Goal: Contribute content: Contribute content

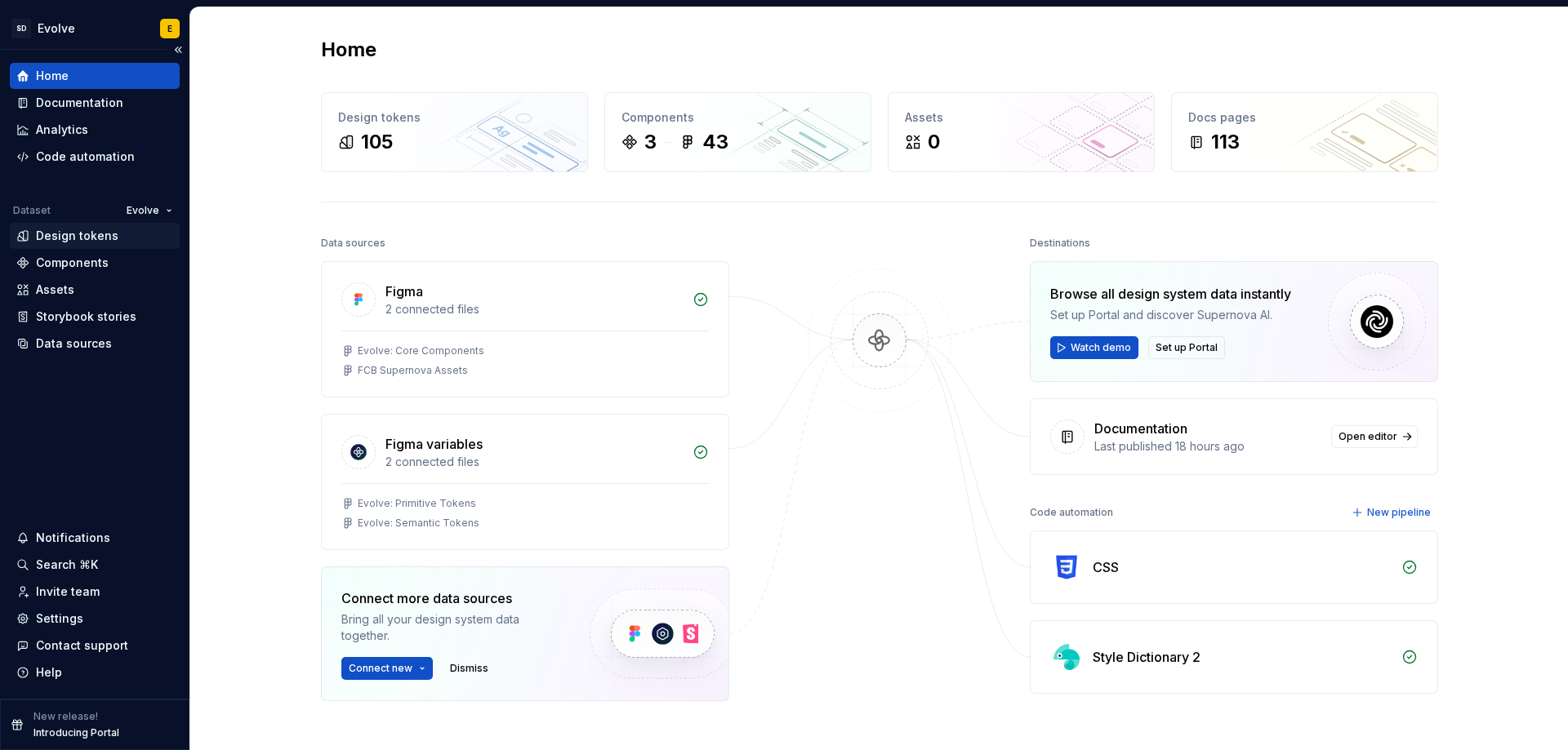
click at [79, 230] on div "Design tokens" at bounding box center [77, 236] width 82 height 17
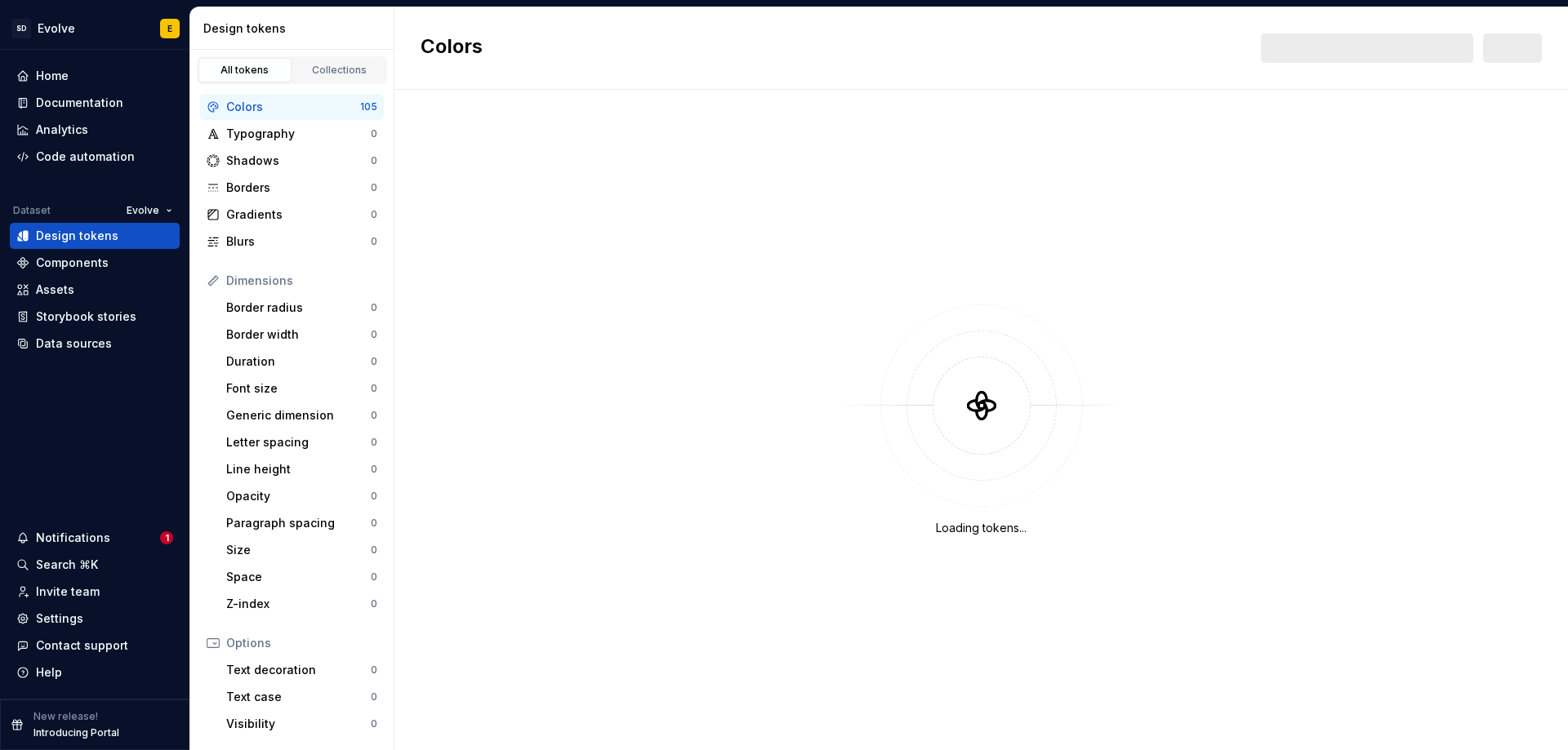
click at [267, 104] on div "Colors" at bounding box center [293, 107] width 134 height 17
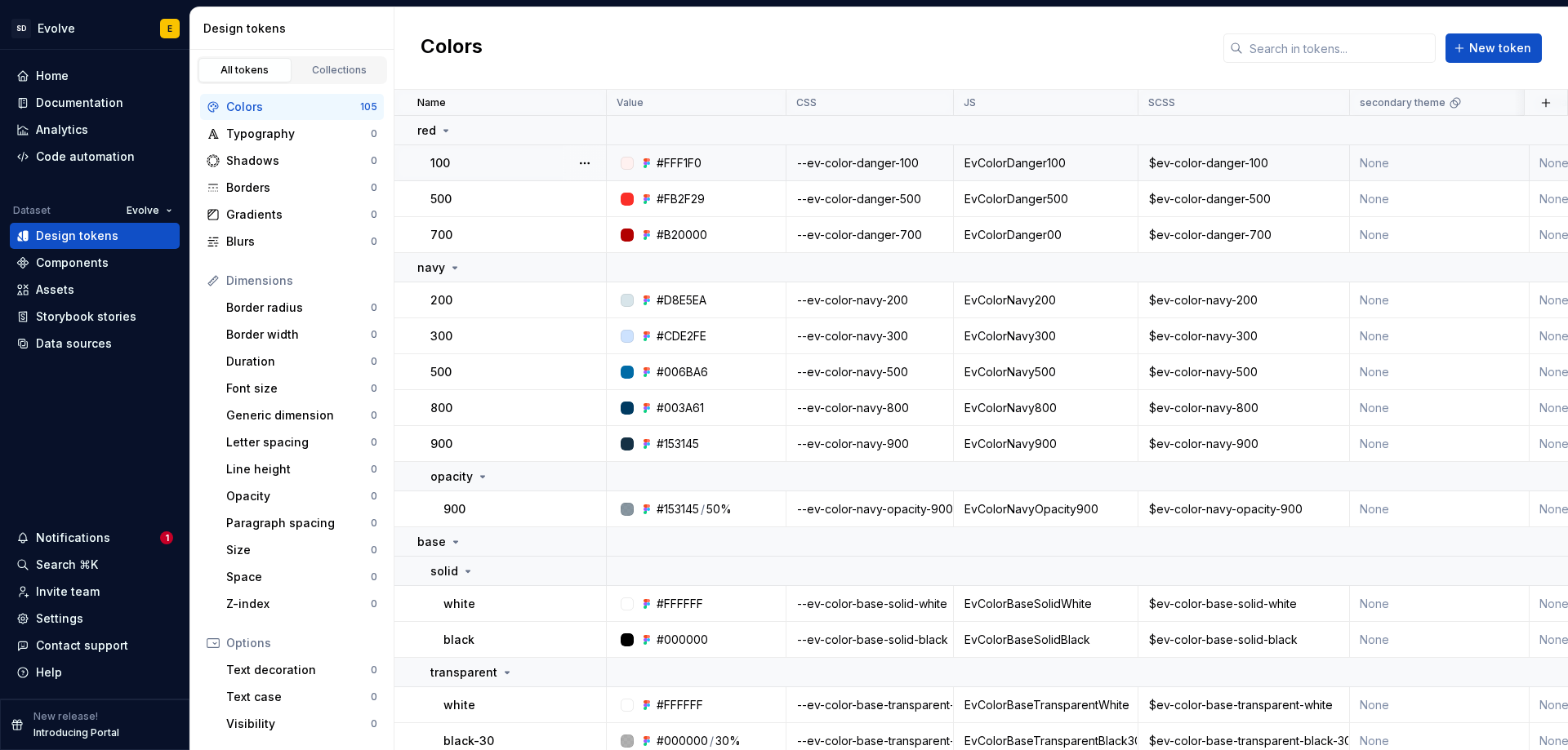
click at [828, 161] on div "--ev-color-danger-100" at bounding box center [870, 163] width 165 height 17
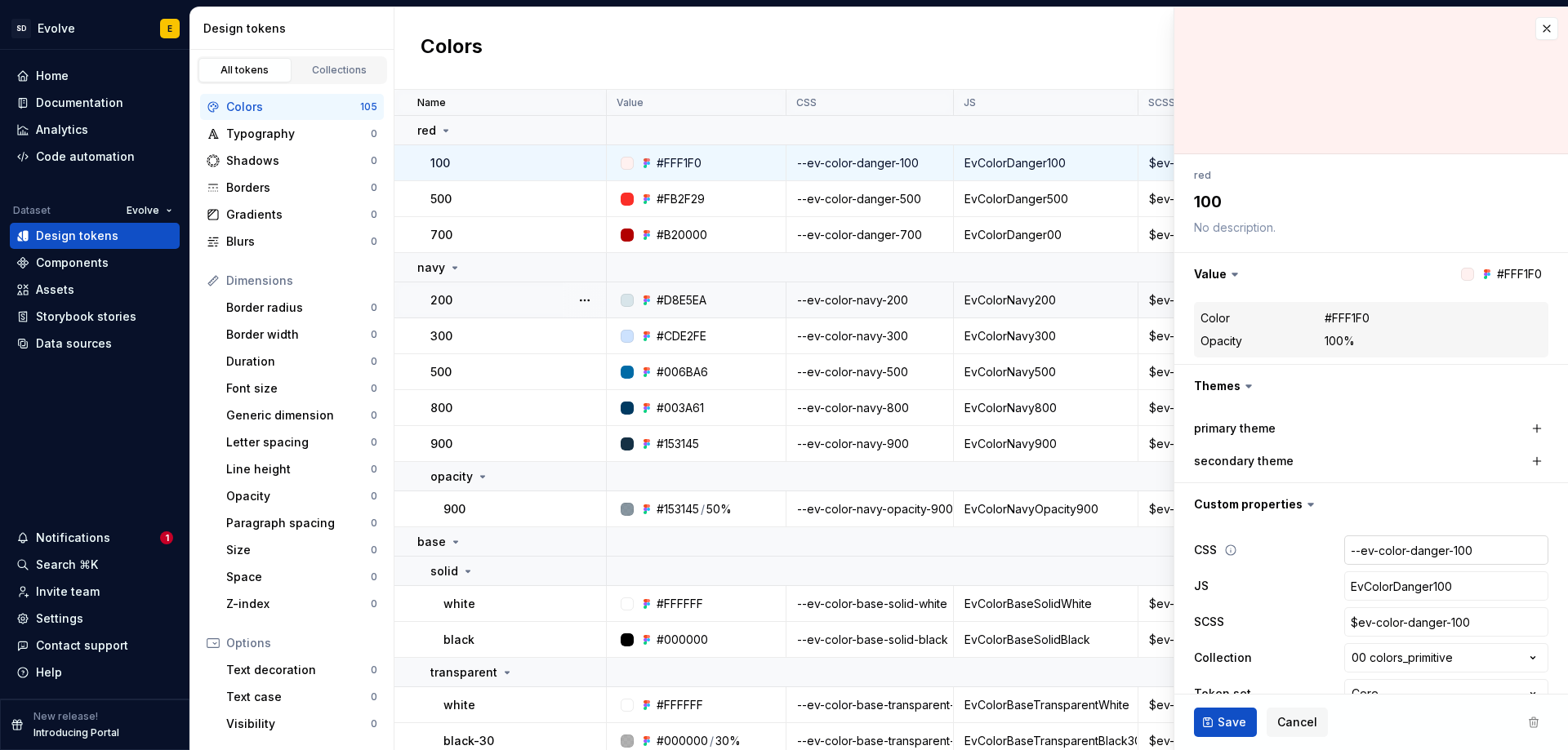
click at [1445, 554] on input "--ev-color-danger-100" at bounding box center [1446, 549] width 204 height 29
click at [1417, 551] on input "--ev-color-danger-100" at bounding box center [1446, 549] width 204 height 29
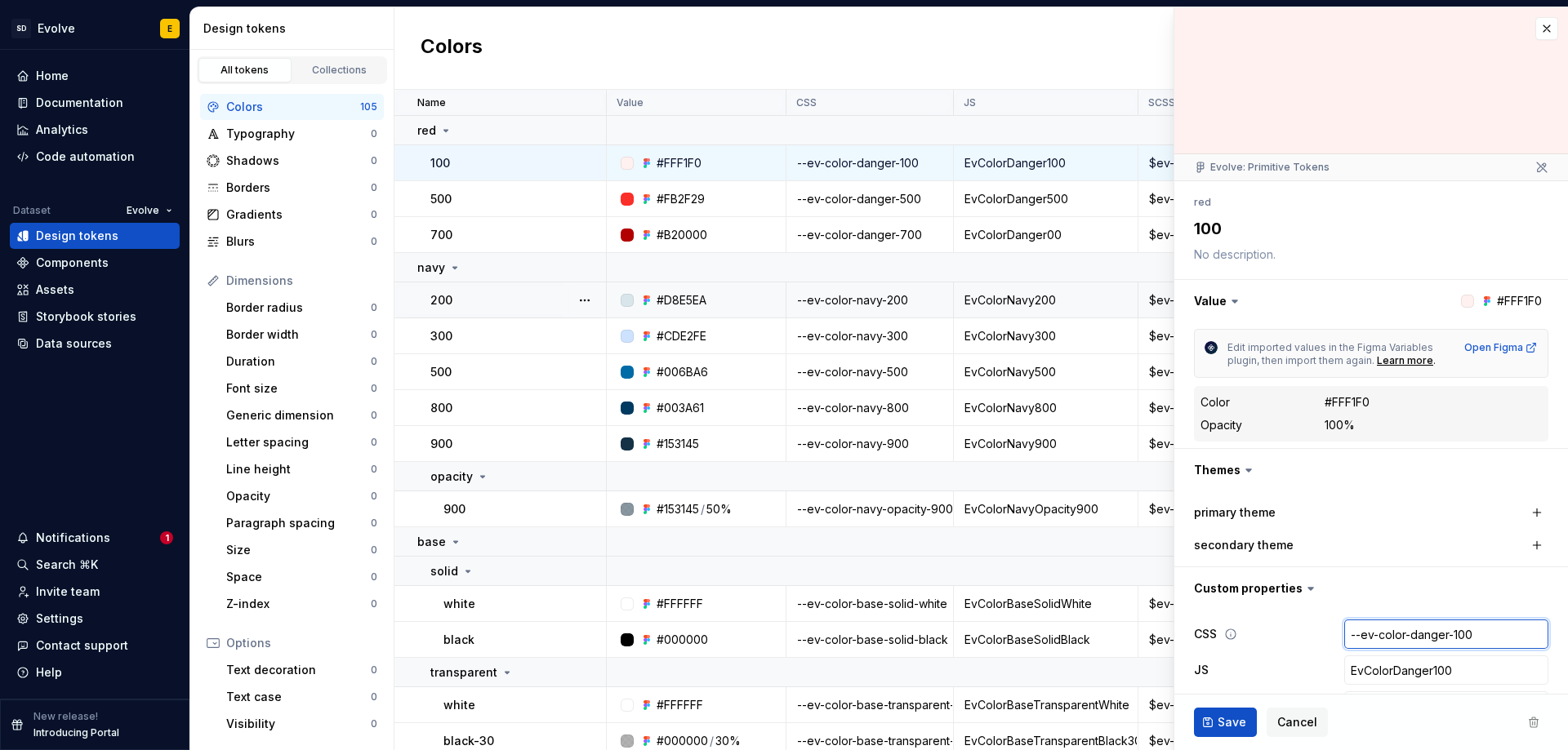
click at [1409, 635] on input "--ev-color-danger-100" at bounding box center [1446, 633] width 204 height 29
drag, startPoint x: 1438, startPoint y: 632, endPoint x: 1397, endPoint y: 633, distance: 41.0
click at [1397, 633] on input "--ev-color-danger-100" at bounding box center [1446, 633] width 204 height 29
type textarea "*"
type input "--ev-color-r-100"
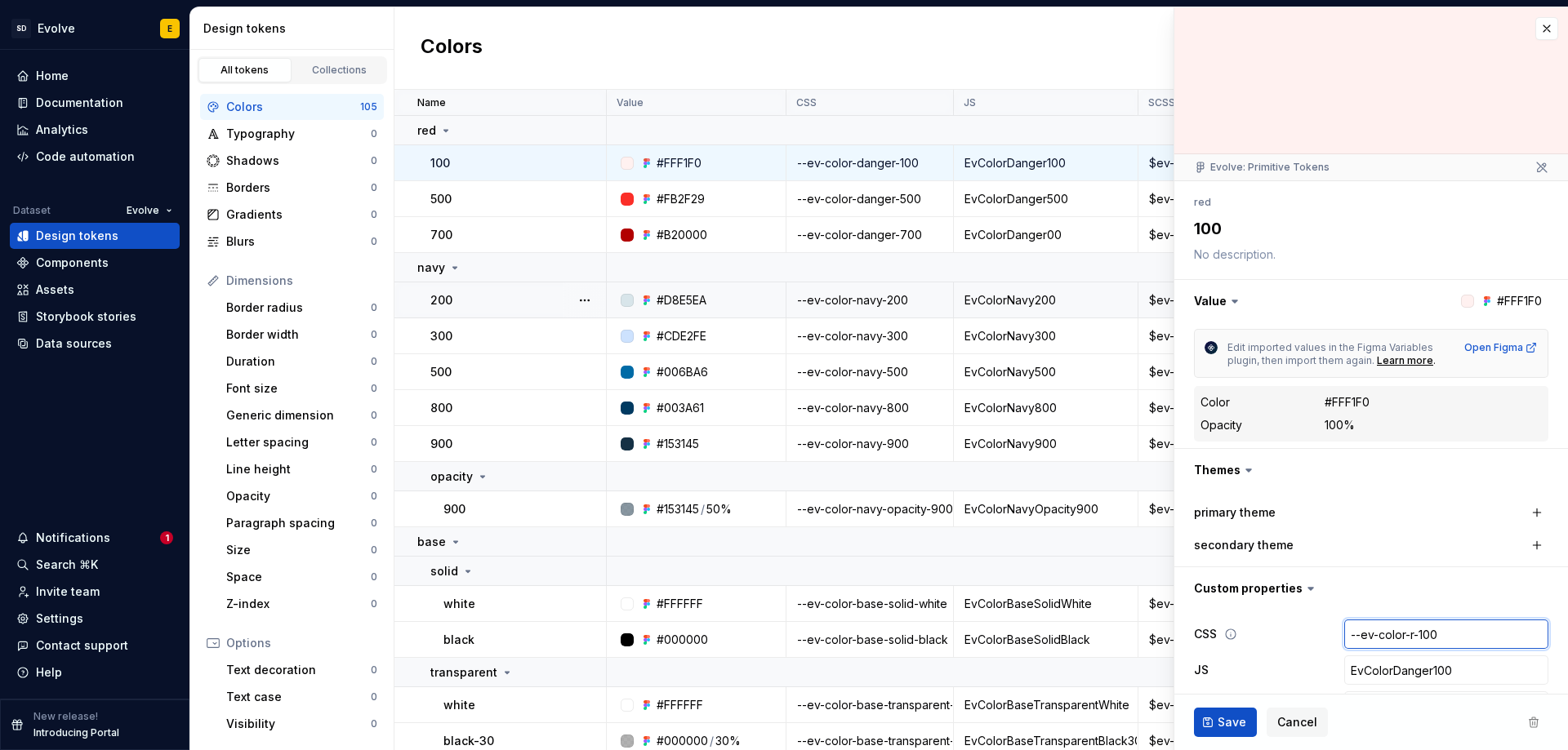
type textarea "*"
type input "--ev-color-re-100"
type textarea "*"
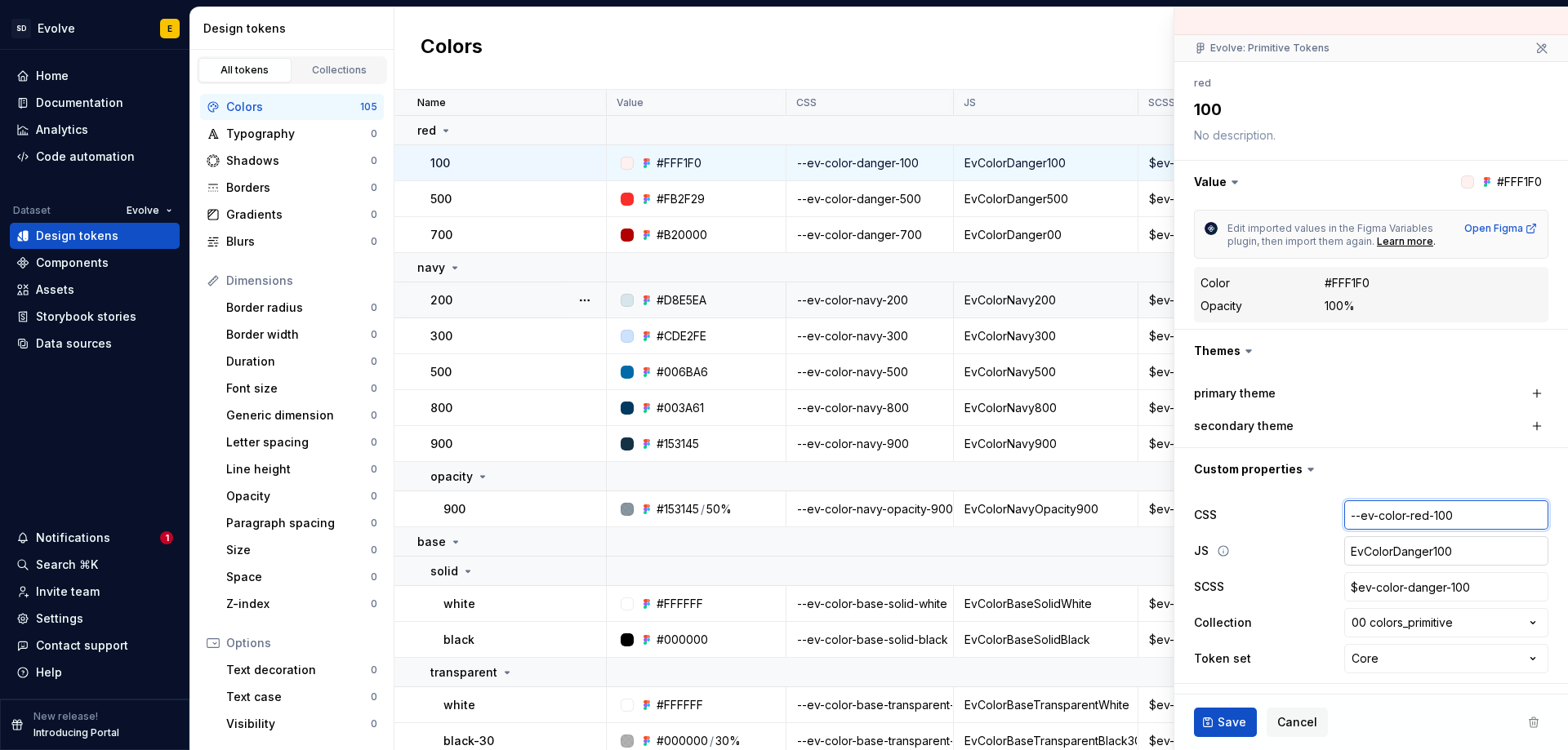
type input "--ev-color-red-100"
click at [1405, 542] on input "EvColorDanger100" at bounding box center [1446, 550] width 204 height 29
click at [1421, 552] on input "EvColorDanger100" at bounding box center [1446, 550] width 204 height 29
click at [1416, 548] on input "EvColorDanger100" at bounding box center [1446, 550] width 204 height 29
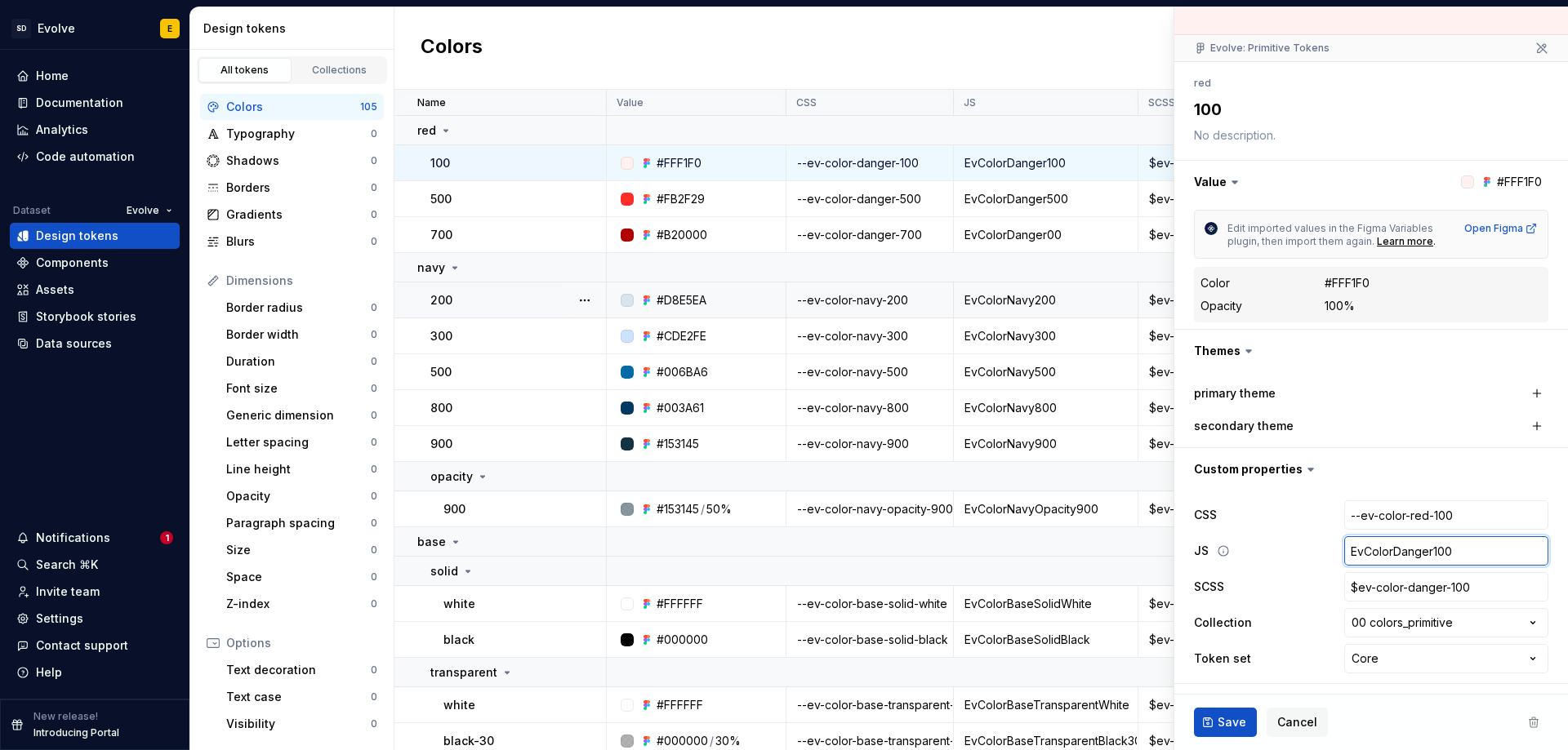
type textarea "*"
type input "EvColorDange100"
type textarea "*"
type input "EvColorDang100"
type textarea "*"
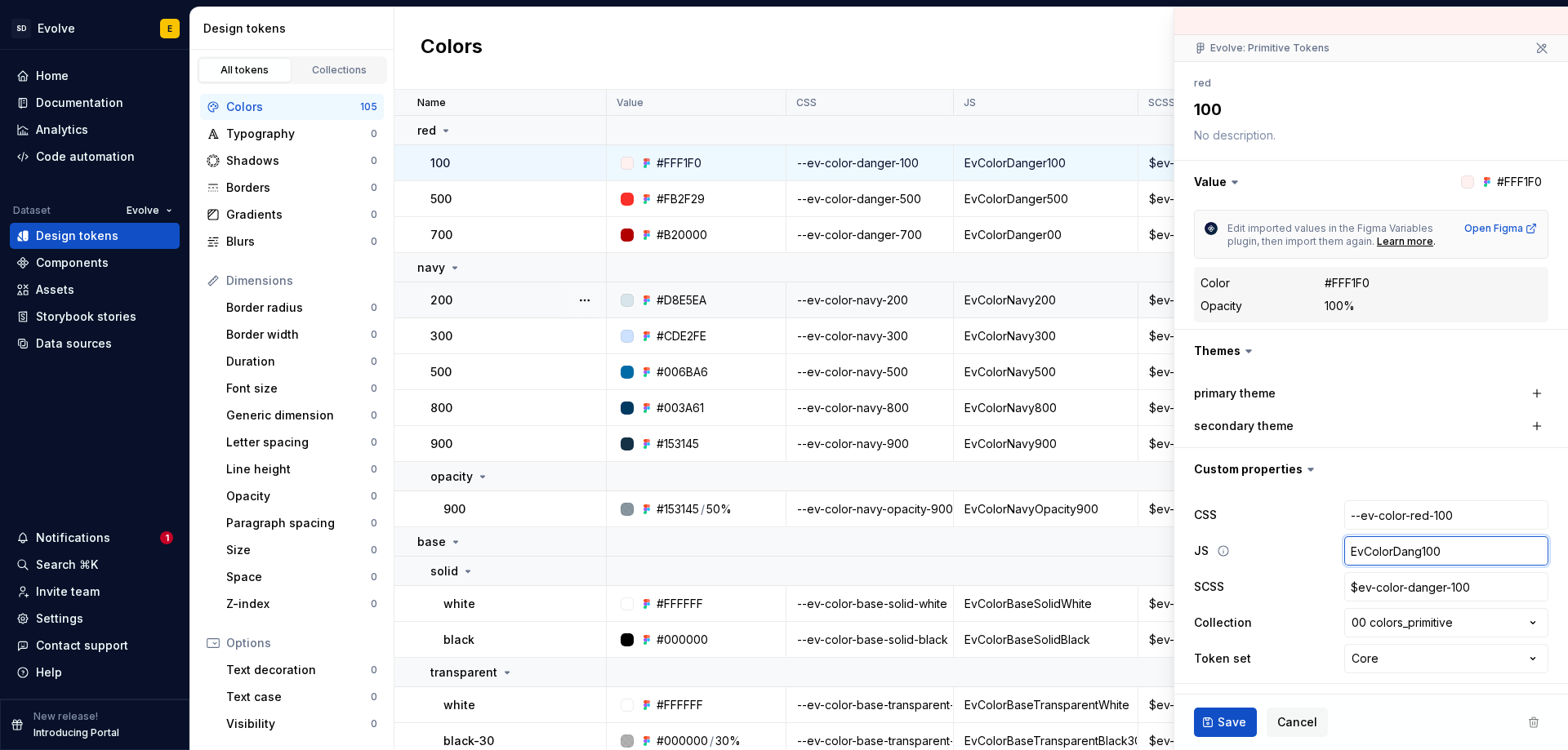
type input "EvColorDan100"
type textarea "*"
type input "EvColorDa100"
type textarea "*"
type input "EvColorD100"
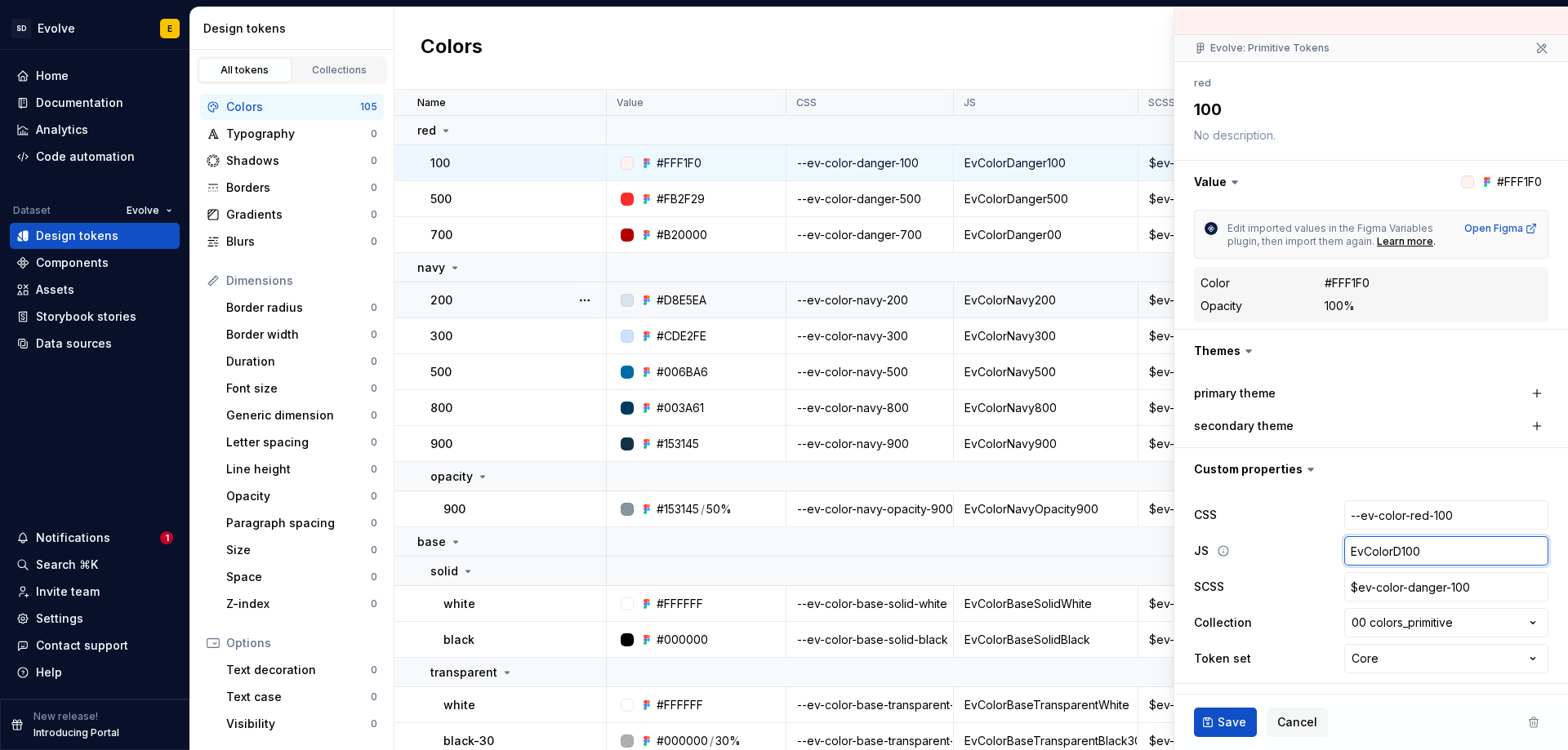
type textarea "*"
type input "EvColor100"
type textarea "*"
type input "EvColo100"
type textarea "*"
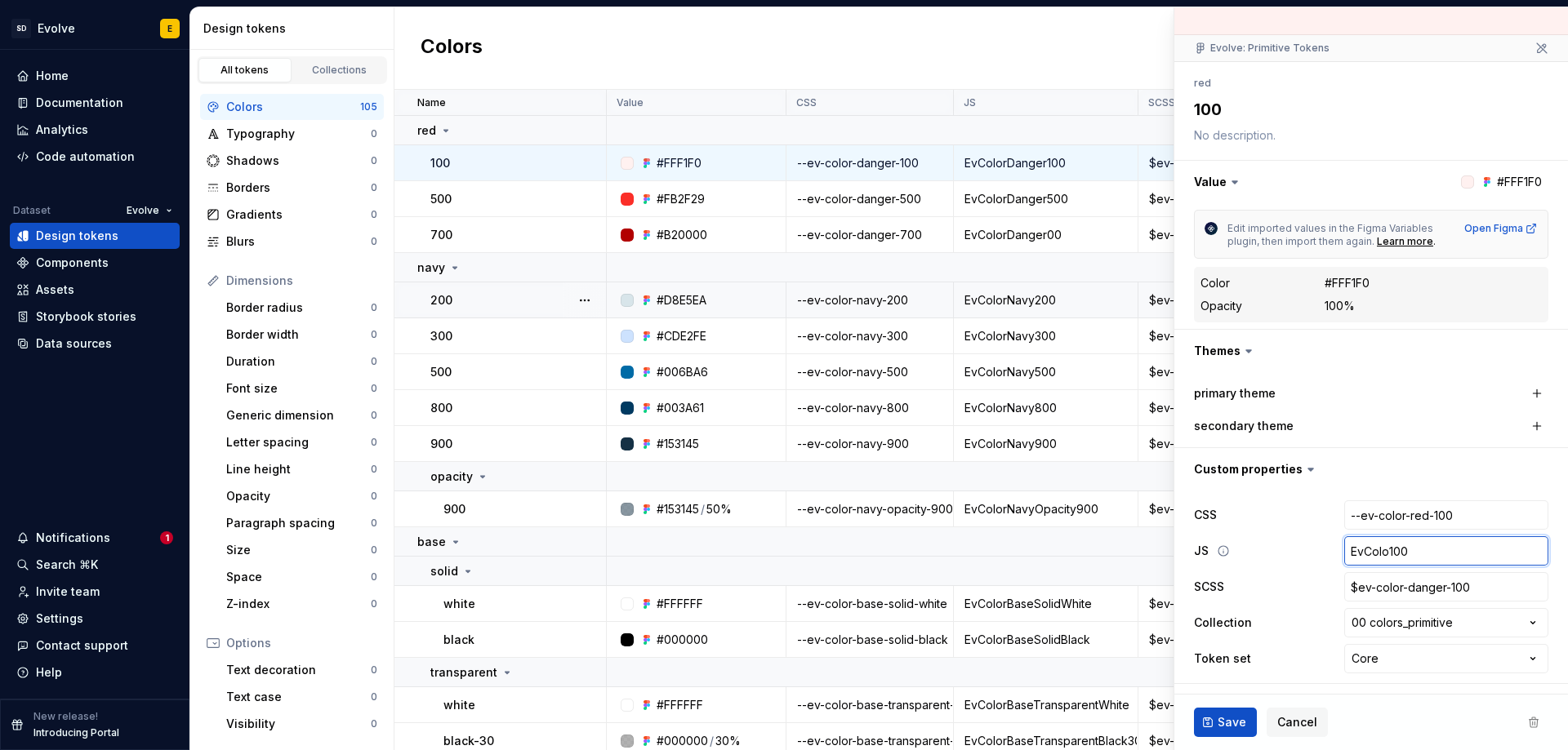
type input "EvColor100"
type textarea "*"
type input "EvColorR100"
type textarea "*"
type input "EvColorRe100"
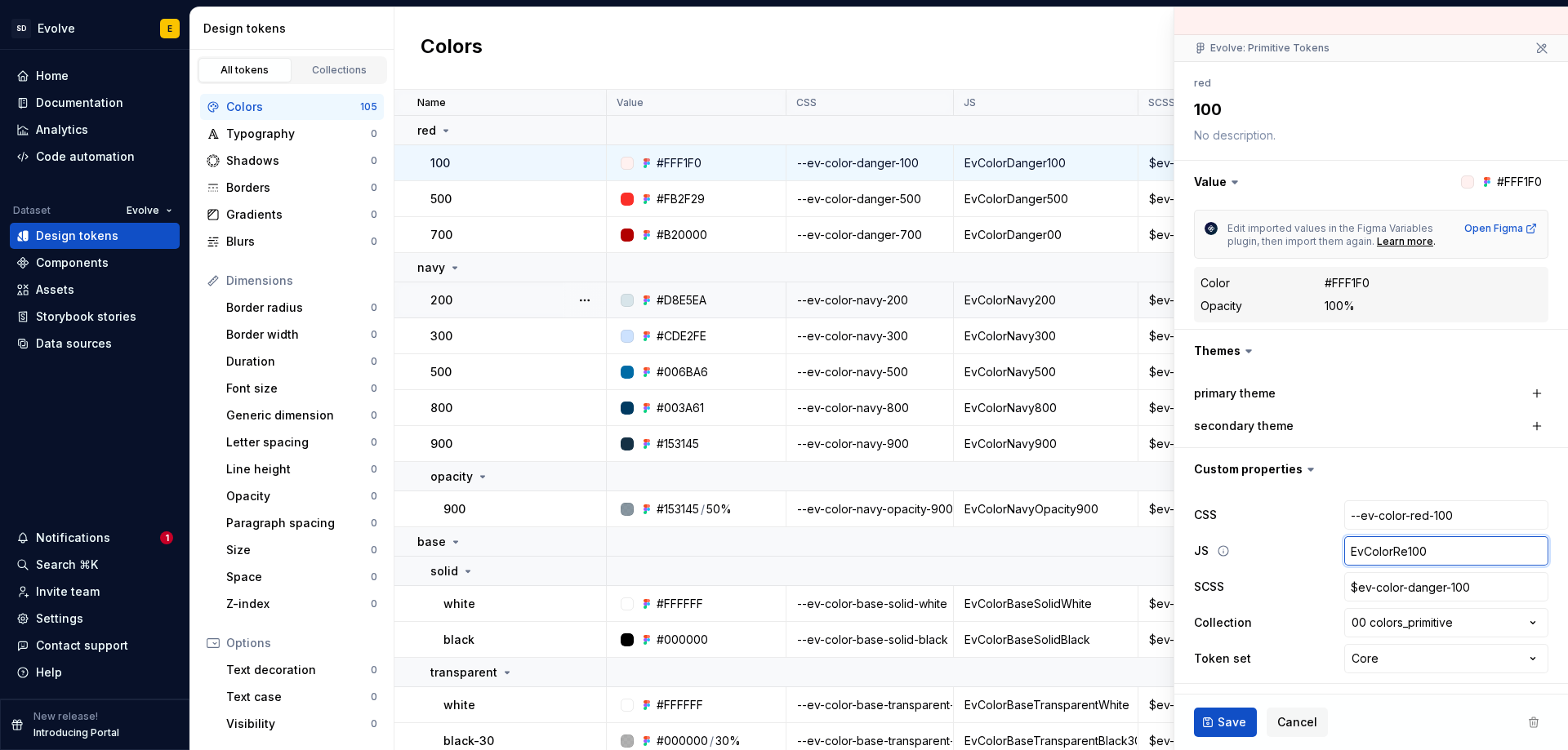
type textarea "*"
type input "EvColorRed100"
click at [1433, 588] on input "$ev-color-danger-100" at bounding box center [1446, 586] width 204 height 29
type textarea "*"
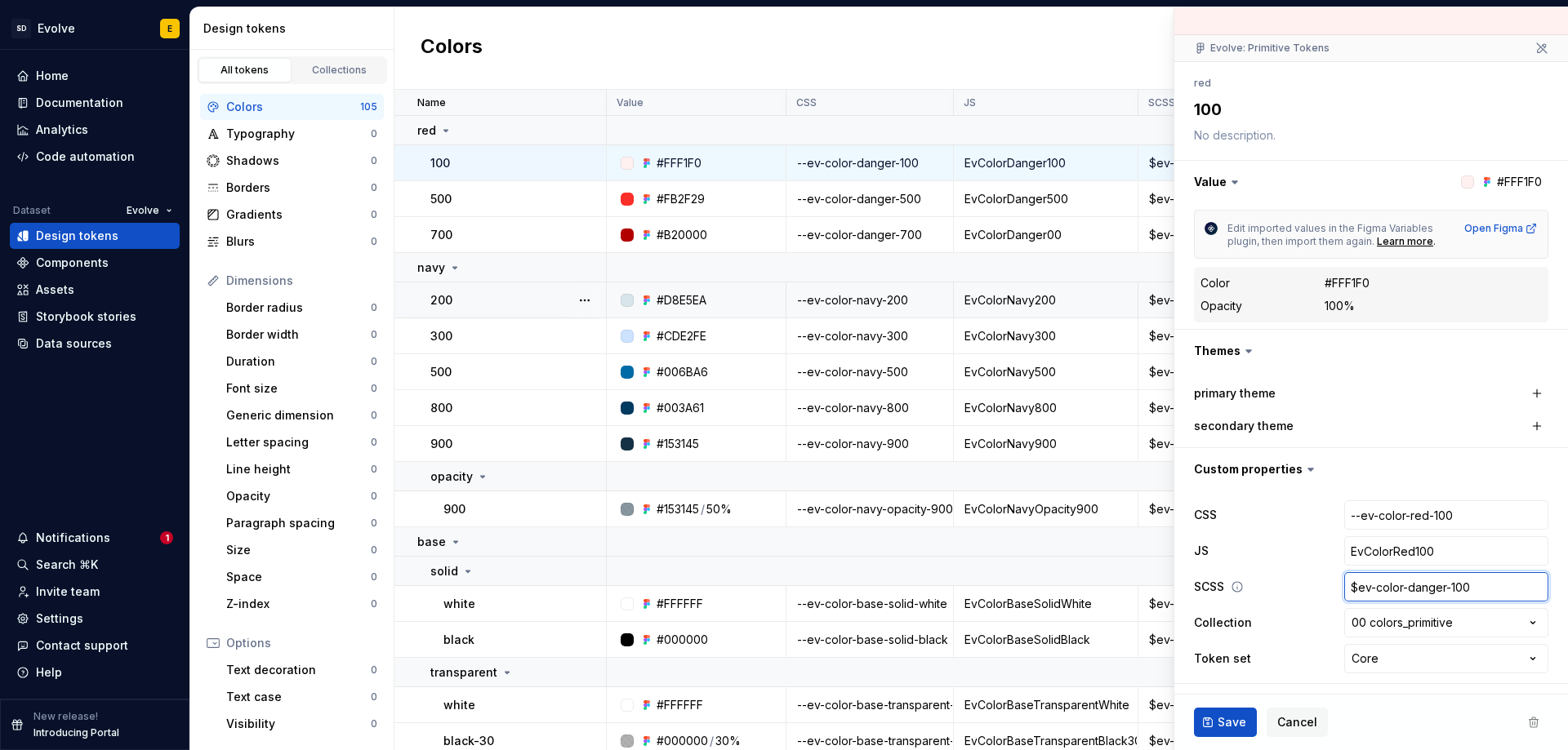
type input "$ev-color-dange-100"
type textarea "*"
type input "$ev-color-dang-100"
type textarea "*"
type input "$ev-color-[PERSON_NAME]-100"
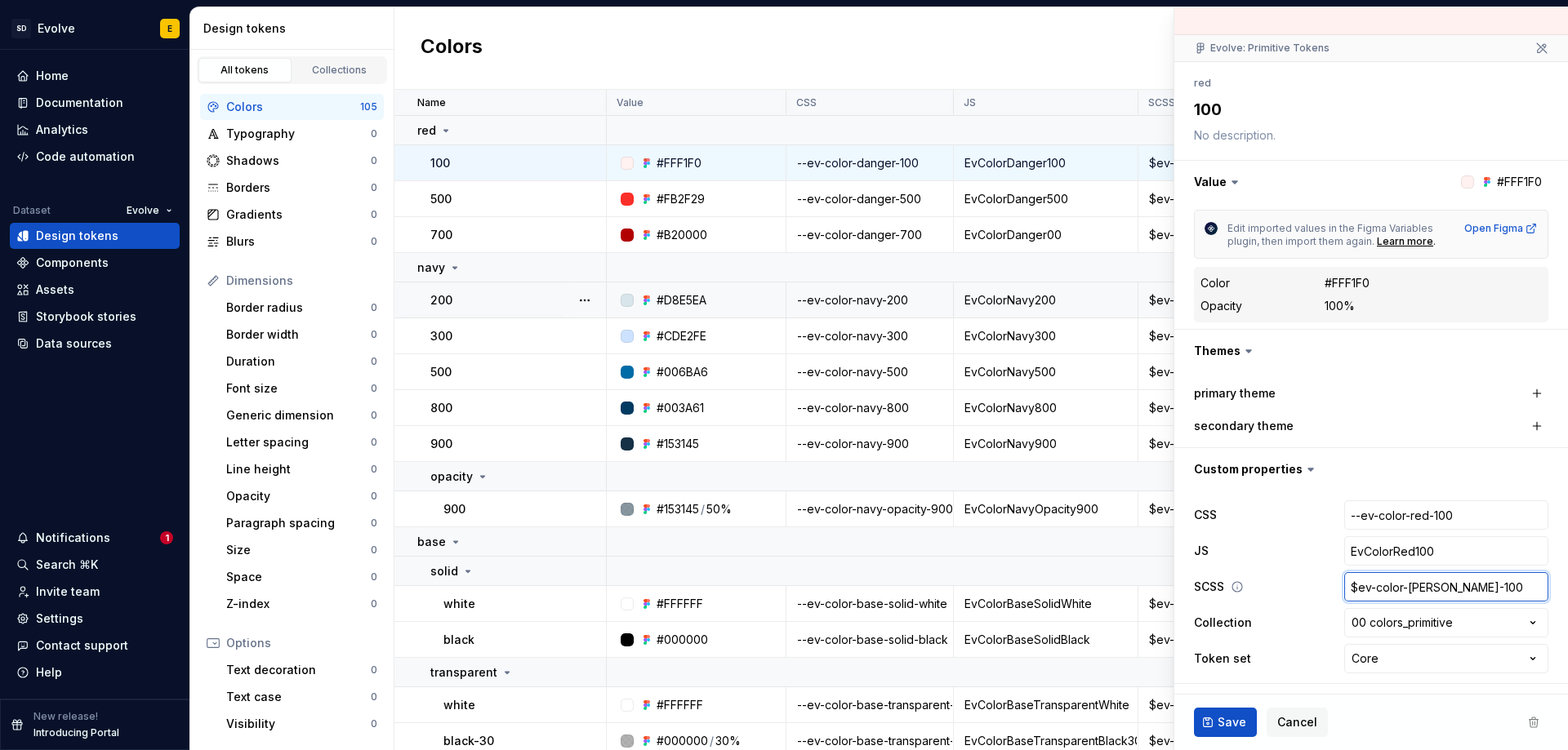
type textarea "*"
type input "$ev-color-da-100"
type textarea "*"
type input "$ev-color-d-100"
type textarea "*"
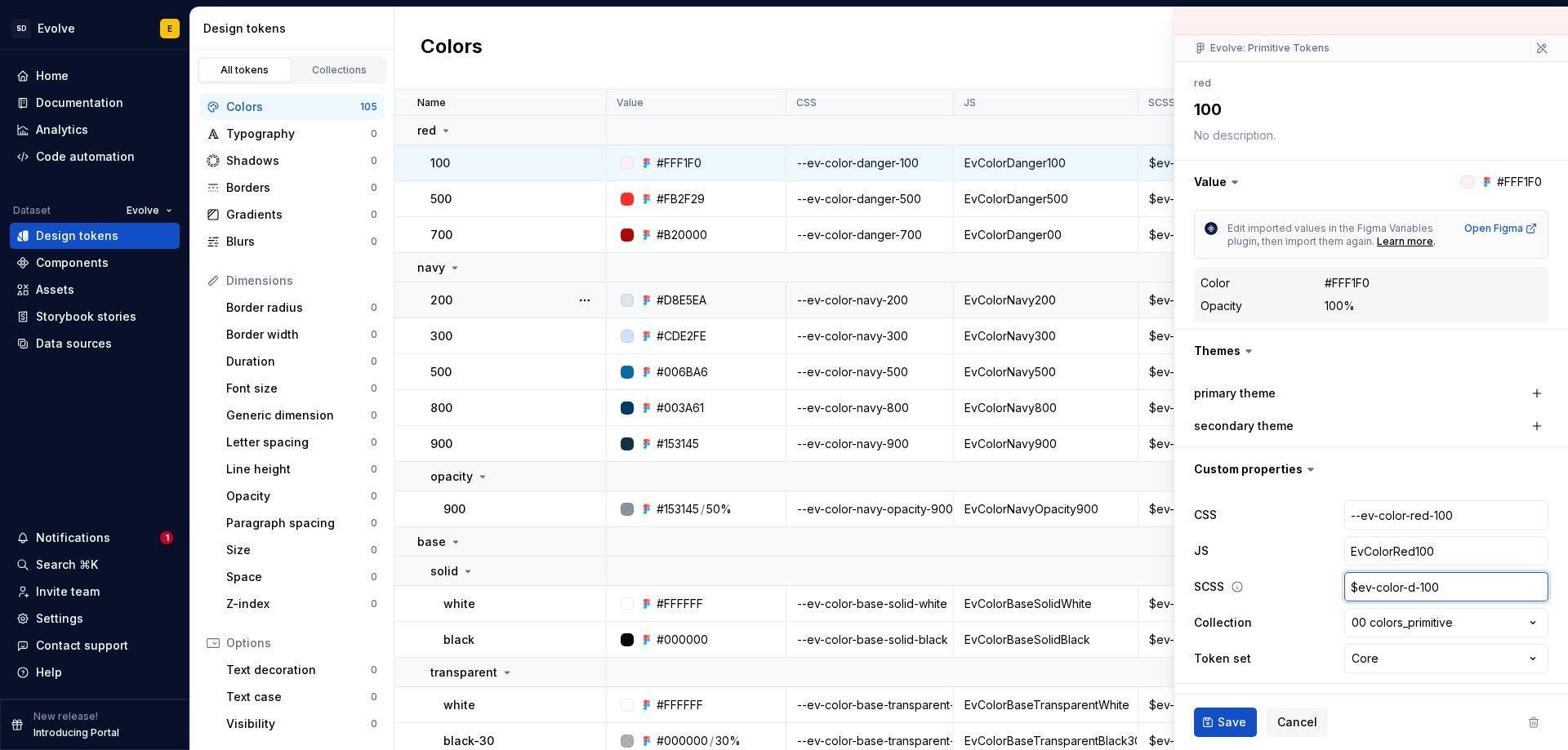
type input "$ev-color--100"
type textarea "*"
type input "$ev-color-r-100"
type textarea "*"
type input "$ev-color-re-100"
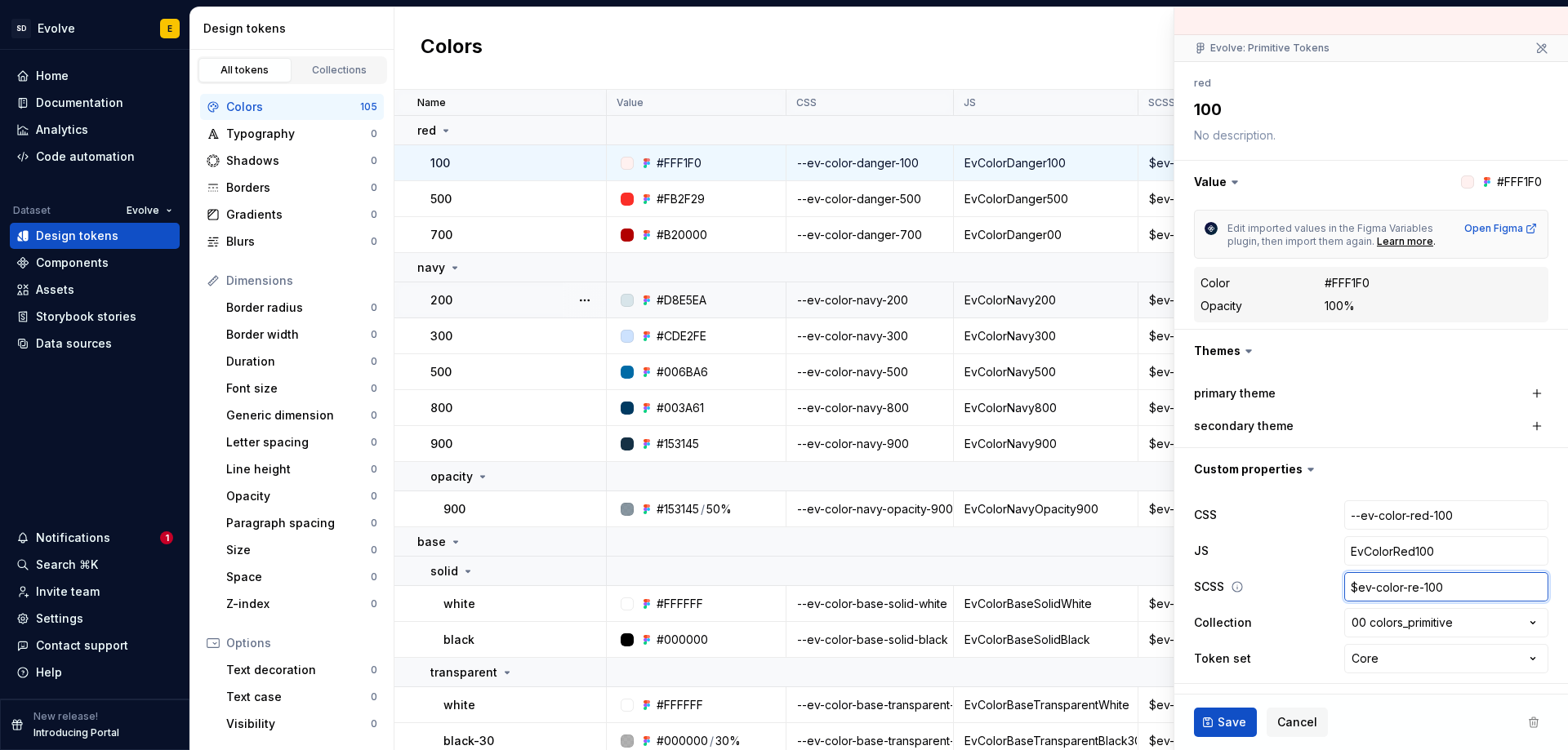
type textarea "*"
type input "$ev-color-red-100"
click at [1241, 718] on span "Save" at bounding box center [1231, 722] width 29 height 17
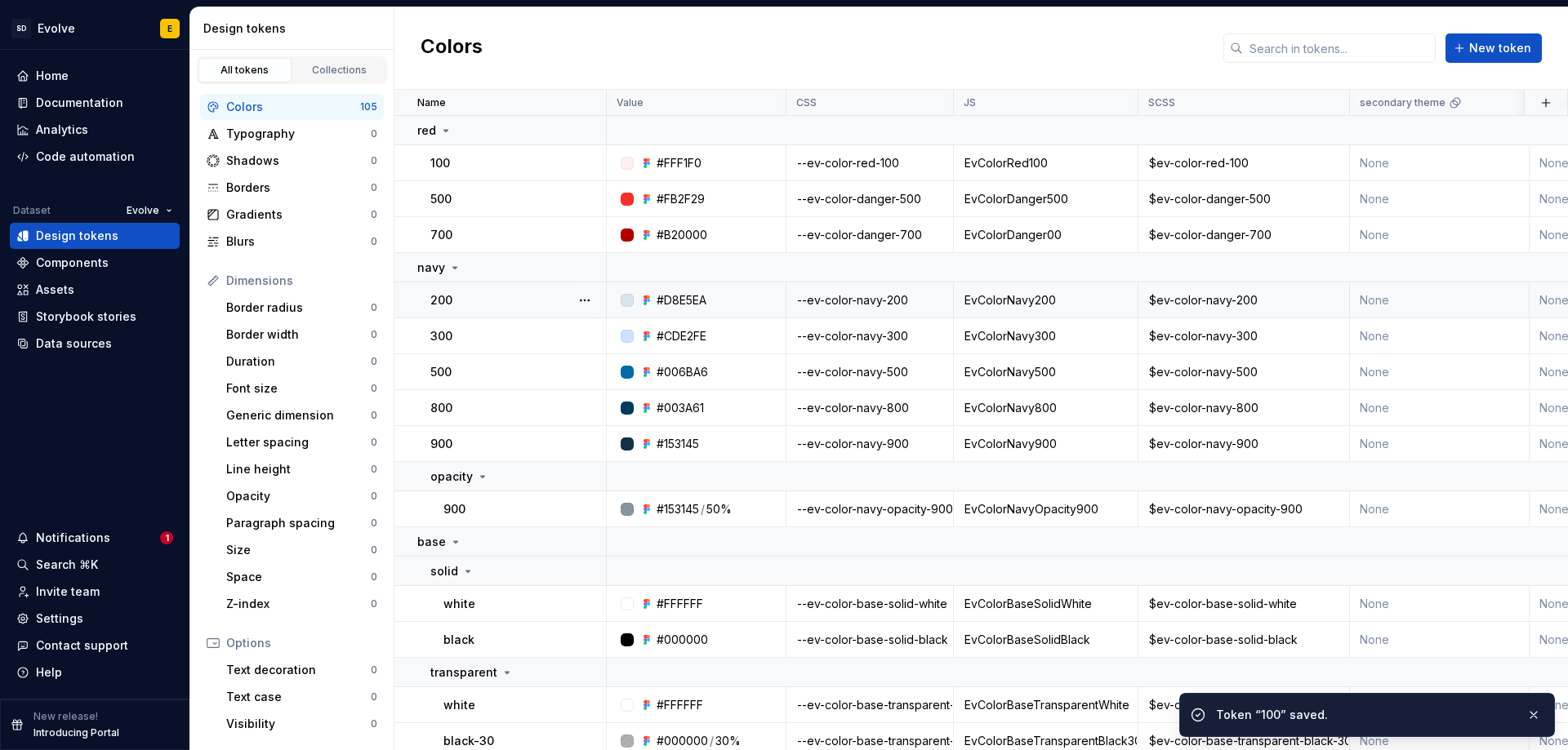
click at [877, 200] on div "--ev-color-danger-500" at bounding box center [870, 199] width 165 height 17
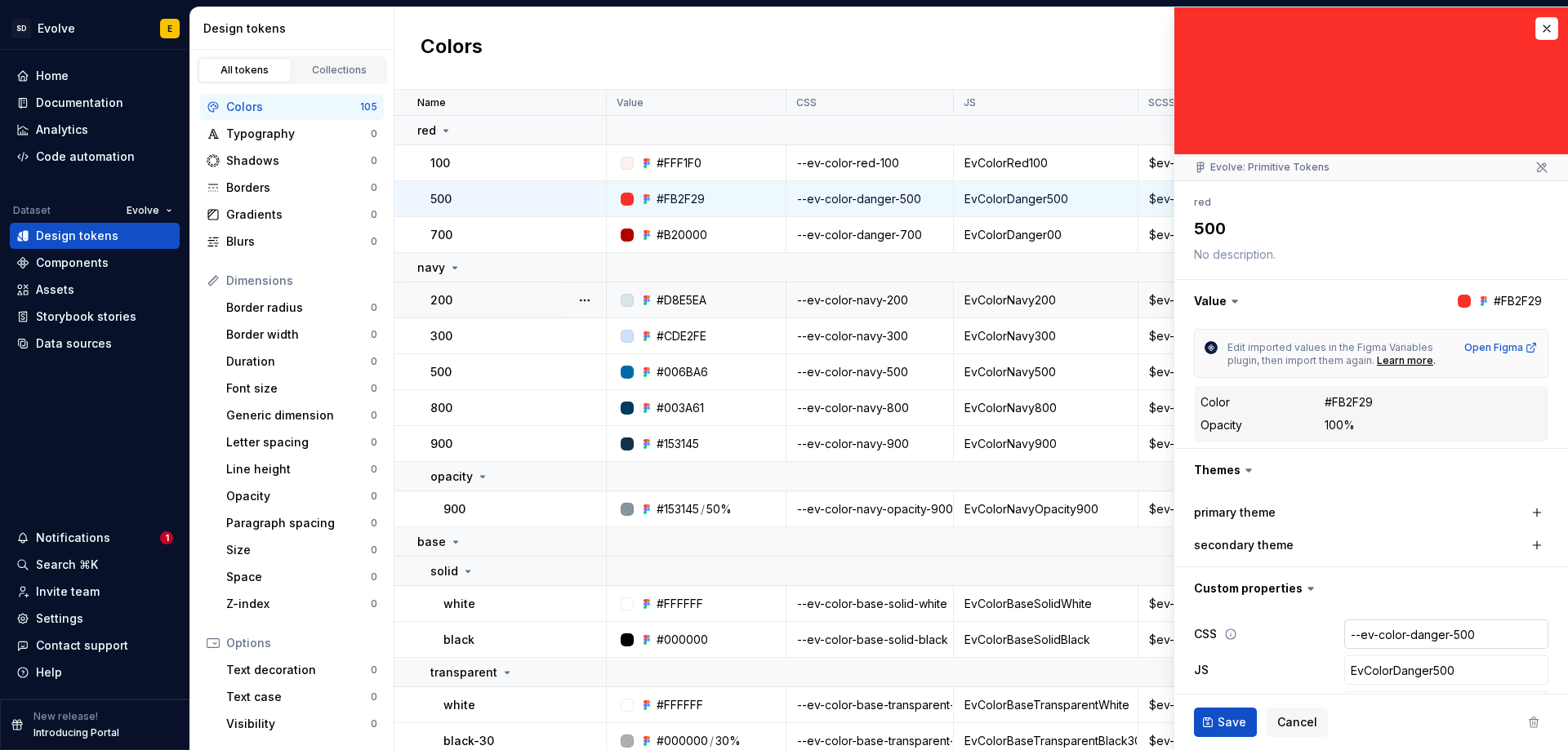
click at [1407, 639] on input "--ev-color-danger-500" at bounding box center [1446, 633] width 204 height 29
click at [1440, 635] on input "--ev-color-danger-500" at bounding box center [1446, 633] width 204 height 29
click at [1433, 630] on input "--ev-color-danger-500" at bounding box center [1446, 633] width 204 height 29
type textarea "*"
type input "--ev-color-dange-500"
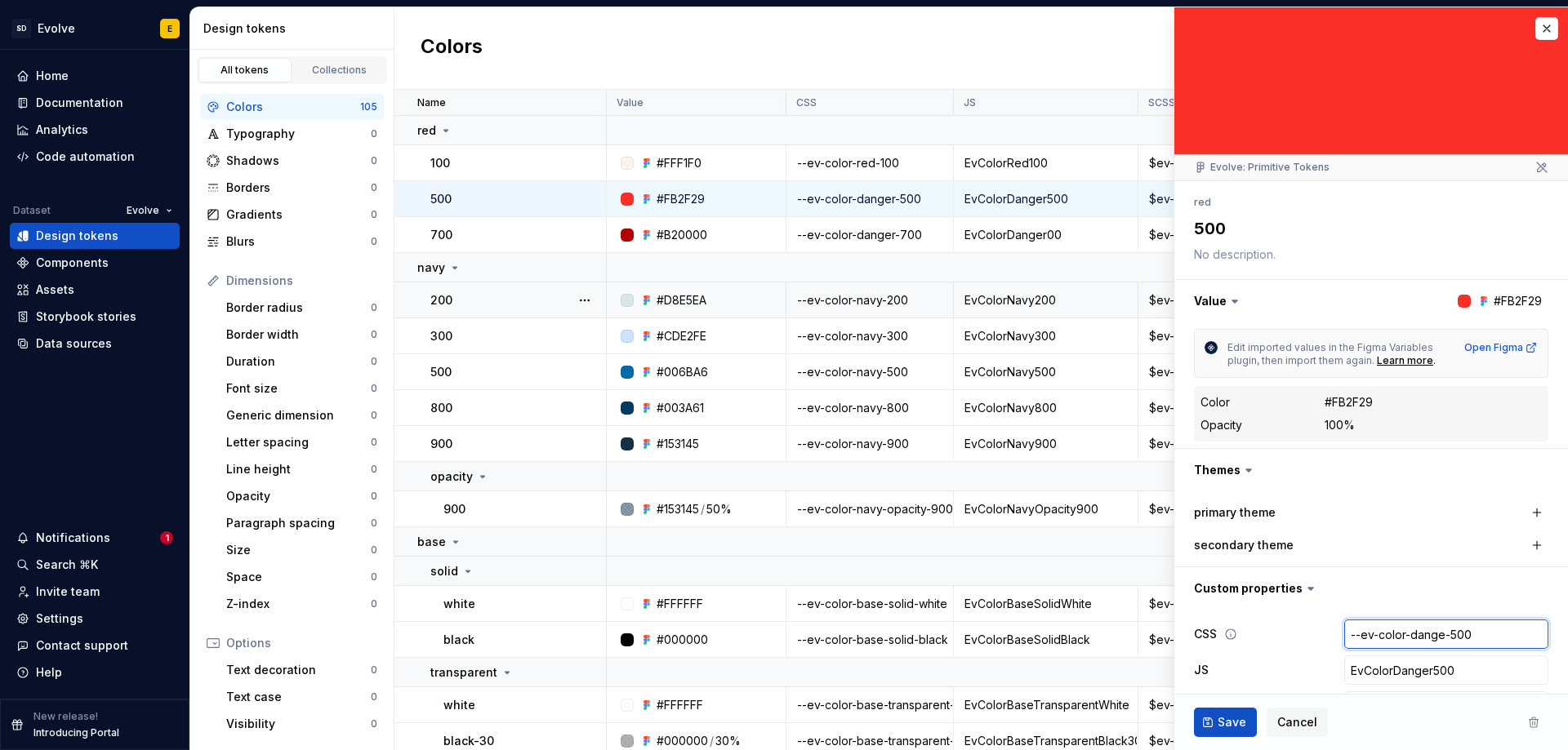
type textarea "*"
type input "--ev-color-dang-500"
type textarea "*"
type input "--ev-color-[PERSON_NAME]-500"
type textarea "*"
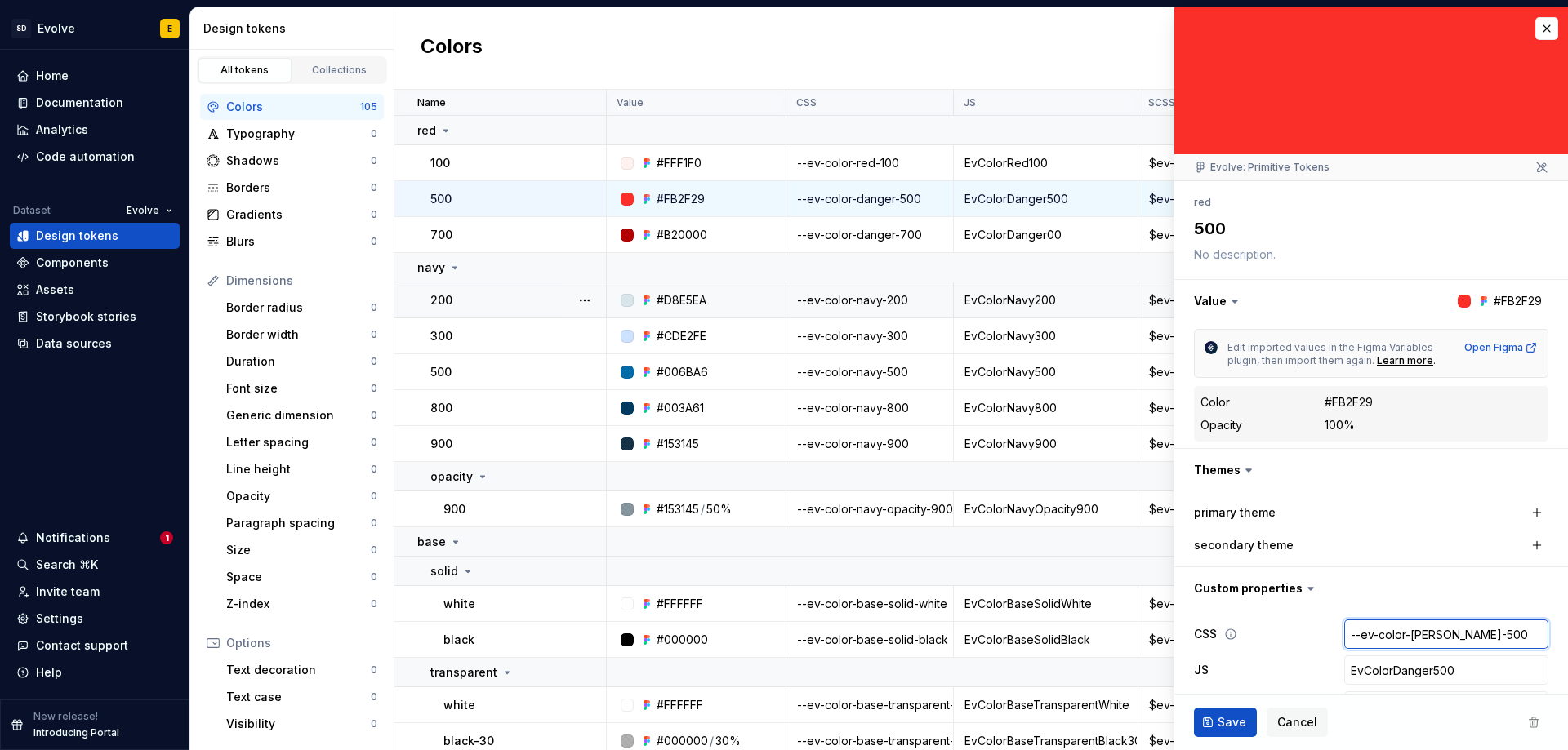
type input "--ev-color-da-500"
type textarea "*"
type input "--ev-color-d-500"
type textarea "*"
type input "--ev-color--500"
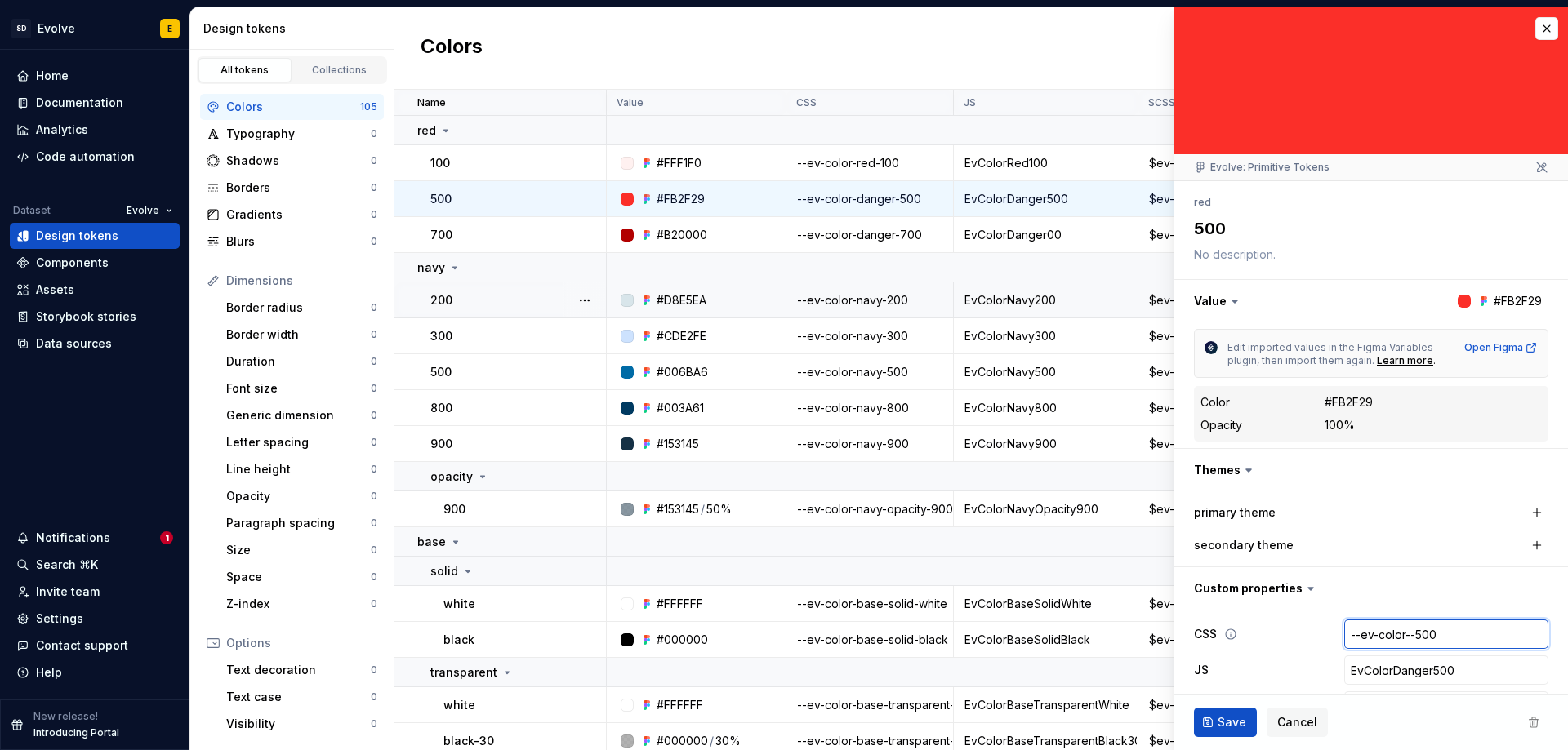
type textarea "*"
type input "--ev-color-r-500"
type textarea "*"
type input "--ev-color-re-500"
type textarea "*"
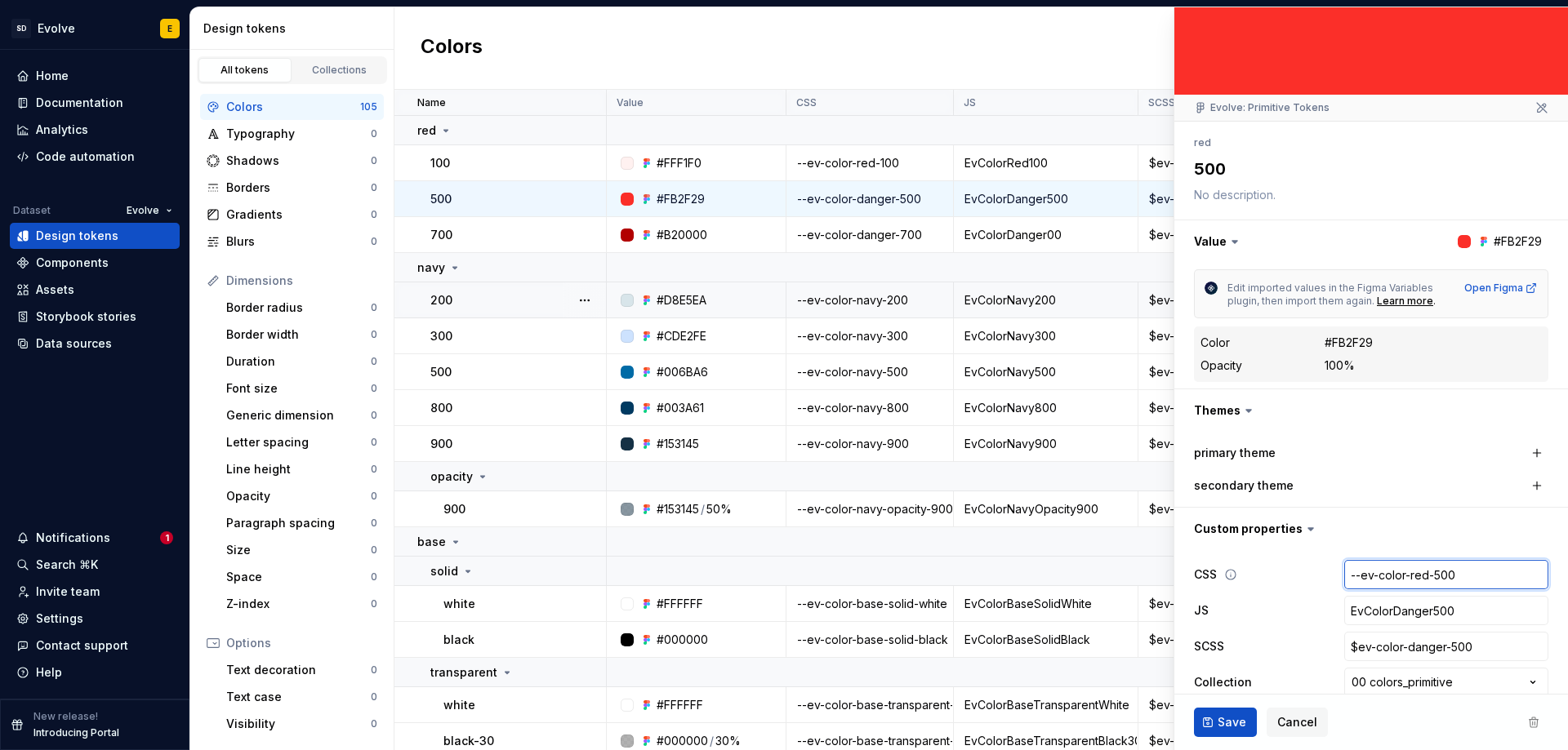
scroll to position [119, 0]
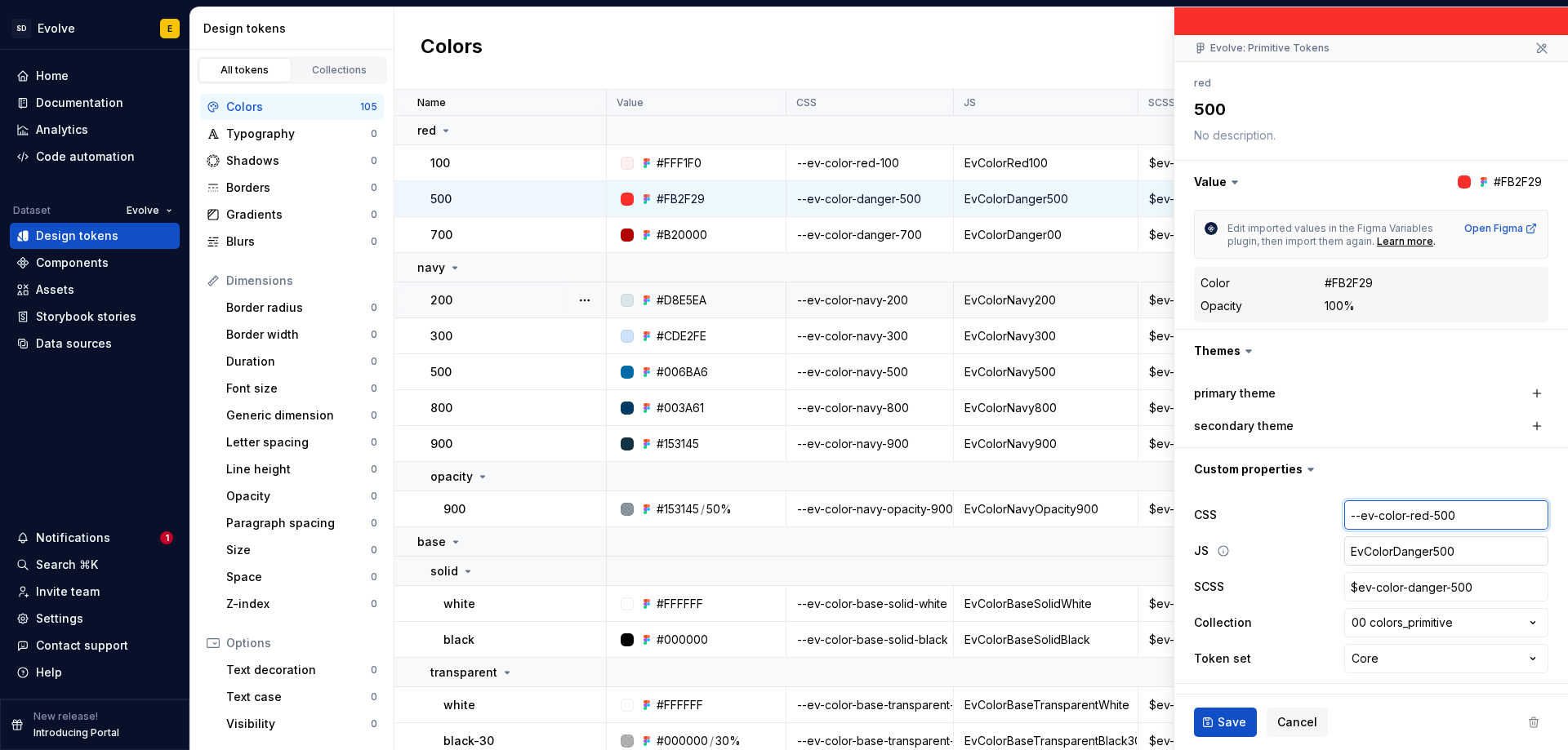
type input "--ev-color-red-500"
click at [1420, 558] on input "EvColorDanger500" at bounding box center [1446, 550] width 204 height 29
click at [1418, 553] on input "EvColorDanger500" at bounding box center [1446, 550] width 204 height 29
type textarea "*"
type input "EvColorDange500"
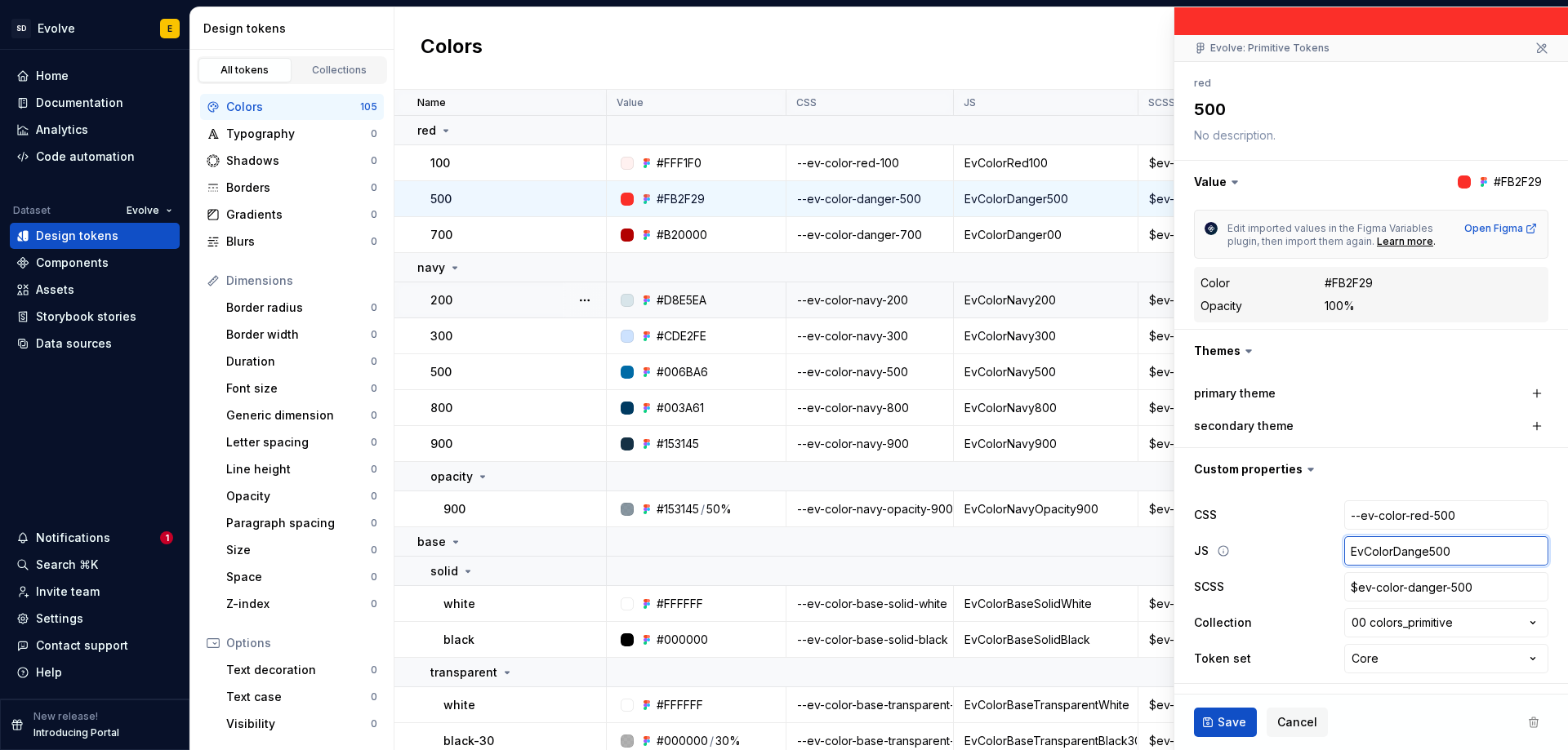
type textarea "*"
type input "EvColorDang500"
type textarea "*"
type input "EvColorDan500"
type textarea "*"
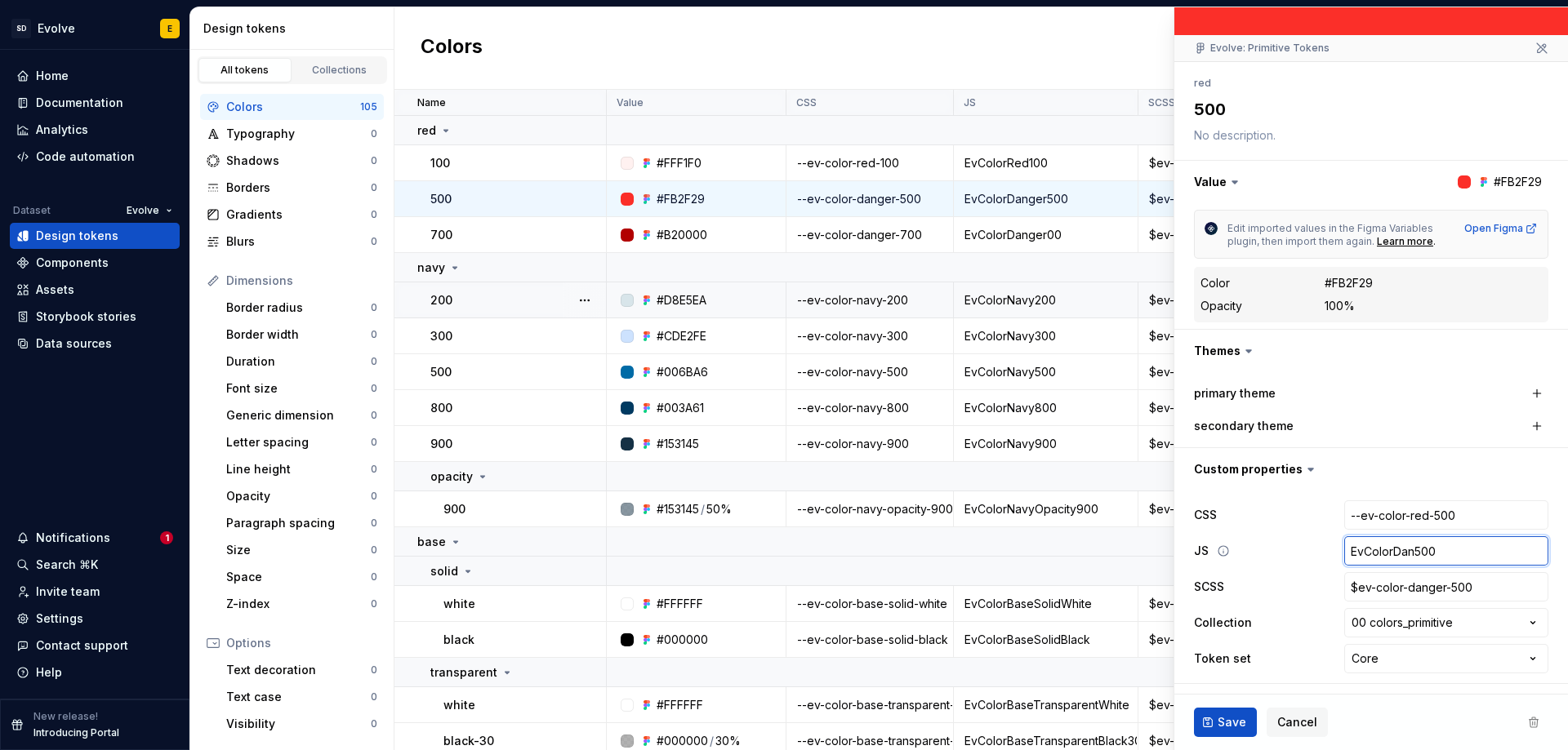
type input "EvColorDa500"
type textarea "*"
type input "EvColorD500"
type textarea "*"
type input "EvColor500"
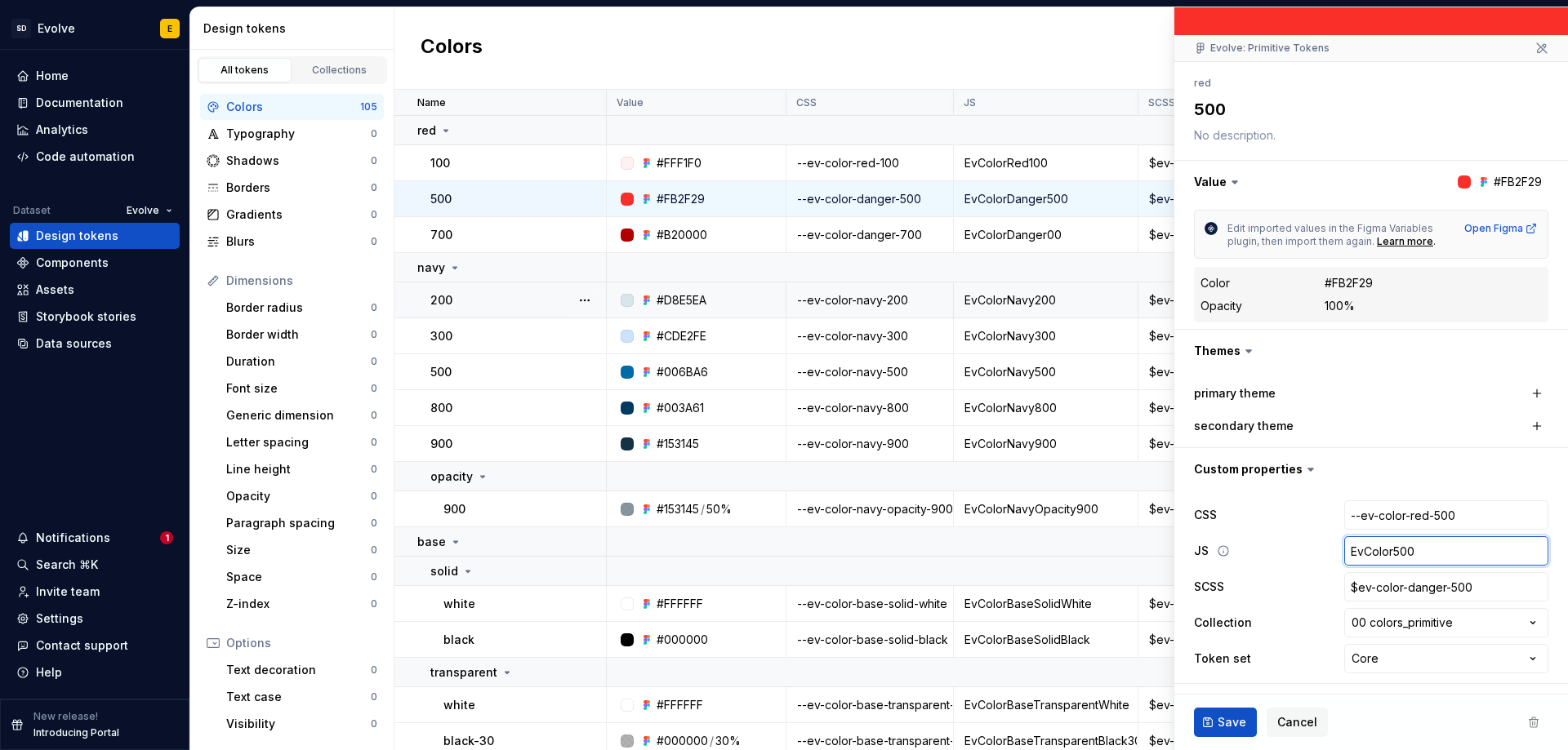
type textarea "*"
type input "EvColorR500"
type textarea "*"
type input "EvColorRe500"
type textarea "*"
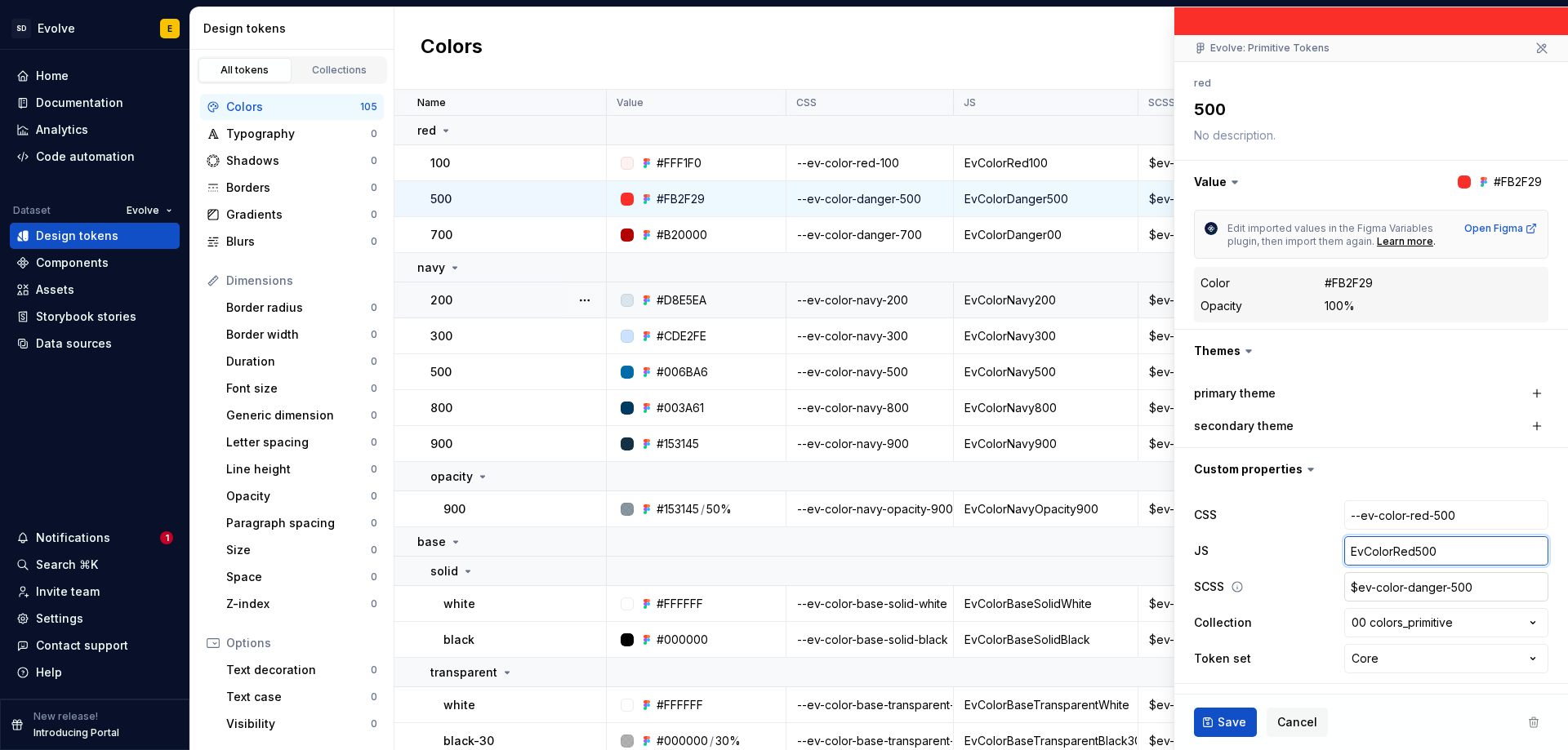
type input "EvColorRed500"
click at [1426, 585] on input "$ev-color-danger-500" at bounding box center [1446, 586] width 204 height 29
click at [1437, 593] on input "$ev-color-danger-500" at bounding box center [1446, 586] width 204 height 29
type textarea "*"
type input "$ev-color-dange-500"
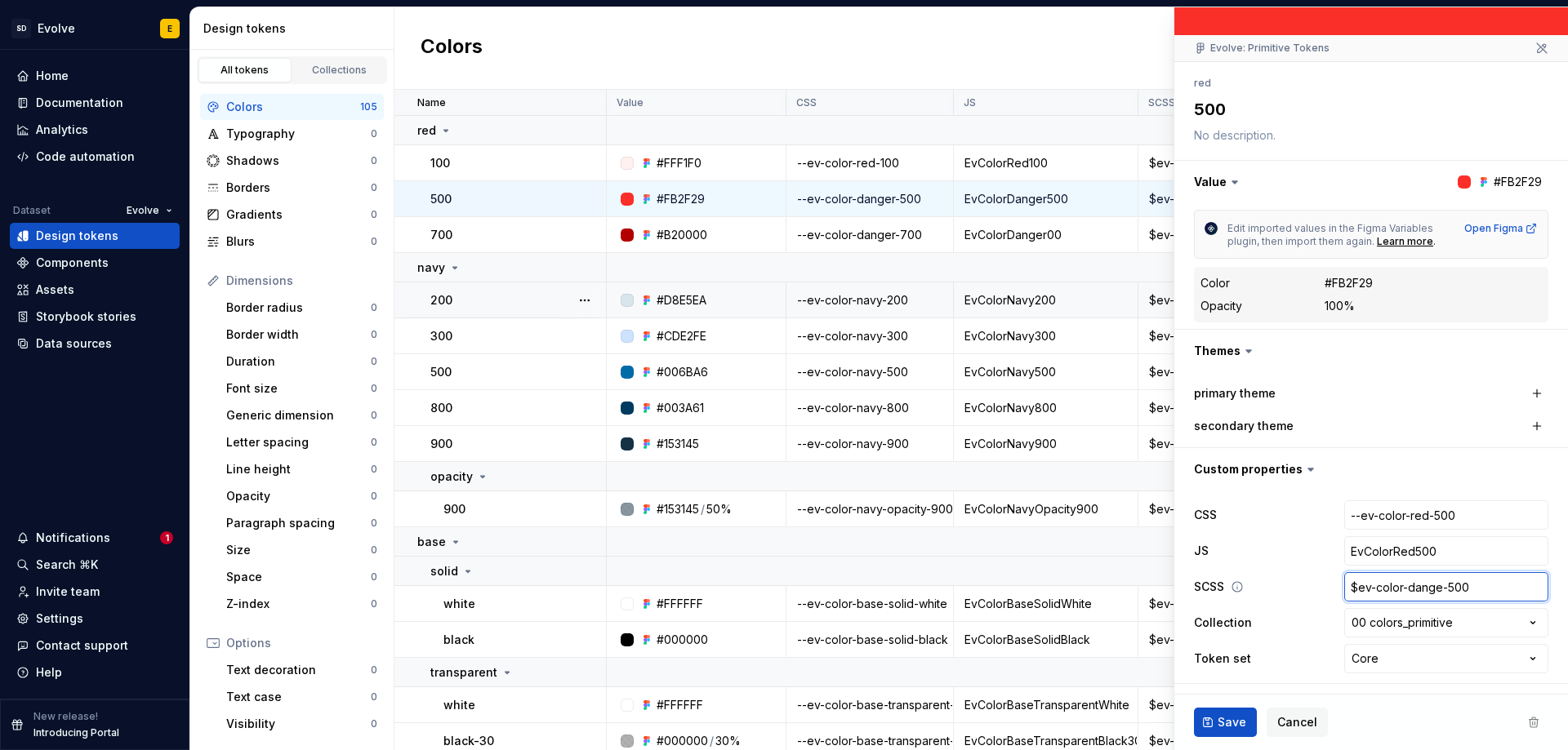
type textarea "*"
type input "$ev-color-dang-500"
type textarea "*"
type input "$ev-color-[PERSON_NAME]-500"
type textarea "*"
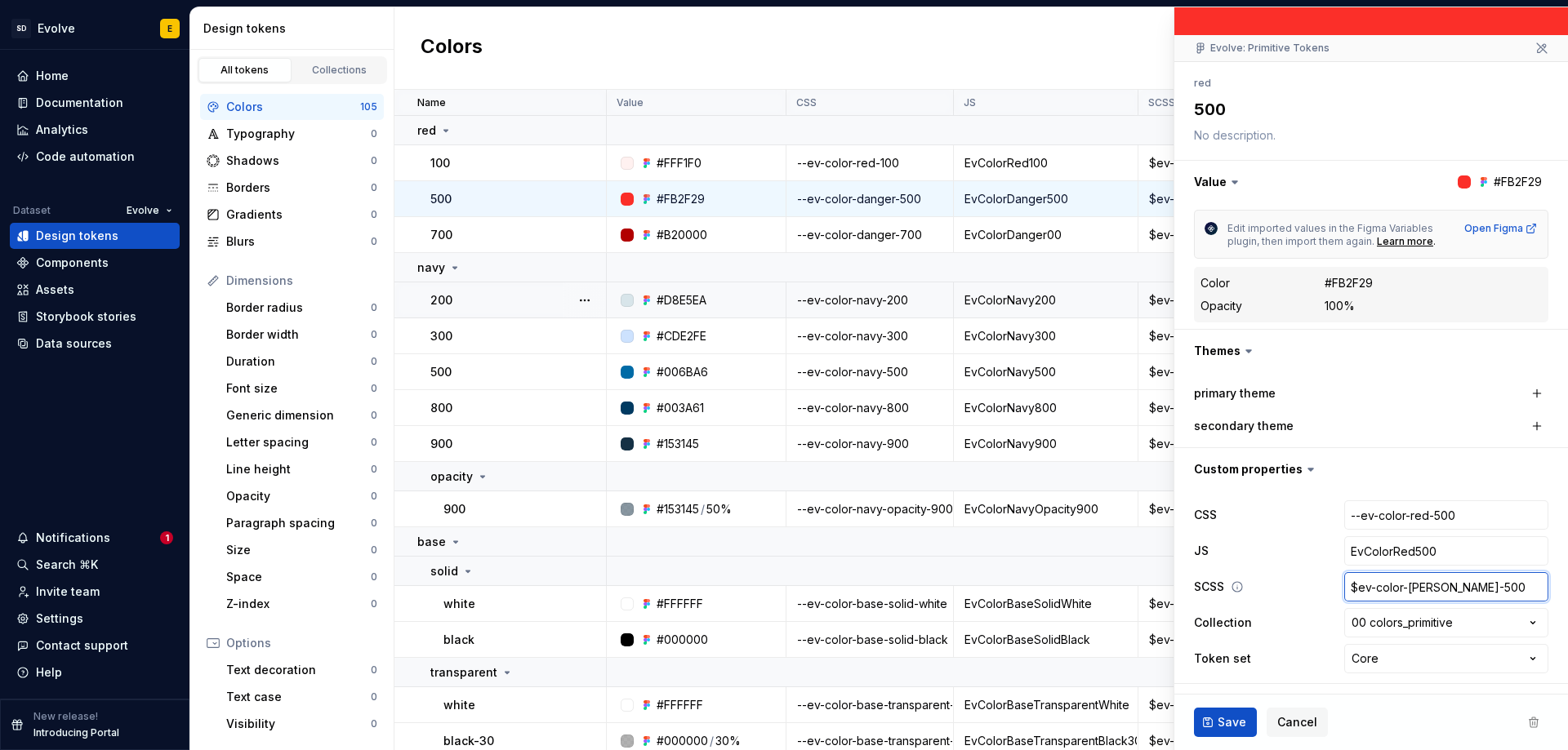
type input "$ev-color-da-500"
type textarea "*"
type input "$ev-color-d-500"
type textarea "*"
type input "$ev-color--500"
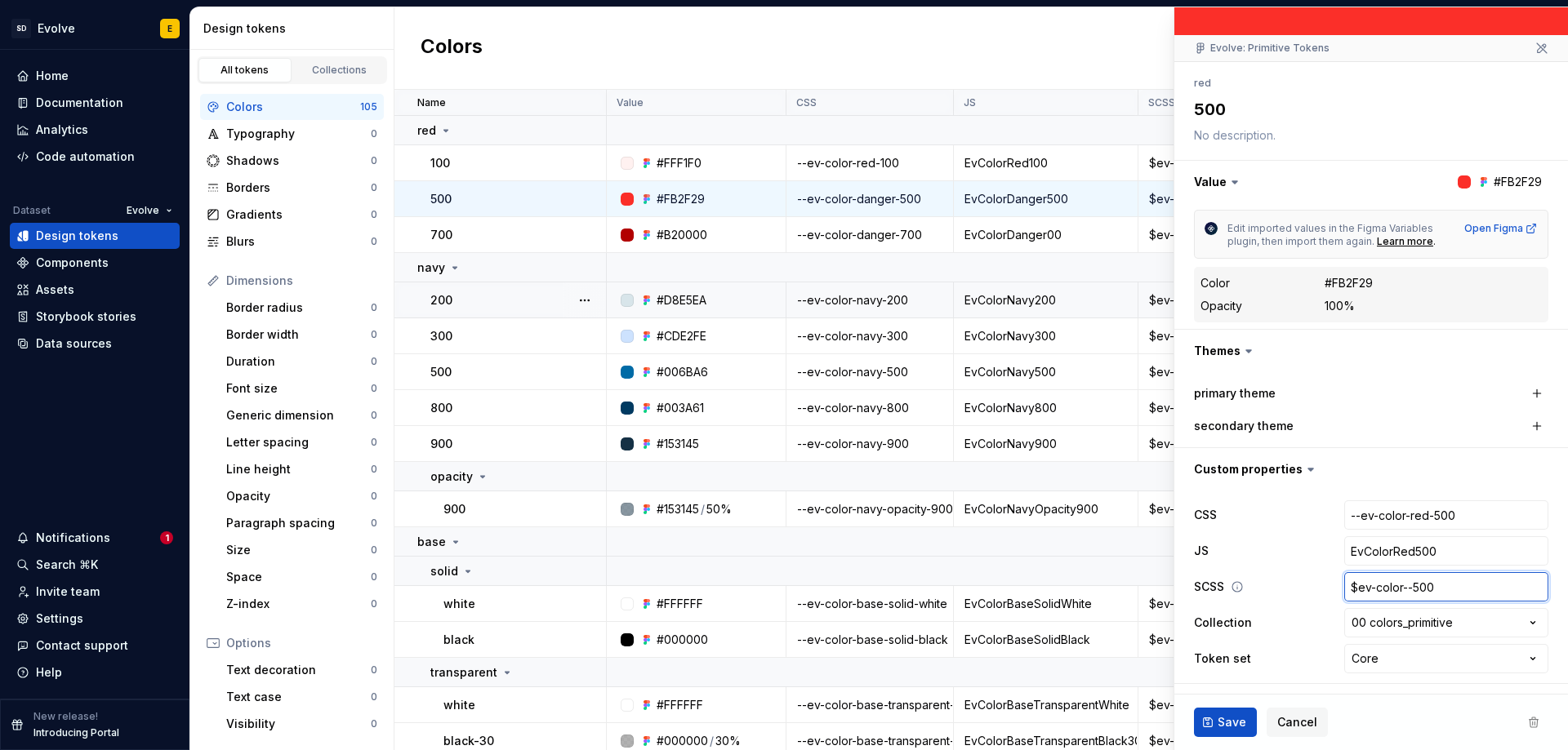
type textarea "*"
type input "$ev-color-r-500"
type textarea "*"
type input "$ev-color-re-500"
type textarea "*"
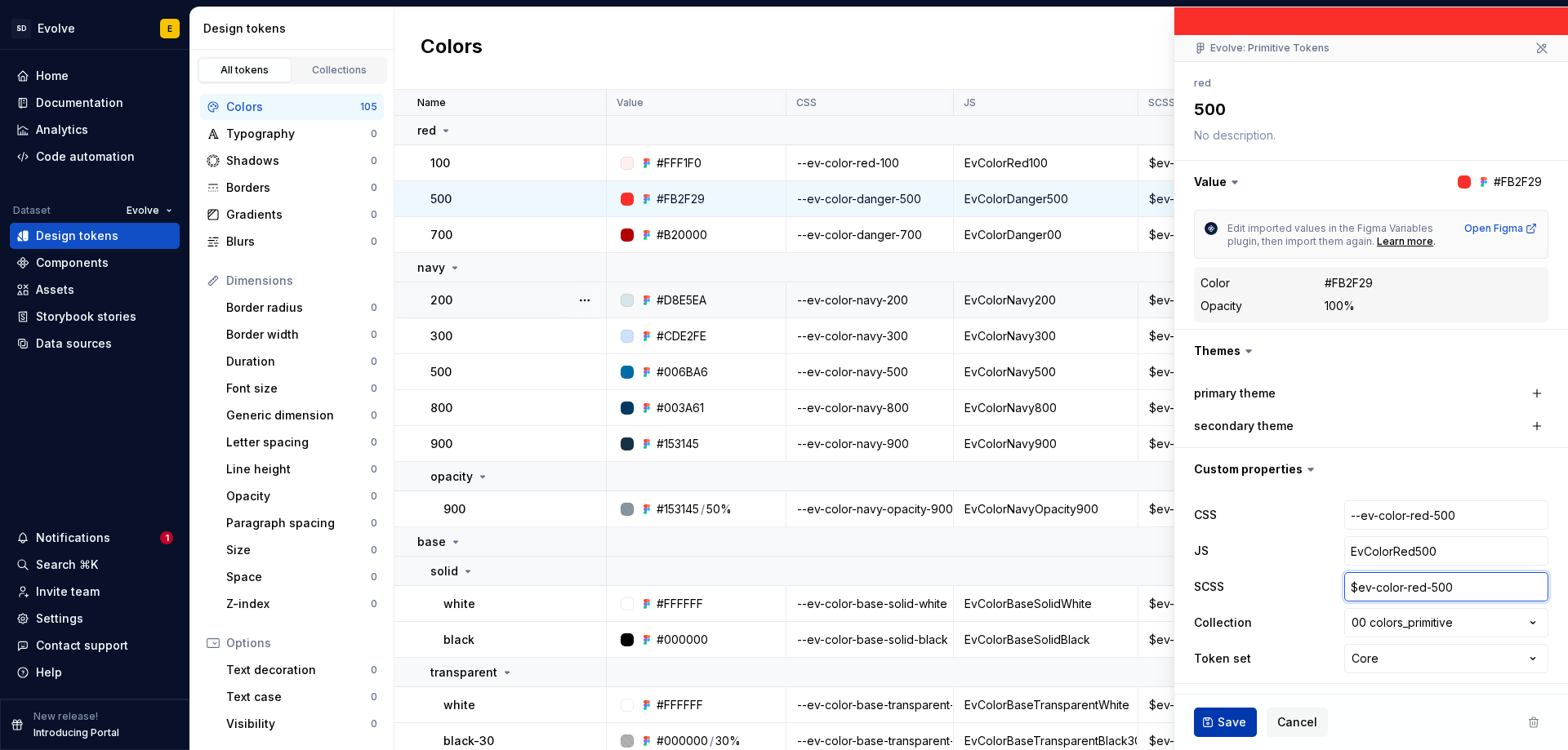
type input "$ev-color-red-500"
click at [1220, 723] on span "Save" at bounding box center [1231, 722] width 29 height 17
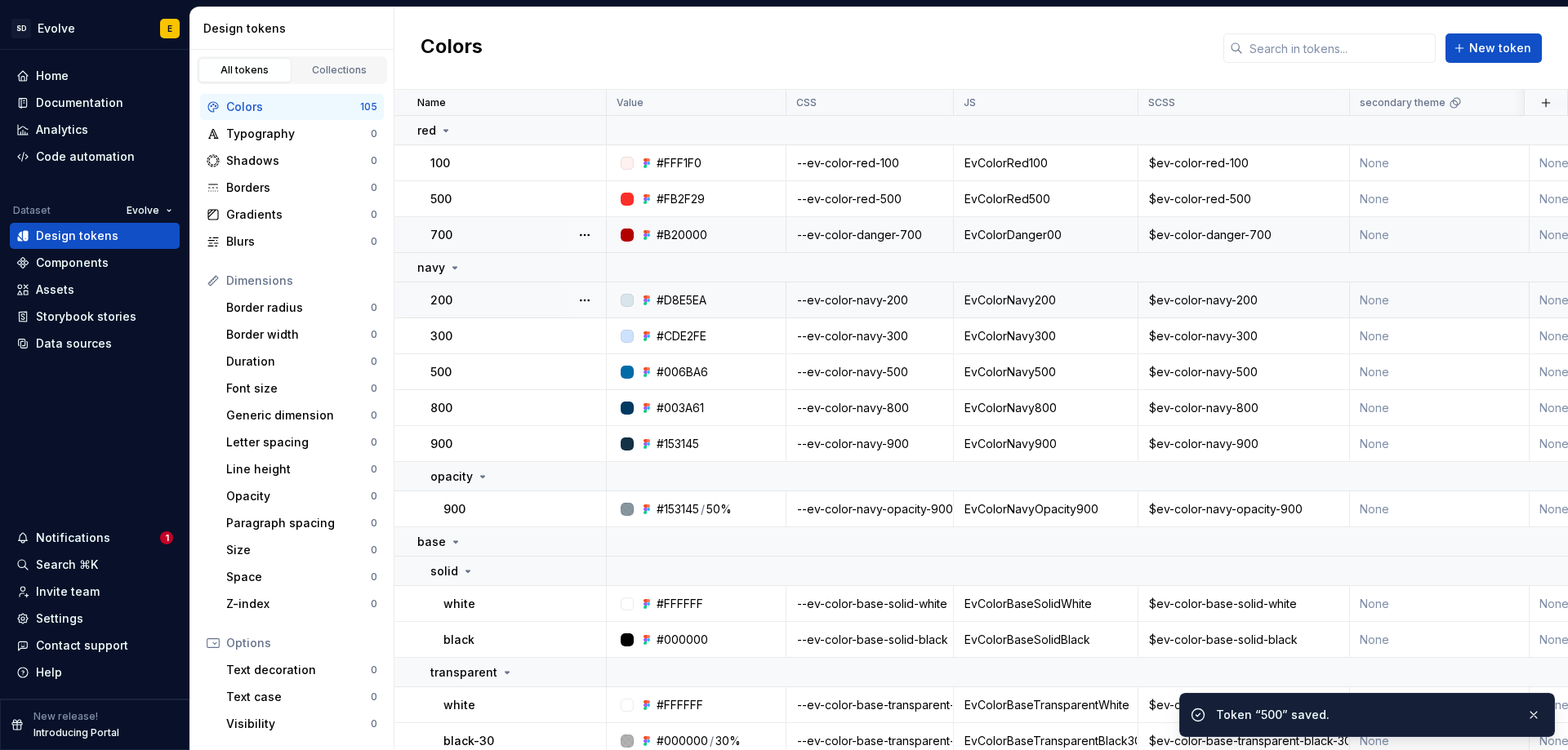
click at [896, 236] on div "--ev-color-danger-700" at bounding box center [870, 235] width 165 height 17
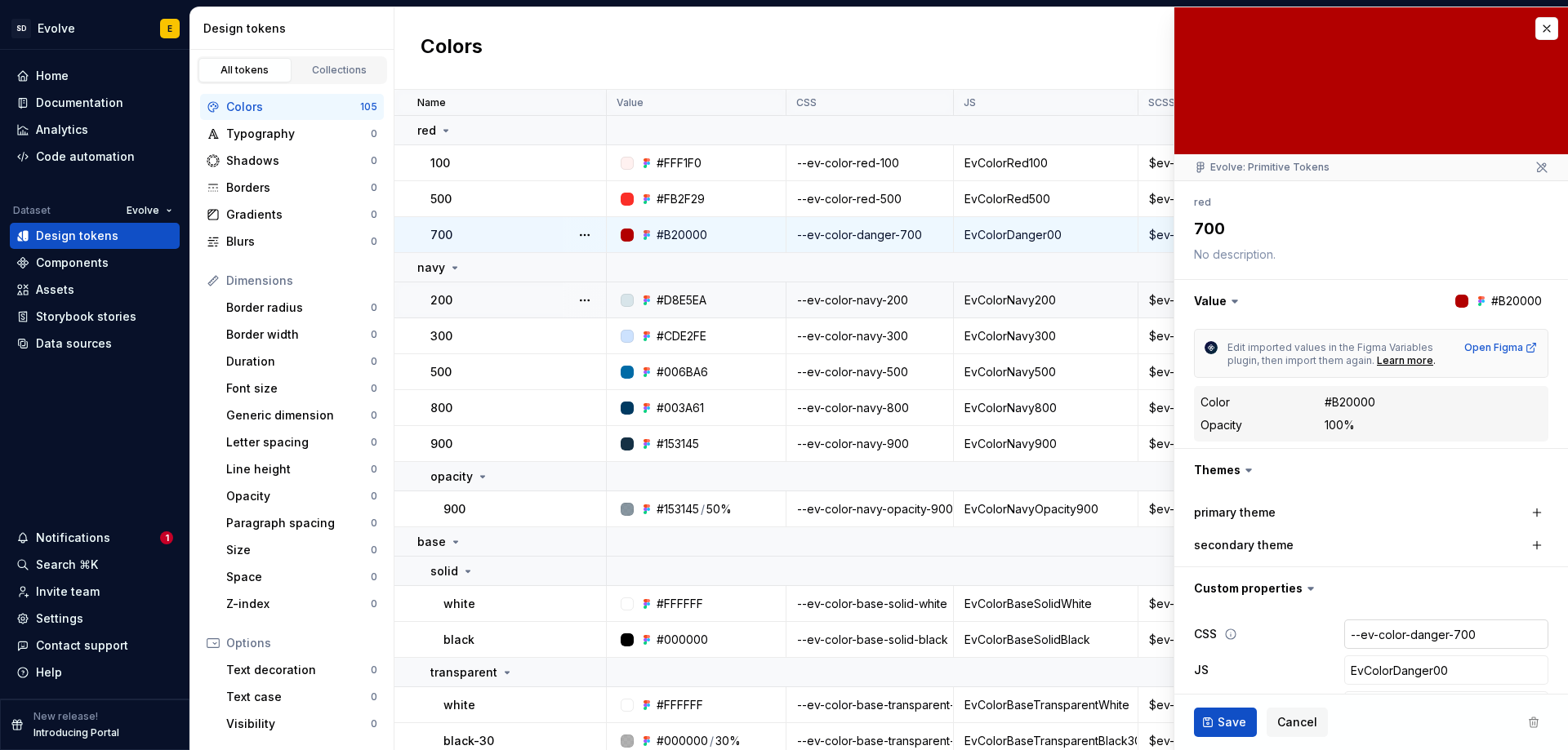
click at [1403, 639] on input "--ev-color-danger-700" at bounding box center [1446, 633] width 204 height 29
click at [1420, 633] on input "--ev-color-danger-700" at bounding box center [1446, 633] width 204 height 29
click at [1435, 633] on input "--ev-color-danger-700" at bounding box center [1446, 633] width 204 height 29
type textarea "*"
type input "--ev-color-dange-700"
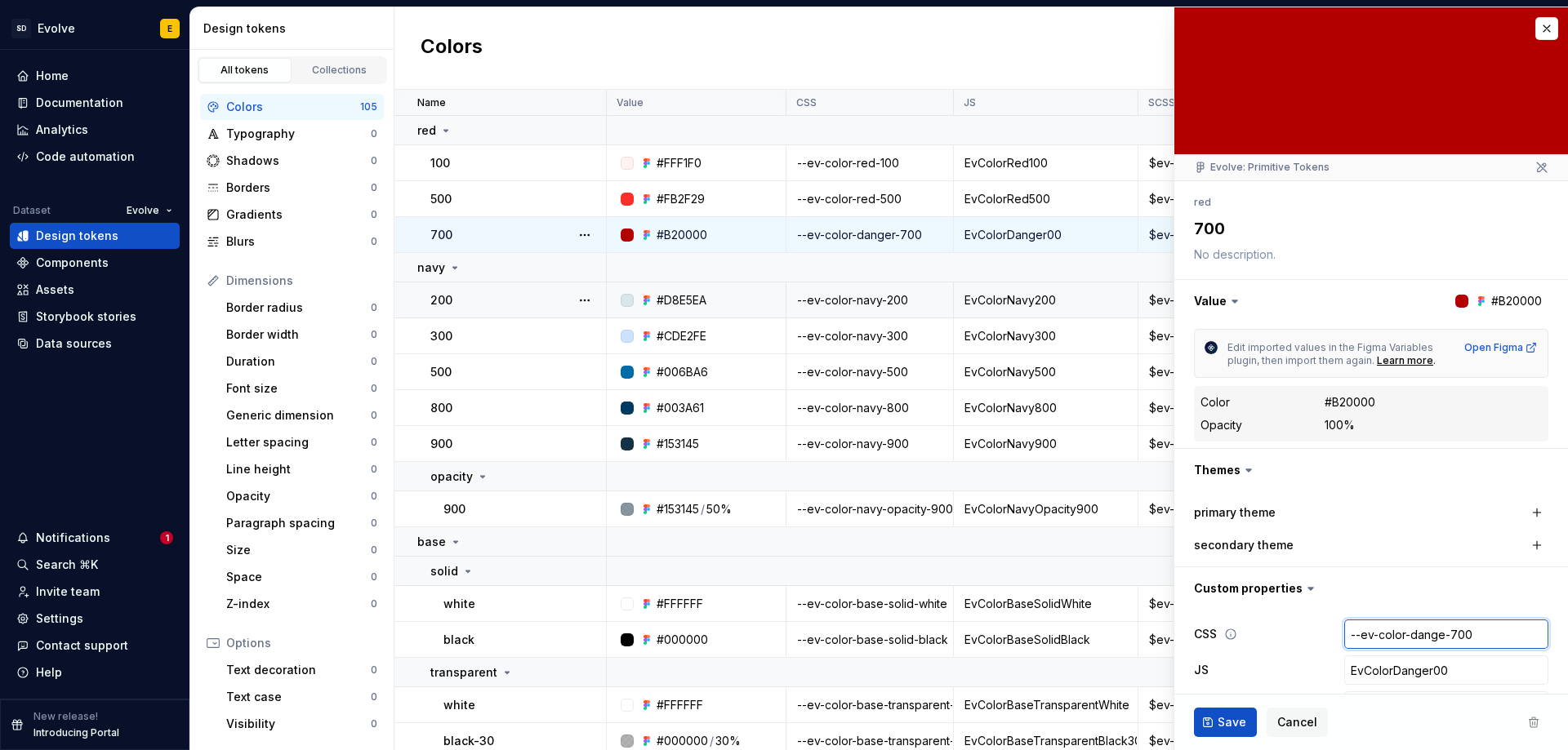
type textarea "*"
type input "--ev-color-dang-700"
type textarea "*"
type input "--ev-color-[PERSON_NAME]-700"
type textarea "*"
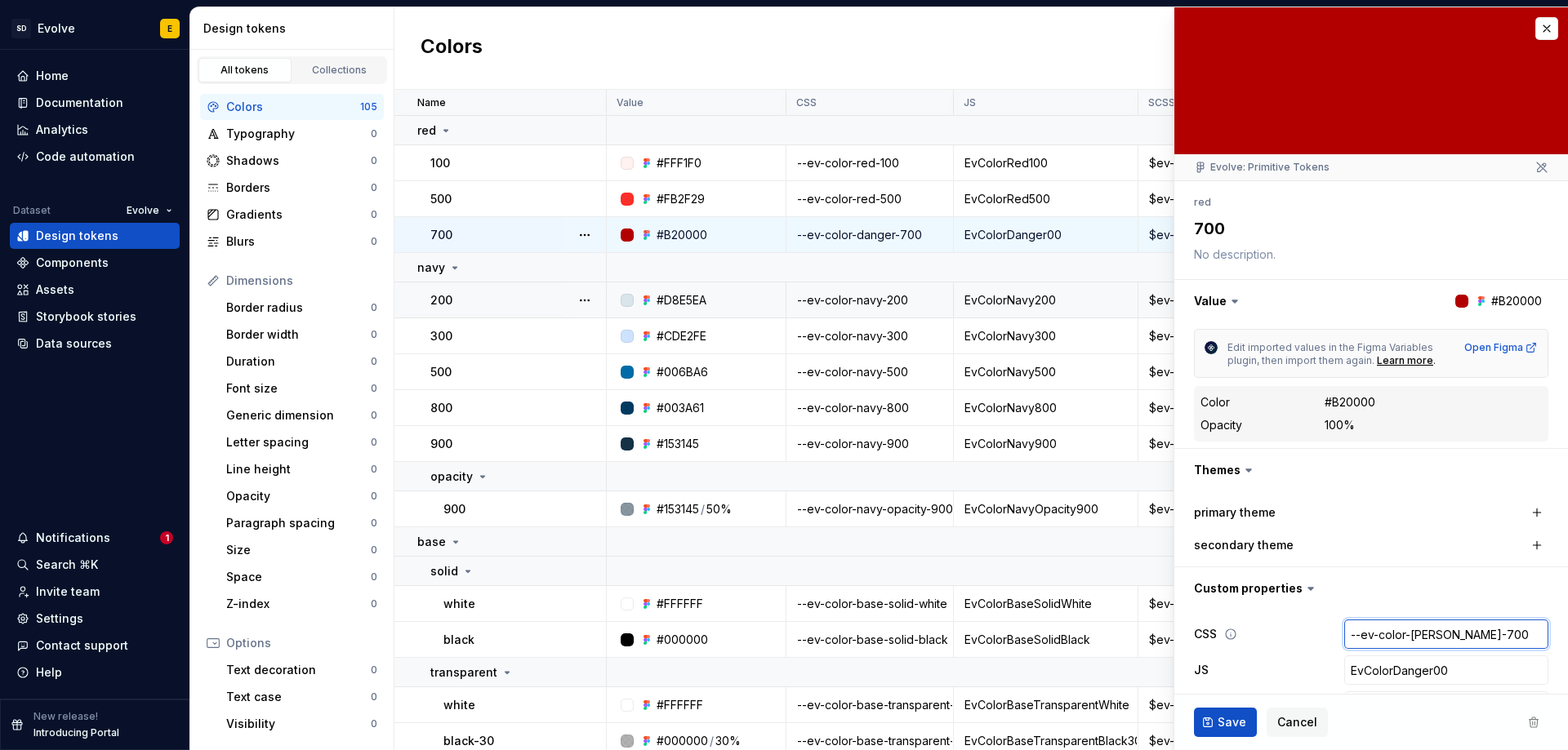
type input "--ev-color-da-700"
type textarea "*"
type input "--ev-color-d-700"
type textarea "*"
type input "--ev-color--700"
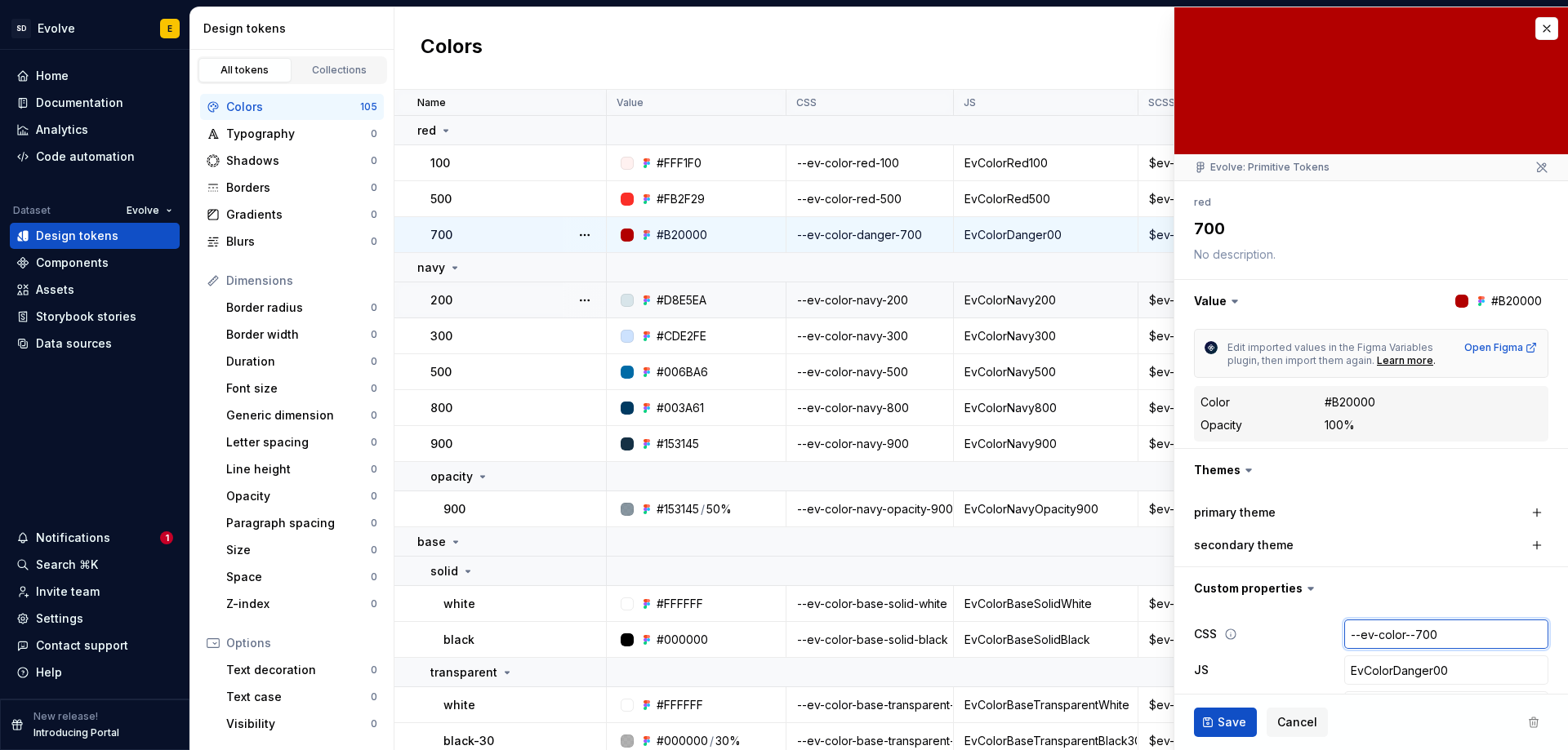
type textarea "*"
type input "--ev-color-r-700"
type textarea "*"
type input "--ev-color-re-700"
type textarea "*"
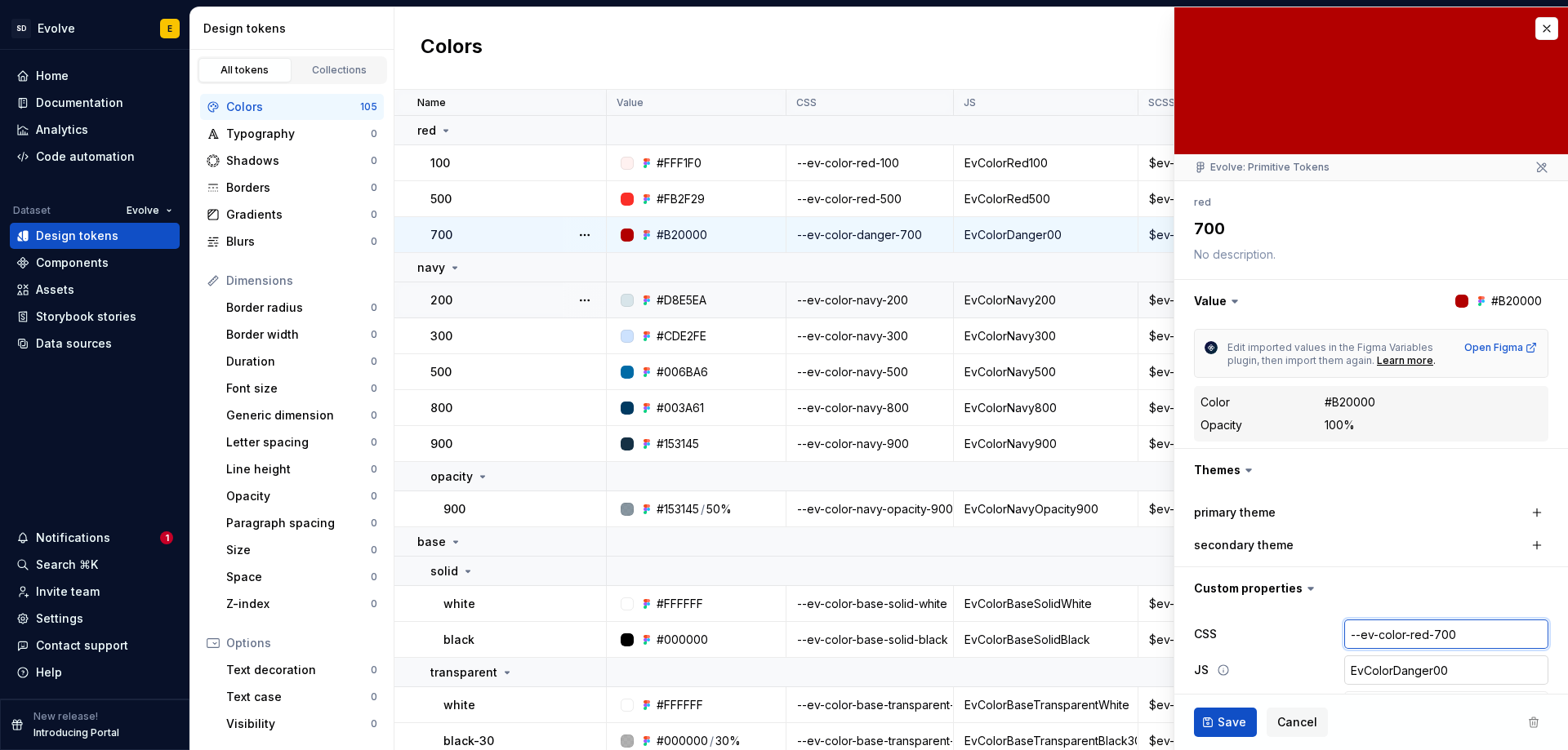
type input "--ev-color-red-700"
click at [1414, 677] on input "EvColorDanger00" at bounding box center [1446, 669] width 204 height 29
click at [1420, 671] on input "EvColorDanger00" at bounding box center [1446, 669] width 204 height 29
type textarea "*"
type input "EvColorDange00"
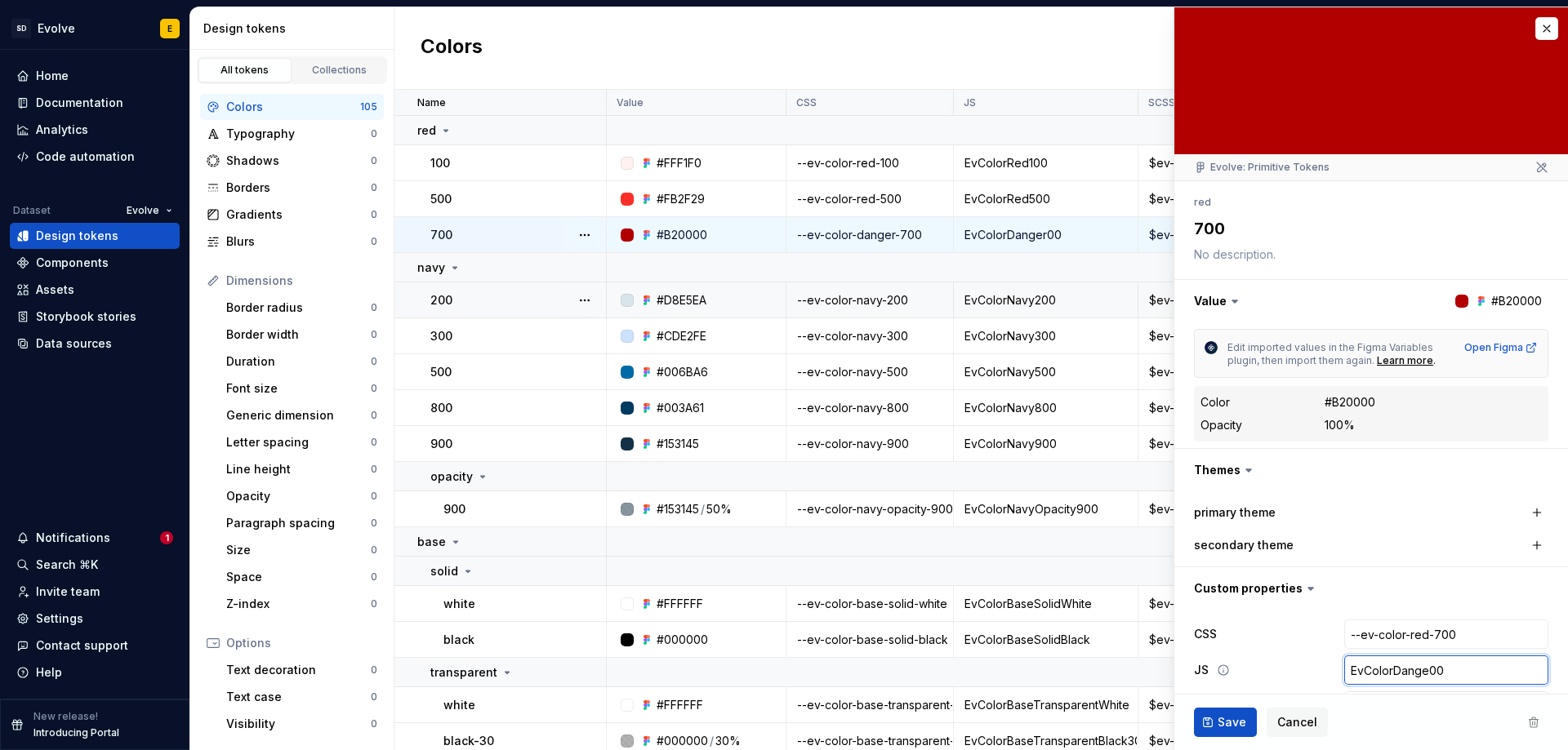
type textarea "*"
type input "EvColorDang00"
type textarea "*"
type input "EvColorDan00"
type textarea "*"
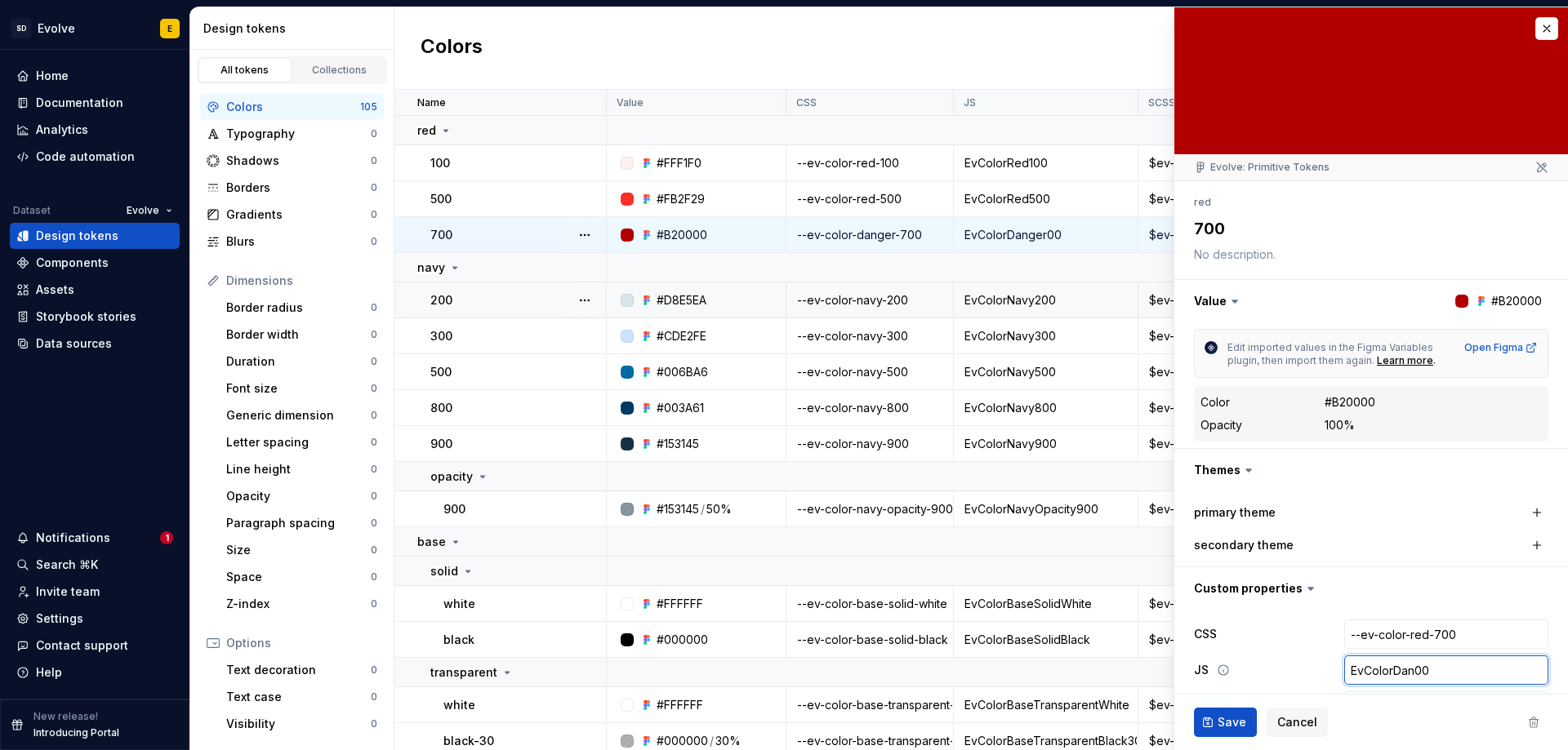
type input "EvColorDa00"
type textarea "*"
type input "EvColorD00"
type textarea "*"
type input "EvColor00"
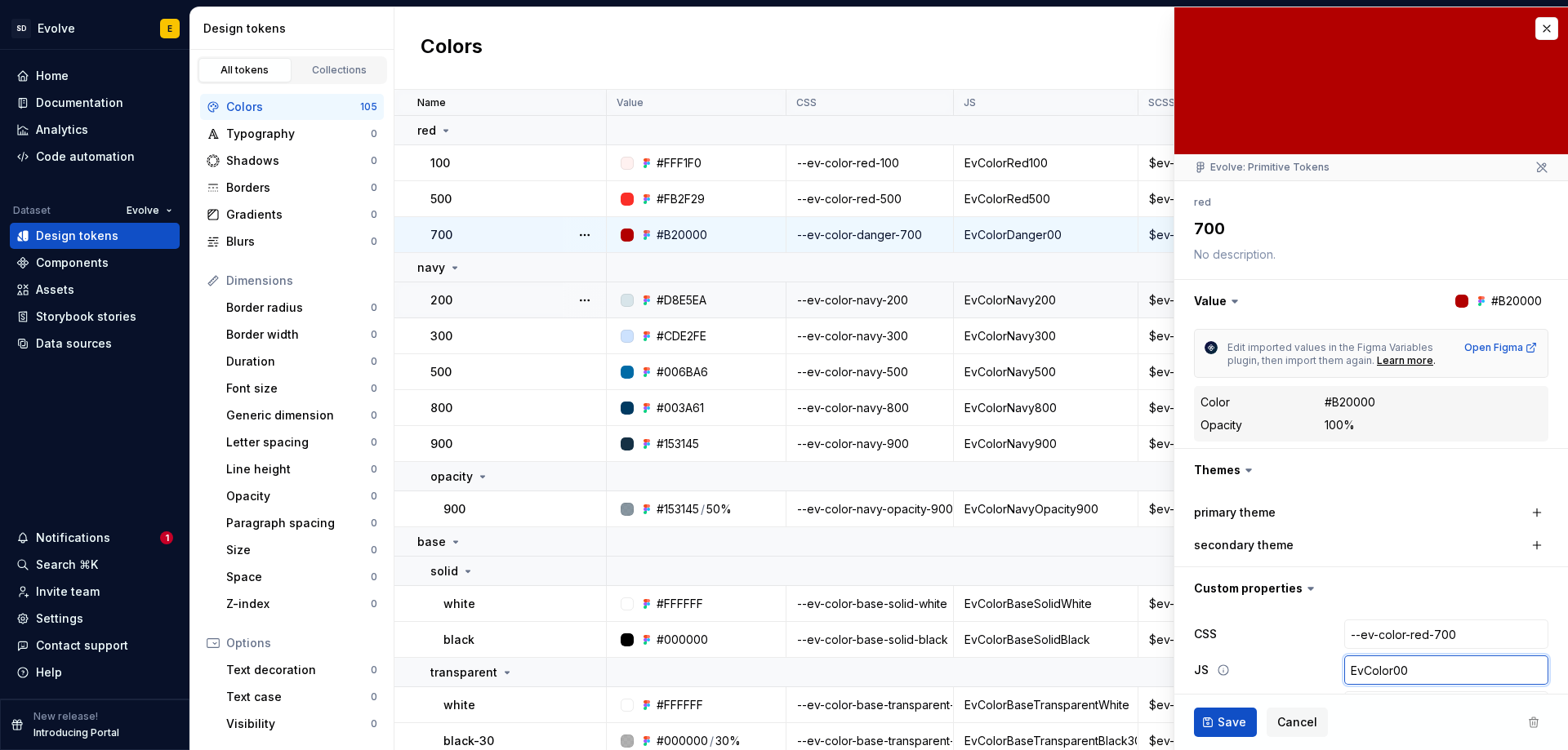
type textarea "*"
type input "EvColorR00"
type textarea "*"
type input "EvColorRe00"
type textarea "*"
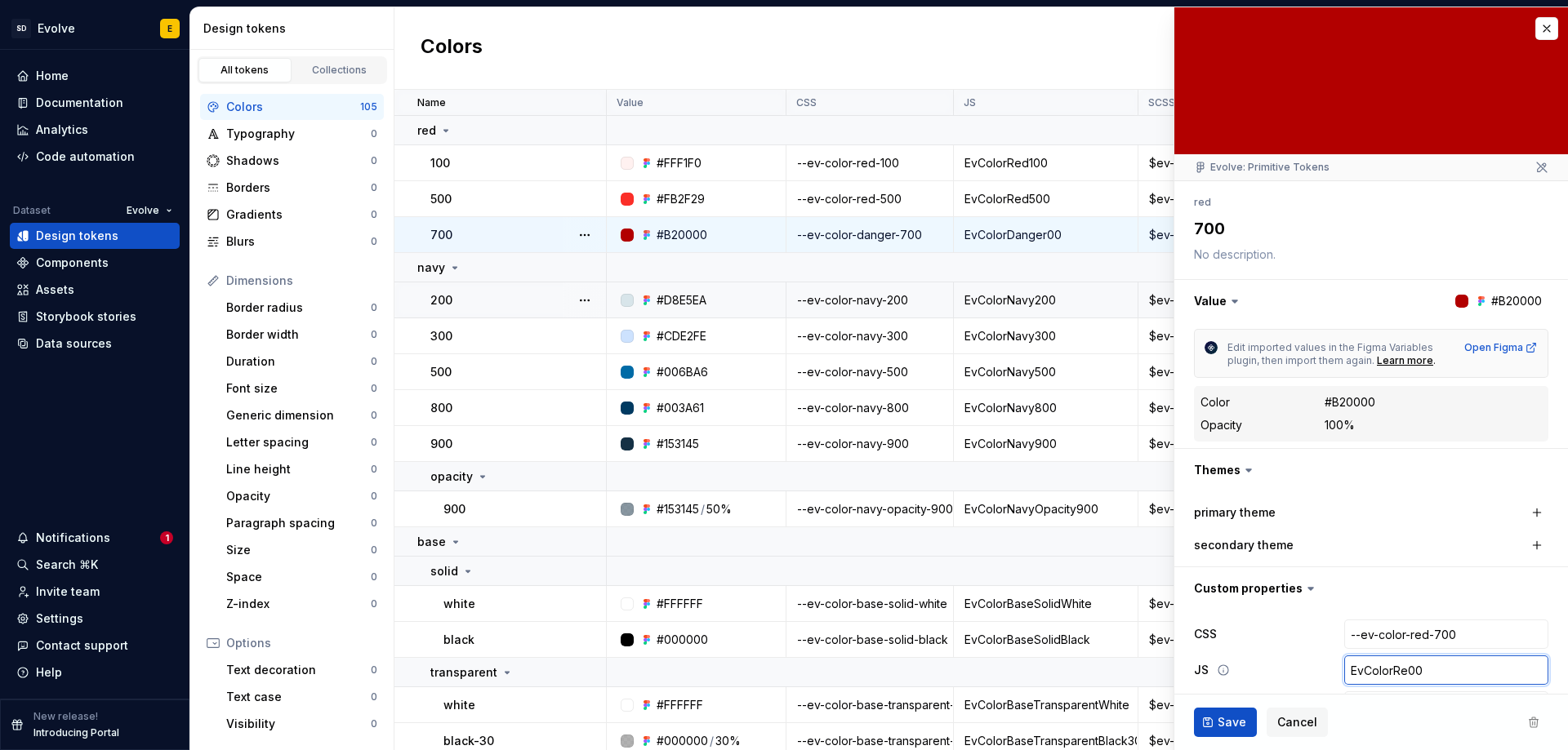
type input "EvColorRed00"
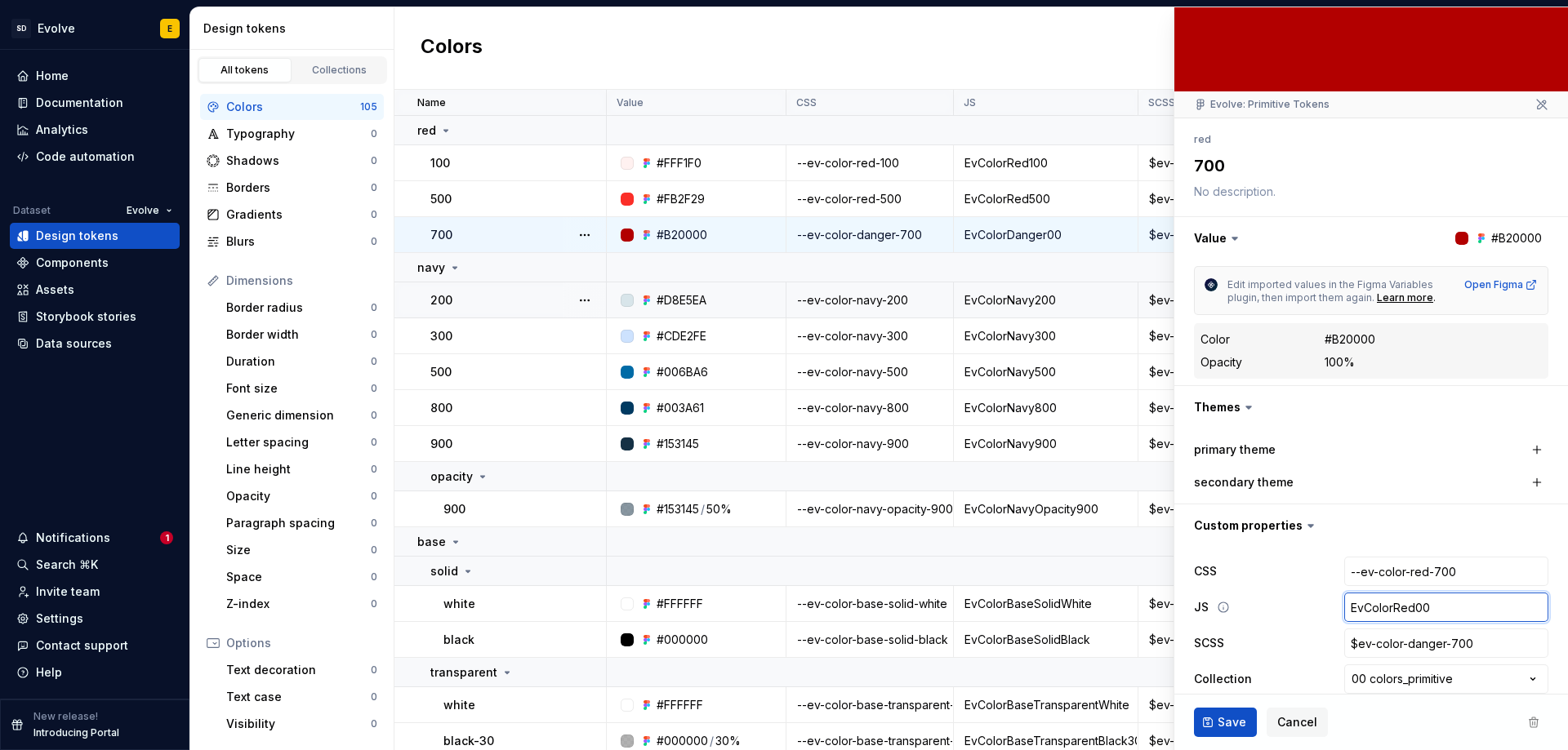
scroll to position [119, 0]
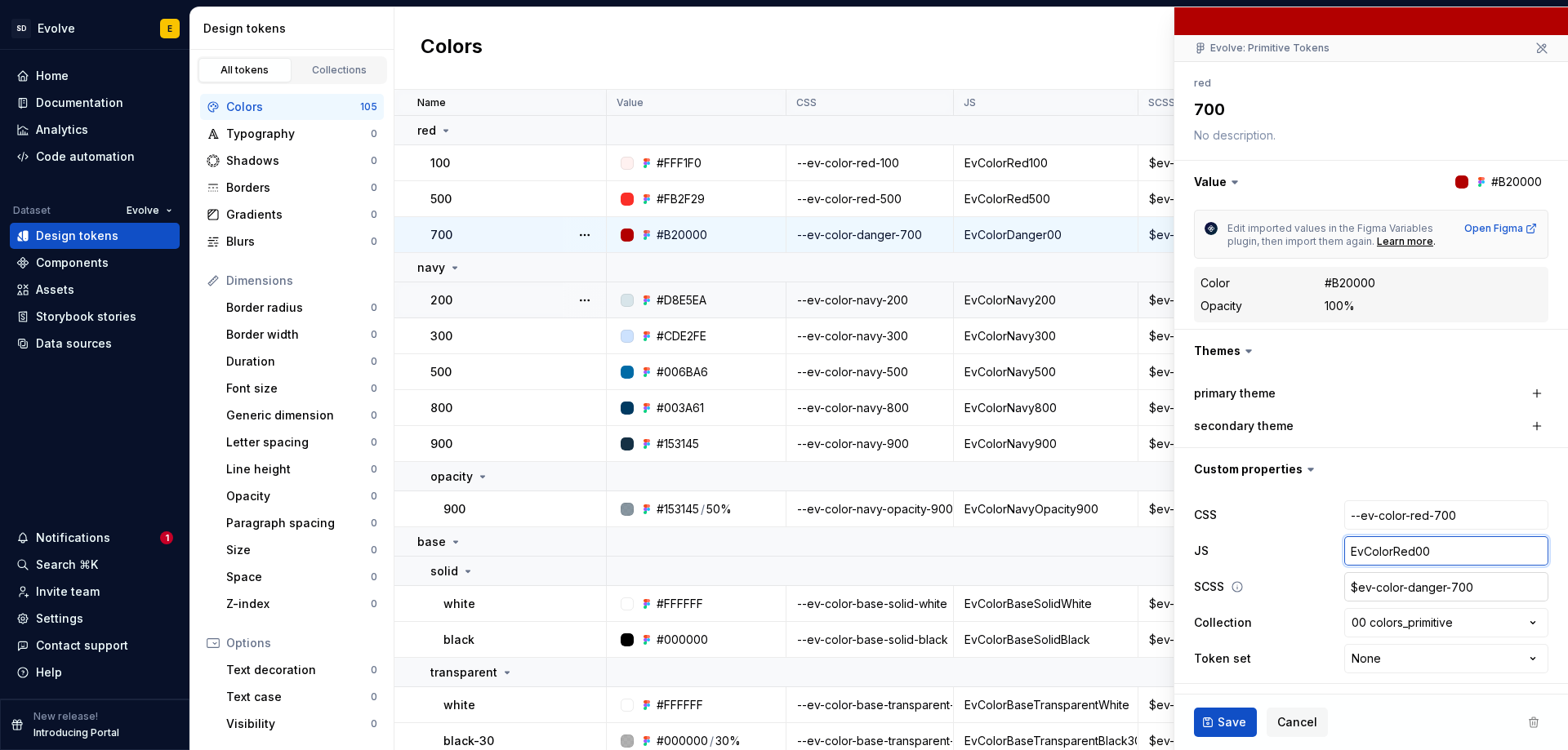
type textarea "*"
type input "EvColorRed700"
click at [1414, 585] on input "$ev-color-danger-700" at bounding box center [1446, 586] width 204 height 29
click at [1435, 585] on input "$ev-color-danger-700" at bounding box center [1446, 586] width 204 height 29
type textarea "*"
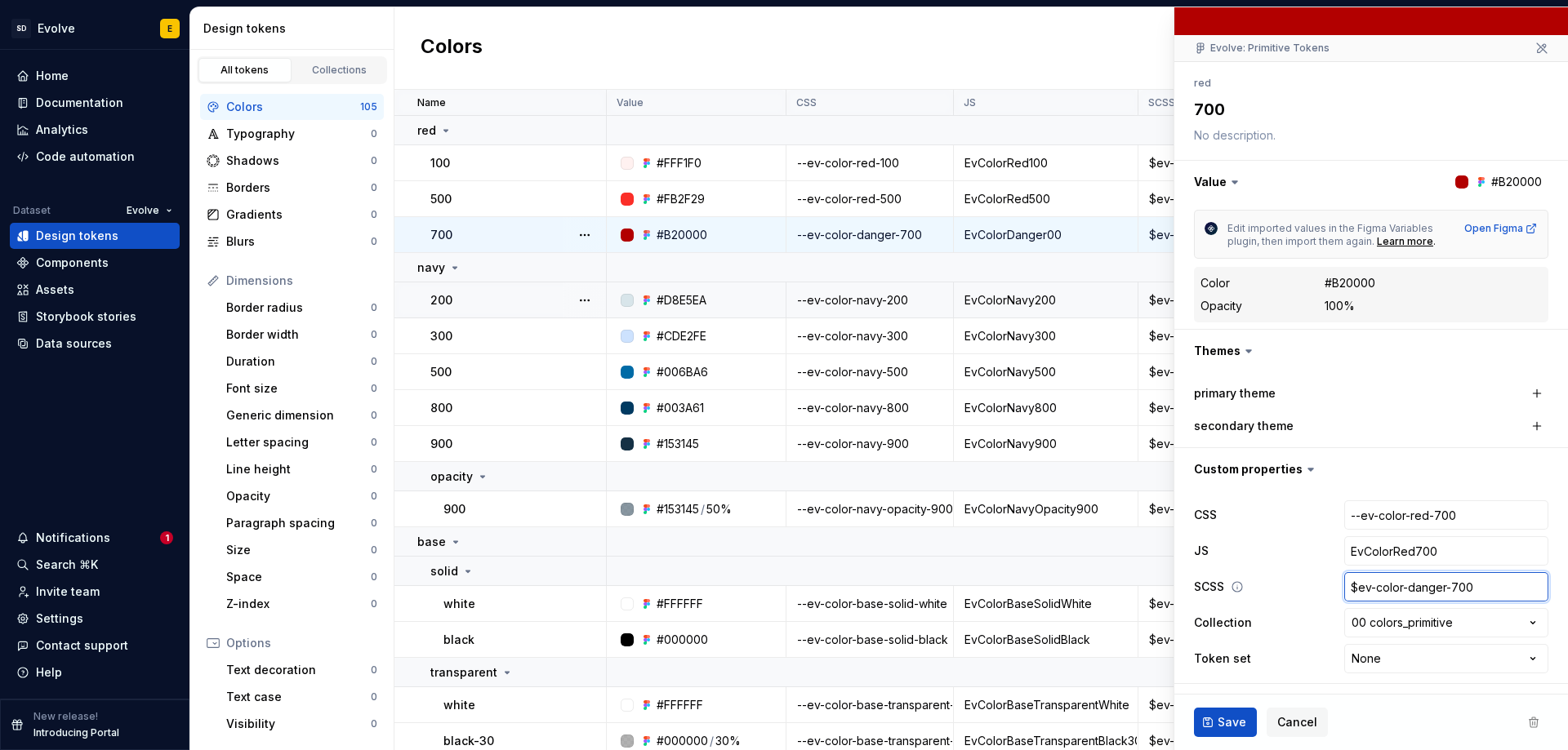
type input "$ev-color-dange-700"
type textarea "*"
type input "$ev-color-dang-700"
type textarea "*"
type input "$ev-color-[PERSON_NAME]-700"
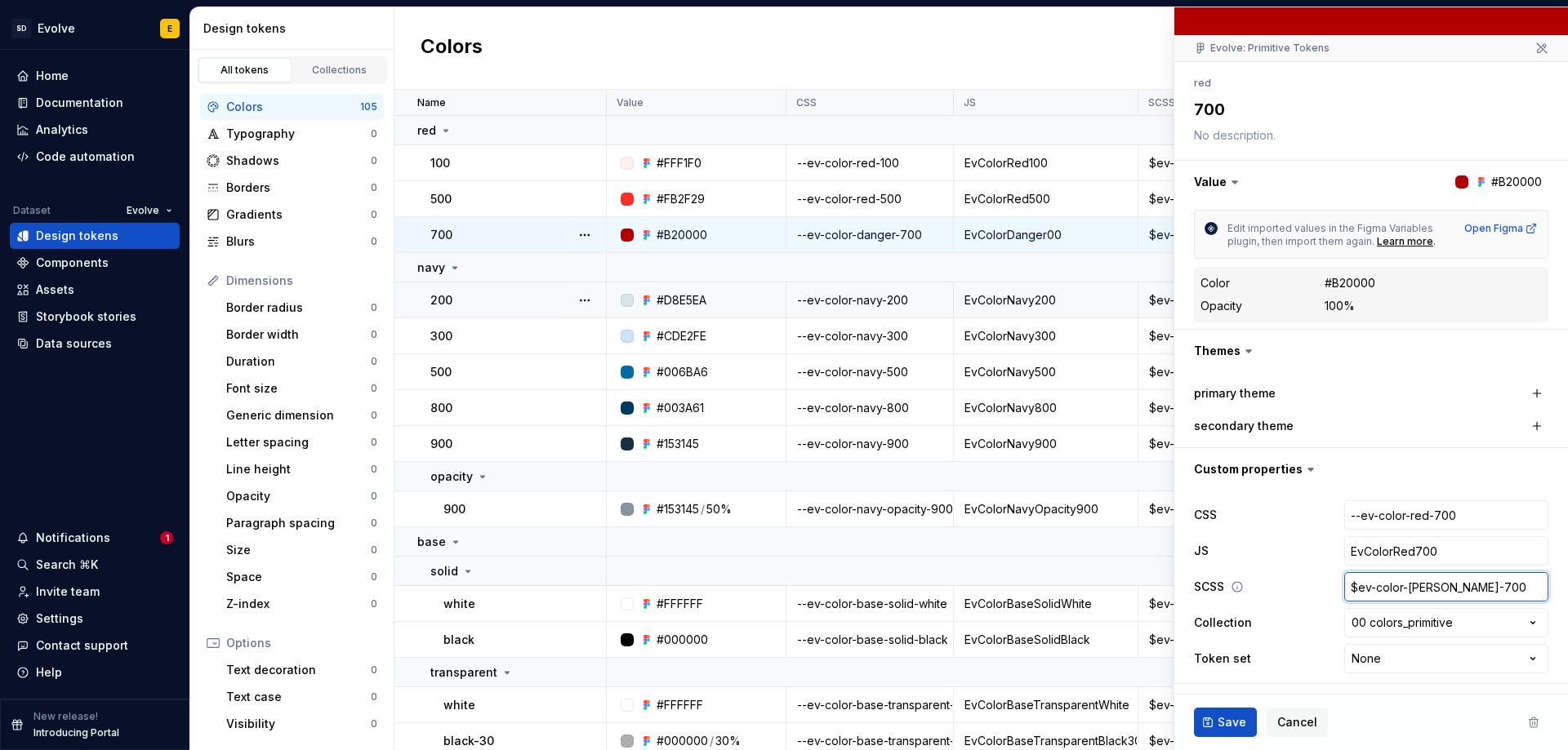
type textarea "*"
type input "$ev-color-da-700"
type textarea "*"
type input "$ev-color-d-700"
type textarea "*"
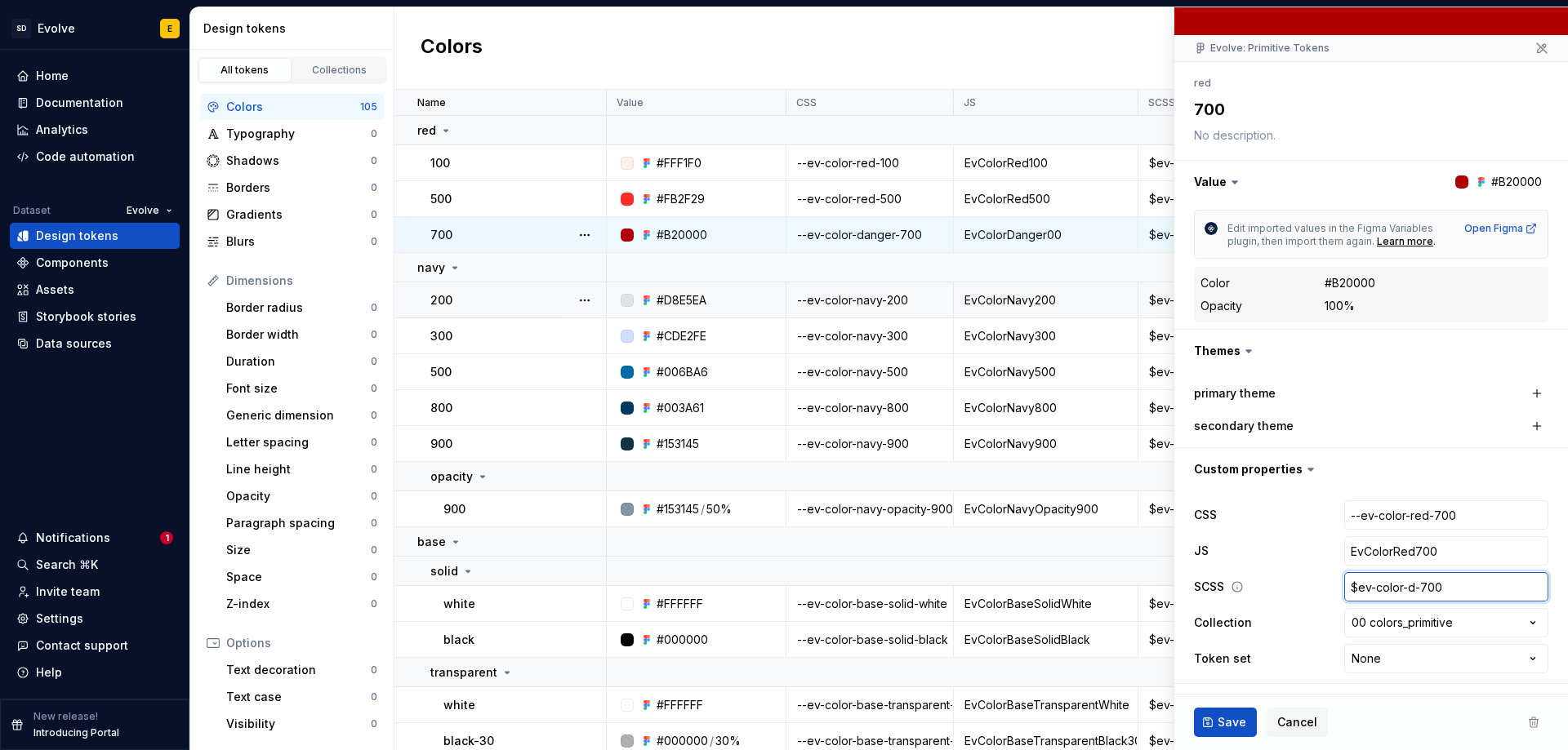
type input "$ev-color--700"
type textarea "*"
type input "$ev-color-r-700"
type textarea "*"
type input "$ev-color-re-700"
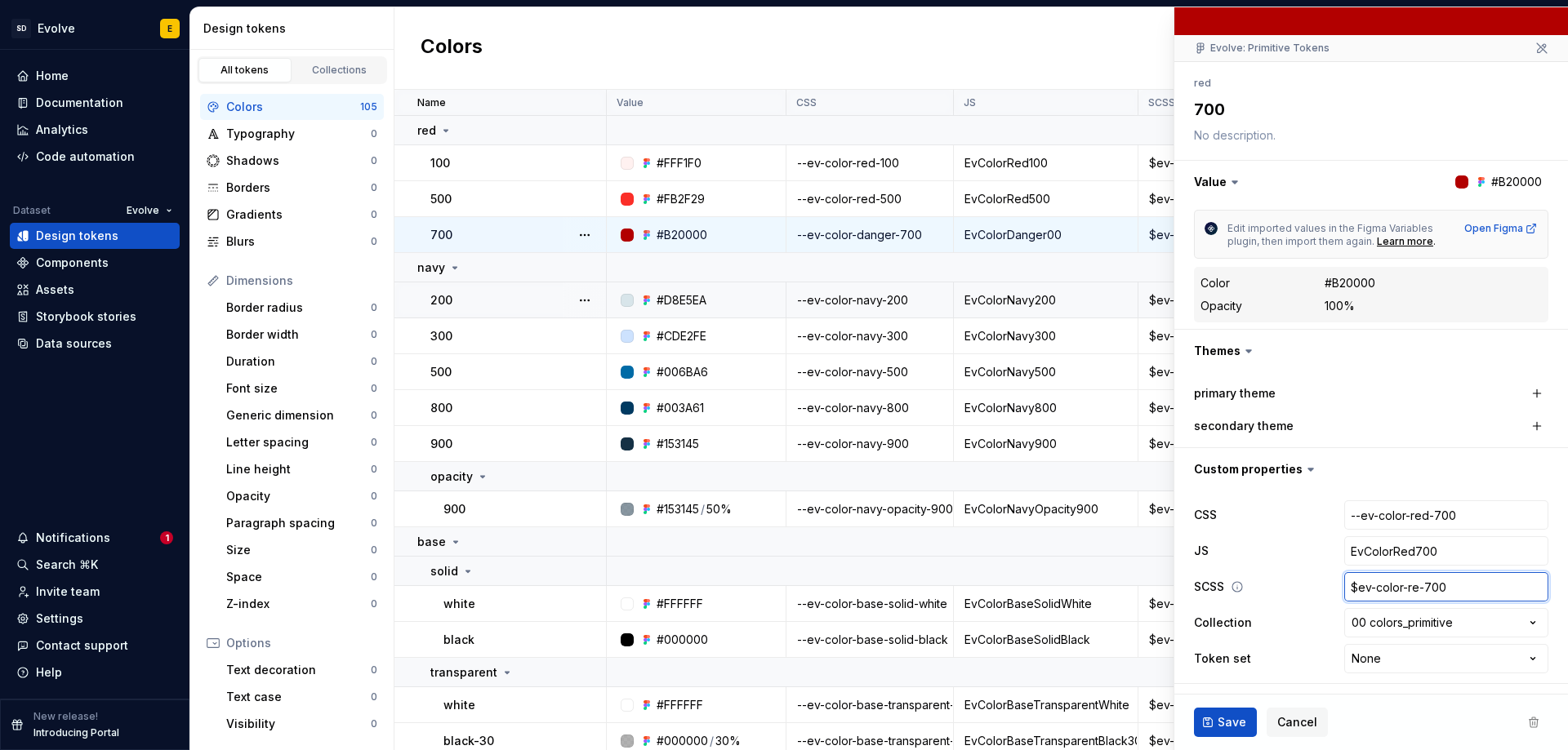
type textarea "*"
type input "$ev-color-red-700"
click at [1224, 720] on span "Save" at bounding box center [1231, 722] width 29 height 17
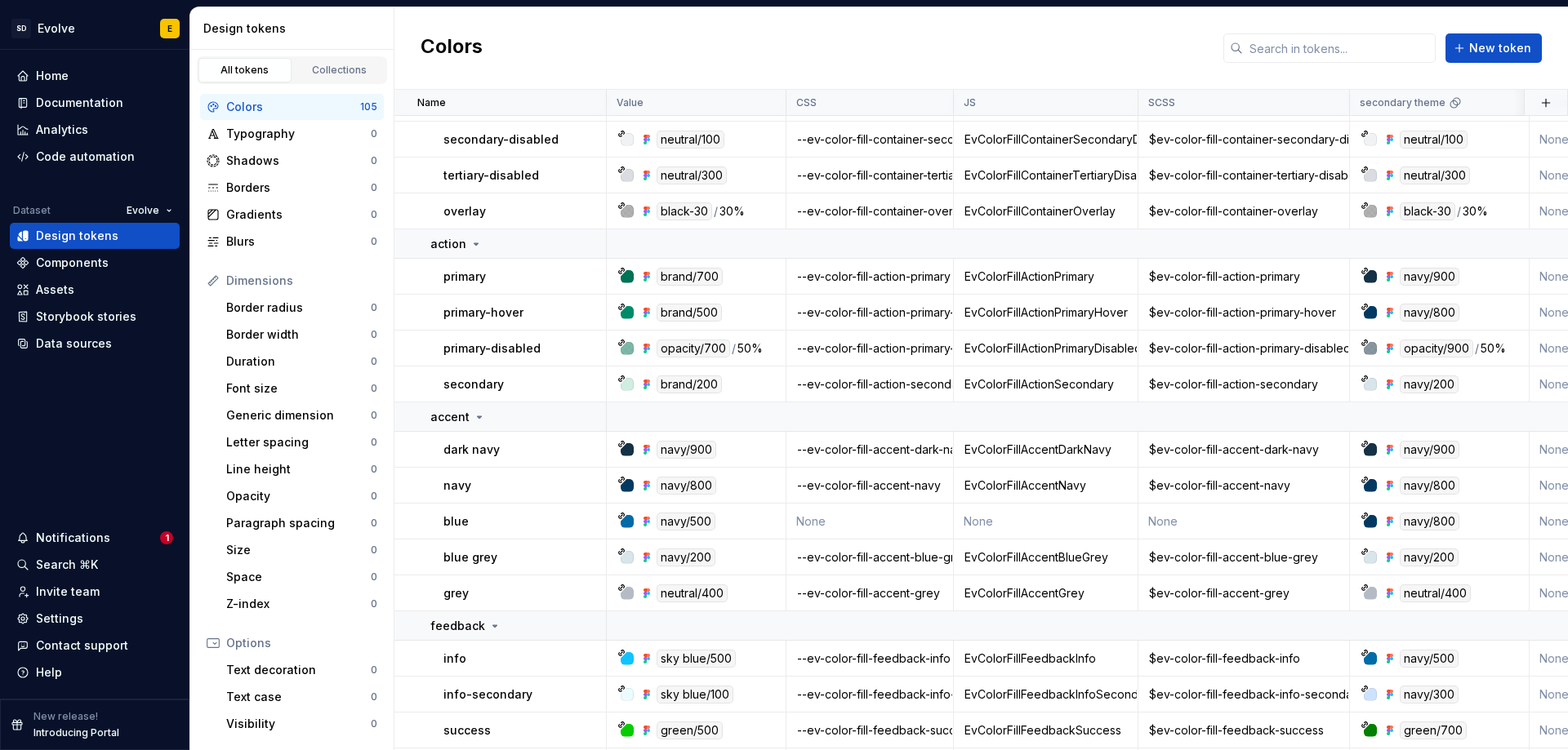
scroll to position [1959, 0]
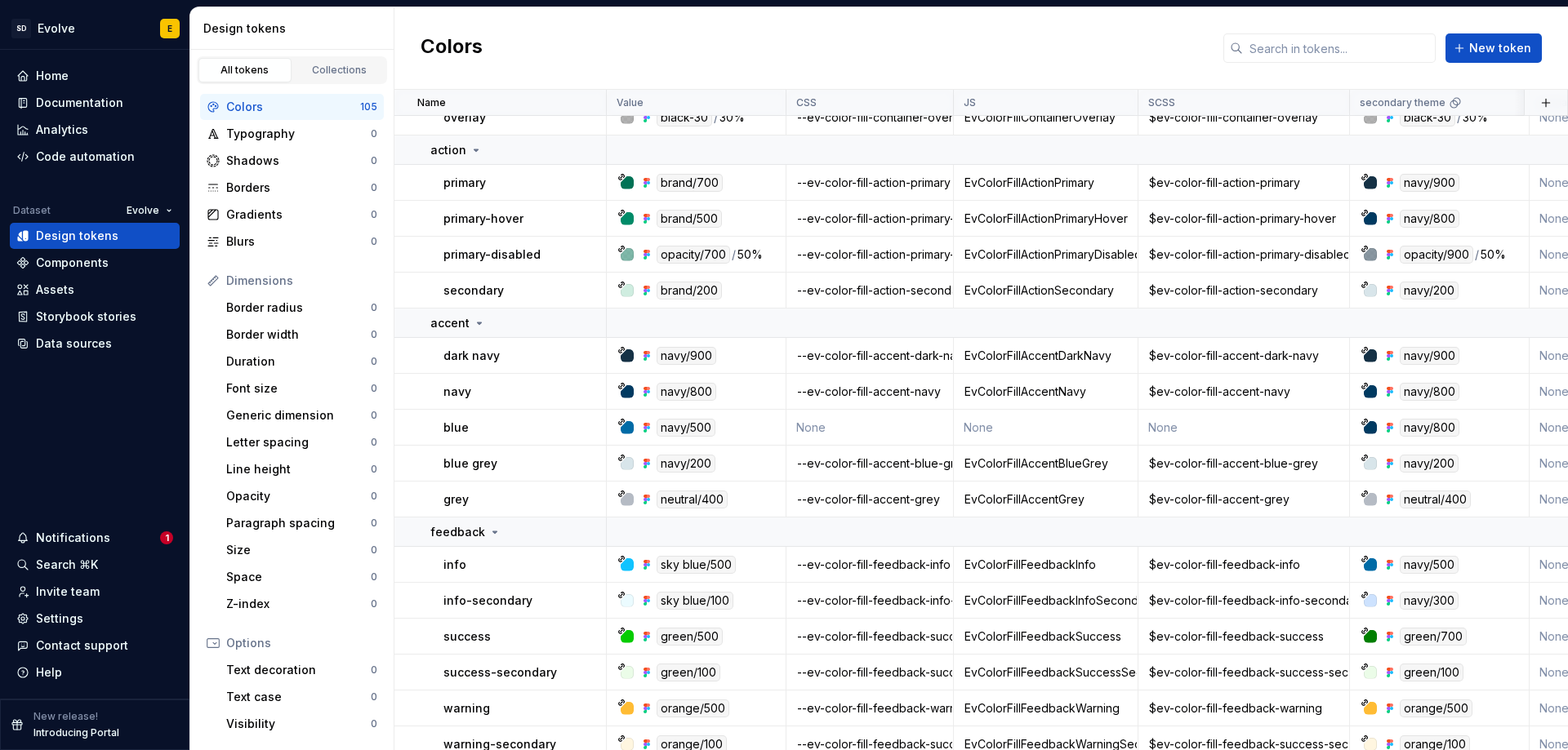
click at [896, 438] on td "None" at bounding box center [870, 427] width 168 height 36
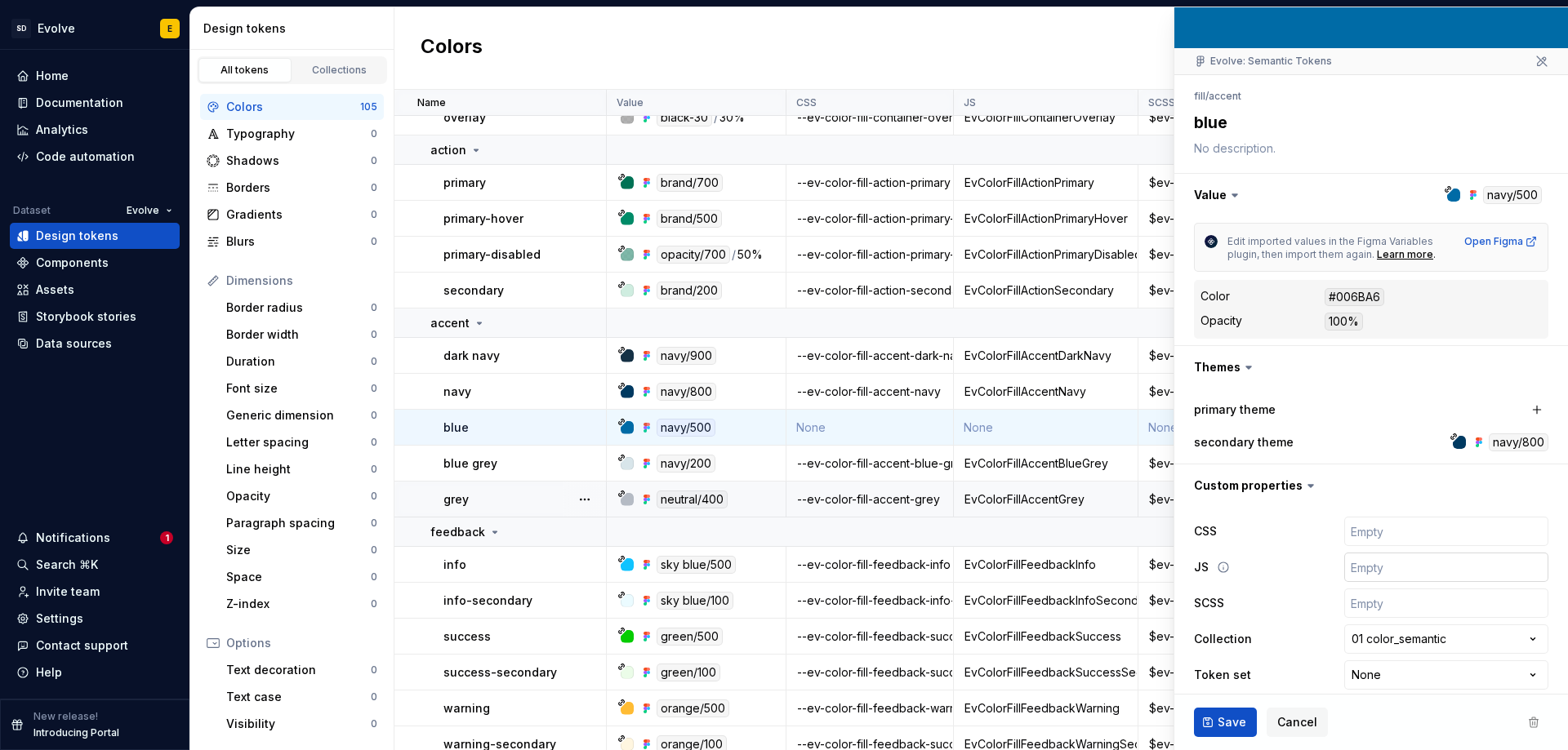
scroll to position [123, 0]
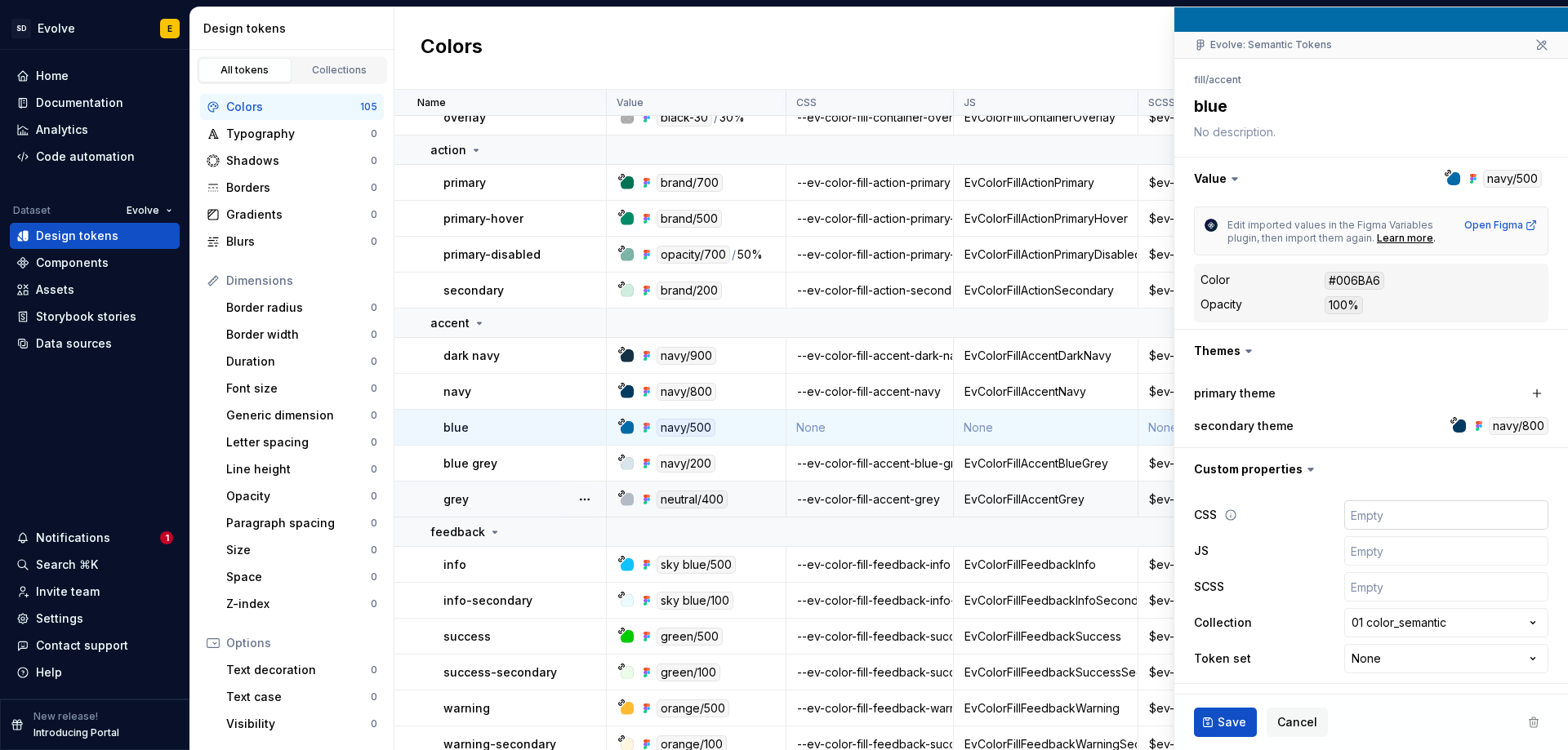
click at [1368, 515] on input "text" at bounding box center [1446, 514] width 204 height 29
type textarea "*"
type input "-"
type textarea "*"
type input "--"
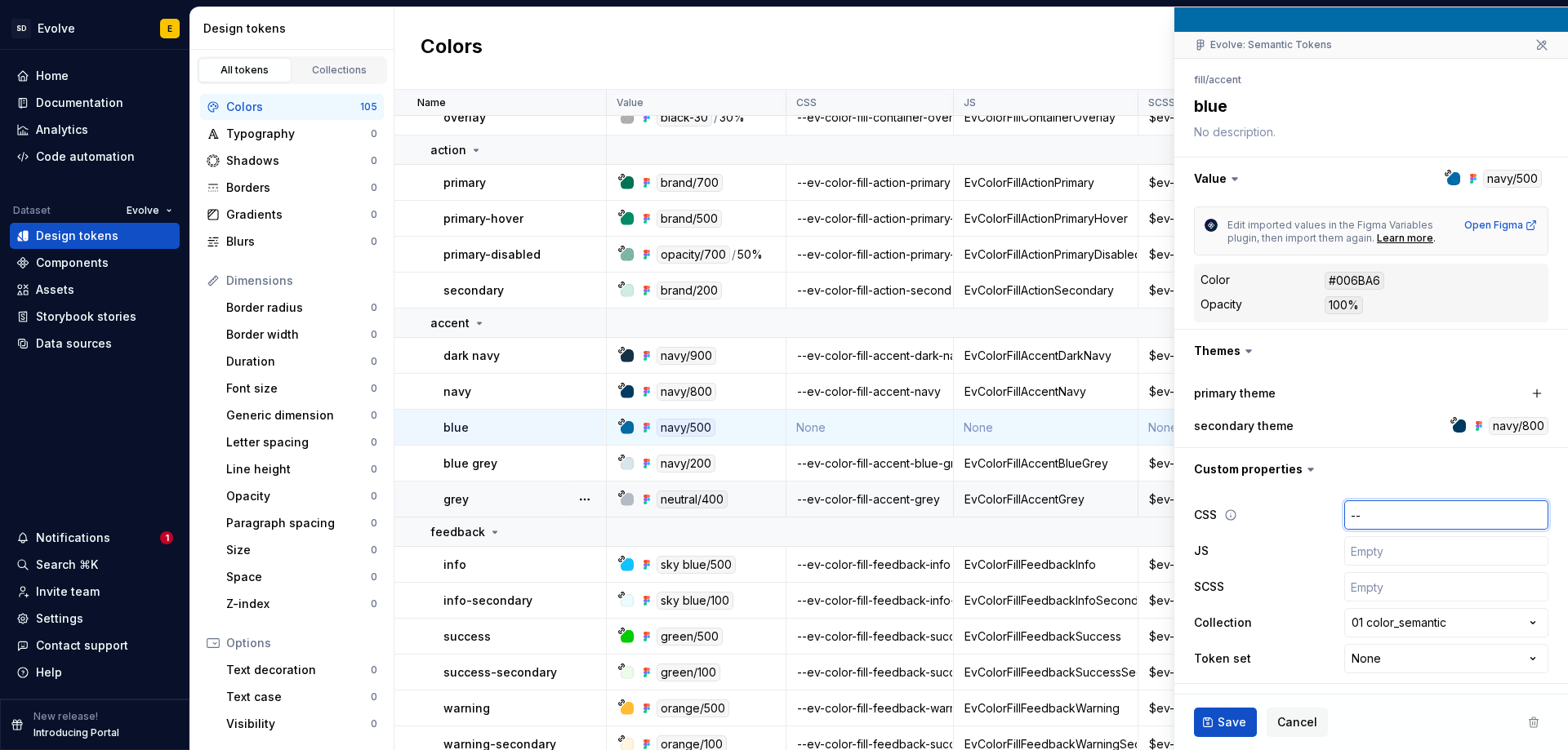
type textarea "*"
type input "--e"
type textarea "*"
type input "--ev-"
type textarea "*"
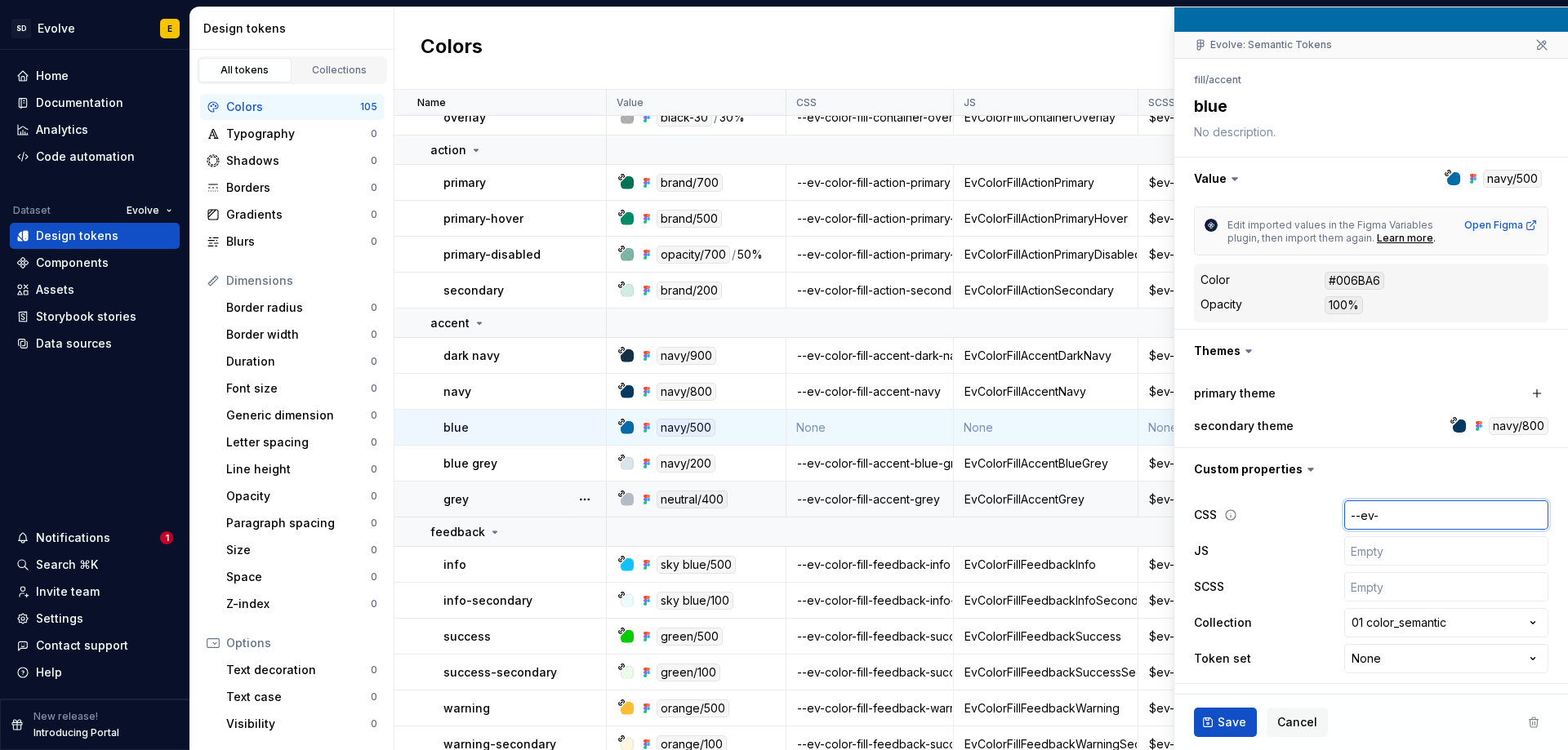
type input "--ev-c"
type textarea "*"
type input "--ev-co"
type textarea "*"
type input "--ev-col"
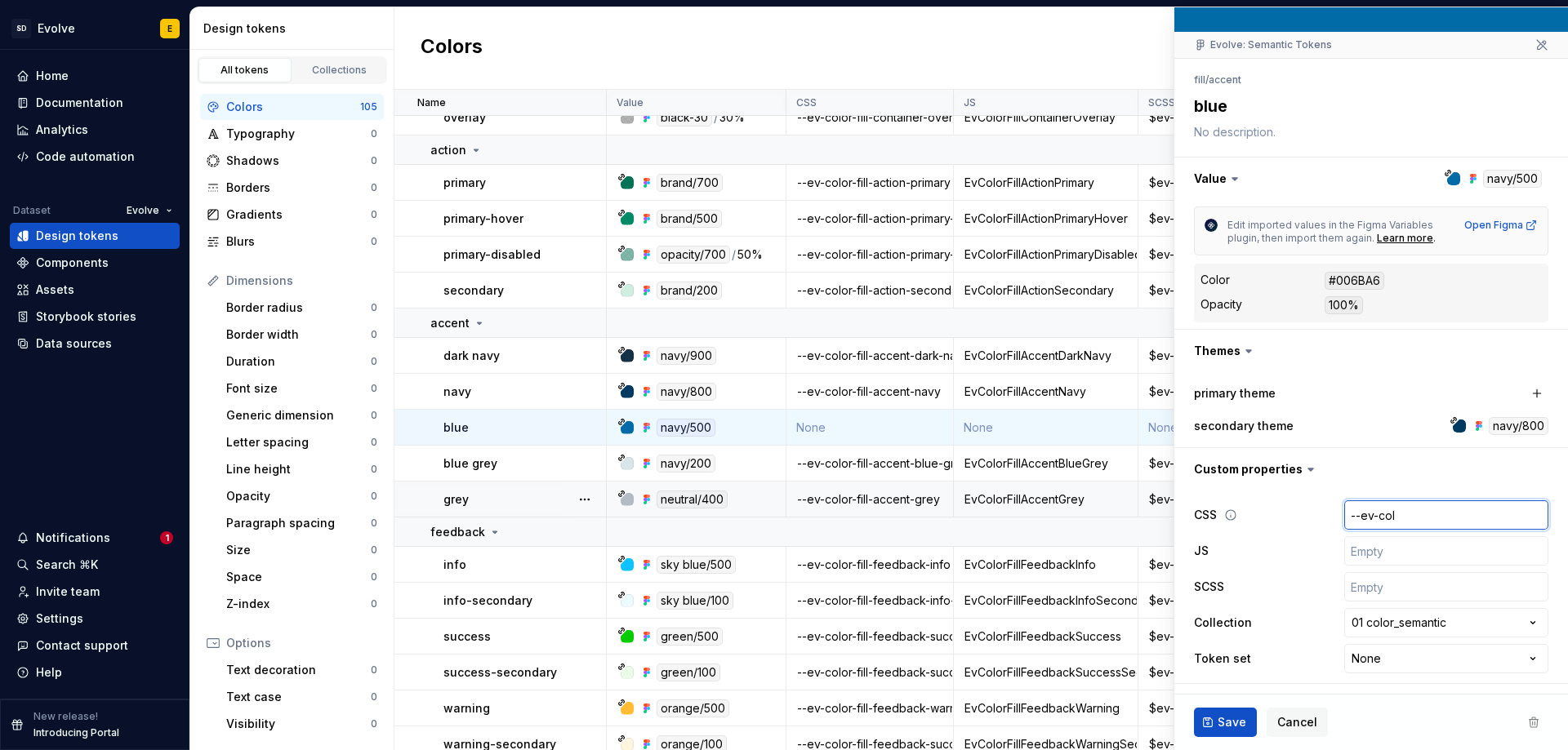
type textarea "*"
type input "--ev-colo"
type textarea "*"
type input "--ev-color"
type textarea "*"
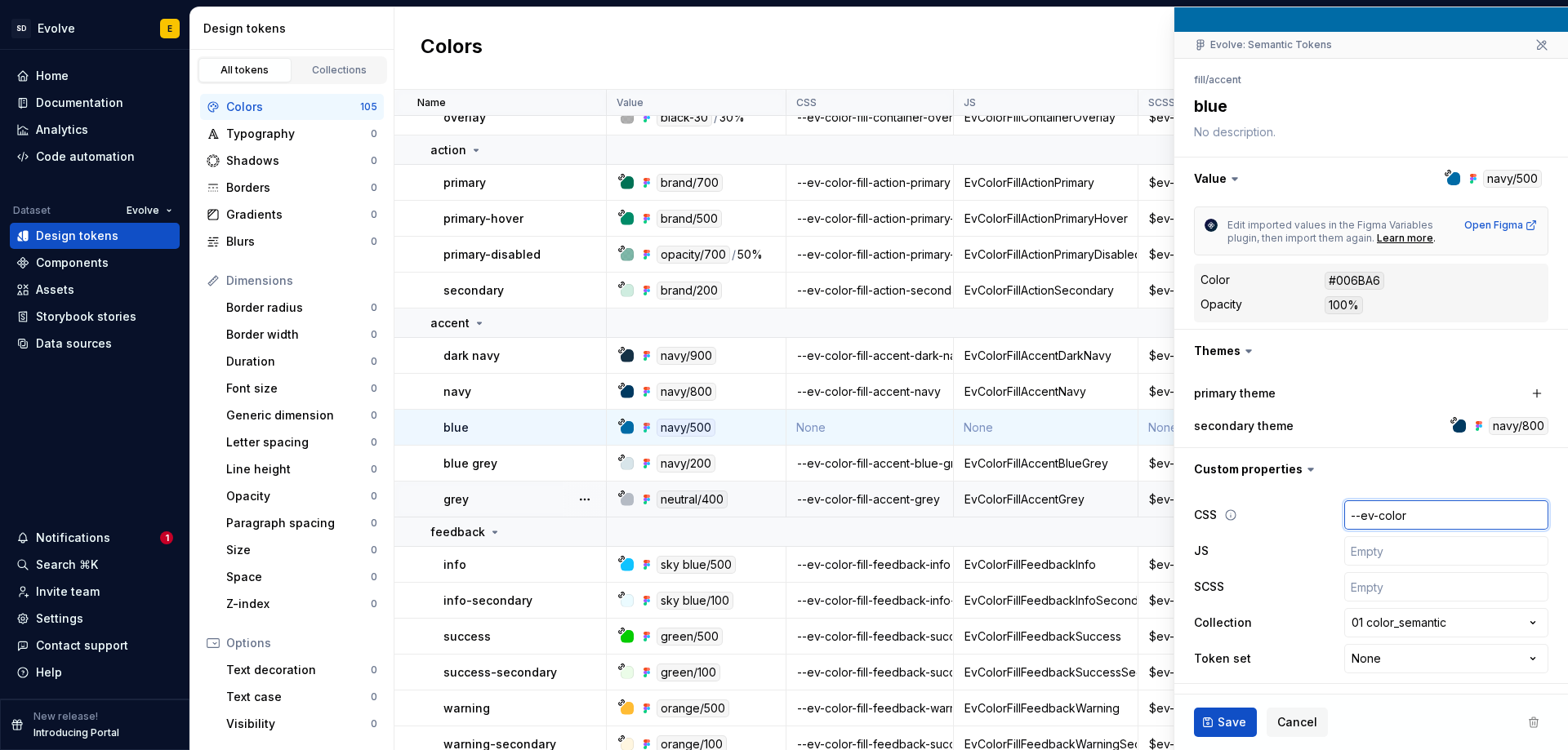
type input "--ev-color-"
type textarea "*"
type input "--ev-color-v"
type textarea "*"
type input "--ev-color-vi"
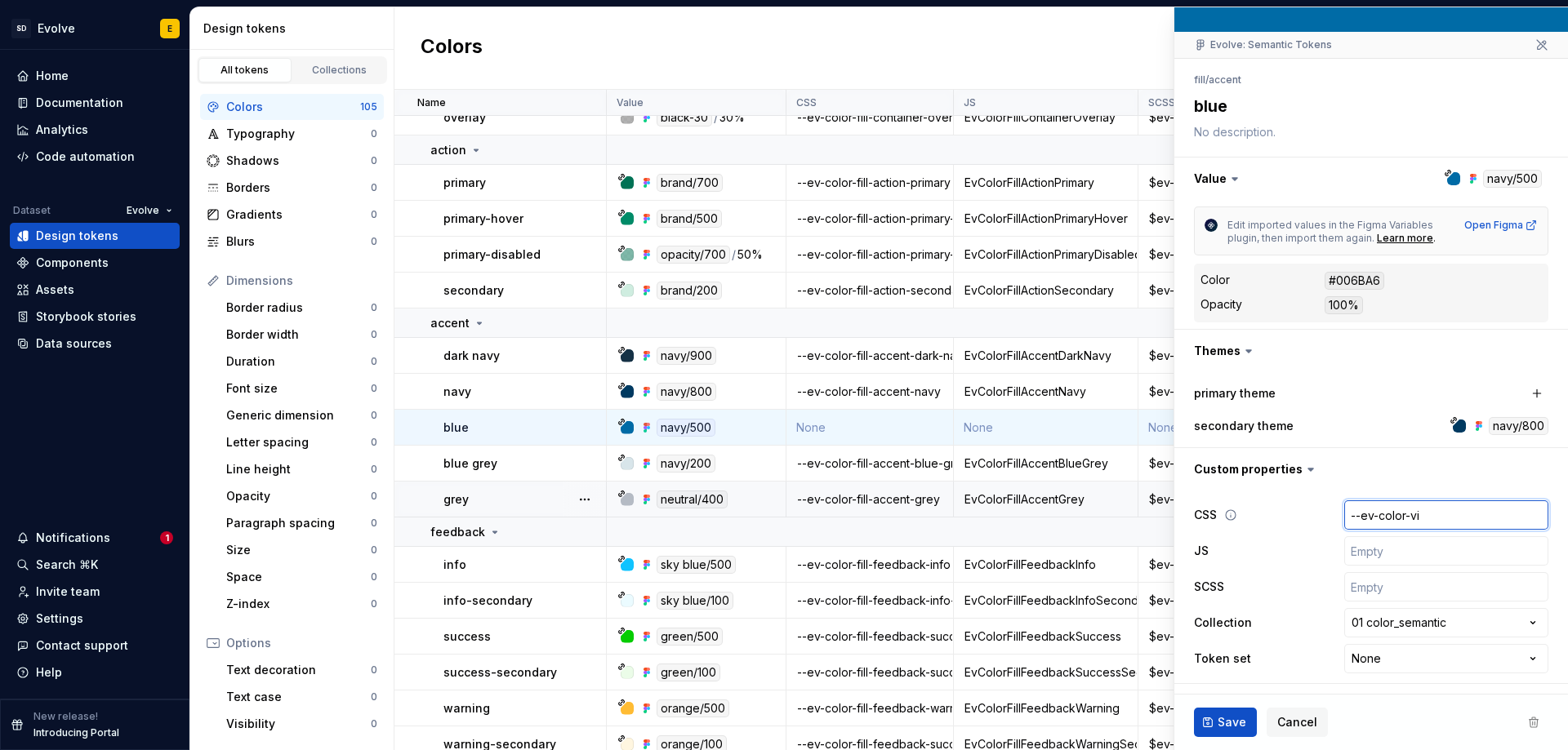
type textarea "*"
type input "--ev-color-vil"
type textarea "*"
type input "--ev-color-vi"
type textarea "*"
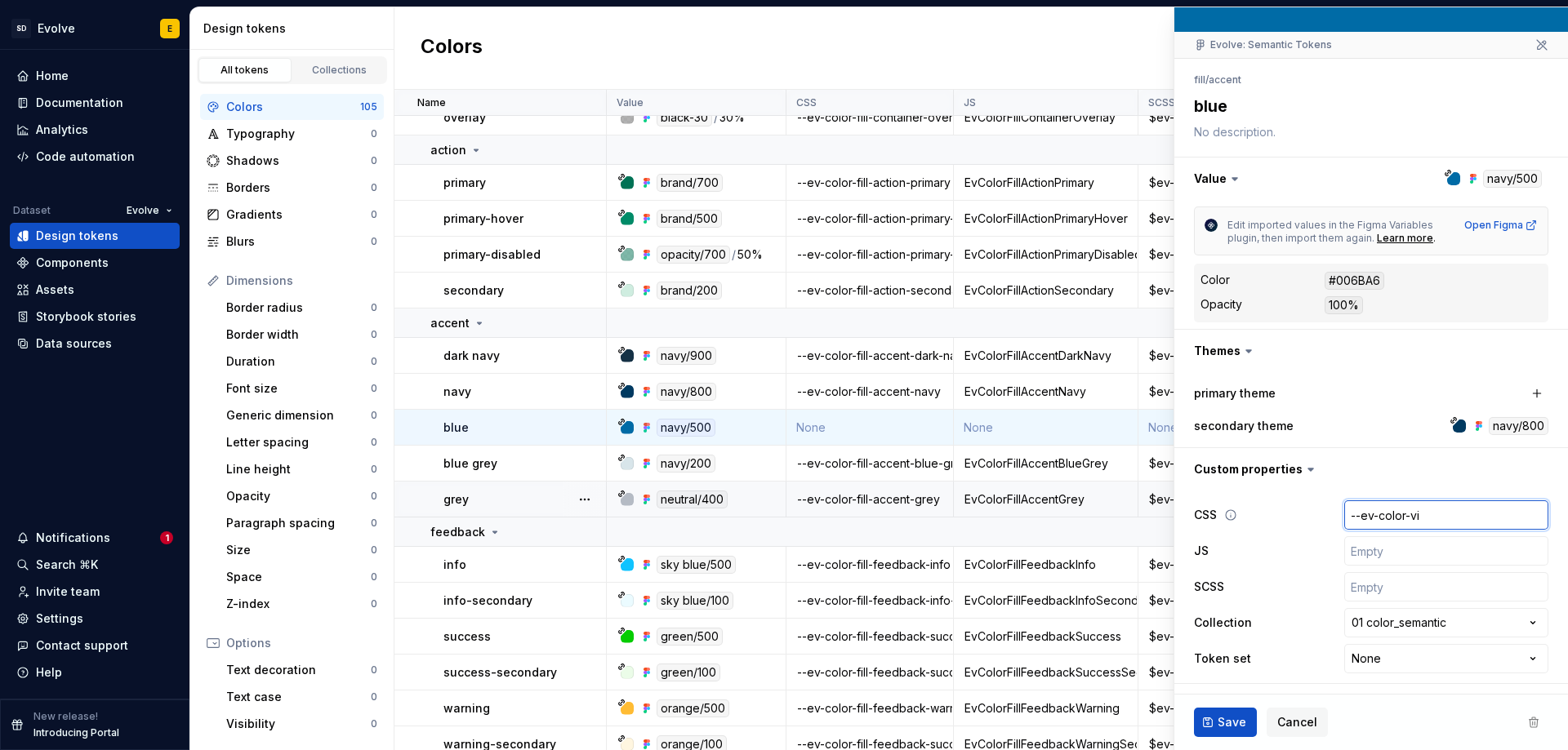
type input "--ev-color-v"
type textarea "*"
type input "--ev-color-"
type textarea "*"
type input "--ev-color-fi"
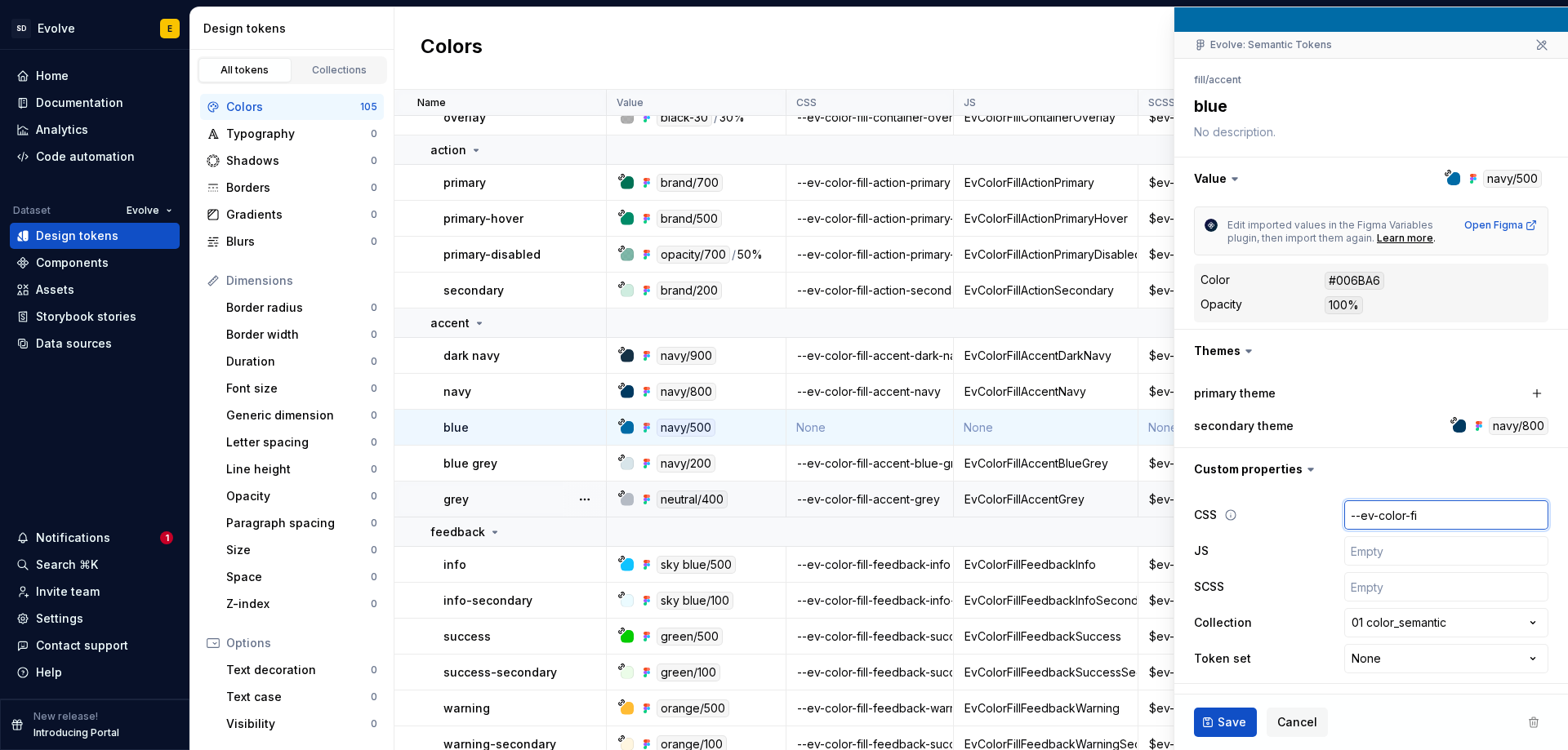
type textarea "*"
type input "--ev-color-fil"
type textarea "*"
type input "--ev-color-fill"
type textarea "*"
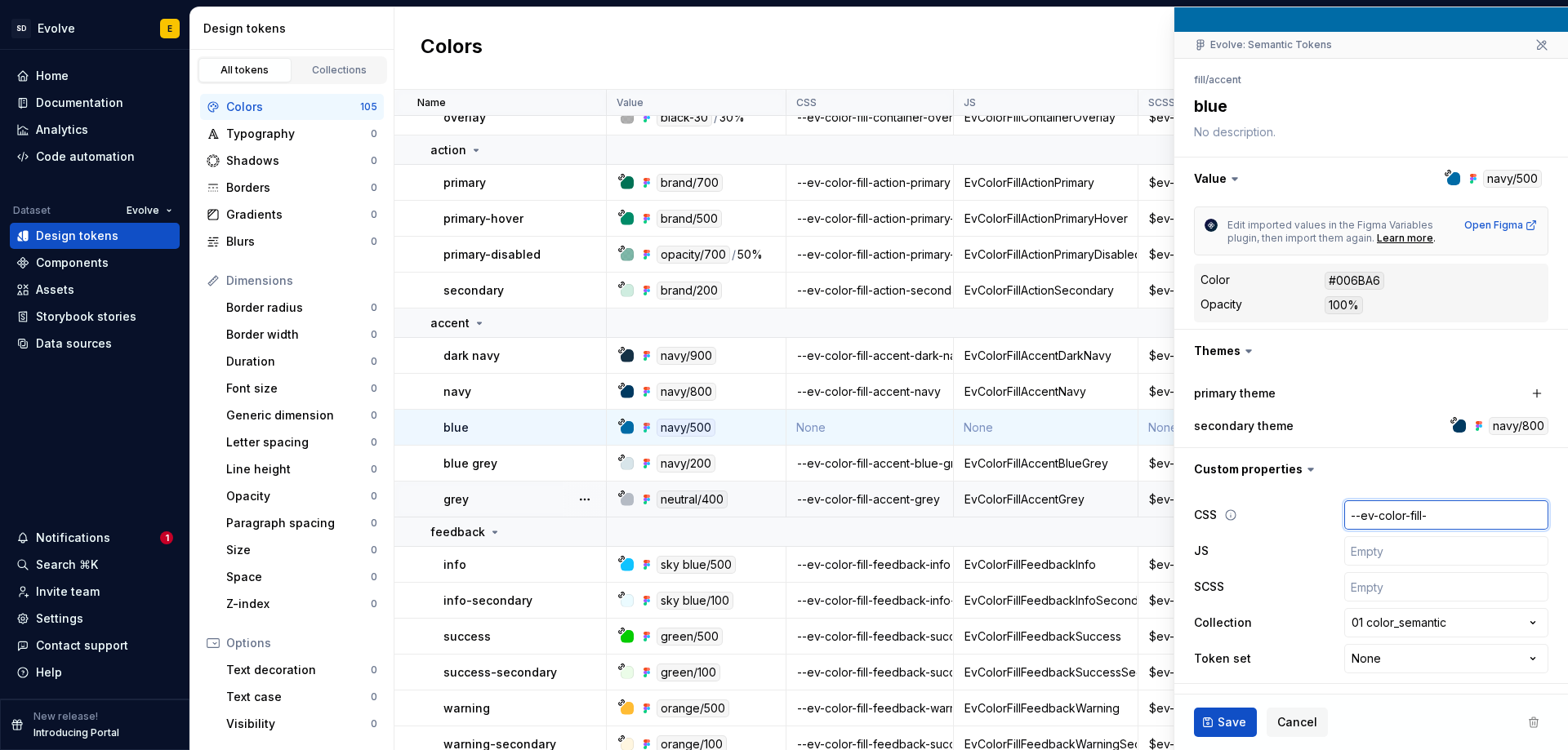
type input "--ev-color-fill-a"
type textarea "*"
type input "--ev-color-fill-ac"
type textarea "*"
type input "--ev-color-fill-acc"
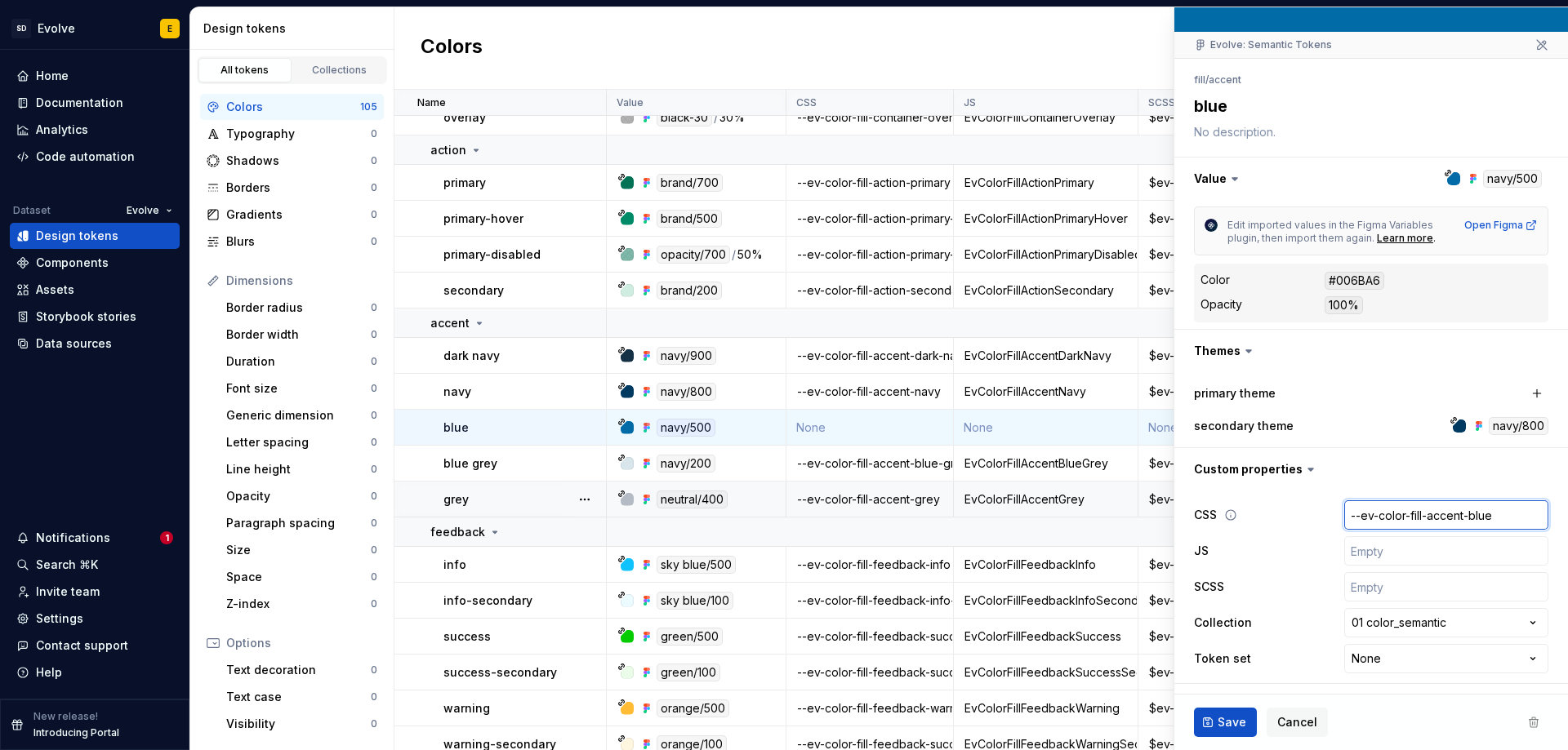
click at [1368, 515] on input "--ev-color-fill-accent-blue" at bounding box center [1446, 514] width 204 height 29
drag, startPoint x: 1497, startPoint y: 514, endPoint x: 1305, endPoint y: 504, distance: 192.3
click at [1305, 504] on div "CSS --ev-color-fill-accent-blue" at bounding box center [1371, 514] width 354 height 29
click at [1356, 589] on input "text" at bounding box center [1446, 586] width 204 height 29
paste input "--ev-color-fill-accent-blue"
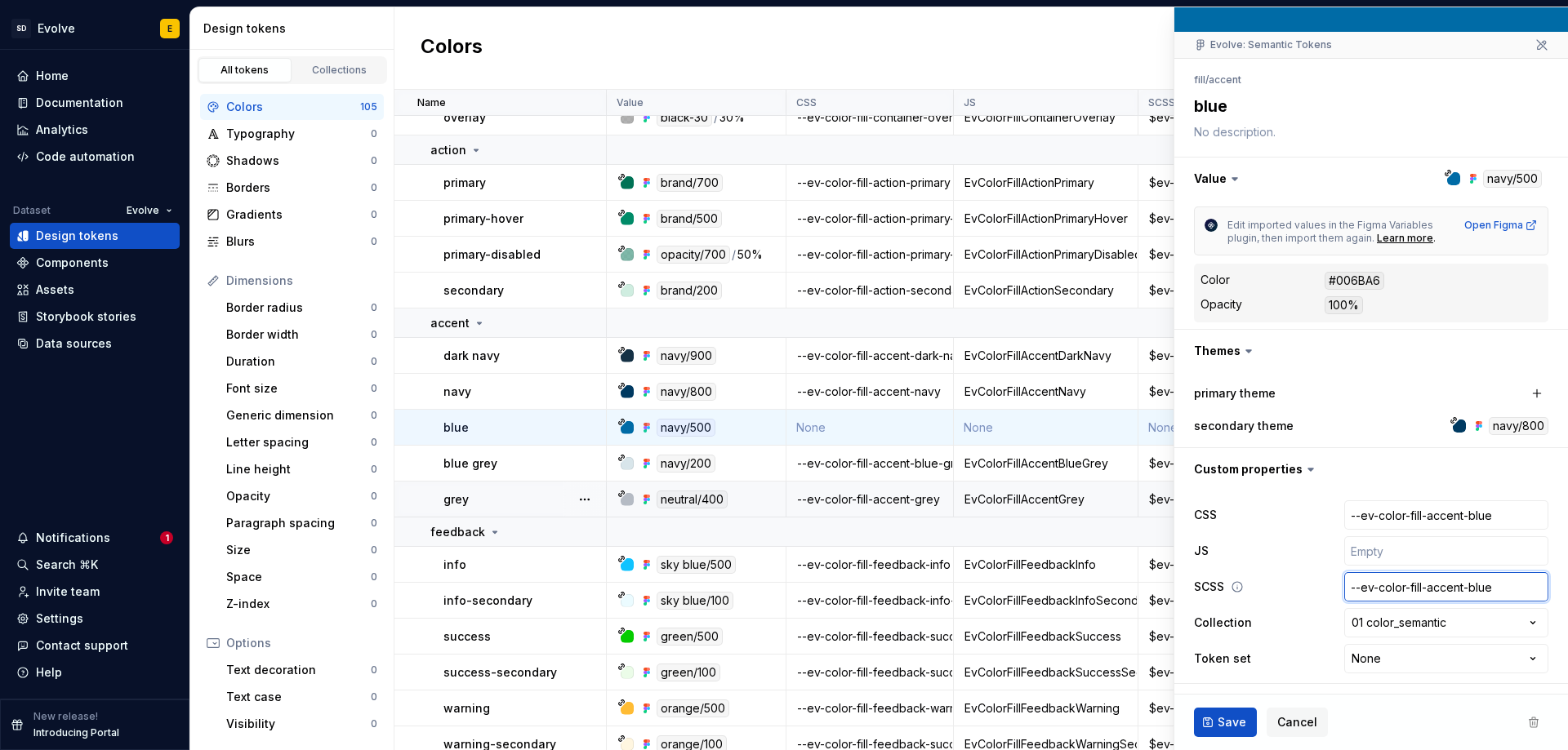
click at [1351, 587] on input "--ev-color-fill-accent-blue" at bounding box center [1446, 586] width 204 height 29
click at [1371, 552] on input "text" at bounding box center [1446, 550] width 204 height 29
click at [1387, 517] on input "--ev-color-fill-accent-blue" at bounding box center [1446, 514] width 204 height 29
click at [1231, 719] on span "Save" at bounding box center [1231, 722] width 29 height 17
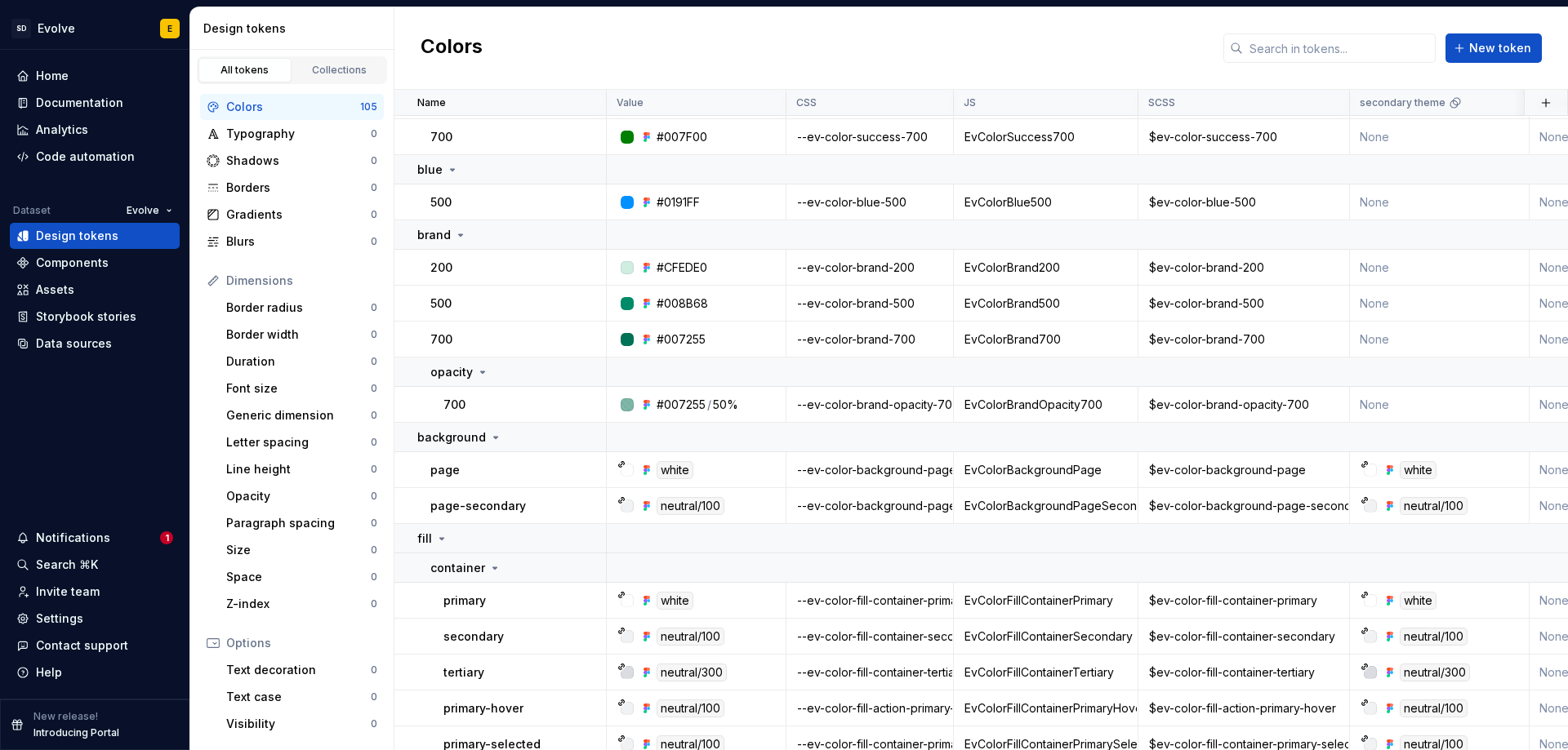
scroll to position [980, 0]
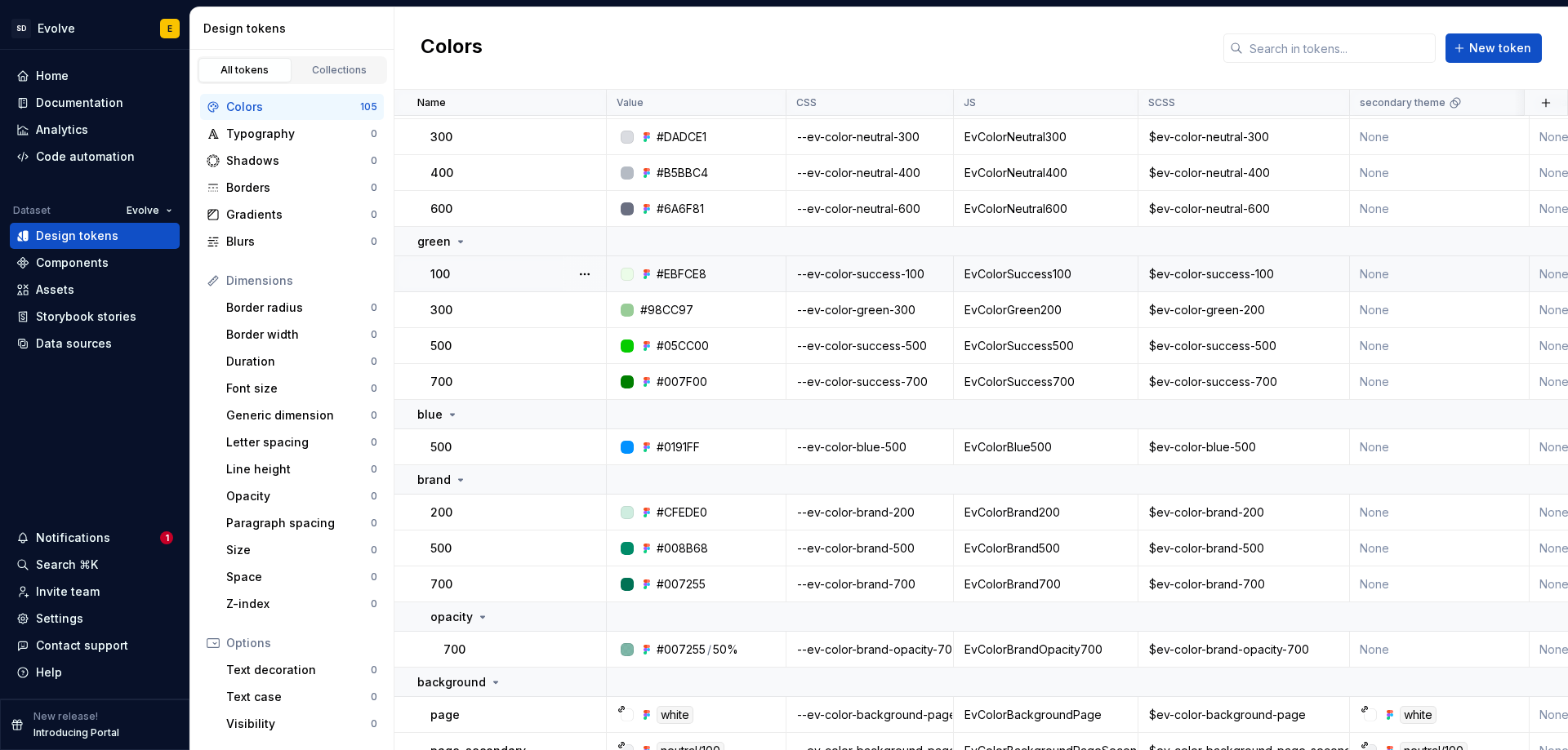
click at [864, 279] on div "--ev-color-success-100" at bounding box center [870, 274] width 165 height 17
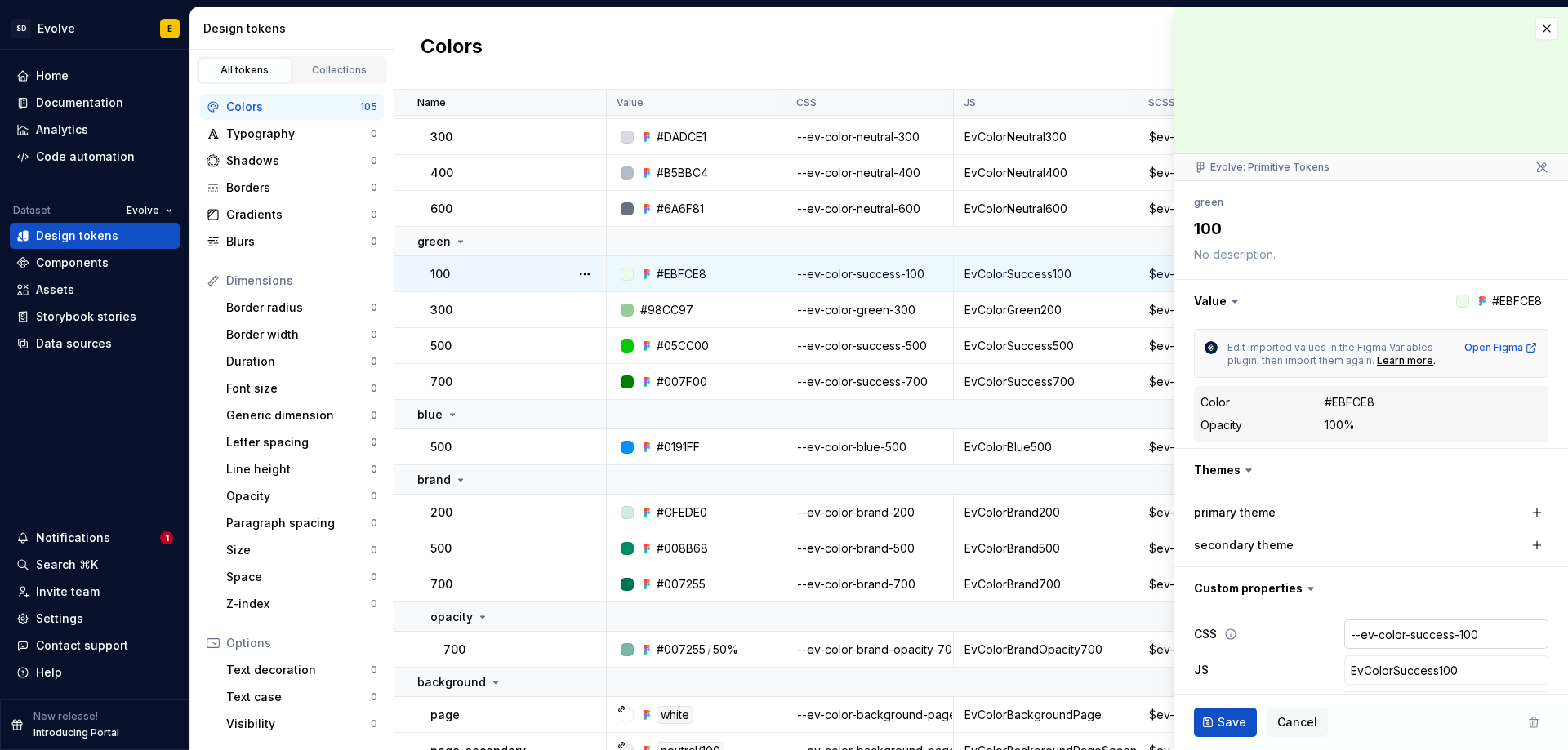
click at [1421, 646] on input "--ev-color-success-100" at bounding box center [1446, 633] width 204 height 29
click at [1444, 634] on input "--ev-color-success-100" at bounding box center [1446, 633] width 204 height 29
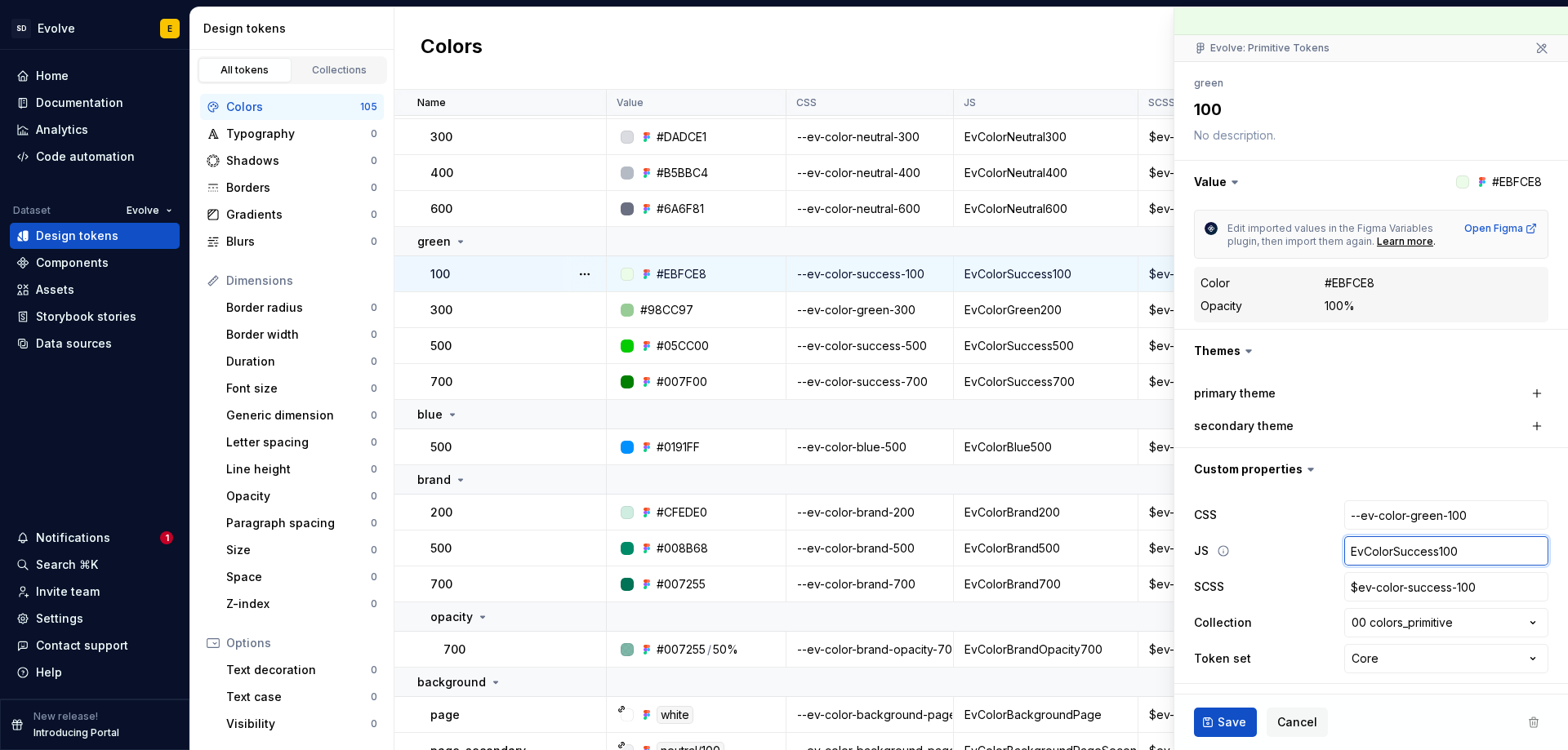
click at [1416, 541] on input "EvColorSuccess100" at bounding box center [1446, 550] width 204 height 29
click at [1432, 555] on input "EvColorSuccess100" at bounding box center [1446, 550] width 204 height 29
click at [1428, 552] on input "EvColorSuccess100" at bounding box center [1446, 550] width 204 height 29
click at [1422, 589] on input "$ev-color-success-100" at bounding box center [1446, 586] width 204 height 29
click at [1432, 587] on input "$ev-color-success-100" at bounding box center [1446, 586] width 204 height 29
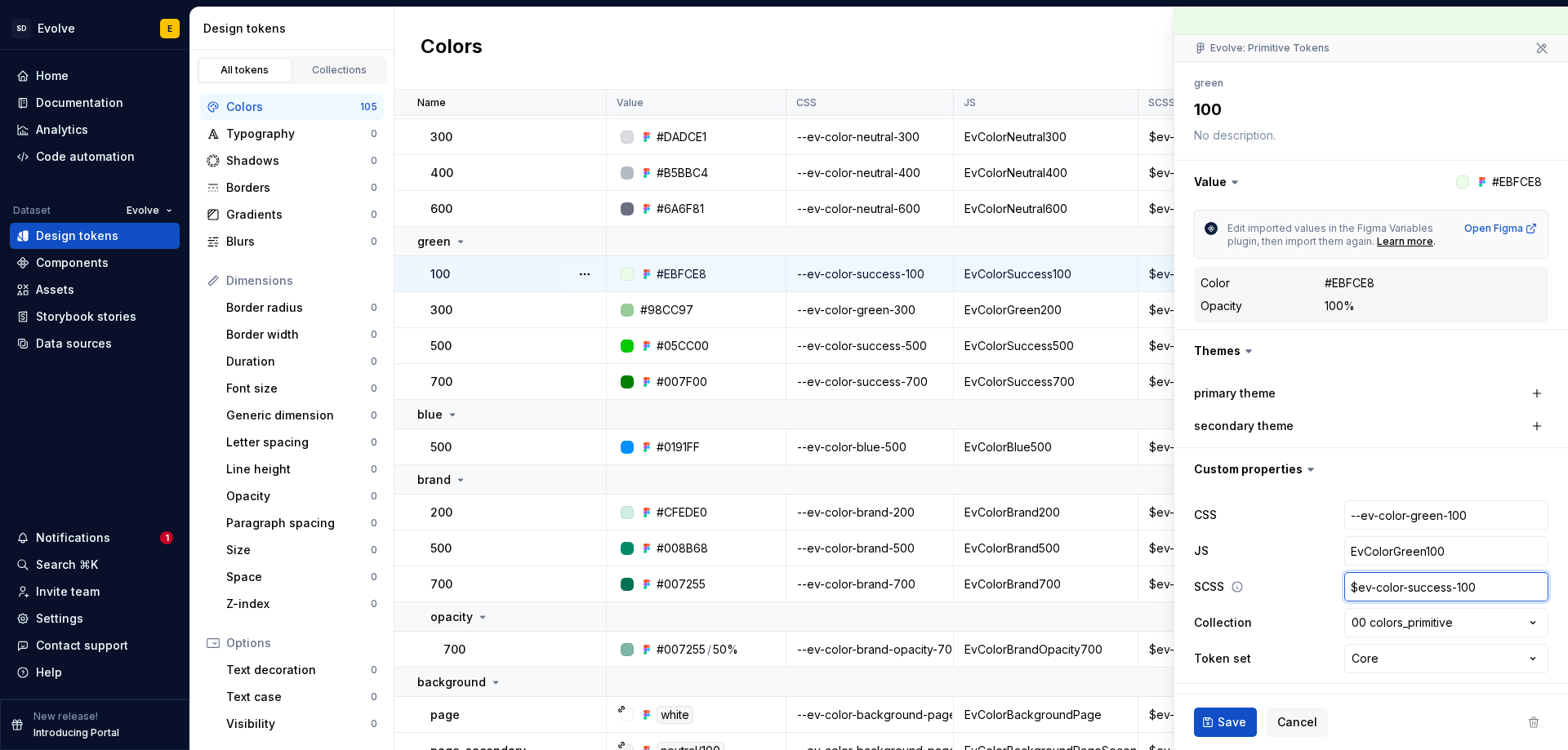
click at [1440, 587] on input "$ev-color-success-100" at bounding box center [1446, 586] width 204 height 29
click at [1221, 712] on button "Save" at bounding box center [1225, 722] width 63 height 29
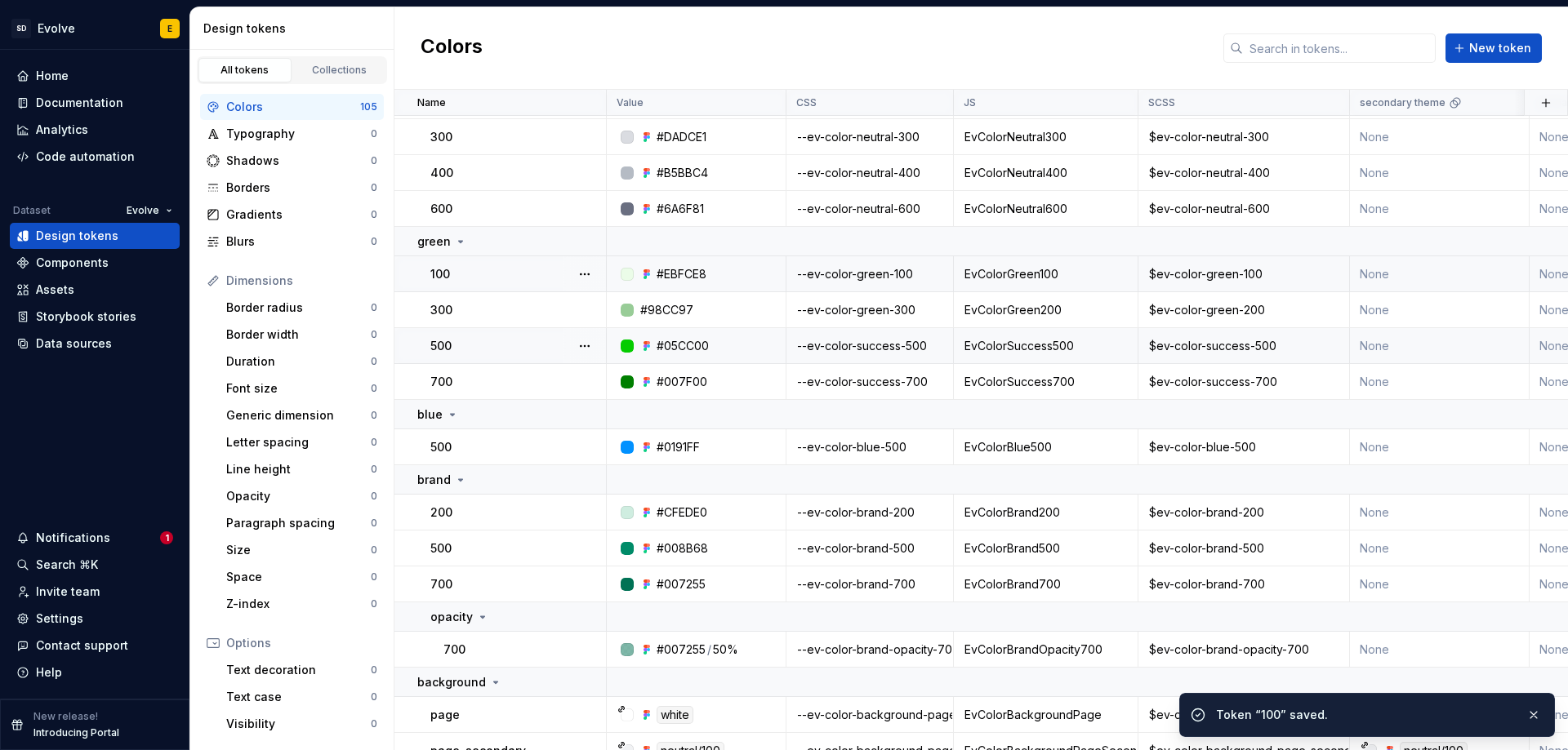
click at [905, 339] on div "--ev-color-success-500" at bounding box center [870, 346] width 165 height 17
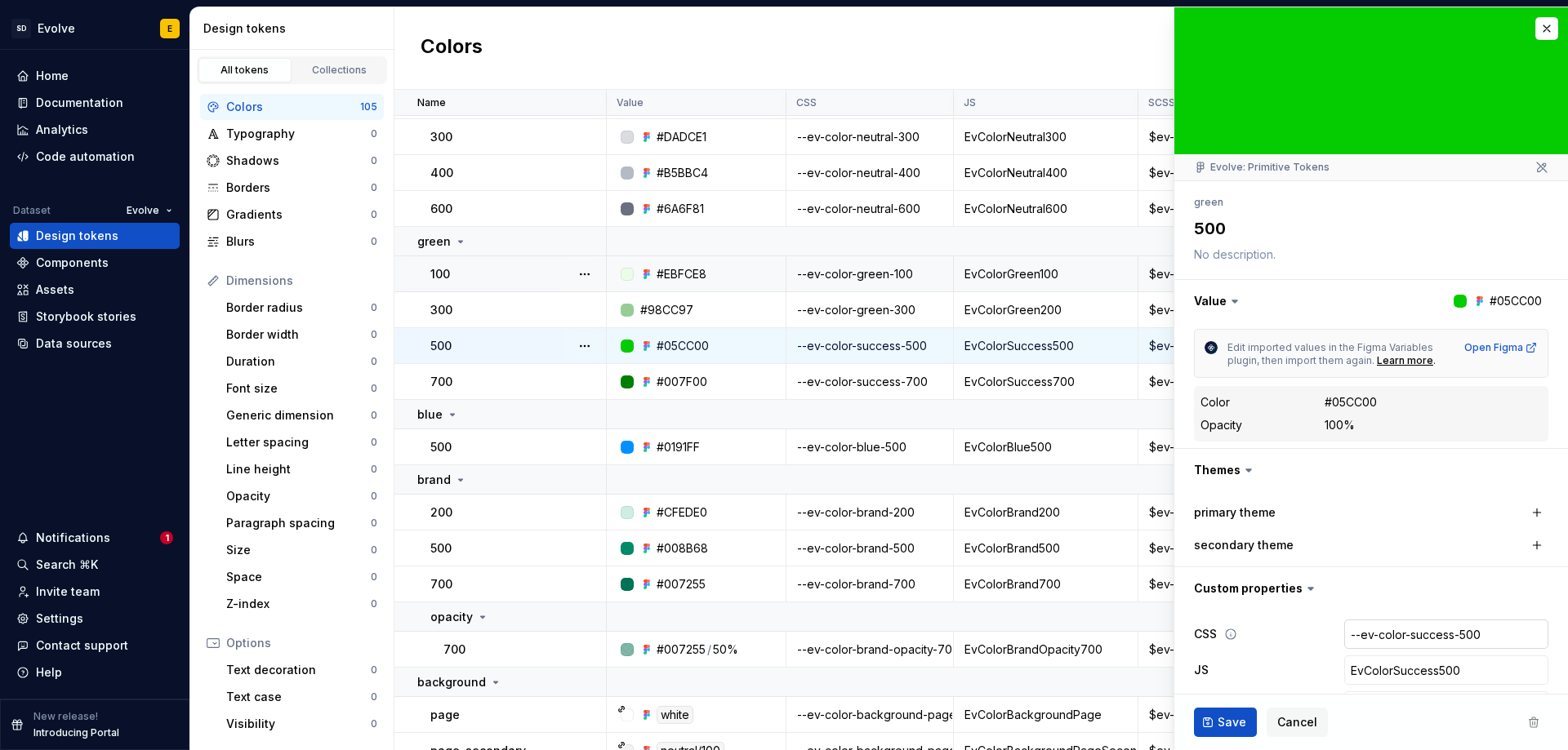
click at [1378, 631] on input "--ev-color-success-500" at bounding box center [1446, 633] width 204 height 29
click at [1407, 631] on input "--ev-color-success-500" at bounding box center [1446, 633] width 204 height 29
click at [1442, 633] on input "--ev-color-success-500" at bounding box center [1446, 633] width 204 height 29
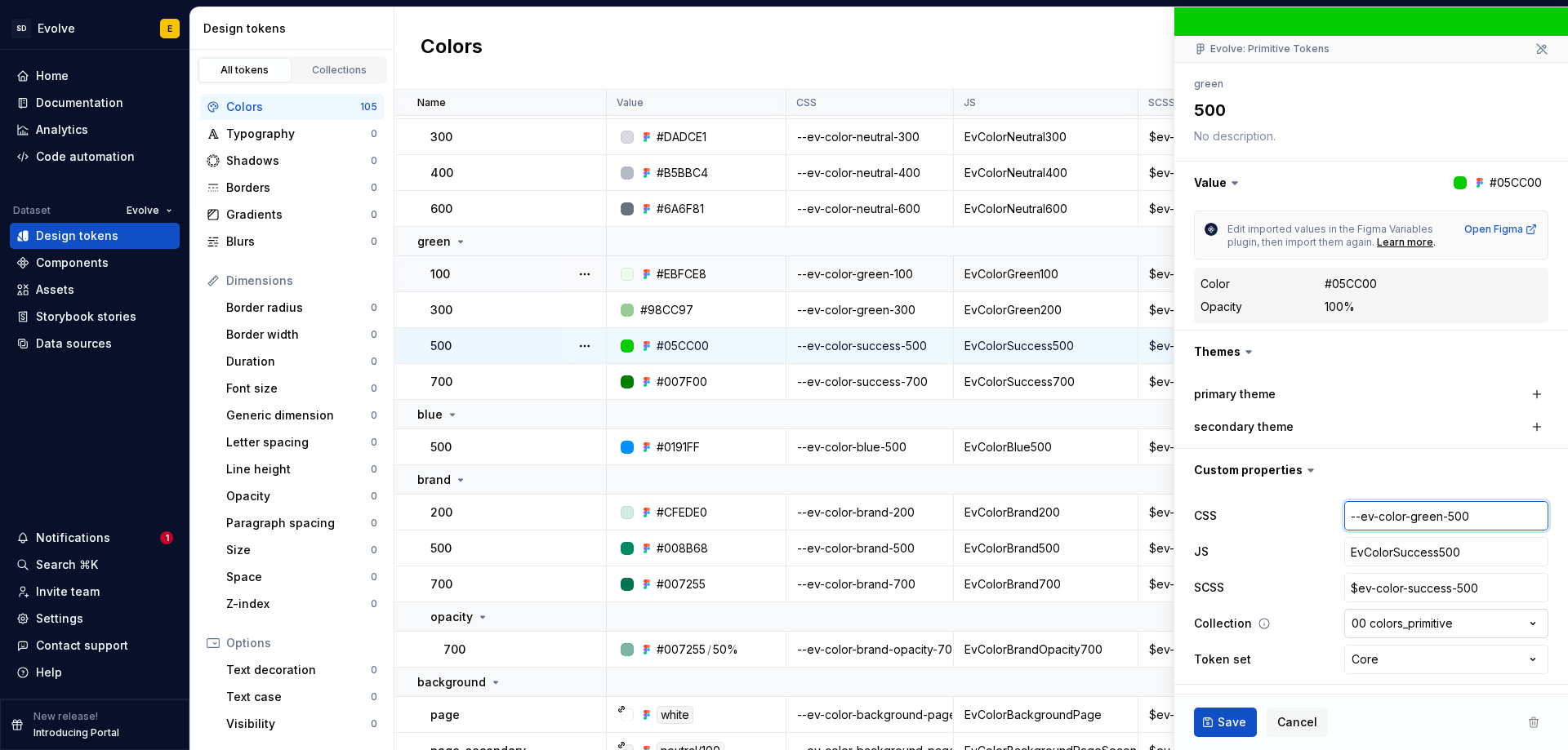
scroll to position [119, 0]
click at [1416, 549] on input "EvColorSuccess500" at bounding box center [1446, 550] width 204 height 29
click at [1428, 554] on input "EvColorSuccess500" at bounding box center [1446, 550] width 204 height 29
click at [1436, 589] on input "$ev-color-success-500" at bounding box center [1446, 586] width 204 height 29
click at [1438, 589] on input "$ev-color-success-500" at bounding box center [1446, 586] width 204 height 29
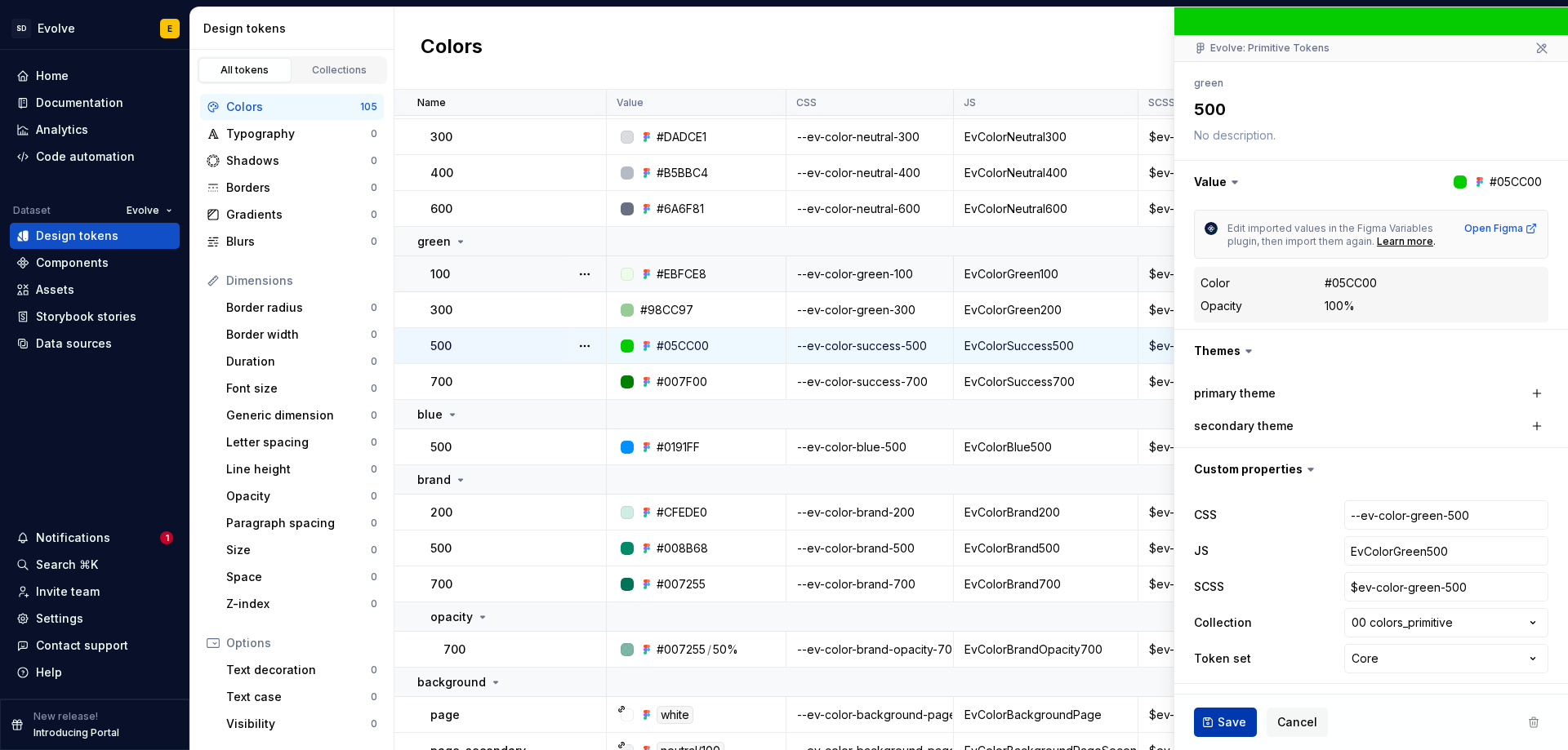
click at [1231, 725] on span "Save" at bounding box center [1231, 722] width 29 height 17
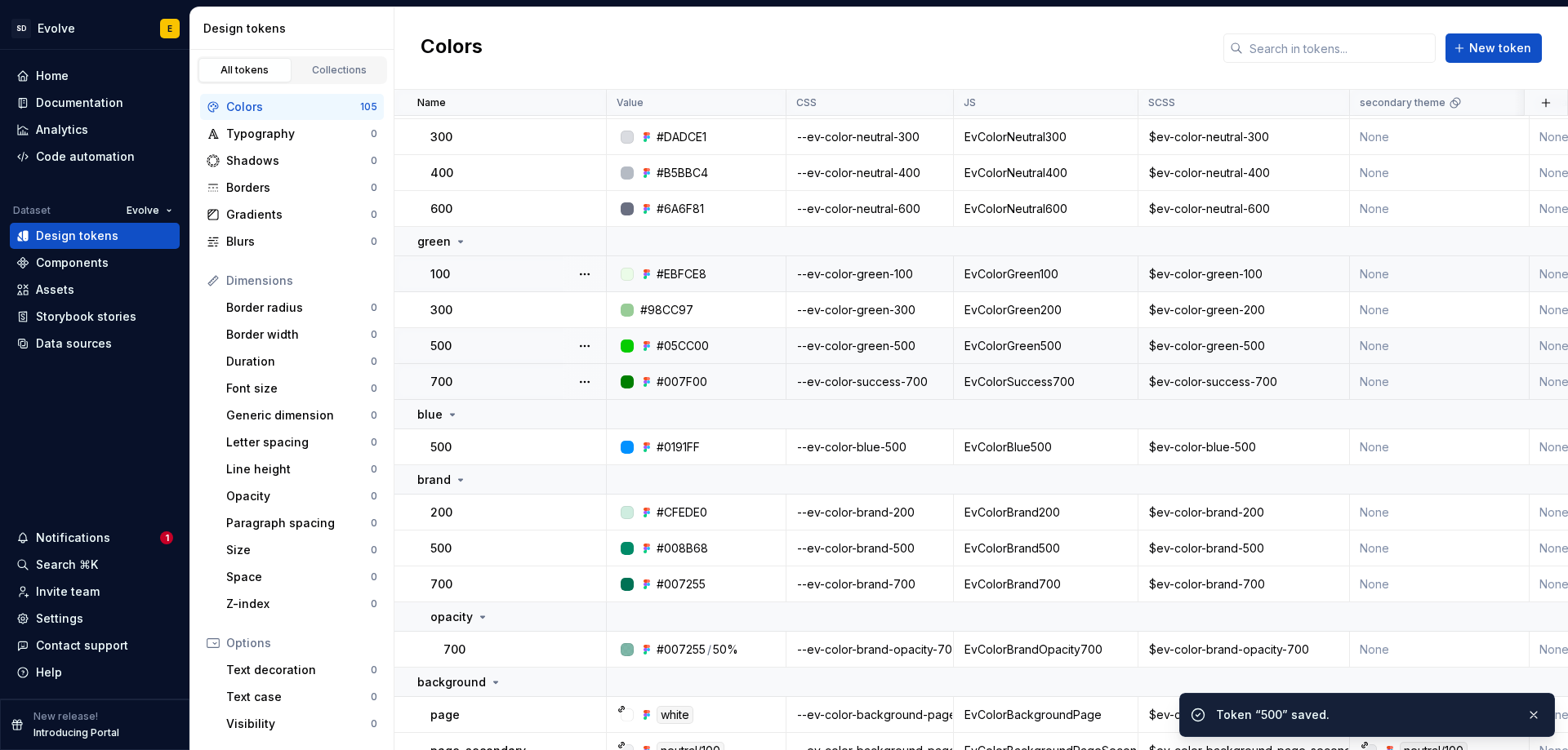
click at [909, 382] on div "--ev-color-success-700" at bounding box center [870, 382] width 165 height 17
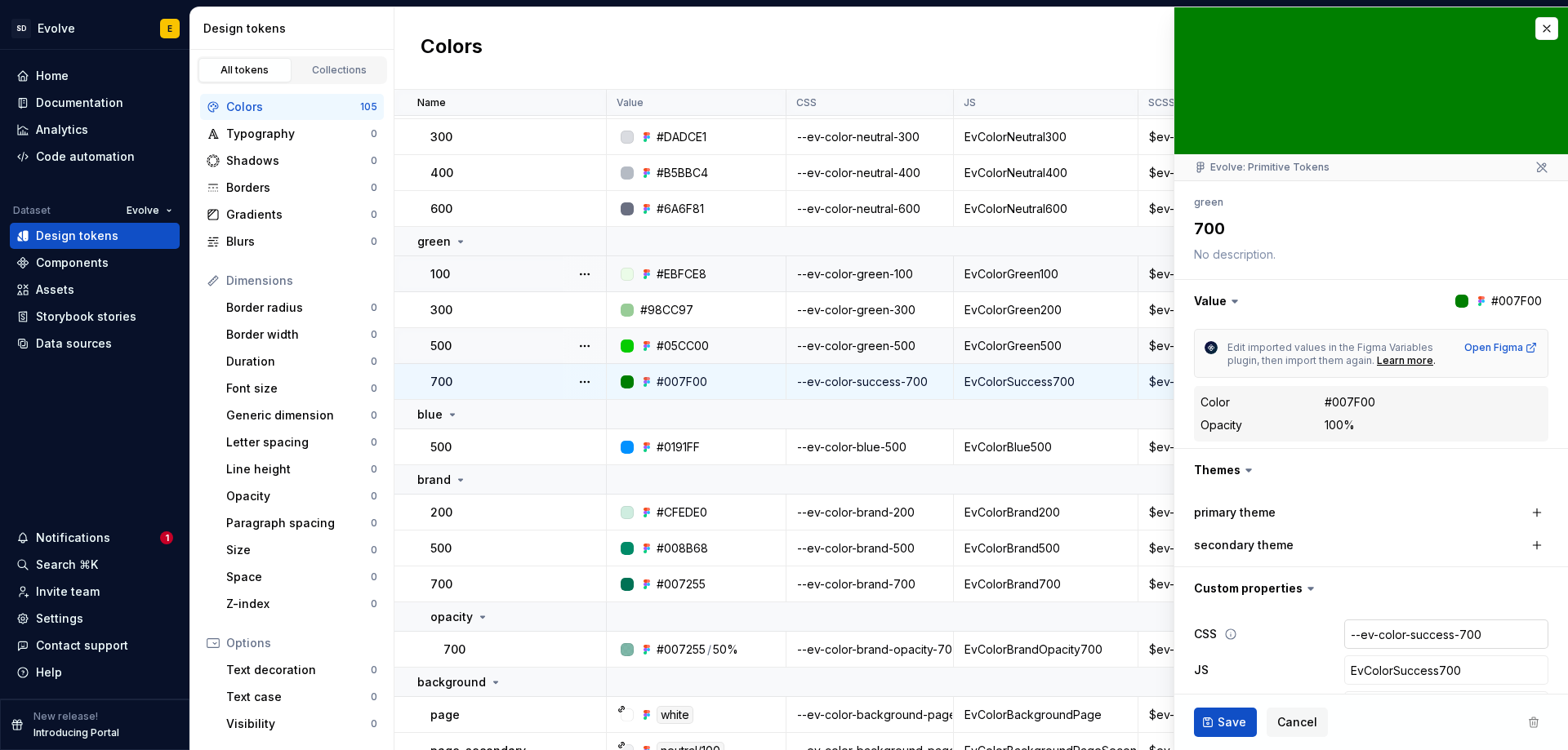
click at [1424, 634] on input "--ev-color-success-700" at bounding box center [1446, 633] width 204 height 29
click at [1446, 637] on input "--ev-color-success-700" at bounding box center [1446, 633] width 204 height 29
click at [1442, 638] on input "--ev-color-success-700" at bounding box center [1446, 633] width 204 height 29
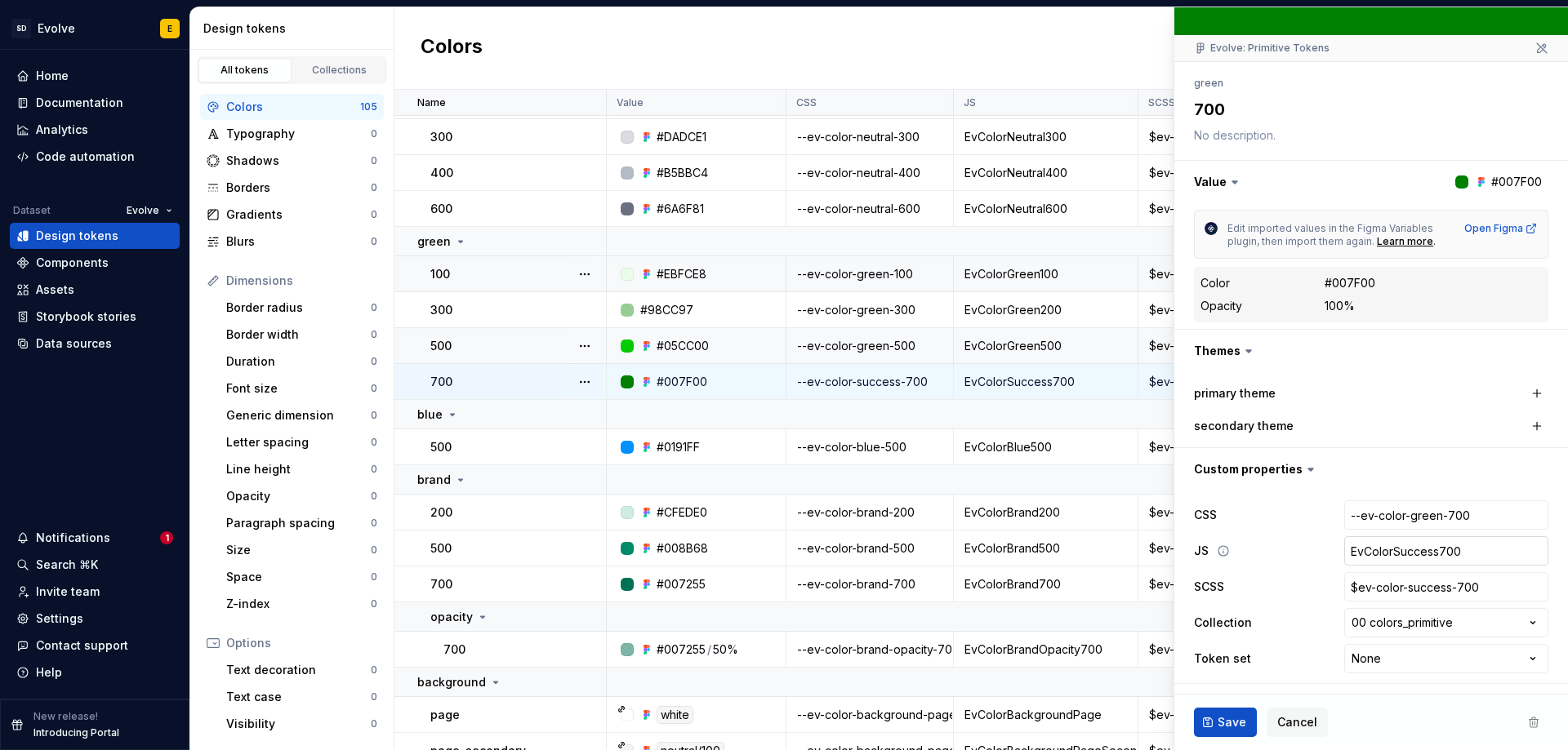
click at [1430, 550] on input "EvColorSuccess700" at bounding box center [1446, 550] width 204 height 29
click at [1425, 552] on input "EvColorSuccess700" at bounding box center [1446, 550] width 204 height 29
click at [1440, 585] on input "$ev-color-success-700" at bounding box center [1446, 586] width 204 height 29
click at [1436, 589] on input "$ev-color-success-700" at bounding box center [1446, 586] width 204 height 29
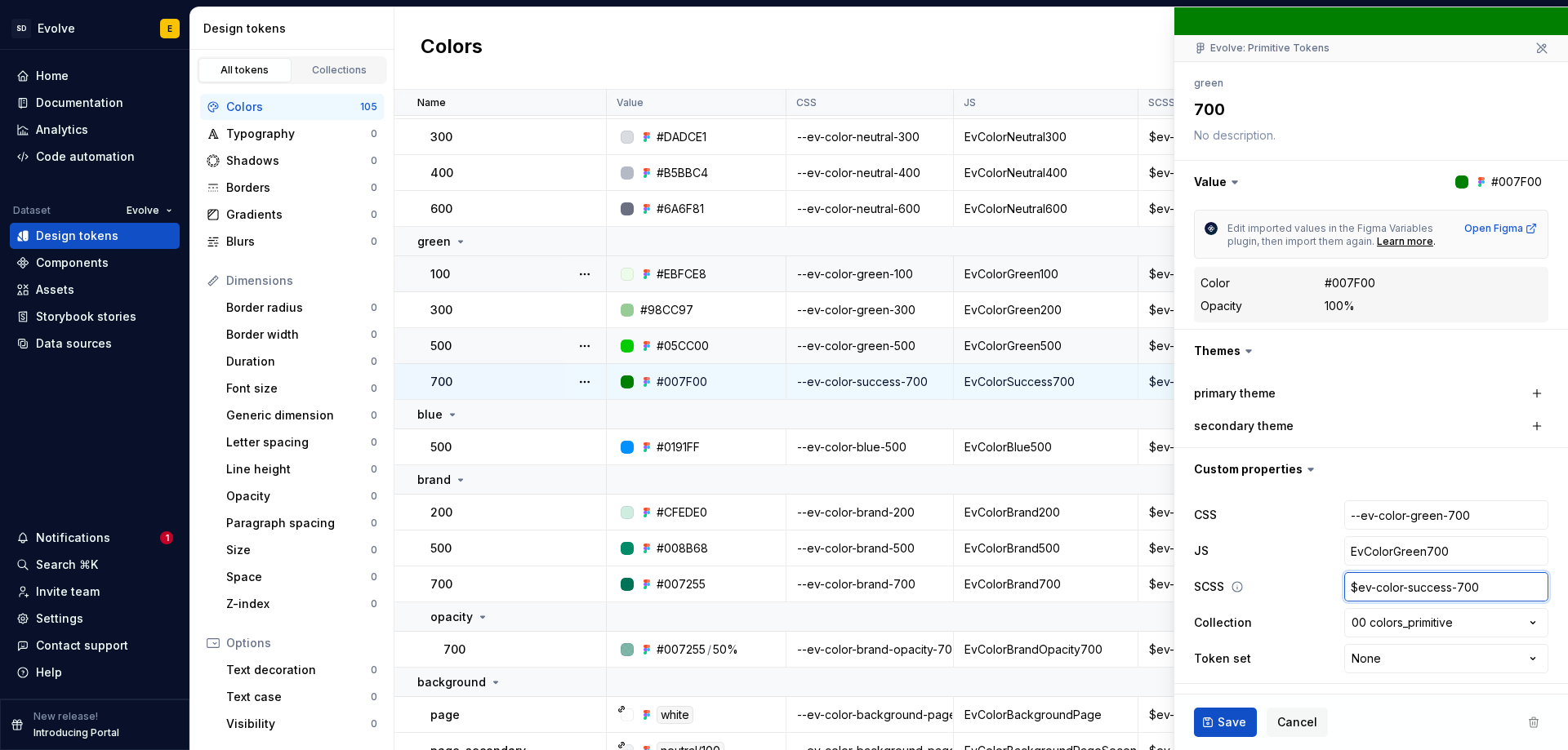
click at [1443, 589] on input "$ev-color-success-700" at bounding box center [1446, 586] width 204 height 29
click at [1231, 718] on span "Save" at bounding box center [1231, 722] width 29 height 17
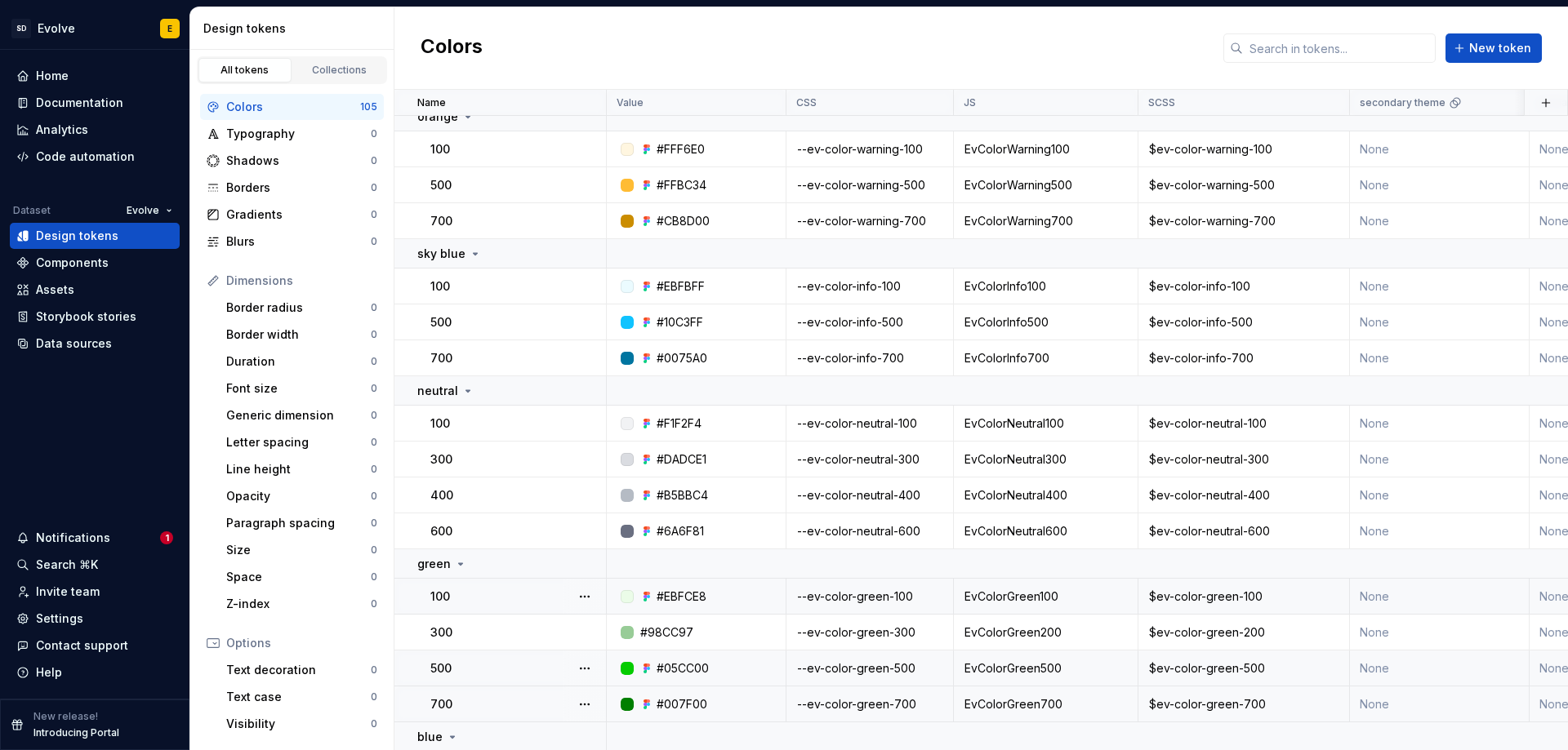
scroll to position [653, 0]
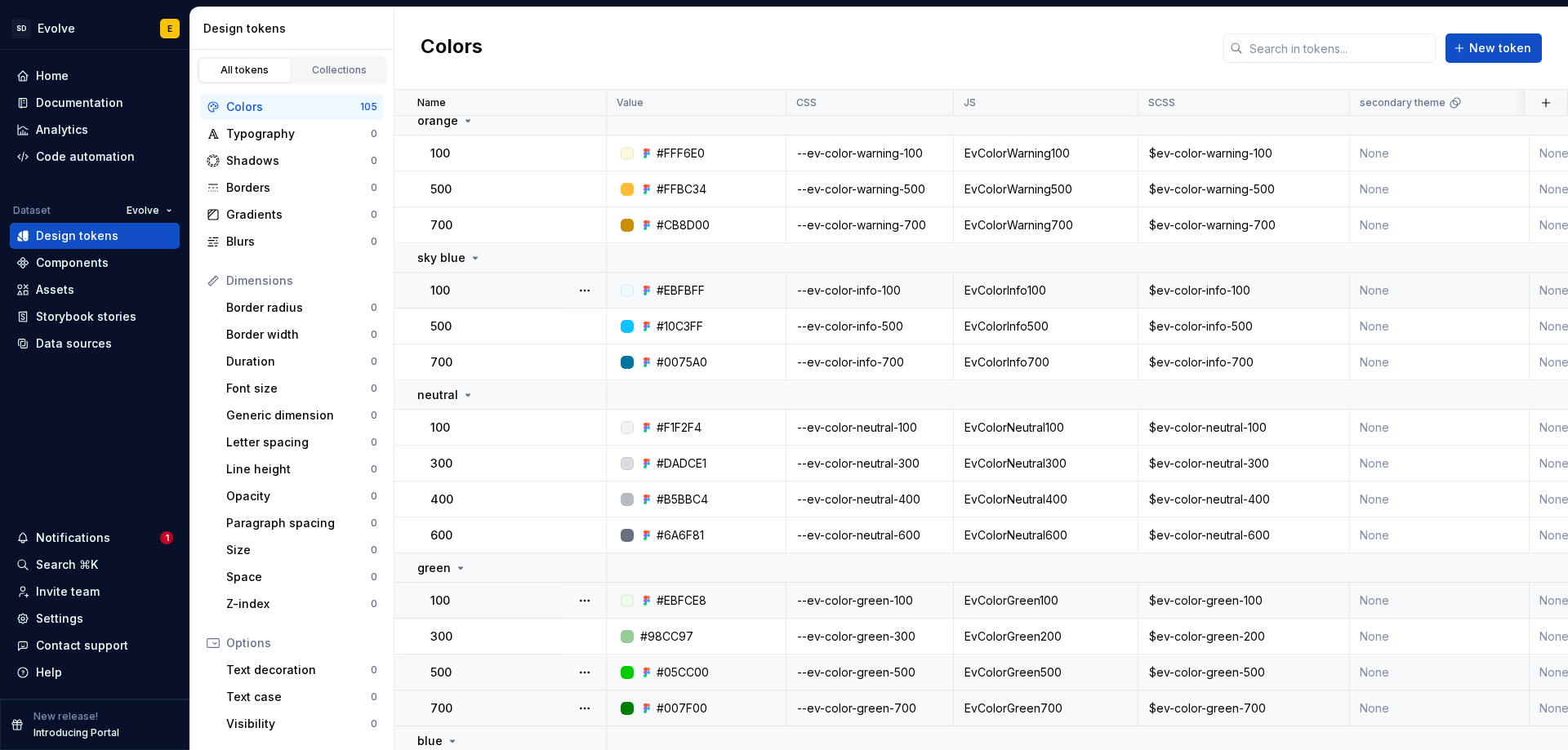
click at [903, 289] on div "--ev-color-info-100" at bounding box center [870, 290] width 165 height 17
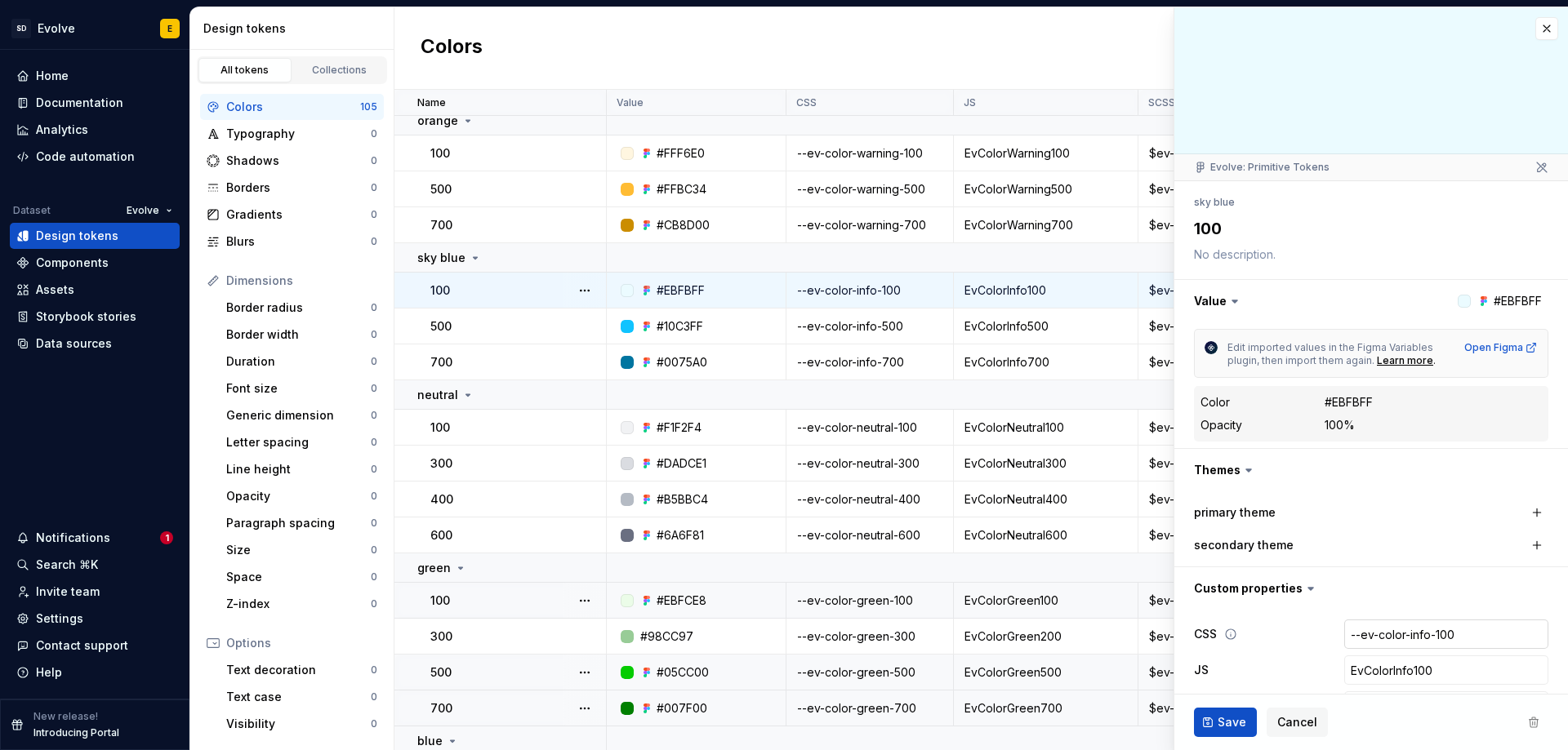
click at [1403, 638] on input "--ev-color-info-100" at bounding box center [1446, 633] width 204 height 29
click at [1412, 636] on input "--ev-color-info-100" at bounding box center [1446, 633] width 204 height 29
click at [1417, 635] on input "--ev-color-info-100" at bounding box center [1446, 633] width 204 height 29
click at [1391, 671] on input "EvColorInfo100" at bounding box center [1446, 669] width 204 height 29
click at [1400, 669] on input "EvColorInfo100" at bounding box center [1446, 669] width 204 height 29
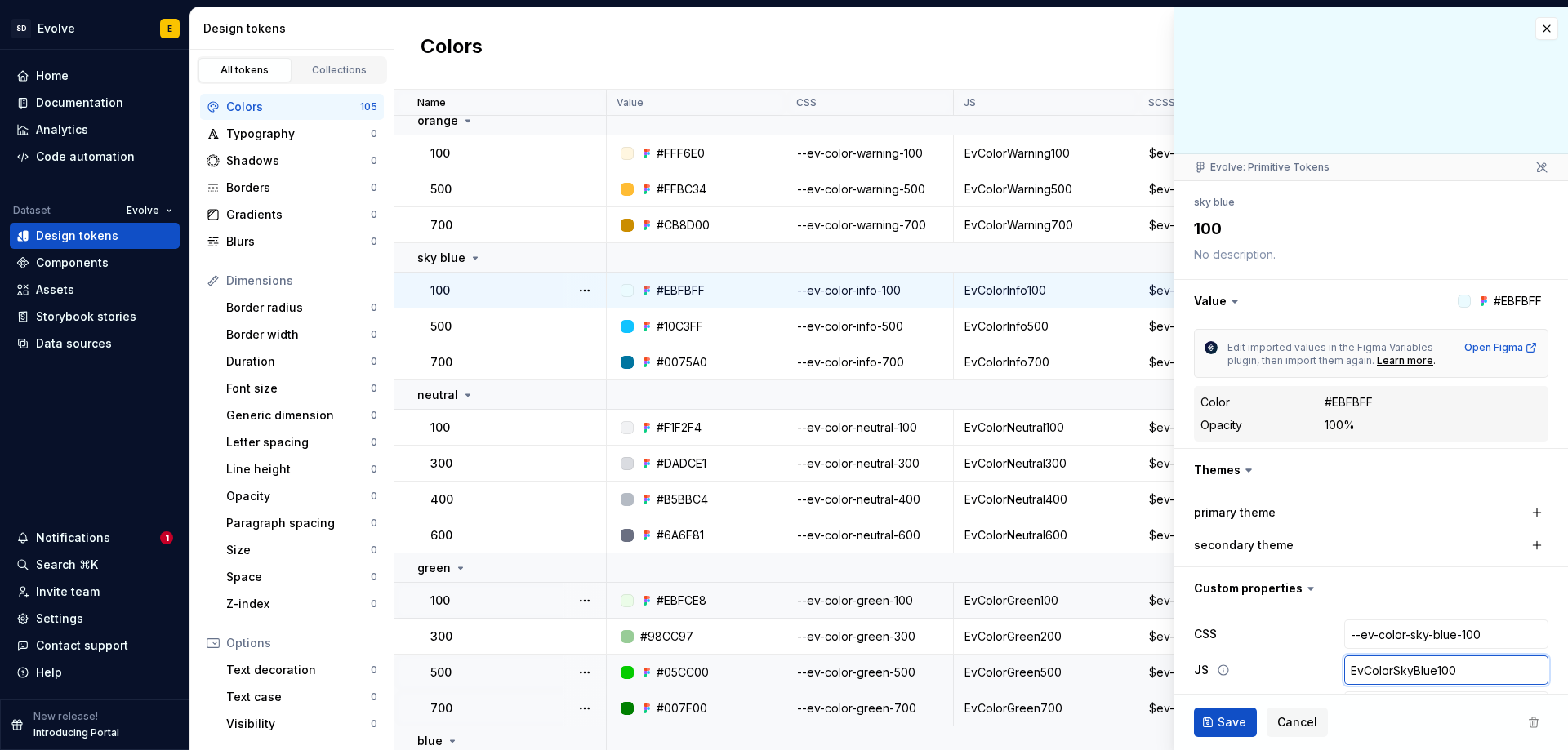
scroll to position [119, 0]
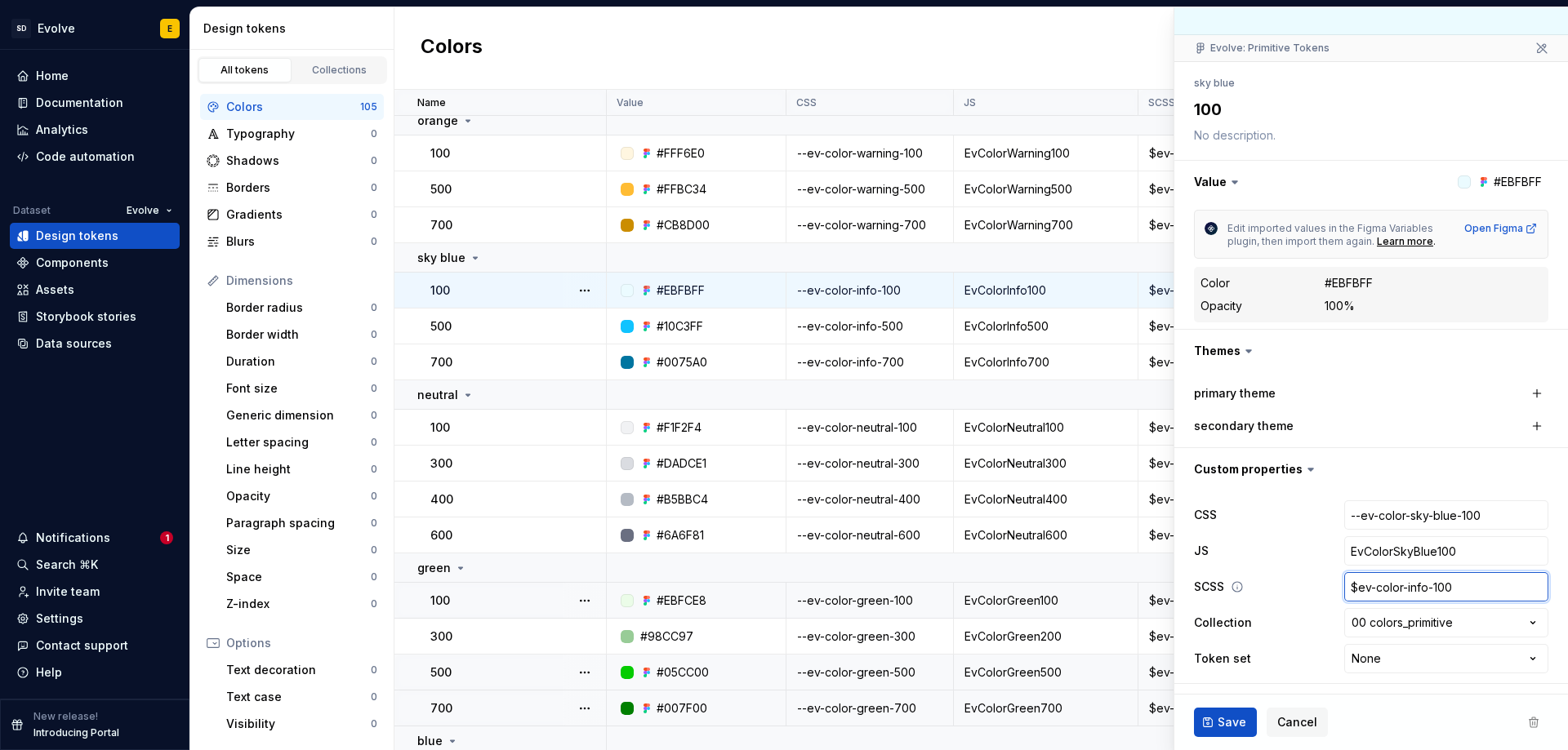
click at [1407, 589] on input "$ev-color-info-100" at bounding box center [1446, 586] width 204 height 29
click at [1420, 588] on input "$ev-color-info-100" at bounding box center [1446, 586] width 204 height 29
click at [1415, 588] on input "$ev-color-info-100" at bounding box center [1446, 586] width 204 height 29
click at [1243, 725] on span "Save" at bounding box center [1231, 722] width 29 height 17
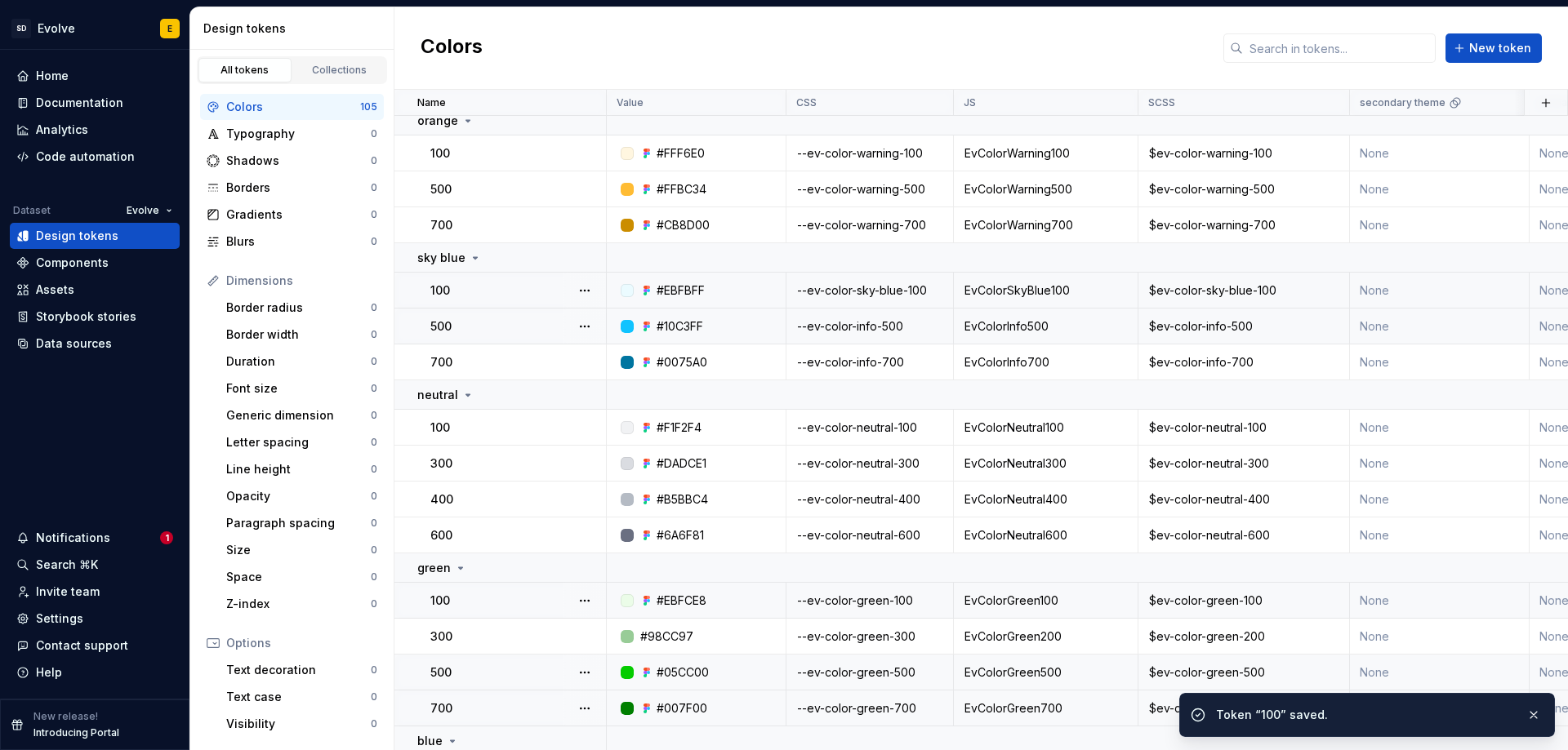
click at [899, 323] on div "--ev-color-info-500" at bounding box center [870, 326] width 165 height 17
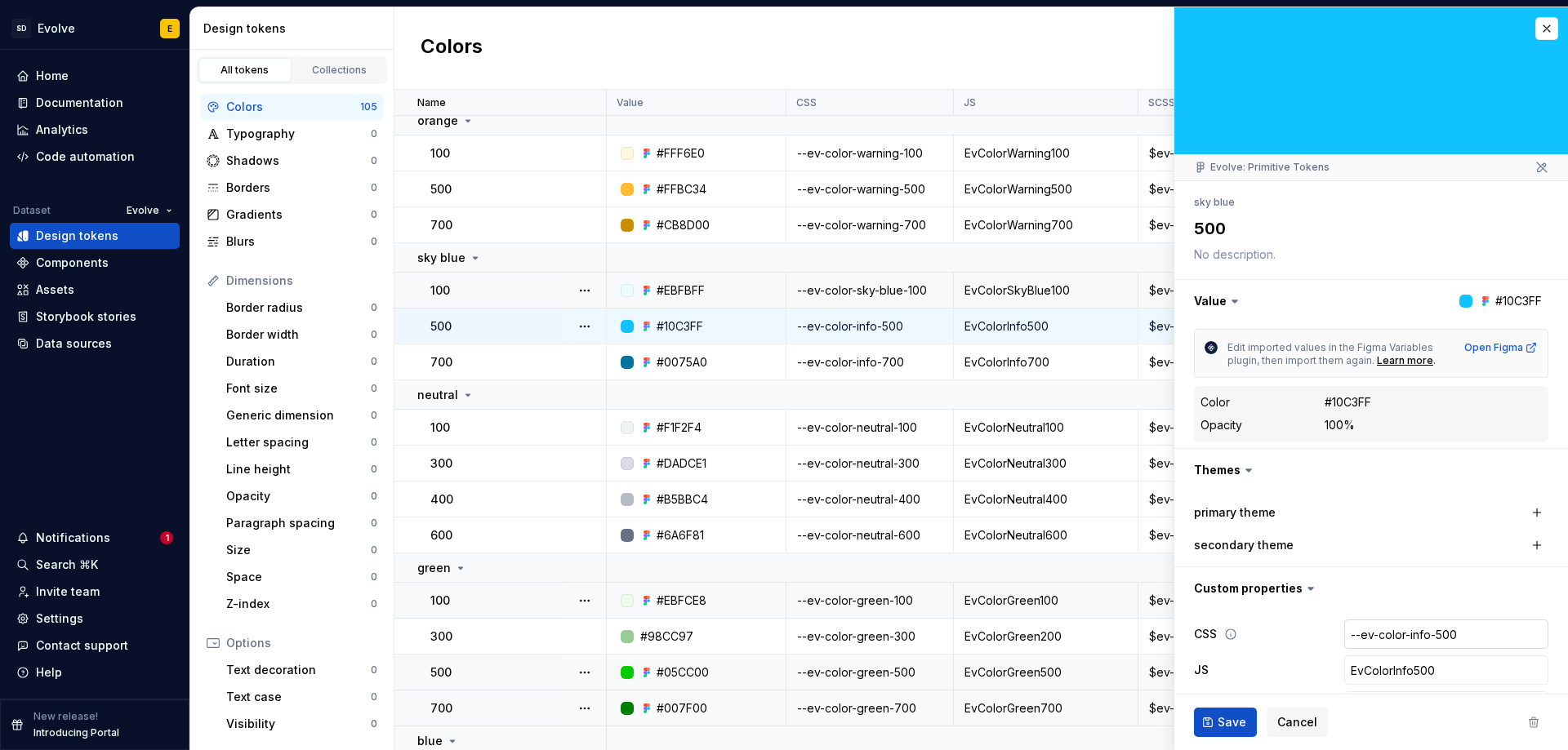
click at [1378, 632] on input "--ev-color-info-500" at bounding box center [1446, 633] width 204 height 29
click at [1402, 632] on input "--ev-color-info-500" at bounding box center [1446, 633] width 204 height 29
click at [1417, 634] on input "--ev-color-info-500" at bounding box center [1446, 633] width 204 height 29
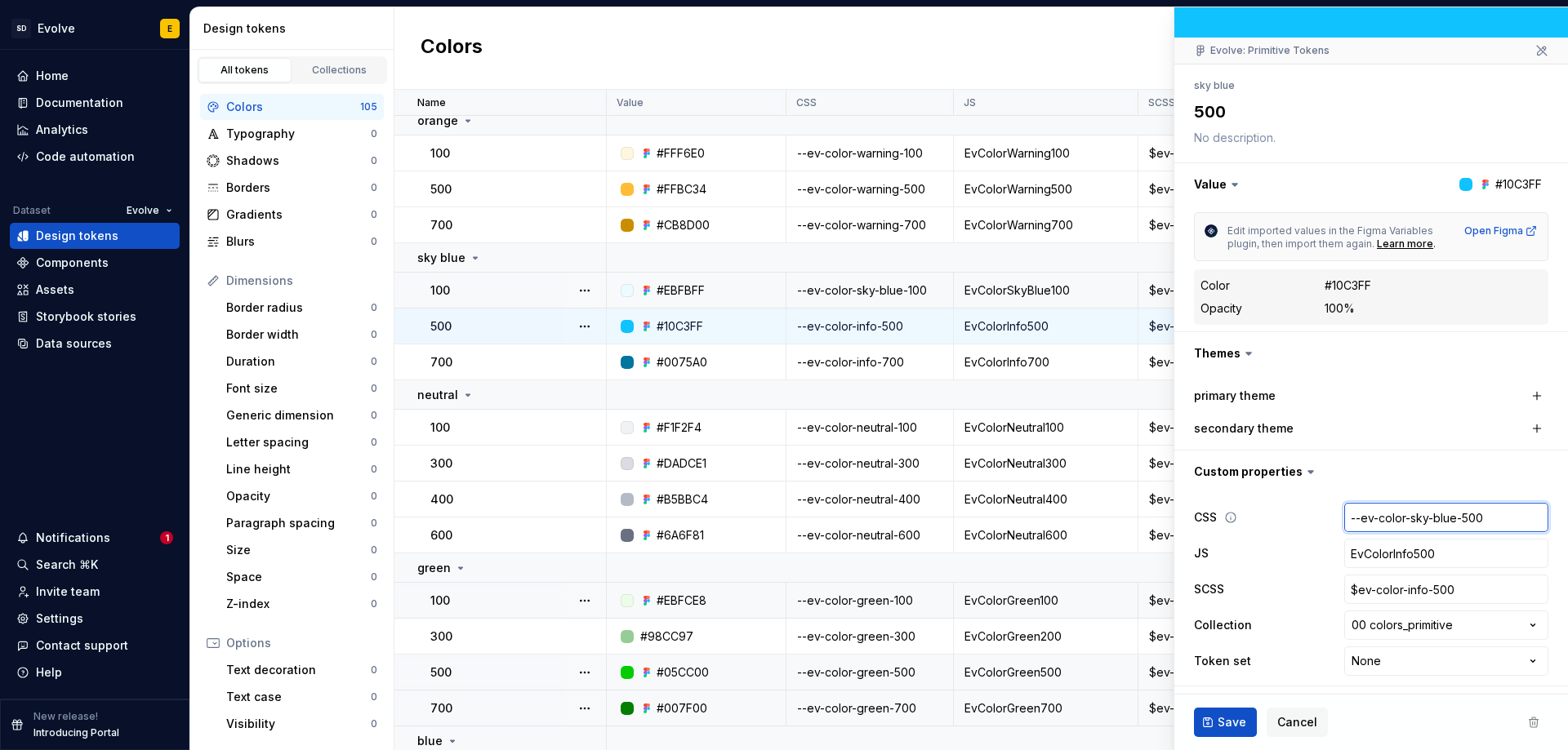
scroll to position [119, 0]
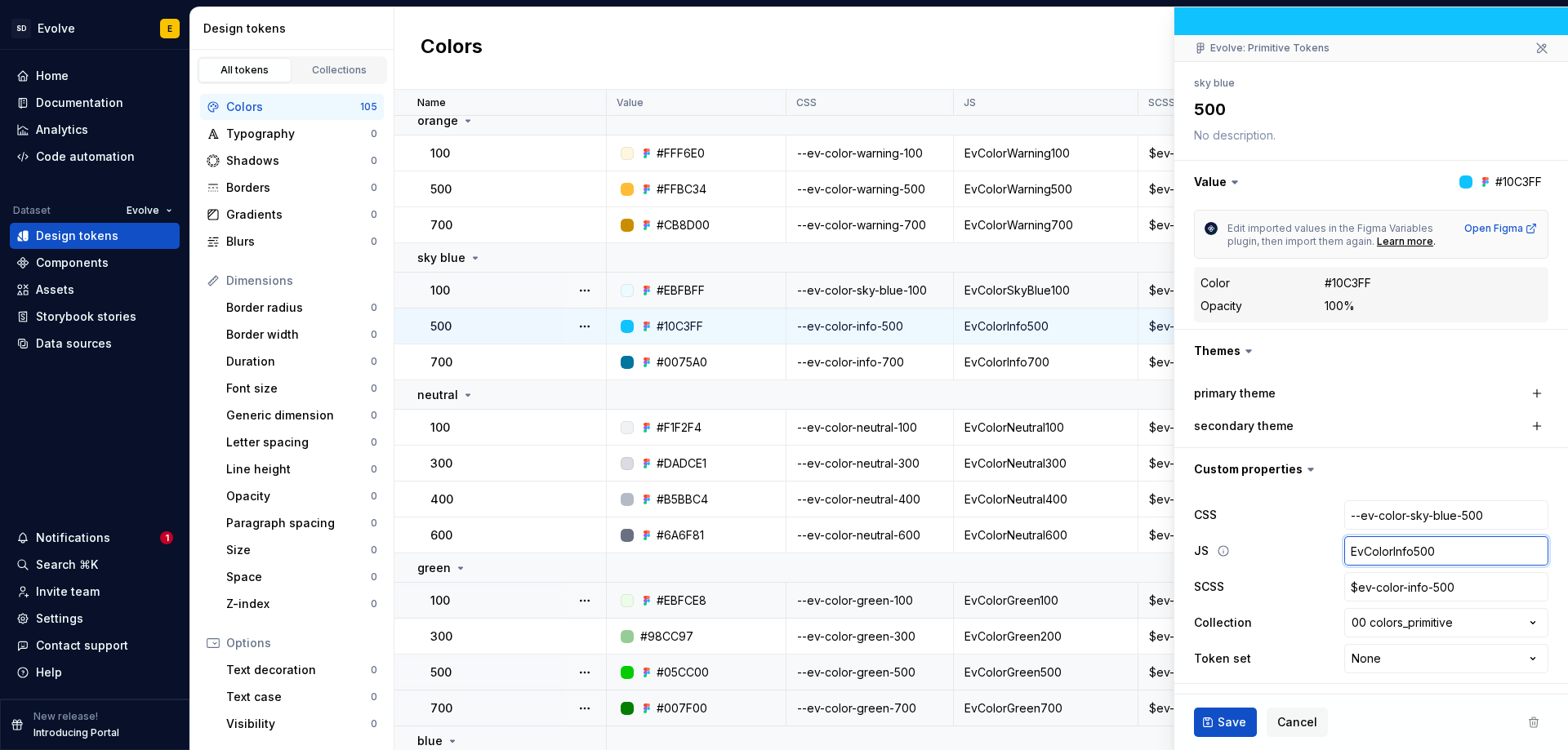
click at [1405, 555] on input "EvColorInfo500" at bounding box center [1446, 550] width 204 height 29
click at [1403, 553] on input "EvColorInfo500" at bounding box center [1446, 550] width 204 height 29
click at [1418, 592] on input "$ev-color-info-500" at bounding box center [1446, 586] width 204 height 29
click at [1416, 585] on input "$ev-color-info-500" at bounding box center [1446, 586] width 204 height 29
click at [1209, 725] on button "Save" at bounding box center [1225, 722] width 63 height 29
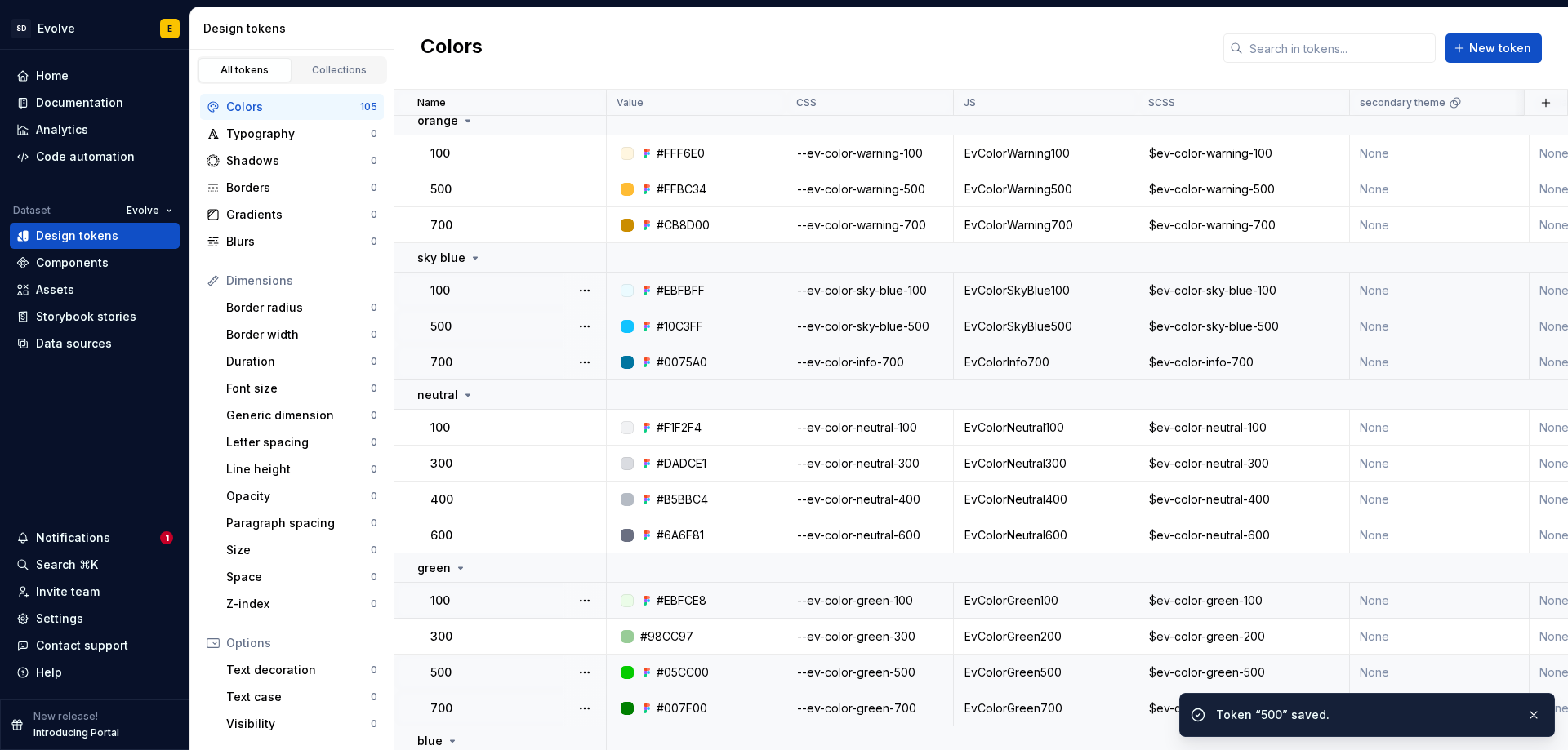
click at [911, 358] on div "--ev-color-info-700" at bounding box center [870, 362] width 165 height 17
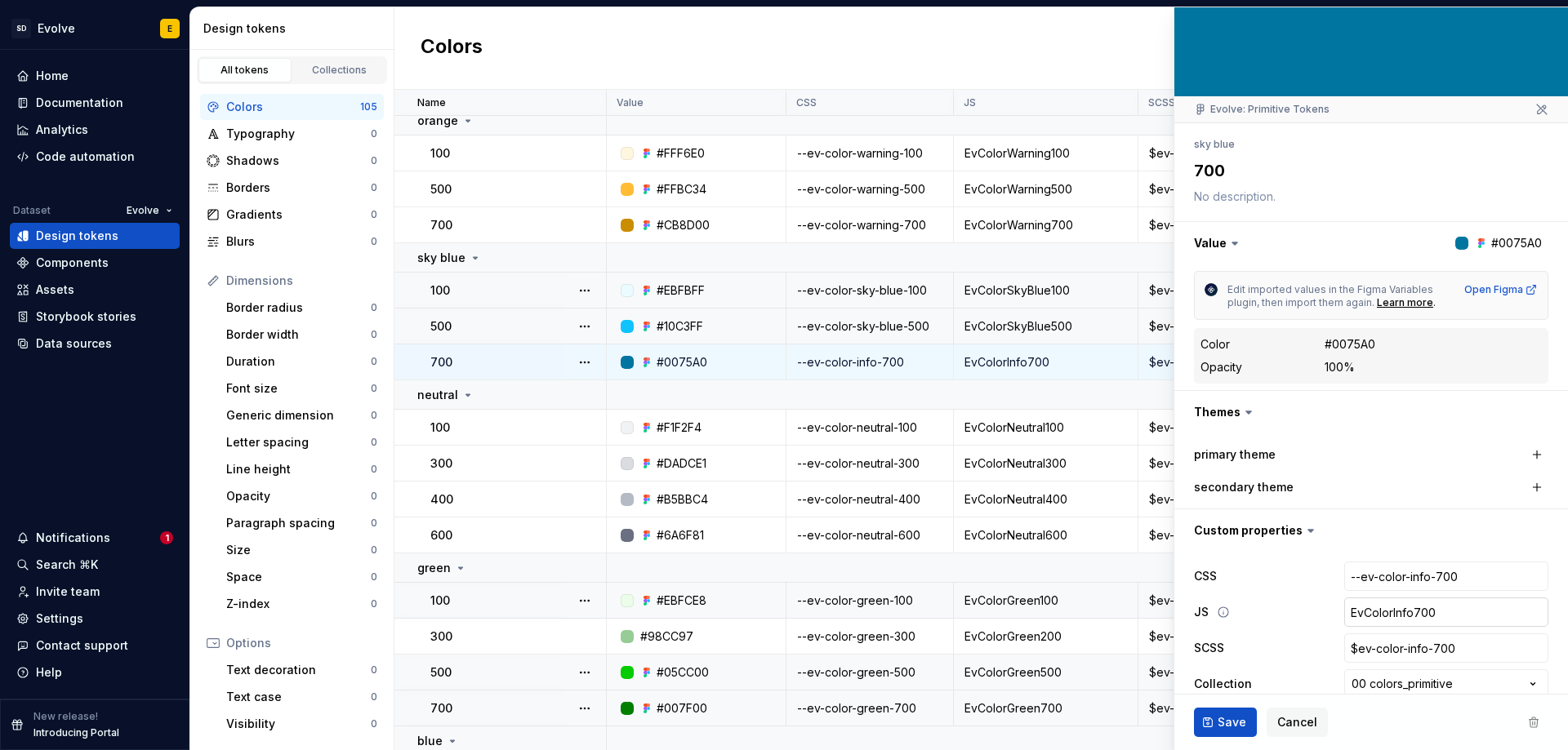
scroll to position [119, 0]
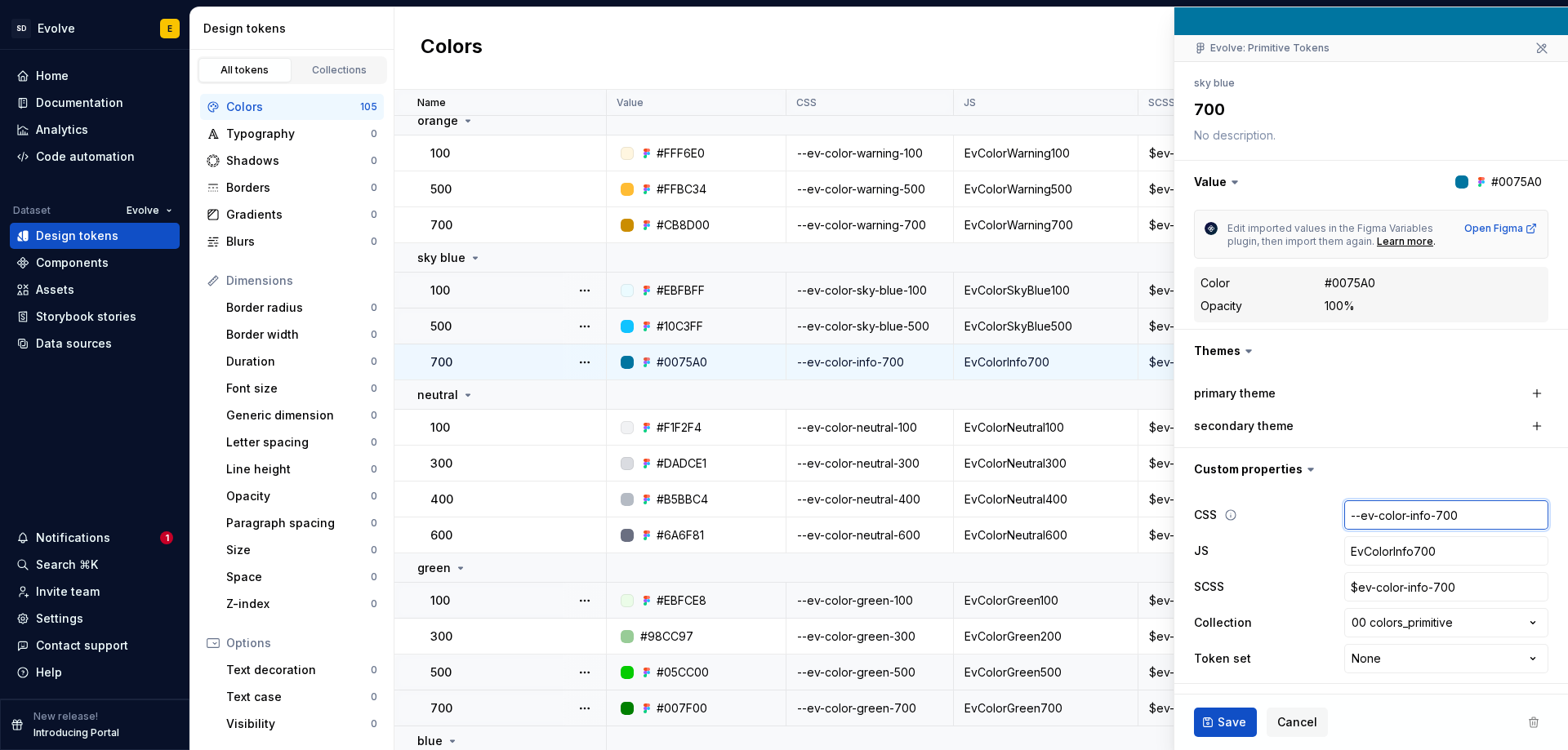
click at [1401, 521] on input "--ev-color-info-700" at bounding box center [1446, 514] width 204 height 29
click at [1409, 519] on input "--ev-color-info-700" at bounding box center [1446, 514] width 204 height 29
click at [1418, 515] on input "--ev-color-info-700" at bounding box center [1446, 514] width 204 height 29
click at [1401, 553] on input "EvColorInfo700" at bounding box center [1446, 550] width 204 height 29
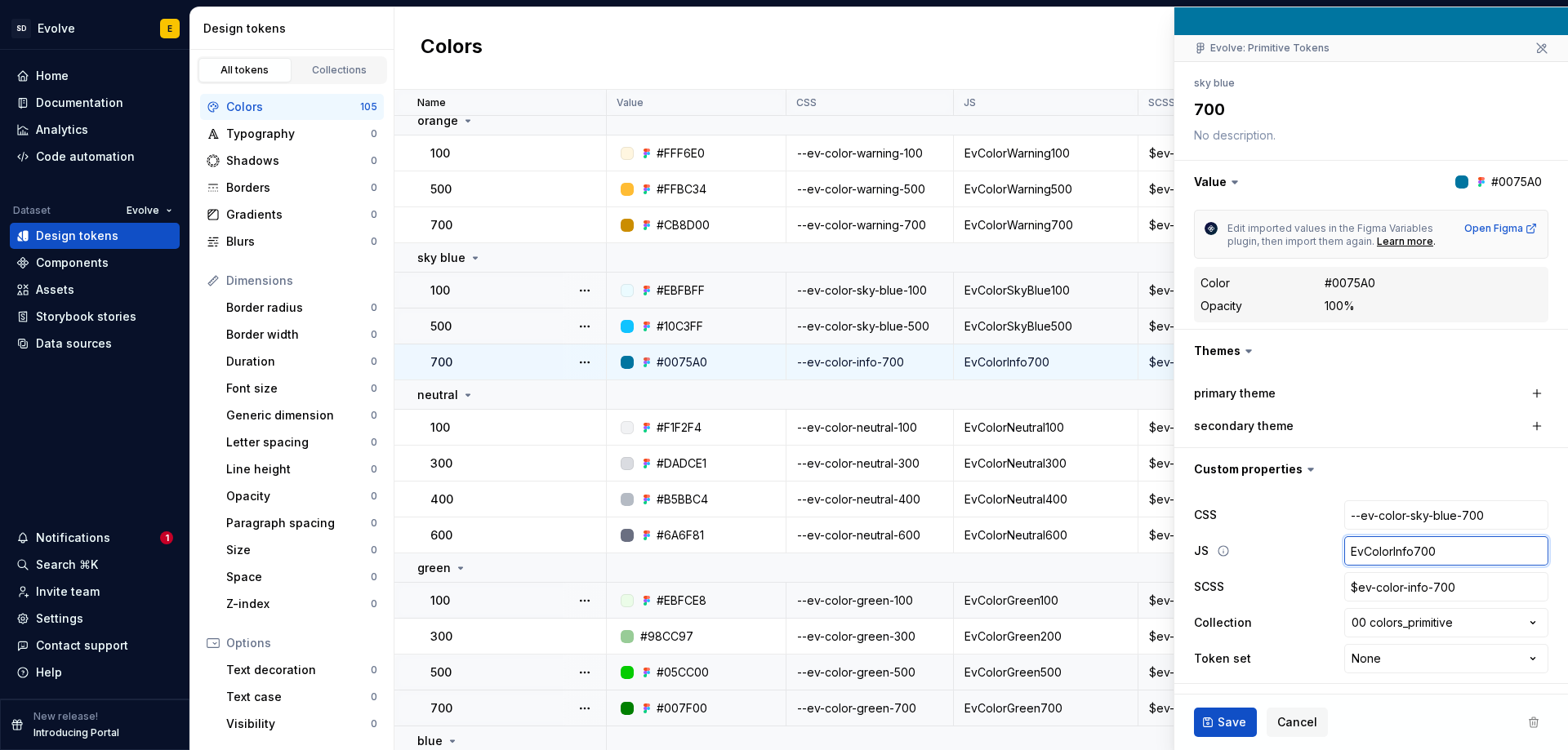
click at [1405, 552] on input "EvColorInfo700" at bounding box center [1446, 550] width 204 height 29
click at [1411, 590] on input "$ev-color-info-700" at bounding box center [1446, 586] width 204 height 29
click at [1414, 587] on input "$ev-color-info-700" at bounding box center [1446, 586] width 204 height 29
click at [1221, 716] on span "Save" at bounding box center [1231, 722] width 29 height 17
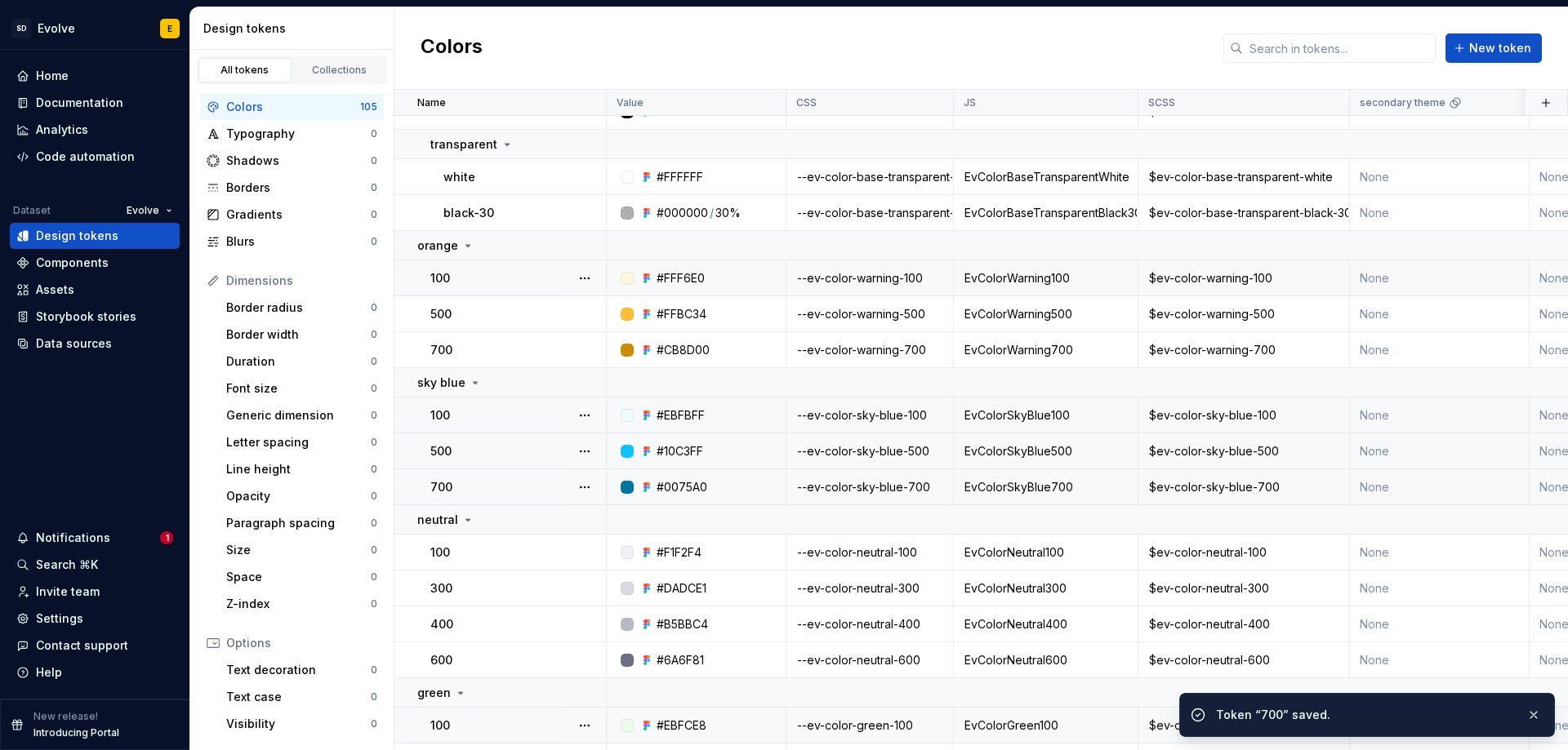
scroll to position [489, 0]
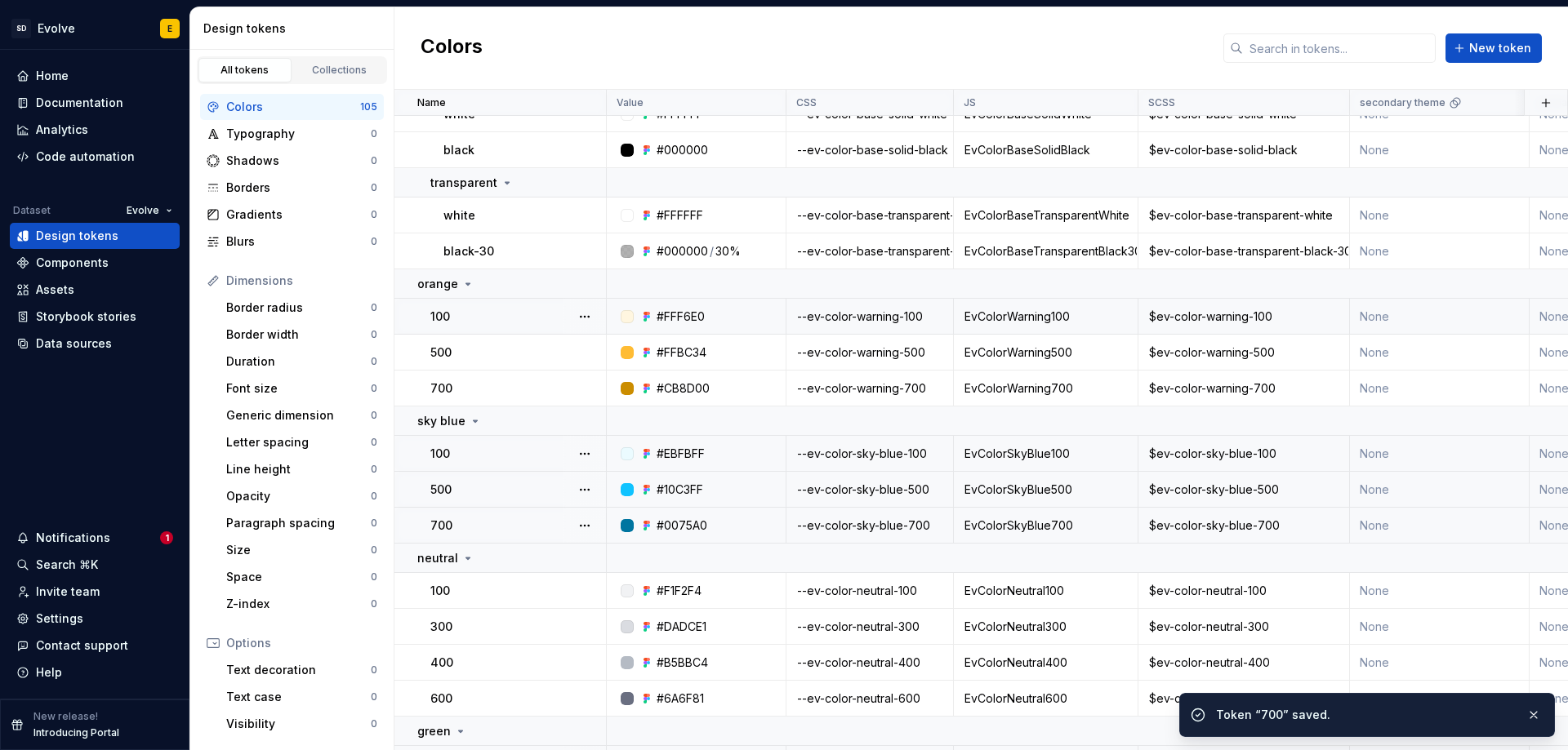
click at [889, 315] on div "--ev-color-warning-100" at bounding box center [870, 317] width 165 height 17
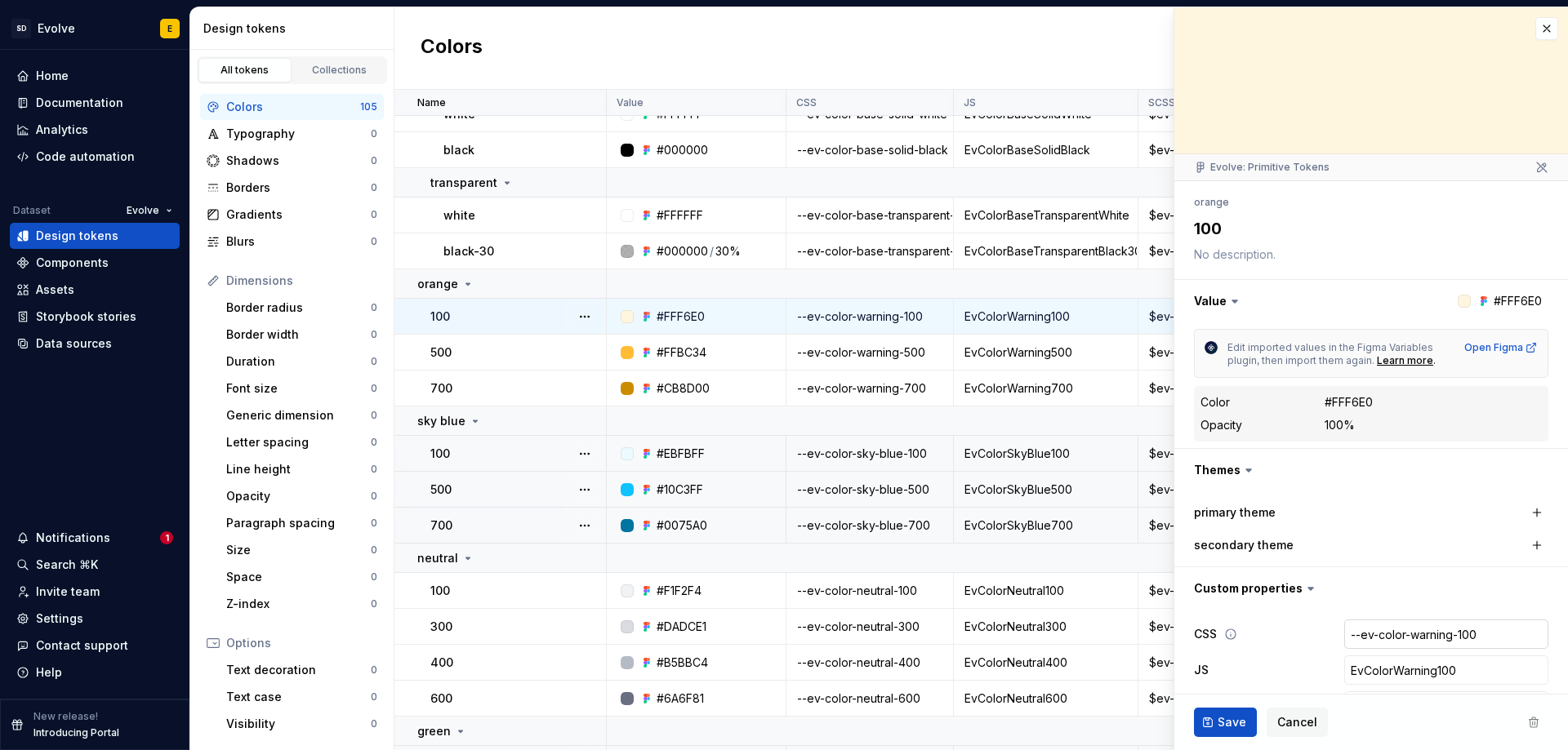
click at [1411, 643] on input "--ev-color-warning-100" at bounding box center [1446, 633] width 204 height 29
click at [1423, 639] on input "--ev-color-warning-100" at bounding box center [1446, 633] width 204 height 29
click at [1445, 636] on input "--ev-color-warning-100" at bounding box center [1446, 633] width 204 height 29
click at [1440, 632] on input "--ev-color-warning-100" at bounding box center [1446, 633] width 204 height 29
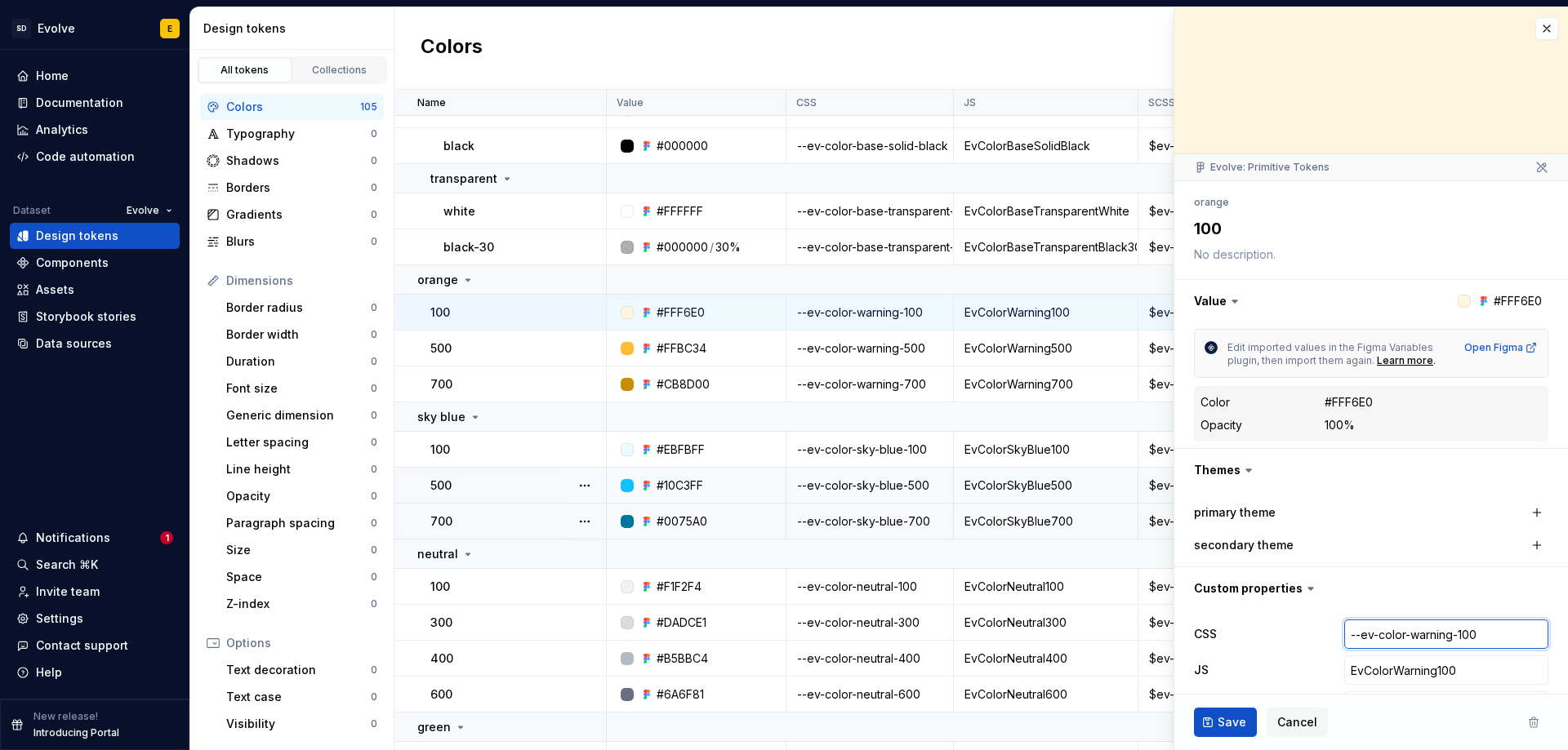
scroll to position [489, 0]
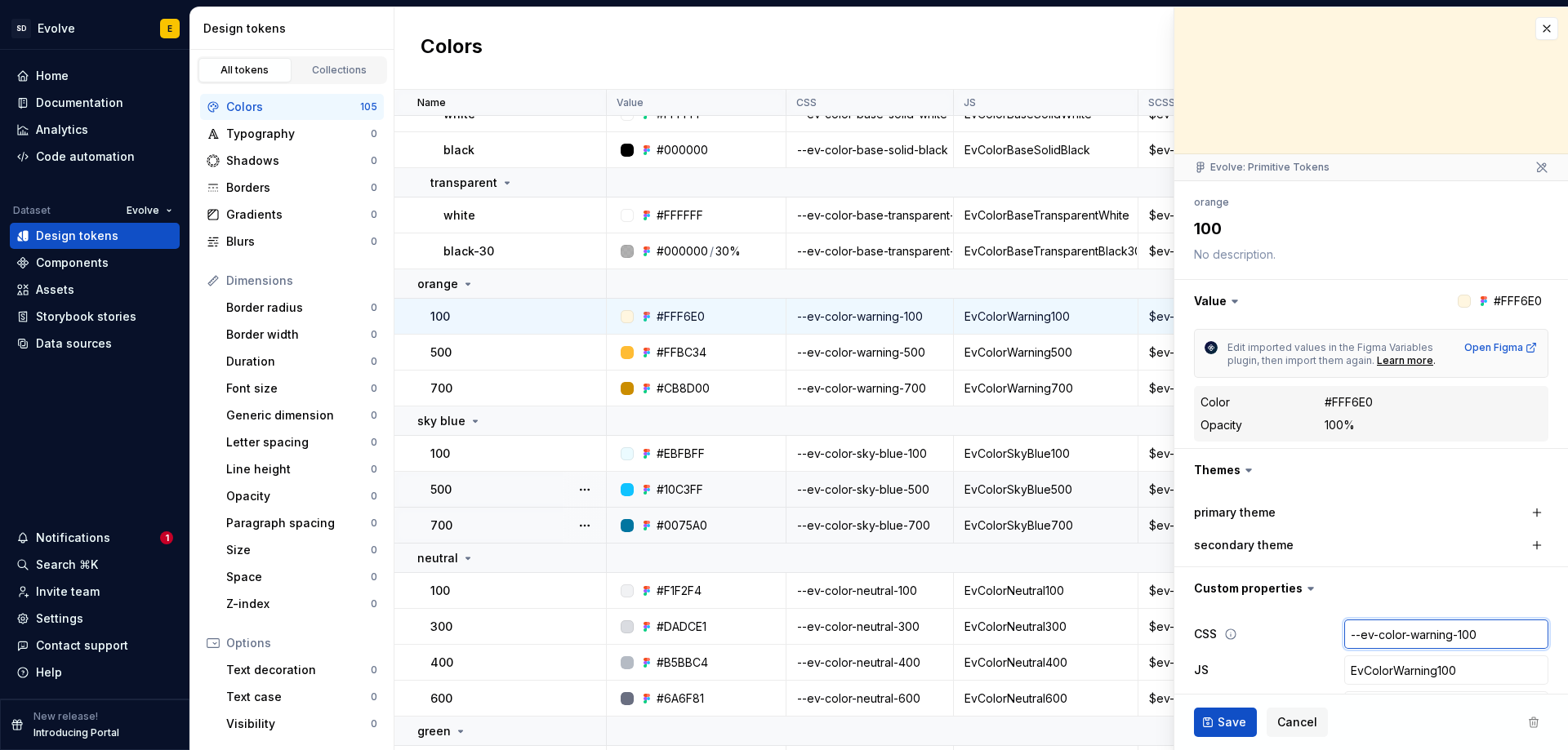
click at [1402, 635] on input "--ev-color-warning-100" at bounding box center [1446, 633] width 204 height 29
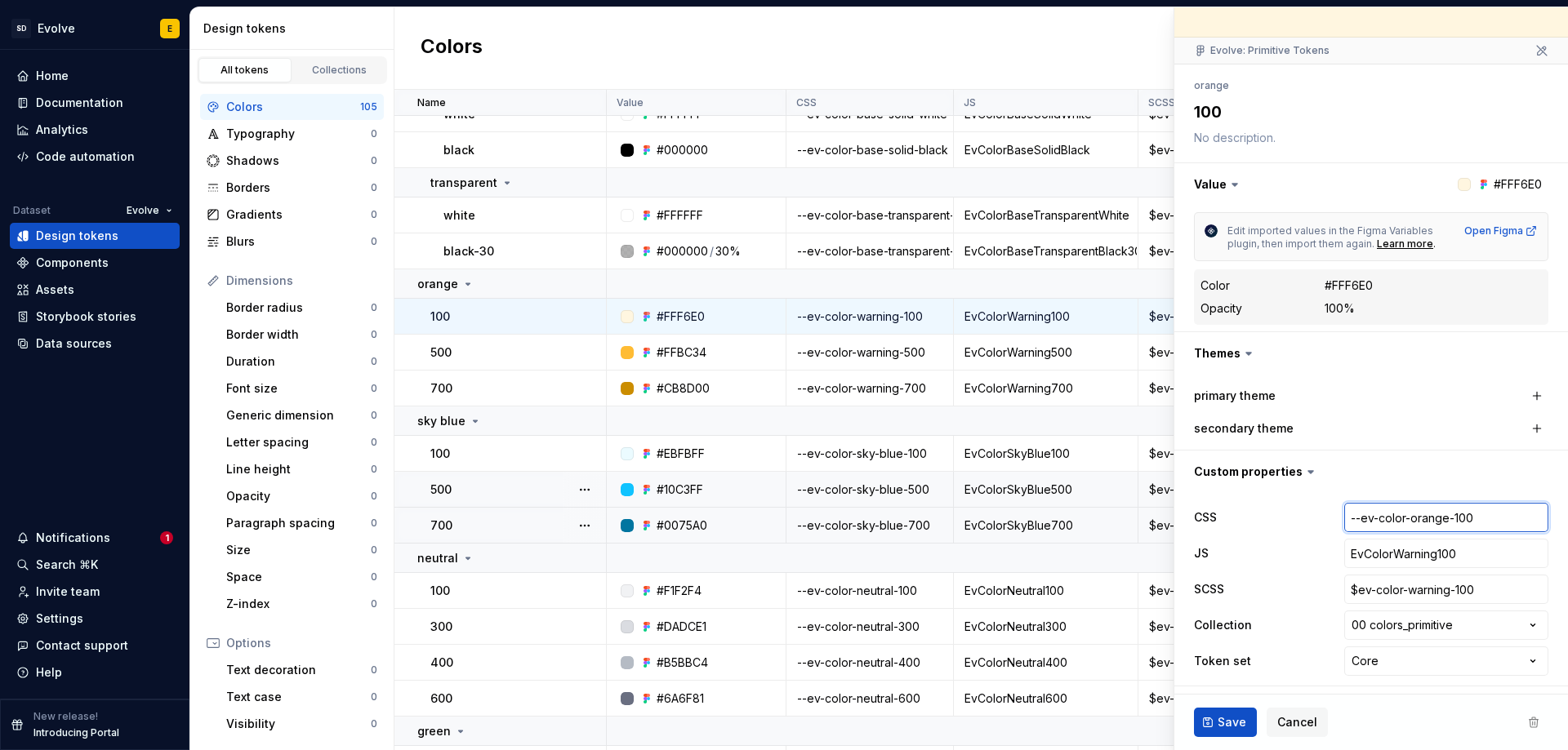
scroll to position [119, 0]
click at [1427, 553] on input "EvColorWarning100" at bounding box center [1446, 550] width 204 height 29
click at [1423, 549] on input "EvColorWarning100" at bounding box center [1446, 550] width 204 height 29
click at [1428, 585] on input "$ev-color-warning-100" at bounding box center [1446, 586] width 204 height 29
click at [1438, 585] on input "$ev-color-warning-100" at bounding box center [1446, 586] width 204 height 29
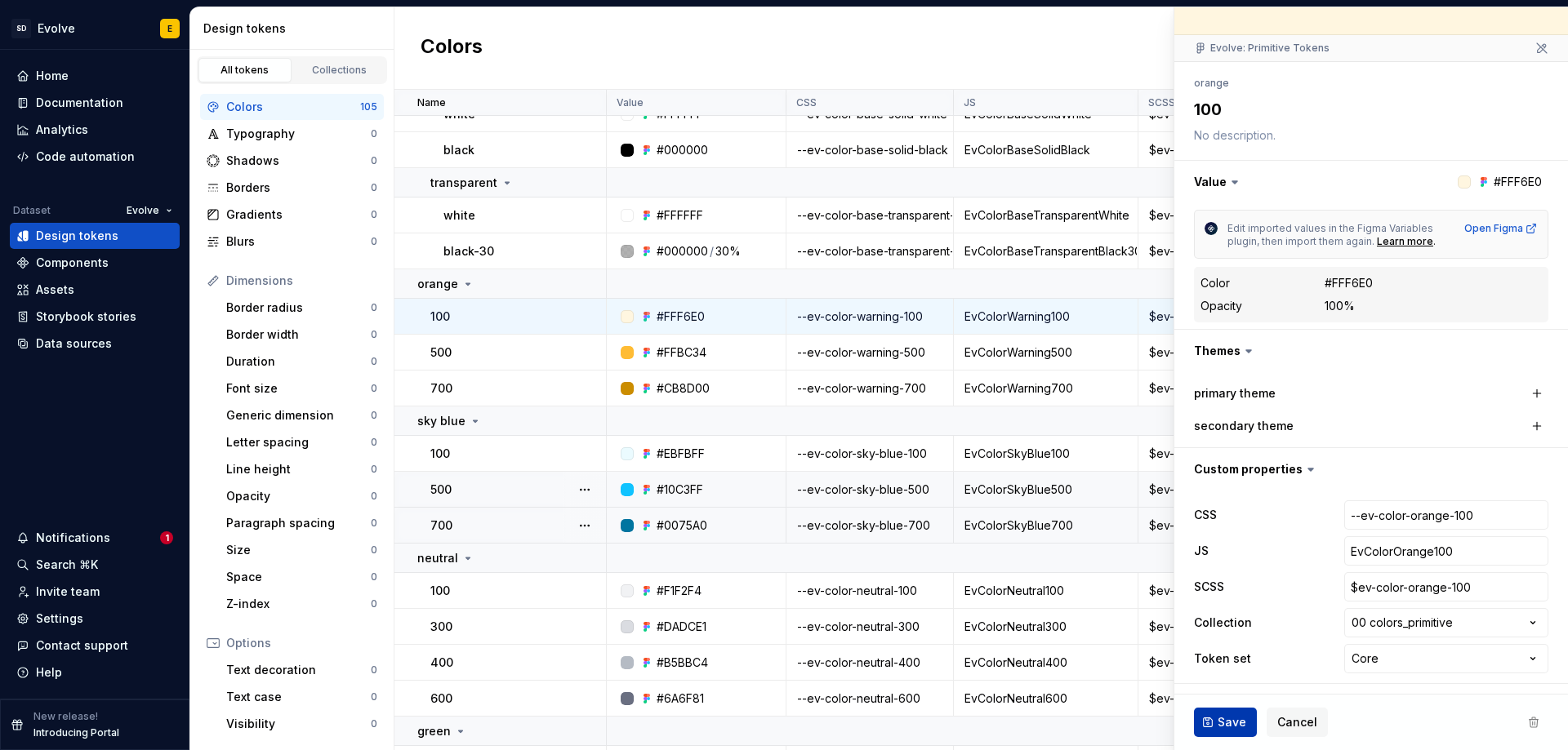
click at [1223, 717] on span "Save" at bounding box center [1231, 722] width 29 height 17
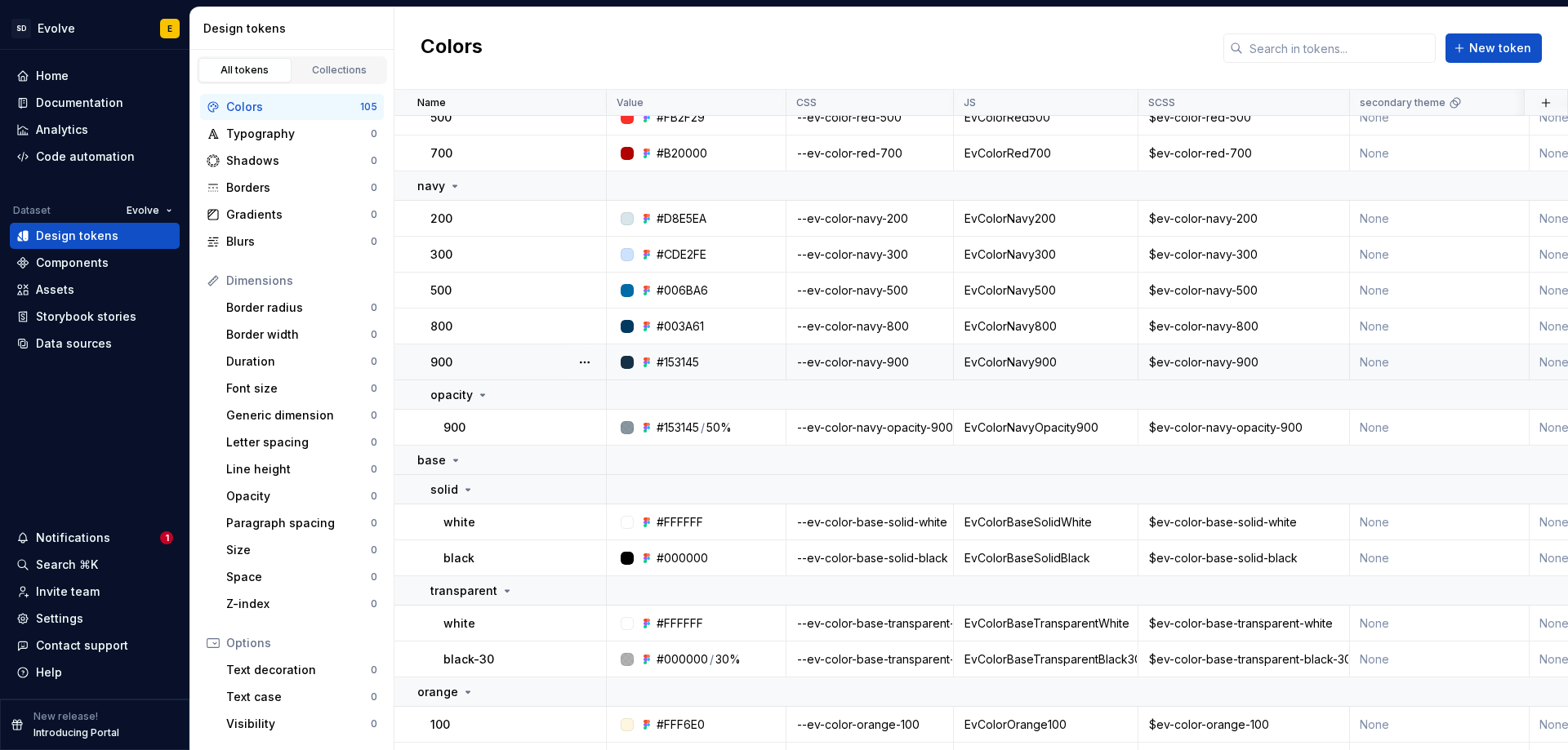
scroll to position [163, 0]
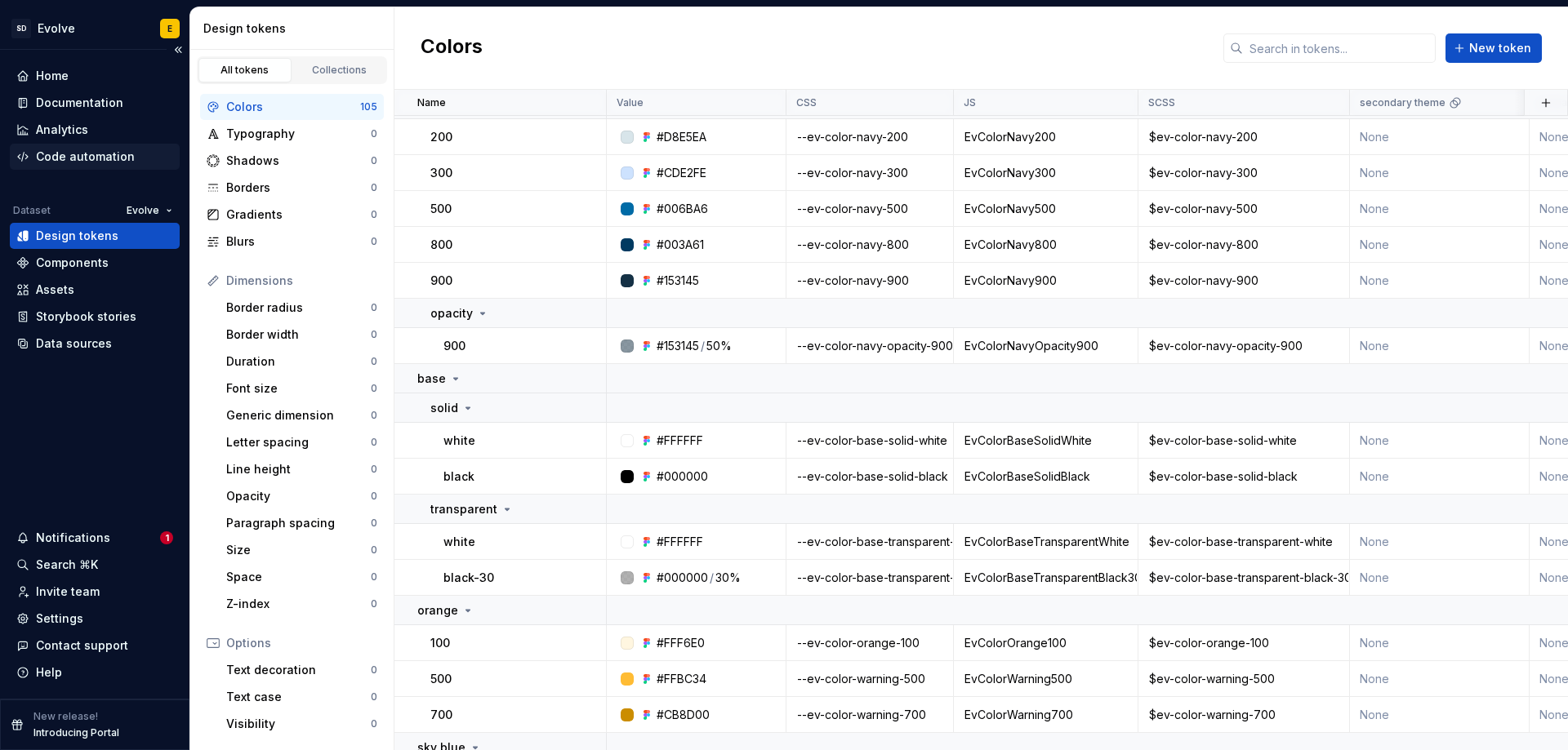
click at [57, 159] on div "Code automation" at bounding box center [85, 156] width 99 height 17
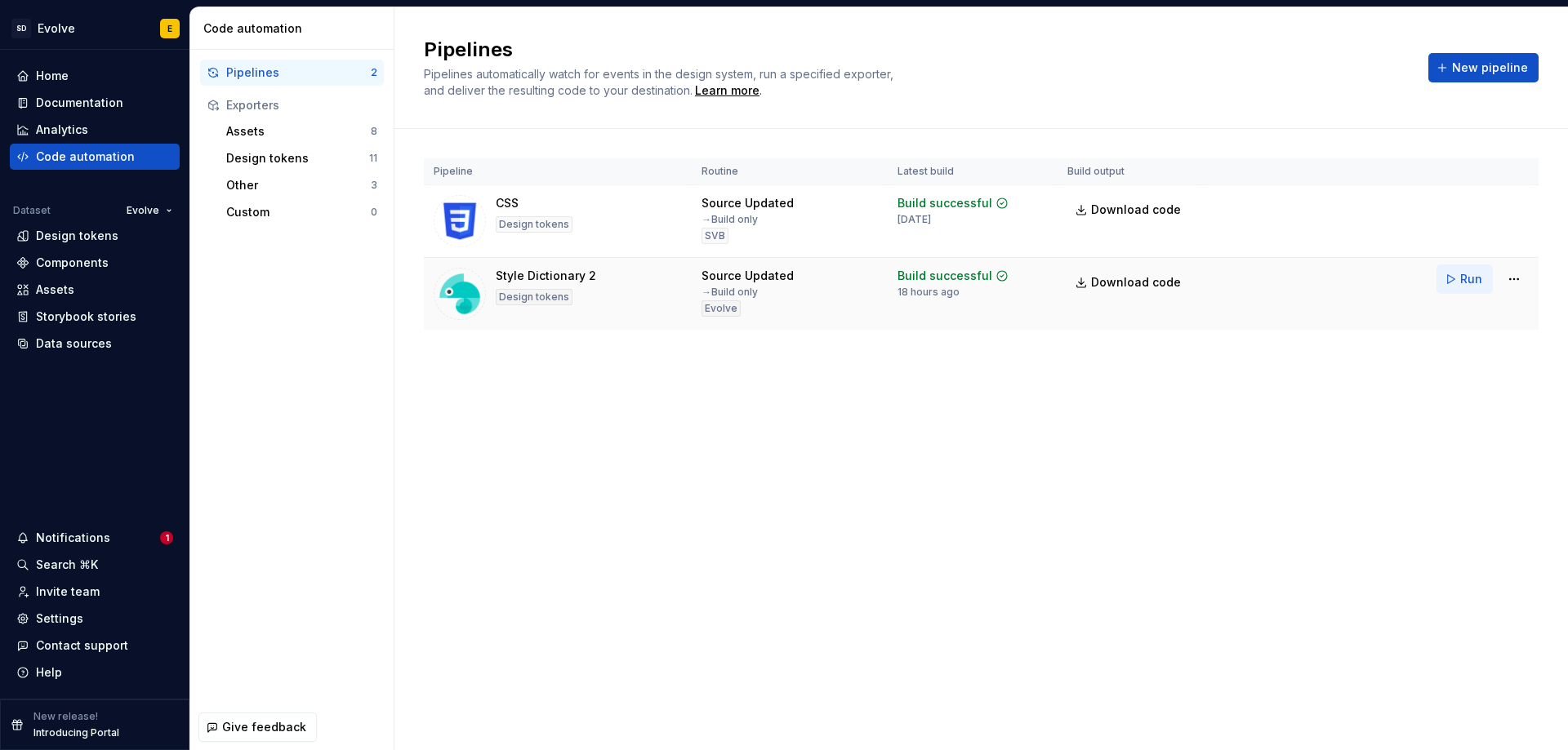
click at [1464, 279] on span "Run" at bounding box center [1471, 279] width 22 height 17
click at [1119, 285] on span "Download code" at bounding box center [1135, 282] width 89 height 17
click at [102, 99] on div "Documentation" at bounding box center [80, 103] width 88 height 17
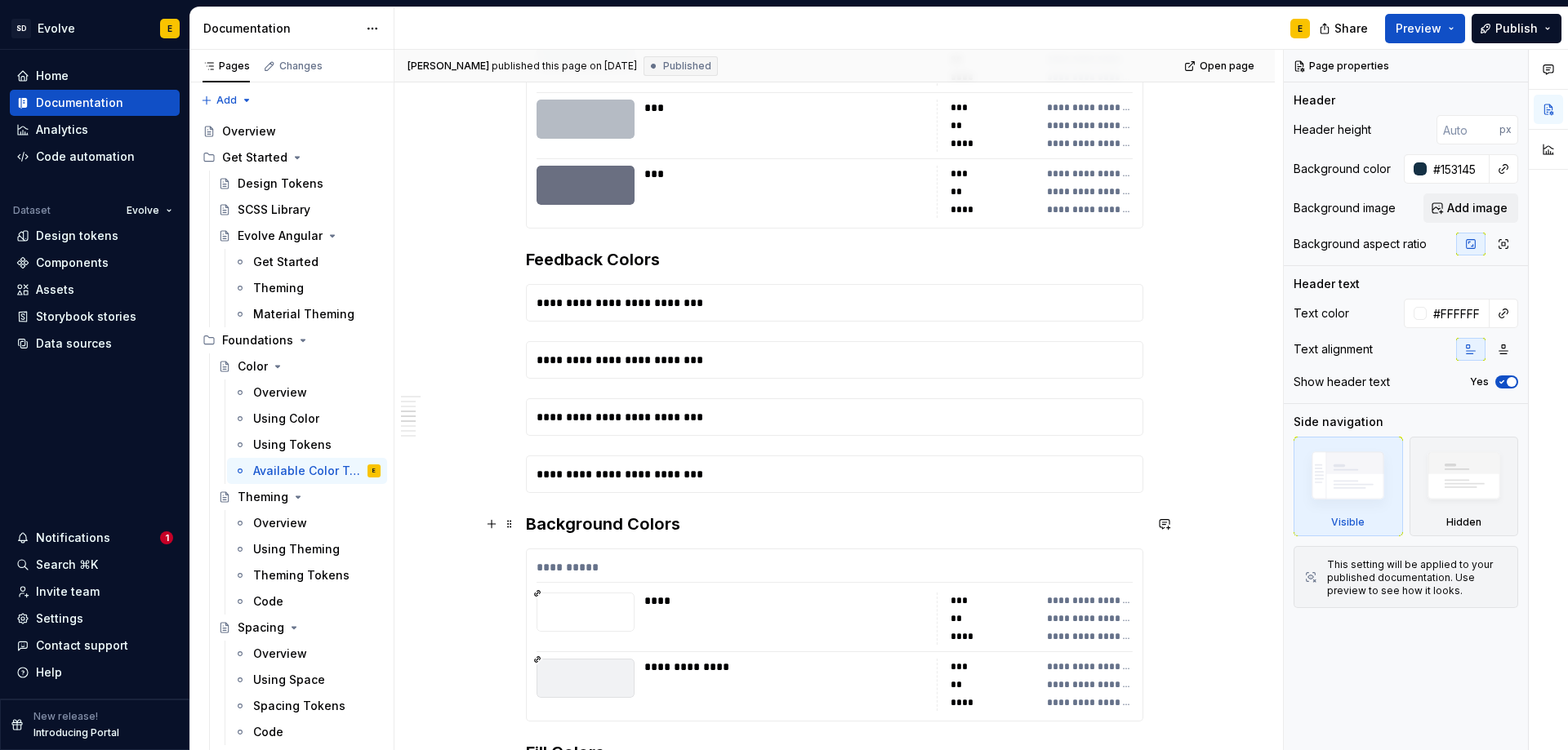
scroll to position [1714, 0]
click at [743, 302] on div "**********" at bounding box center [834, 304] width 616 height 36
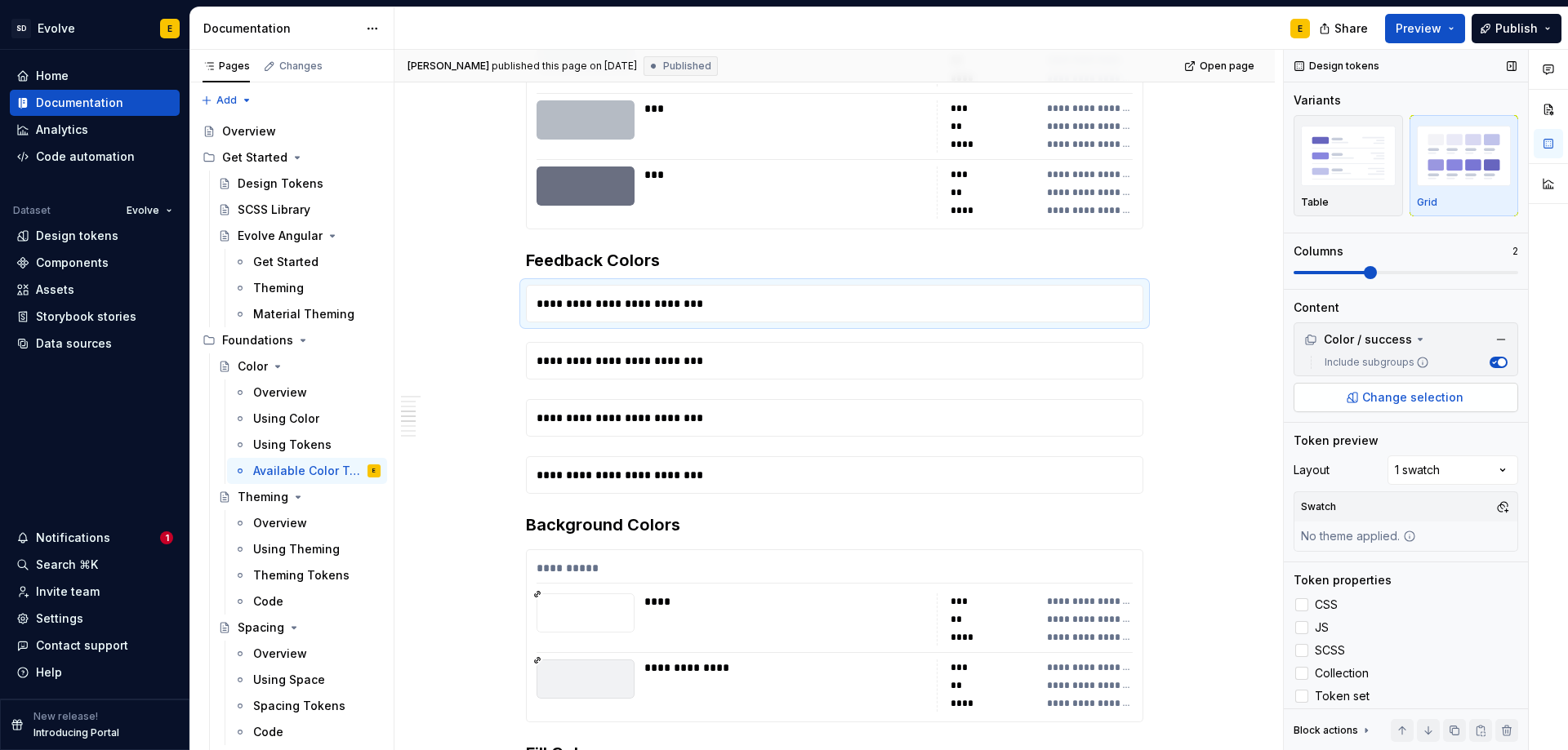
click at [1378, 396] on span "Change selection" at bounding box center [1412, 397] width 101 height 17
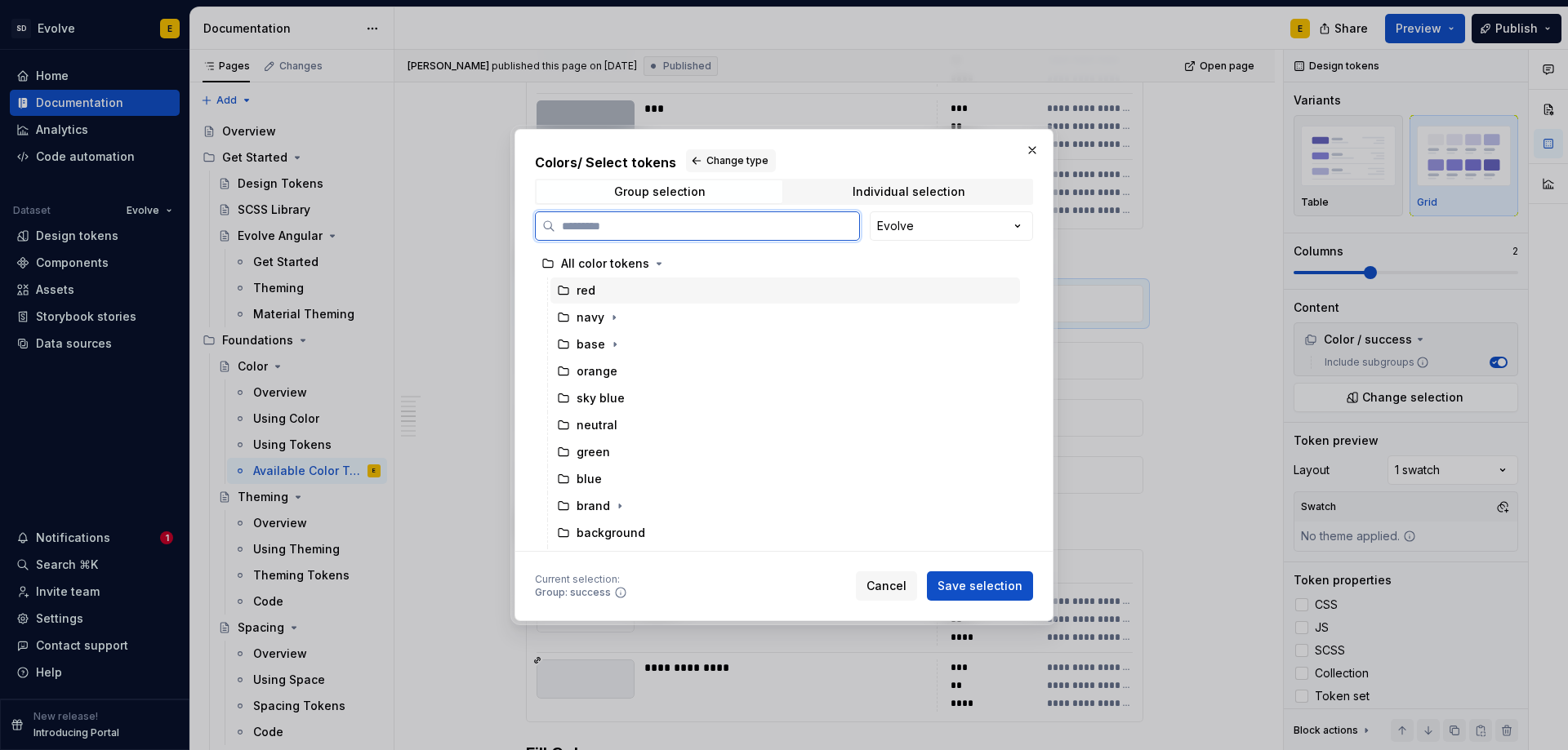
click at [579, 293] on div "red" at bounding box center [585, 290] width 18 height 17
click at [603, 461] on div "green" at bounding box center [593, 452] width 33 height 17
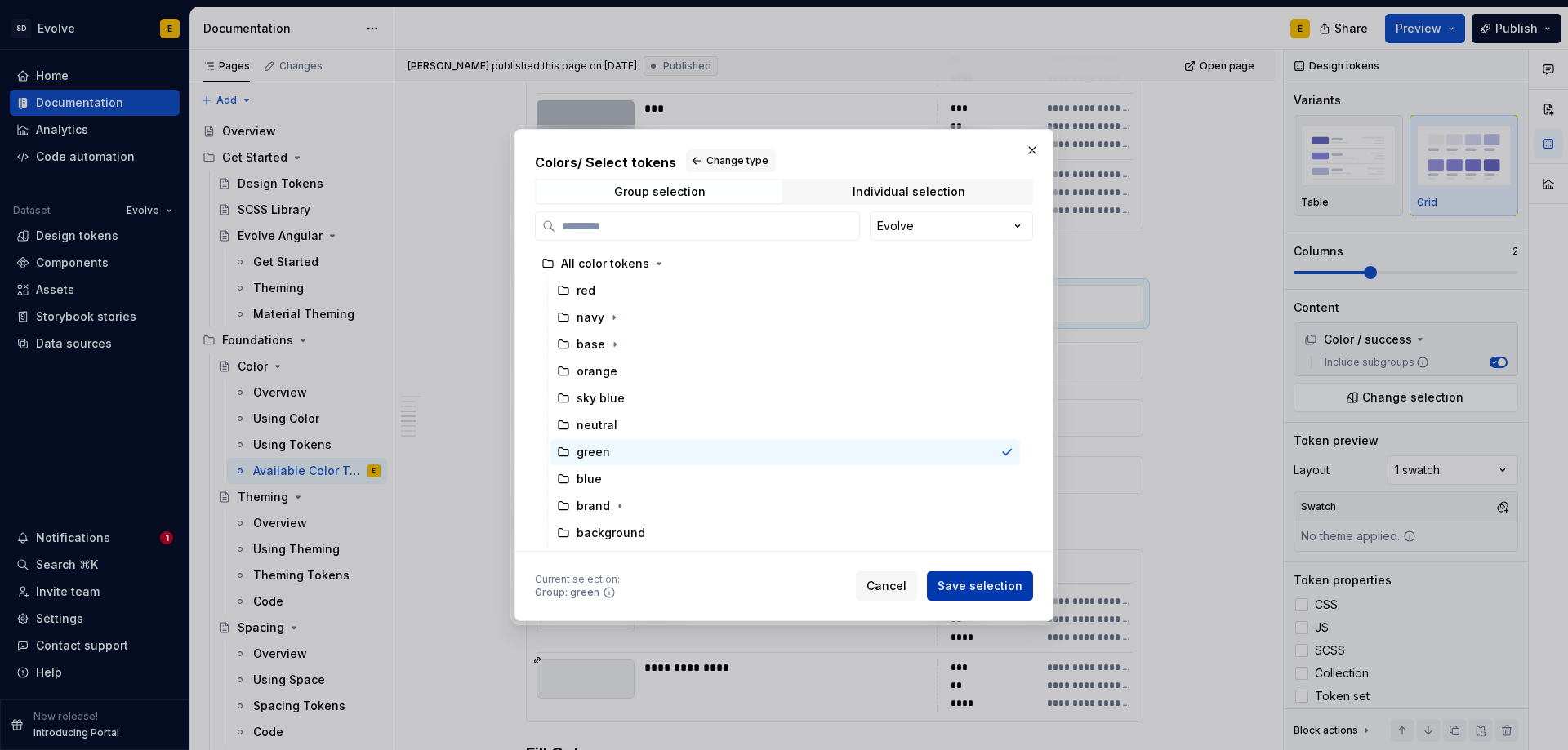
click at [970, 587] on span "Save selection" at bounding box center [979, 586] width 85 height 17
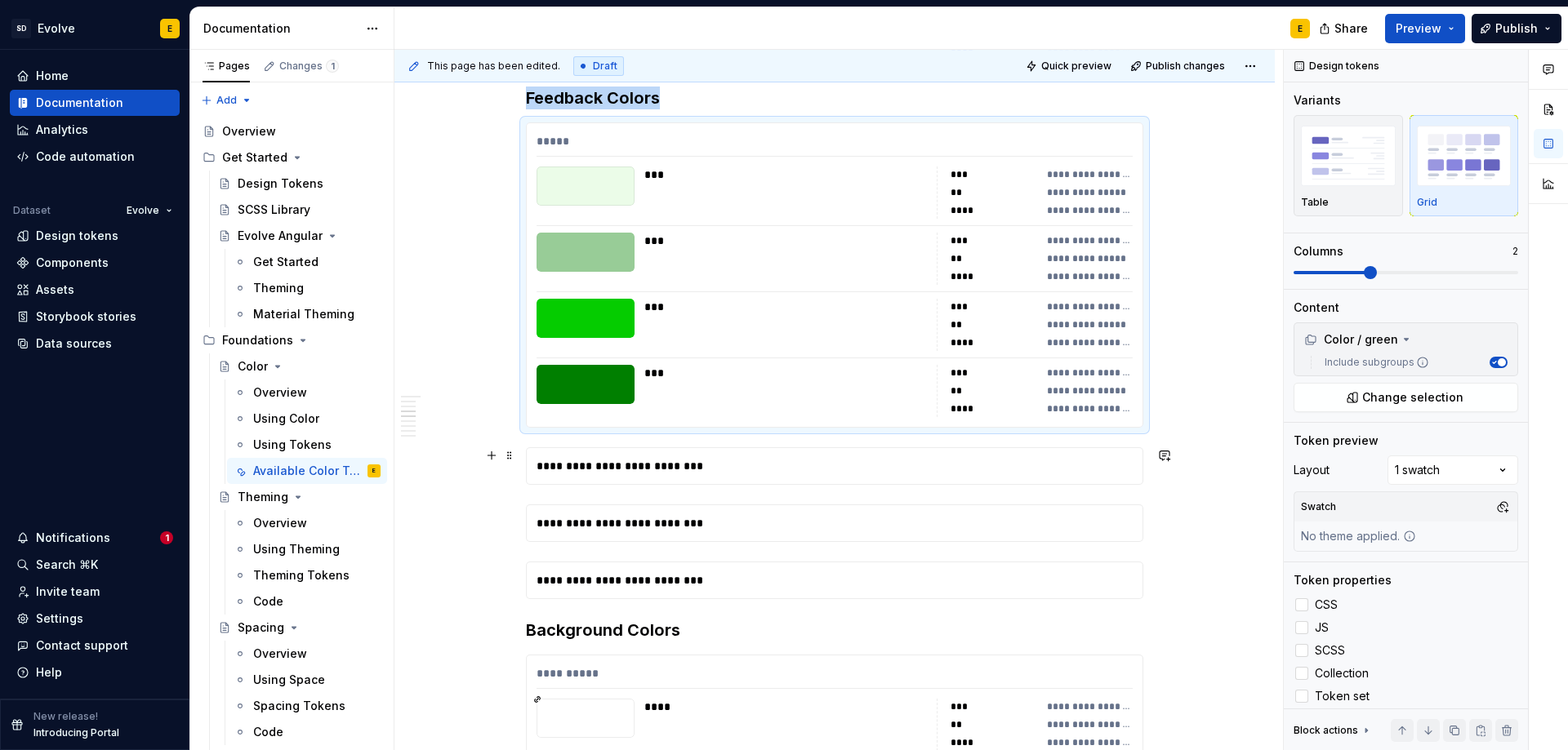
scroll to position [1877, 0]
click at [779, 468] on div "**********" at bounding box center [834, 465] width 616 height 36
click at [1424, 404] on span "Change selection" at bounding box center [1412, 397] width 101 height 17
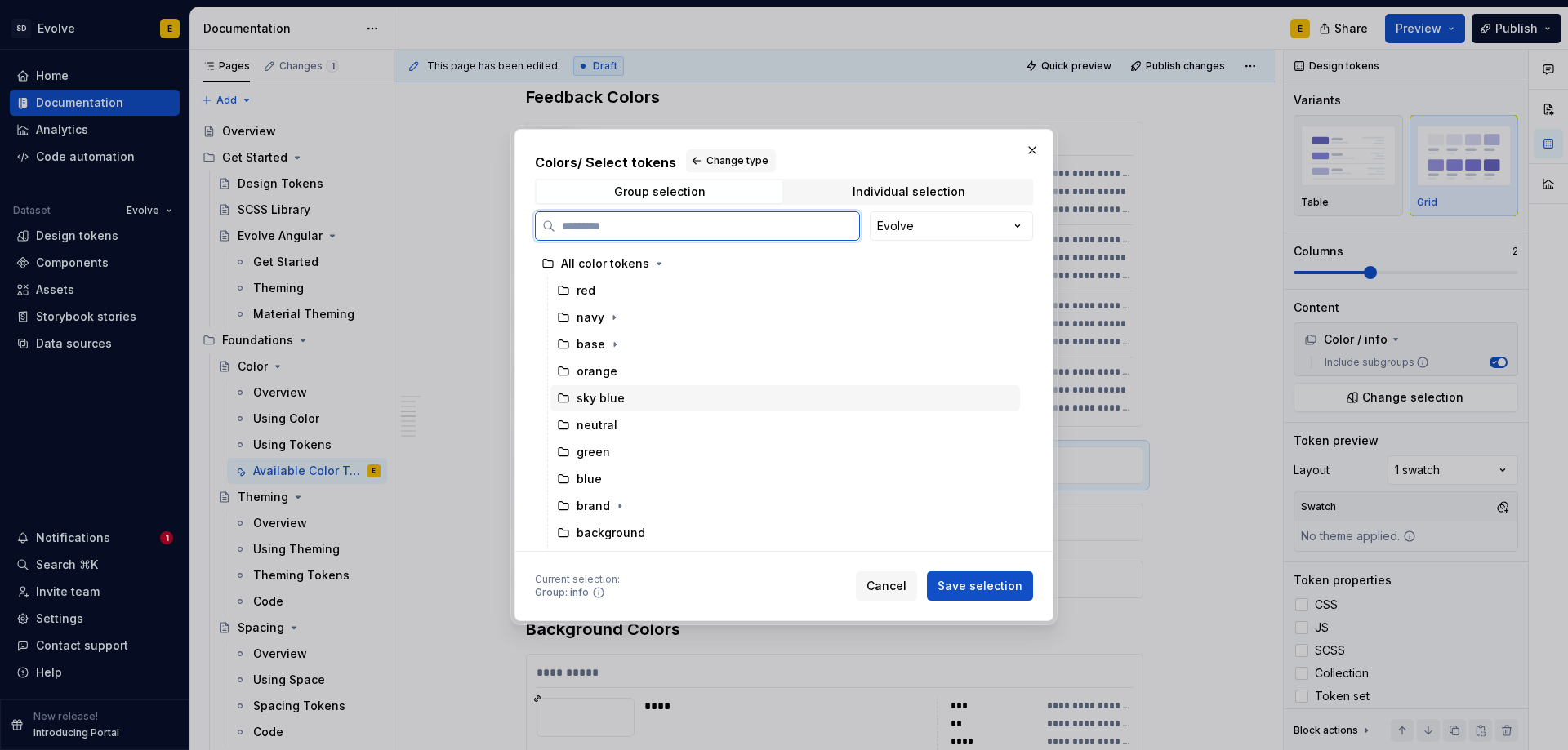
click at [597, 403] on div "sky blue" at bounding box center [600, 398] width 48 height 17
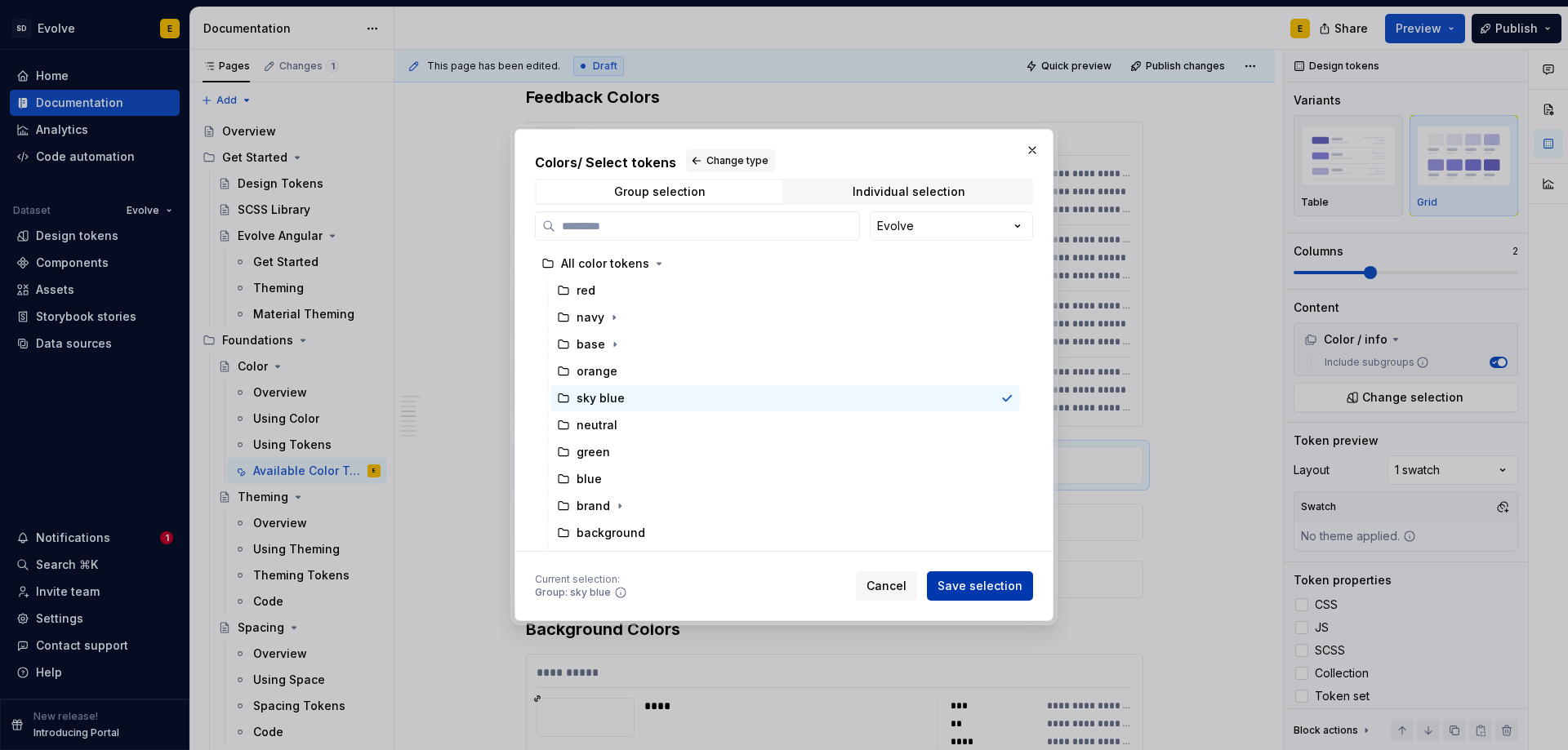
click at [973, 576] on button "Save selection" at bounding box center [979, 585] width 106 height 29
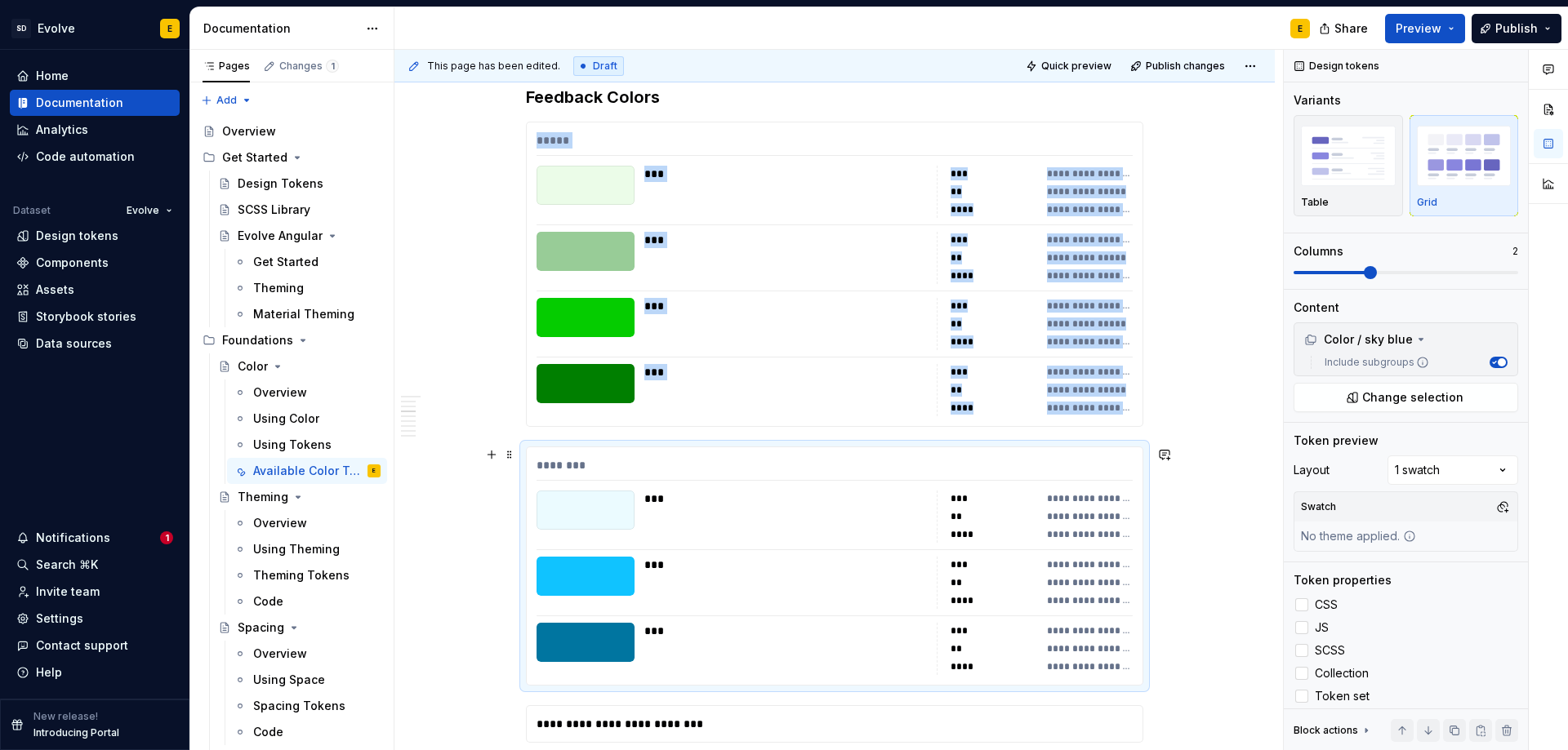
scroll to position [2204, 0]
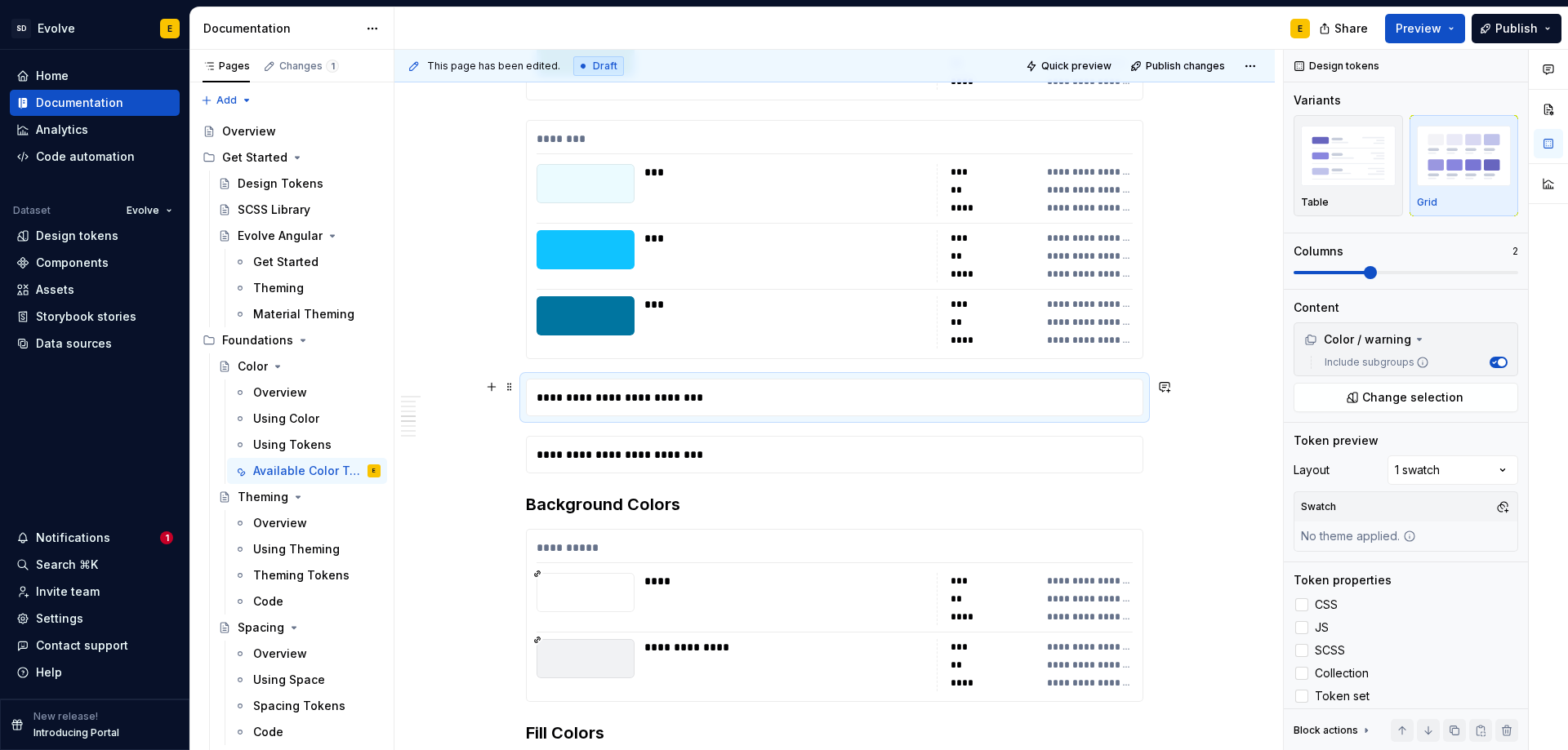
click at [884, 404] on div "**********" at bounding box center [834, 397] width 616 height 36
click at [1332, 398] on button "Change selection" at bounding box center [1406, 396] width 225 height 29
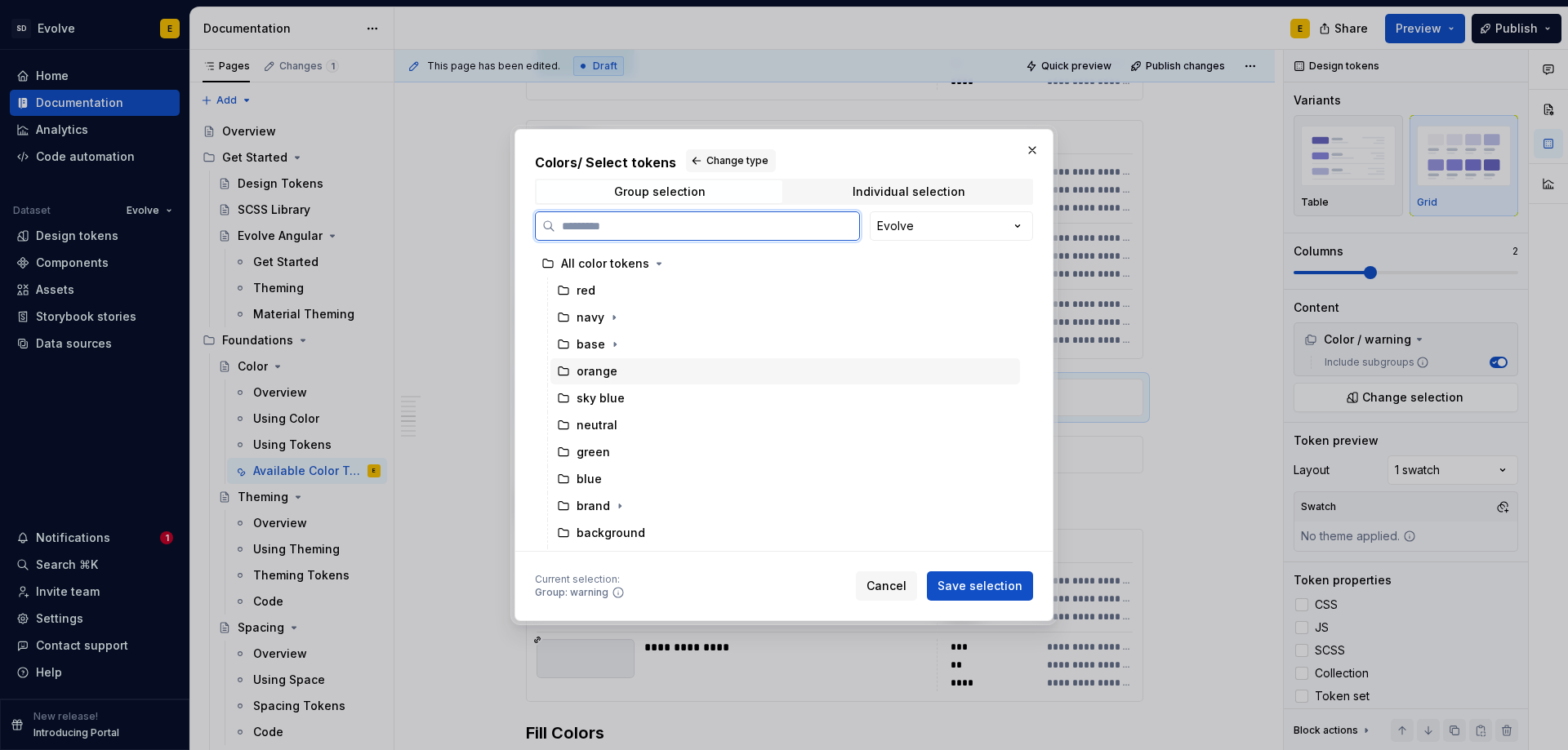
click at [612, 370] on div "orange" at bounding box center [597, 371] width 41 height 17
click at [958, 582] on span "Save selection" at bounding box center [979, 586] width 85 height 17
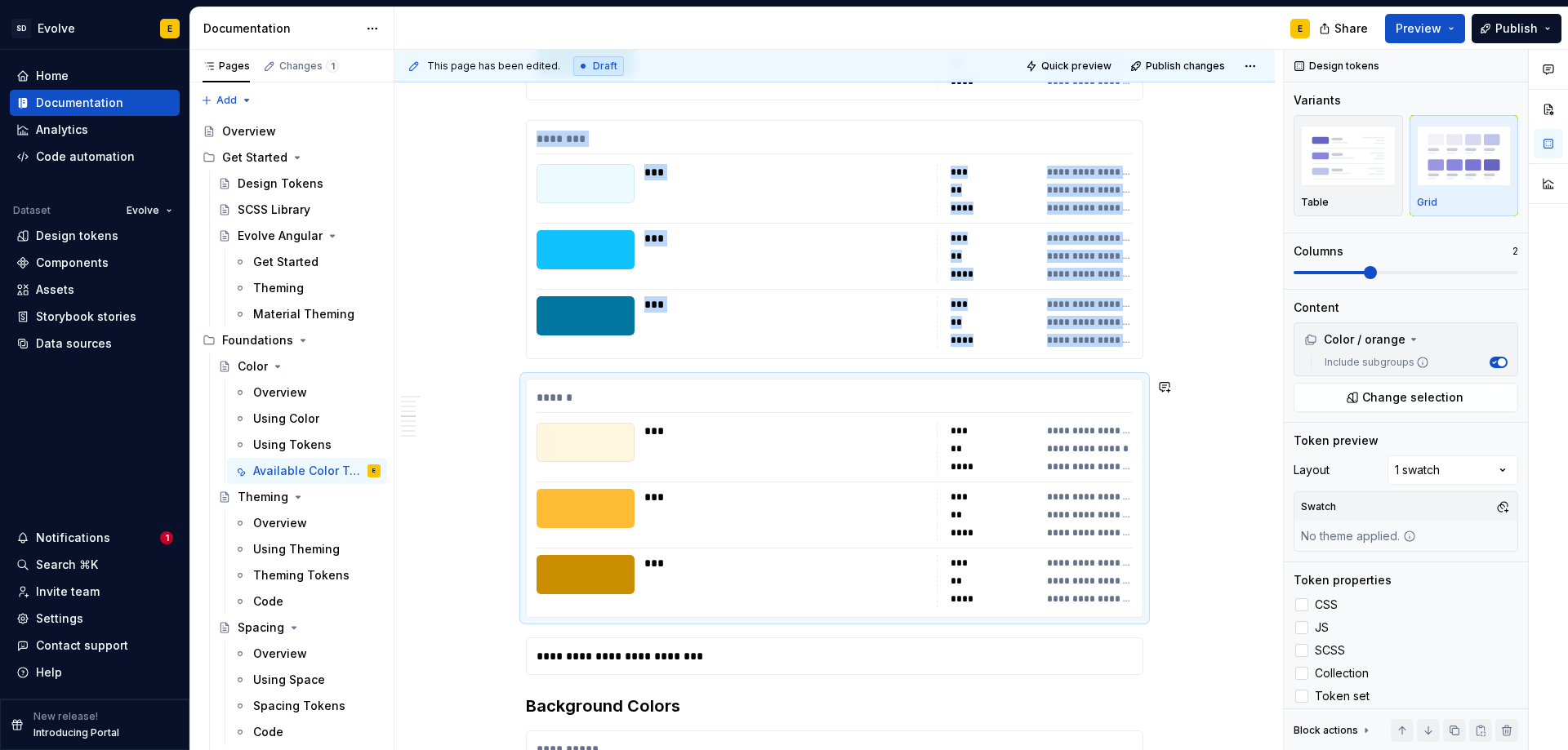
scroll to position [2449, 0]
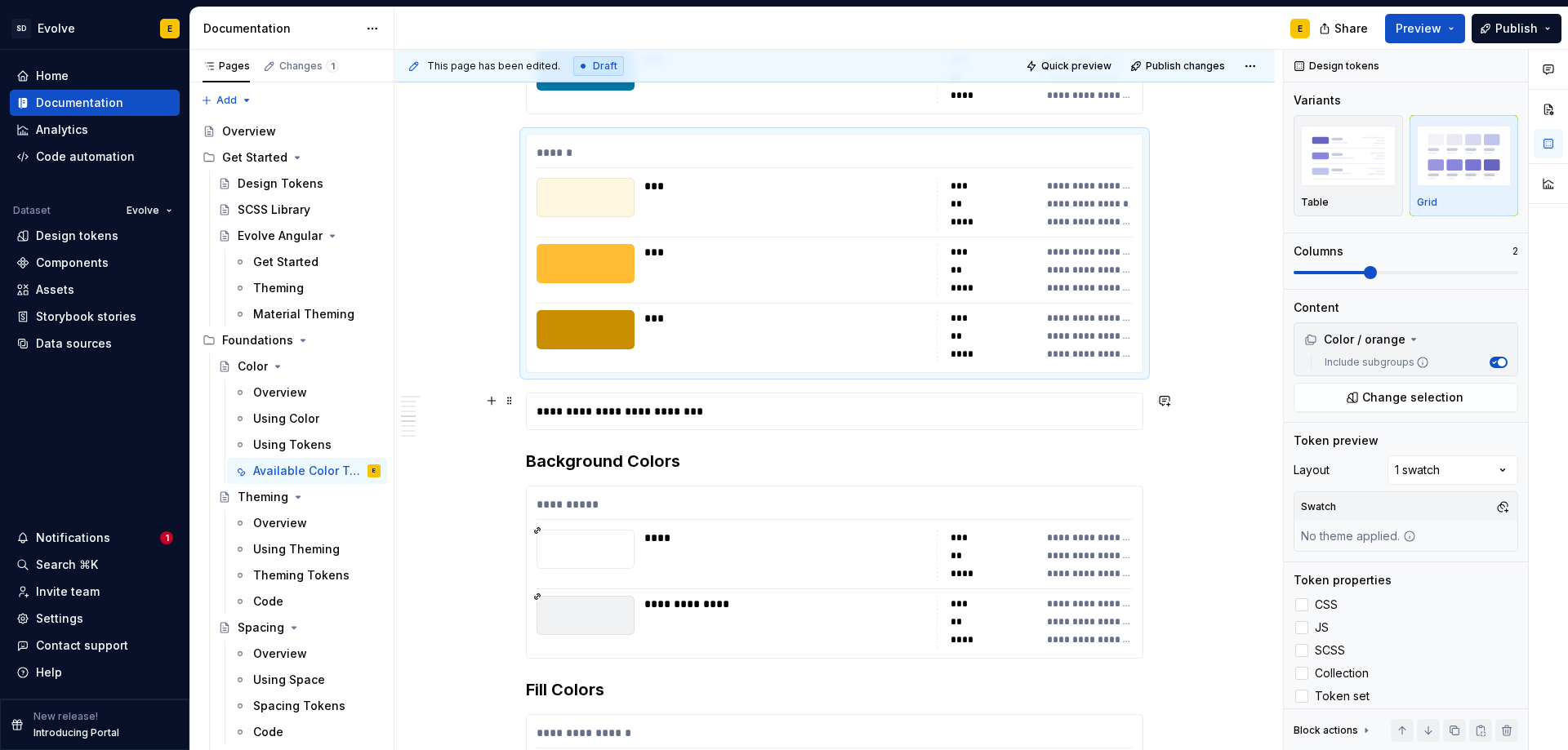
click at [785, 413] on div "**********" at bounding box center [834, 411] width 616 height 36
click at [1344, 398] on button "Change selection" at bounding box center [1406, 396] width 225 height 29
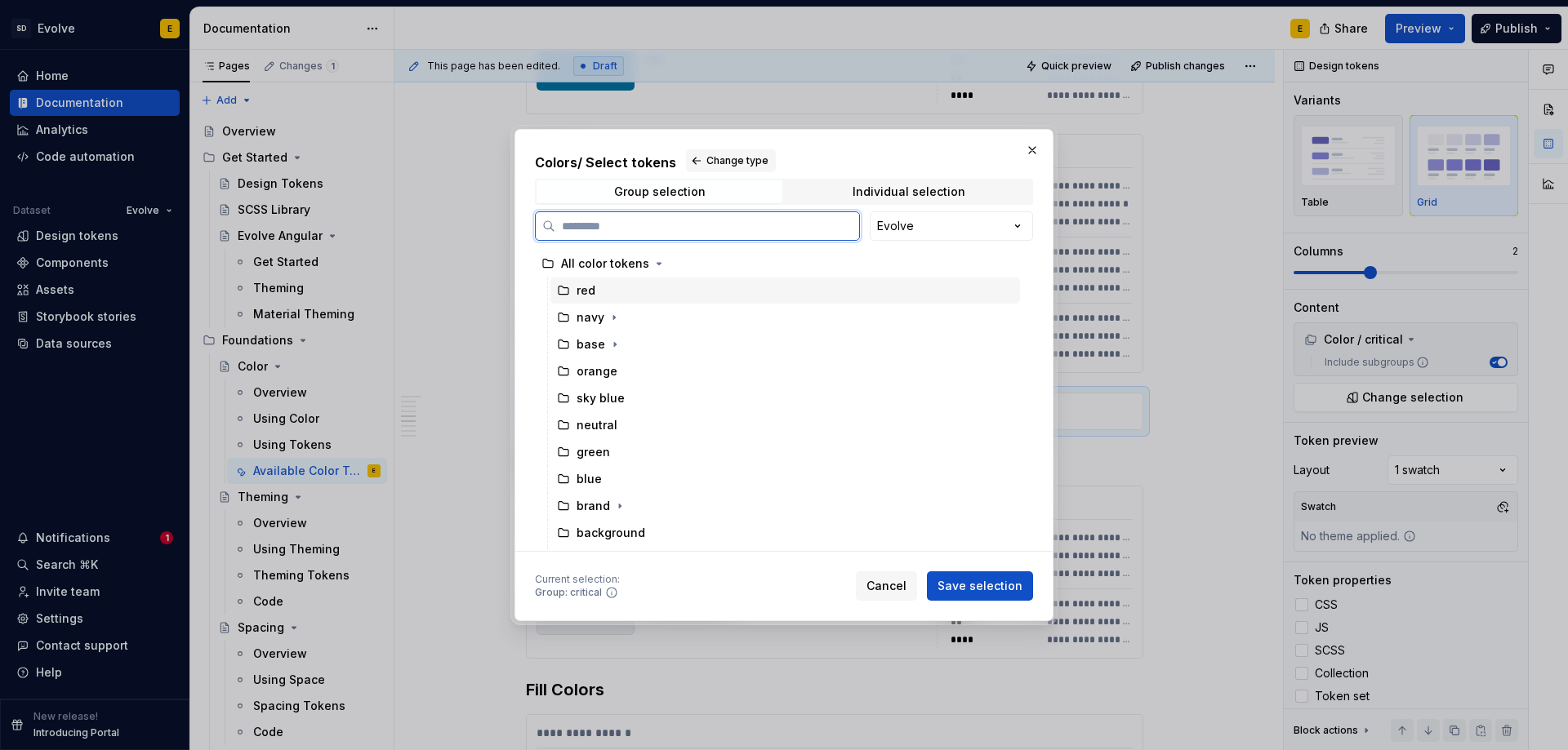
click at [585, 289] on div "red" at bounding box center [585, 290] width 18 height 17
click at [964, 579] on span "Save selection" at bounding box center [979, 586] width 85 height 17
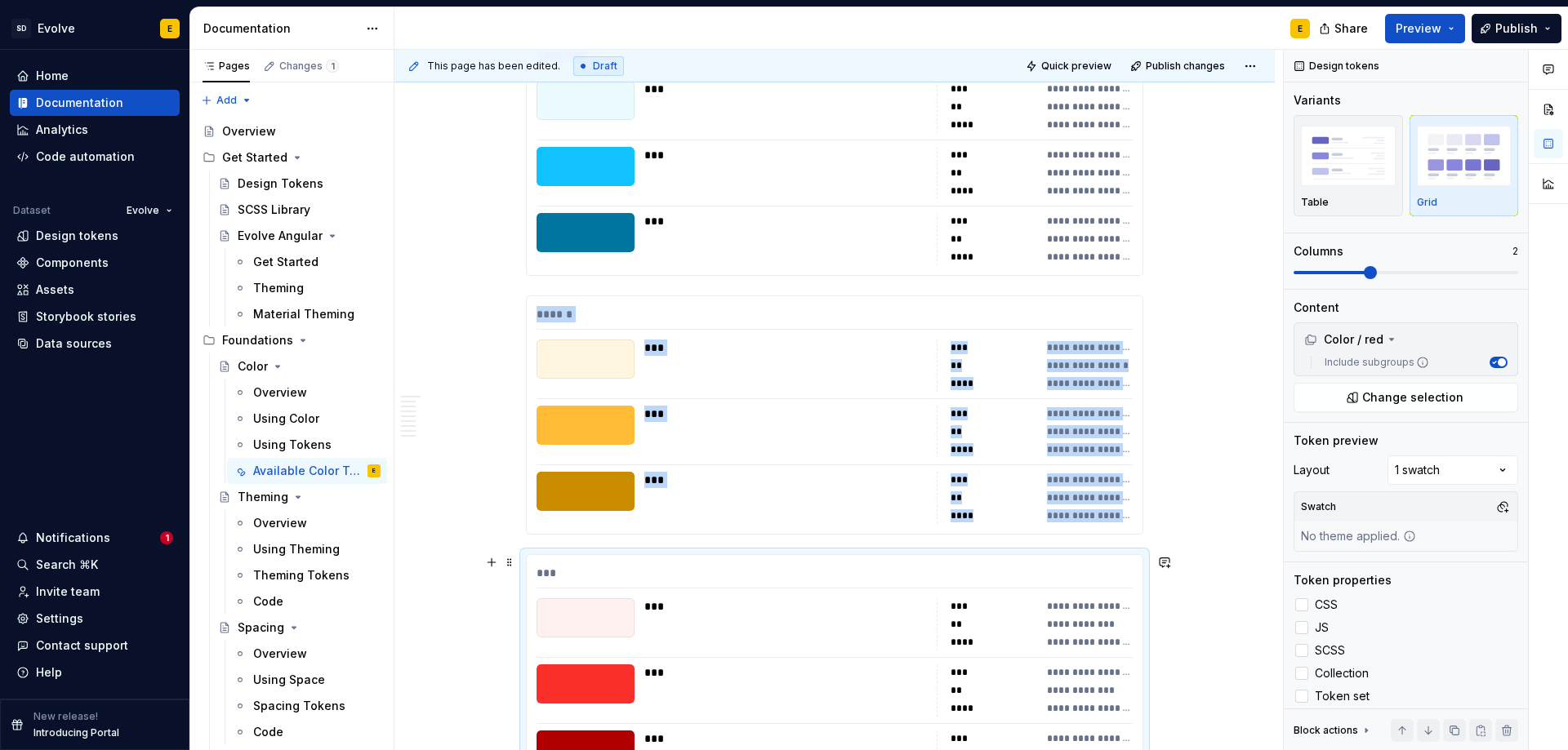
scroll to position [2285, 0]
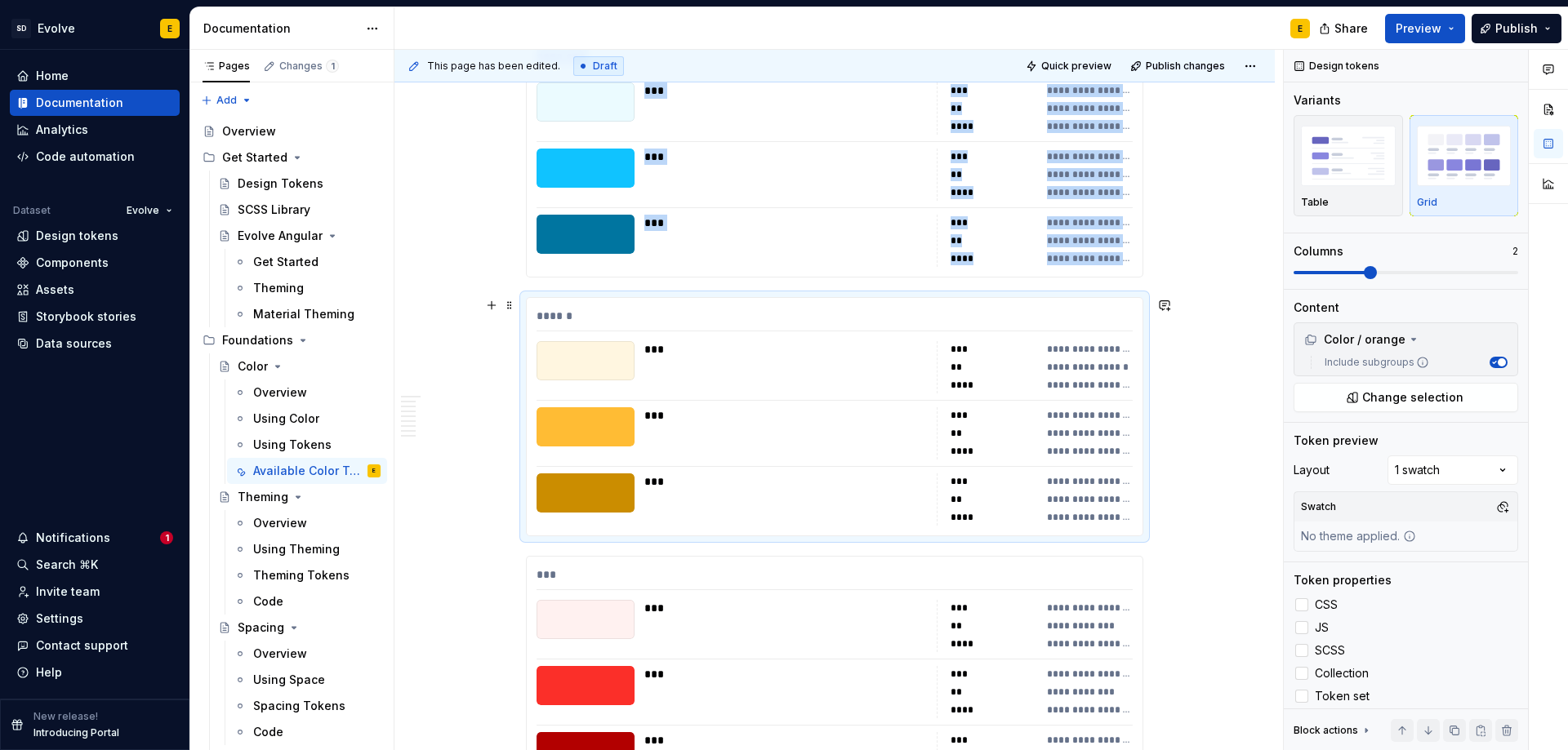
click at [931, 498] on div "**********" at bounding box center [834, 500] width 596 height 53
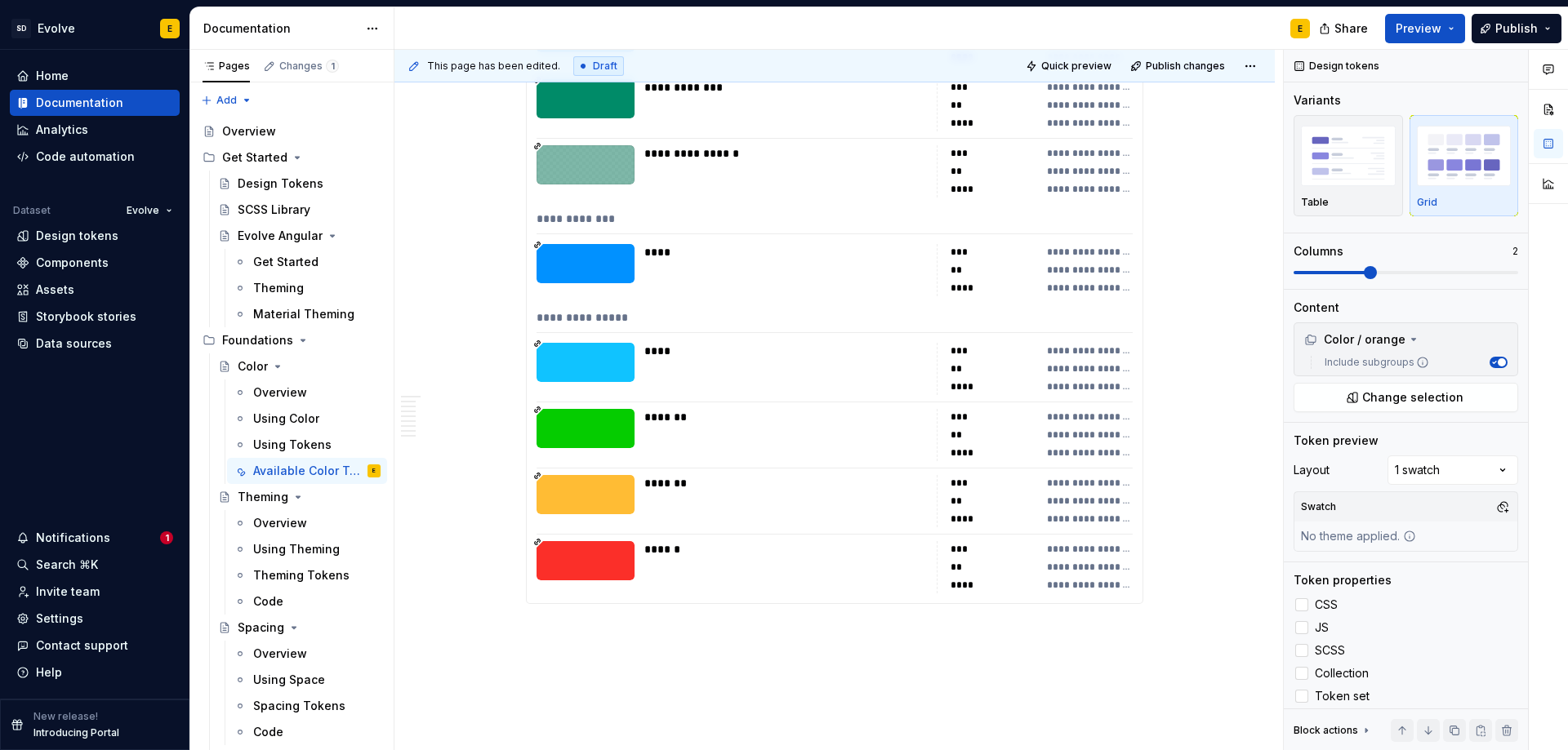
scroll to position [8162, 0]
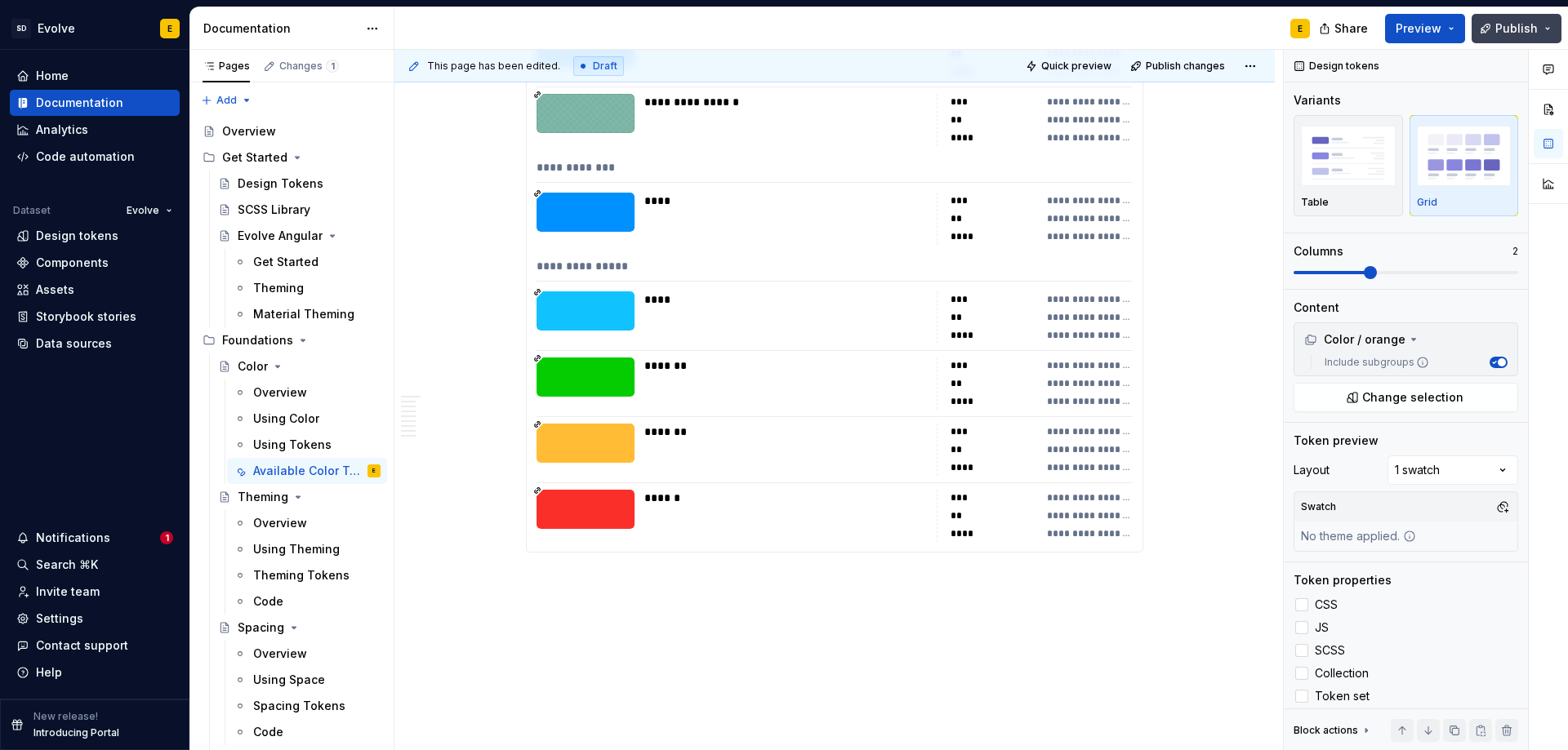
click at [1510, 32] on span "Publish" at bounding box center [1516, 28] width 42 height 17
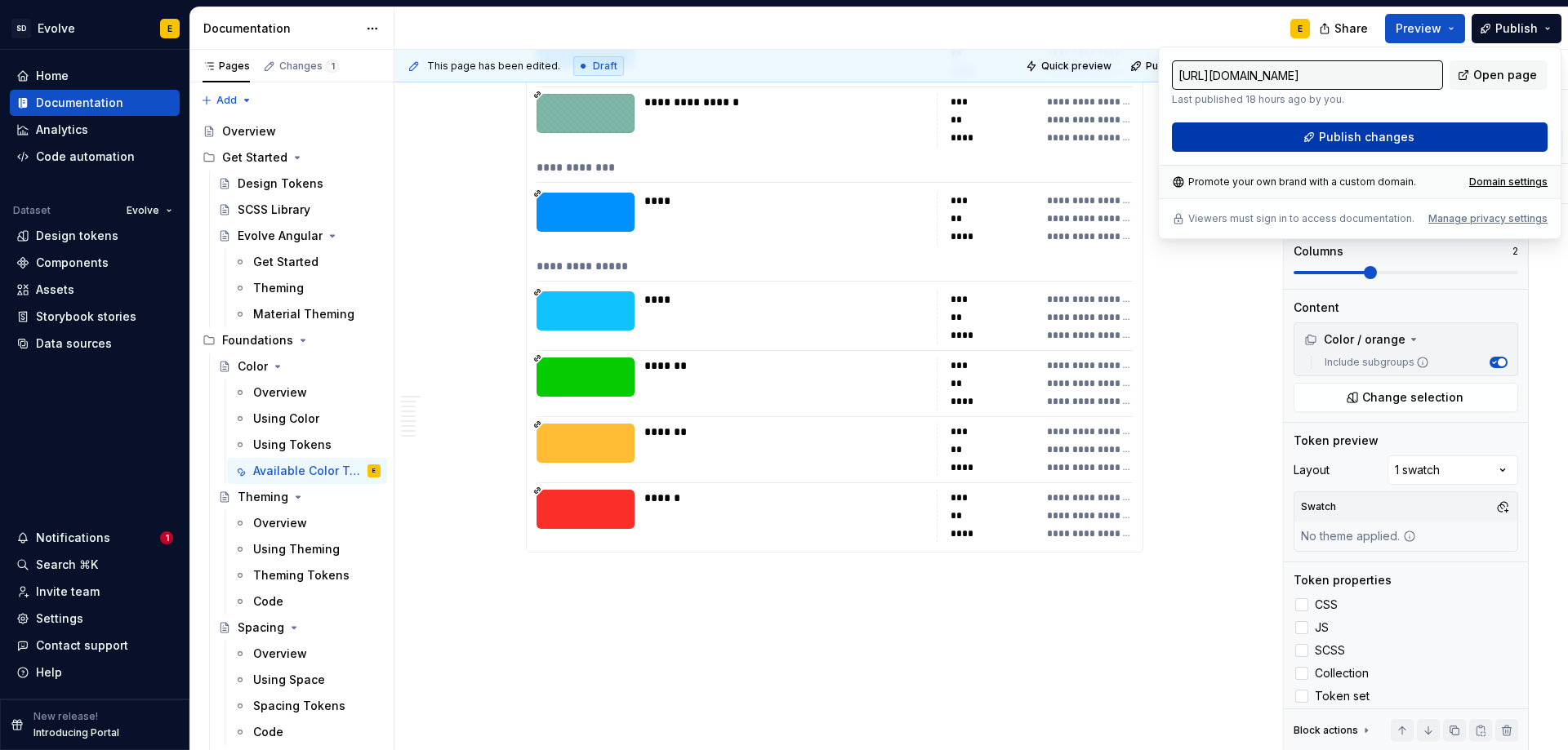
click at [1417, 132] on button "Publish changes" at bounding box center [1359, 137] width 376 height 29
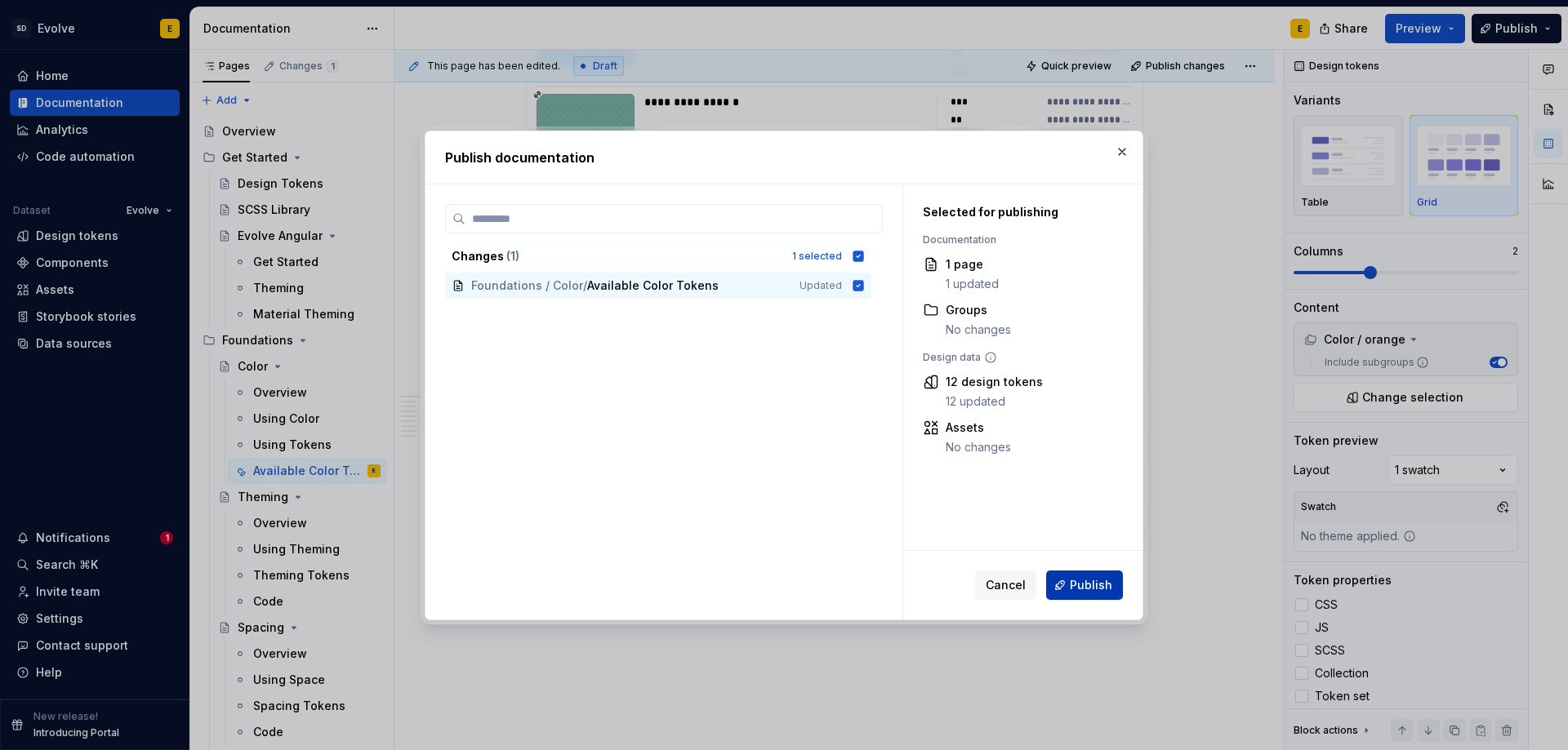
click at [1084, 575] on button "Publish" at bounding box center [1084, 584] width 76 height 29
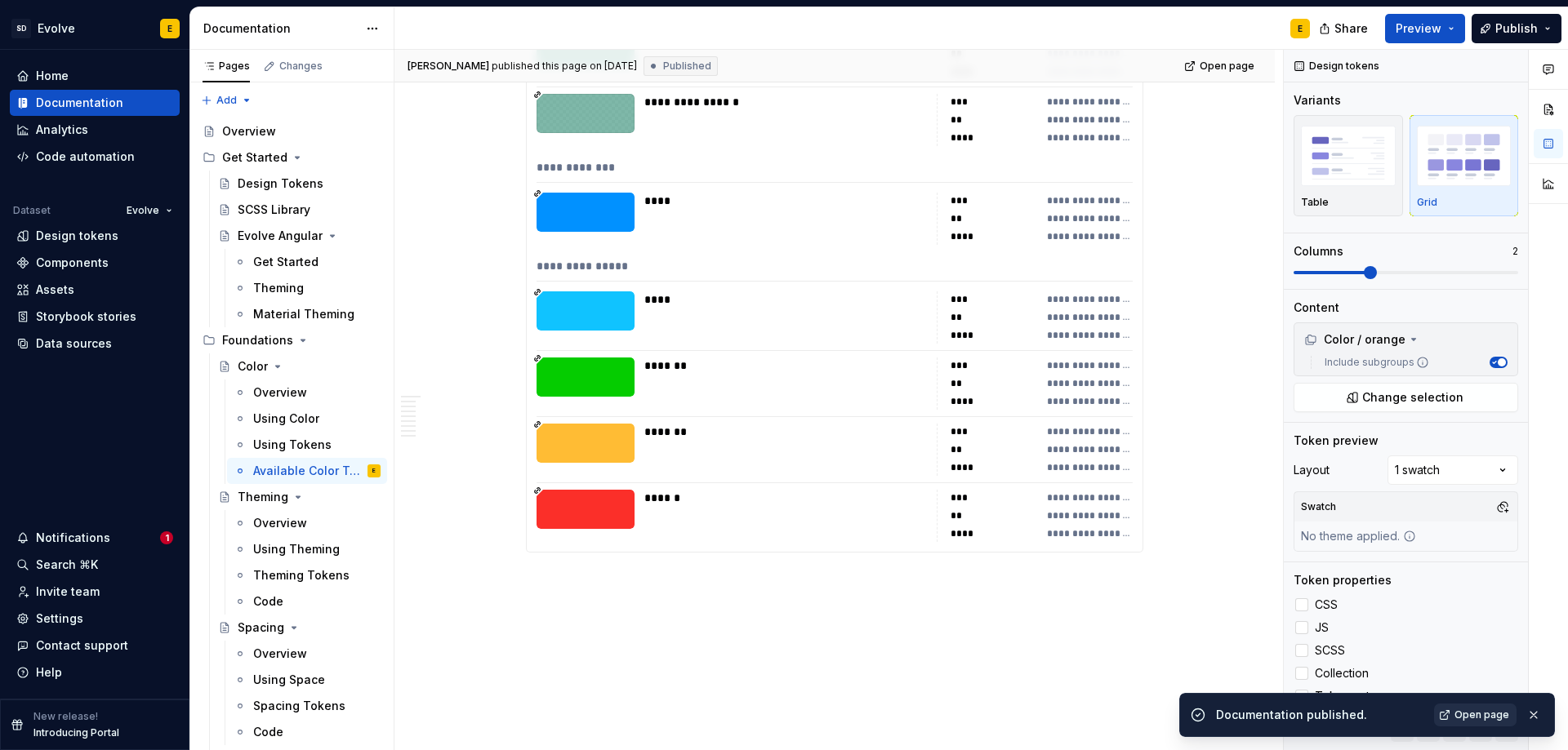
click at [1457, 716] on span "Open page" at bounding box center [1481, 715] width 54 height 13
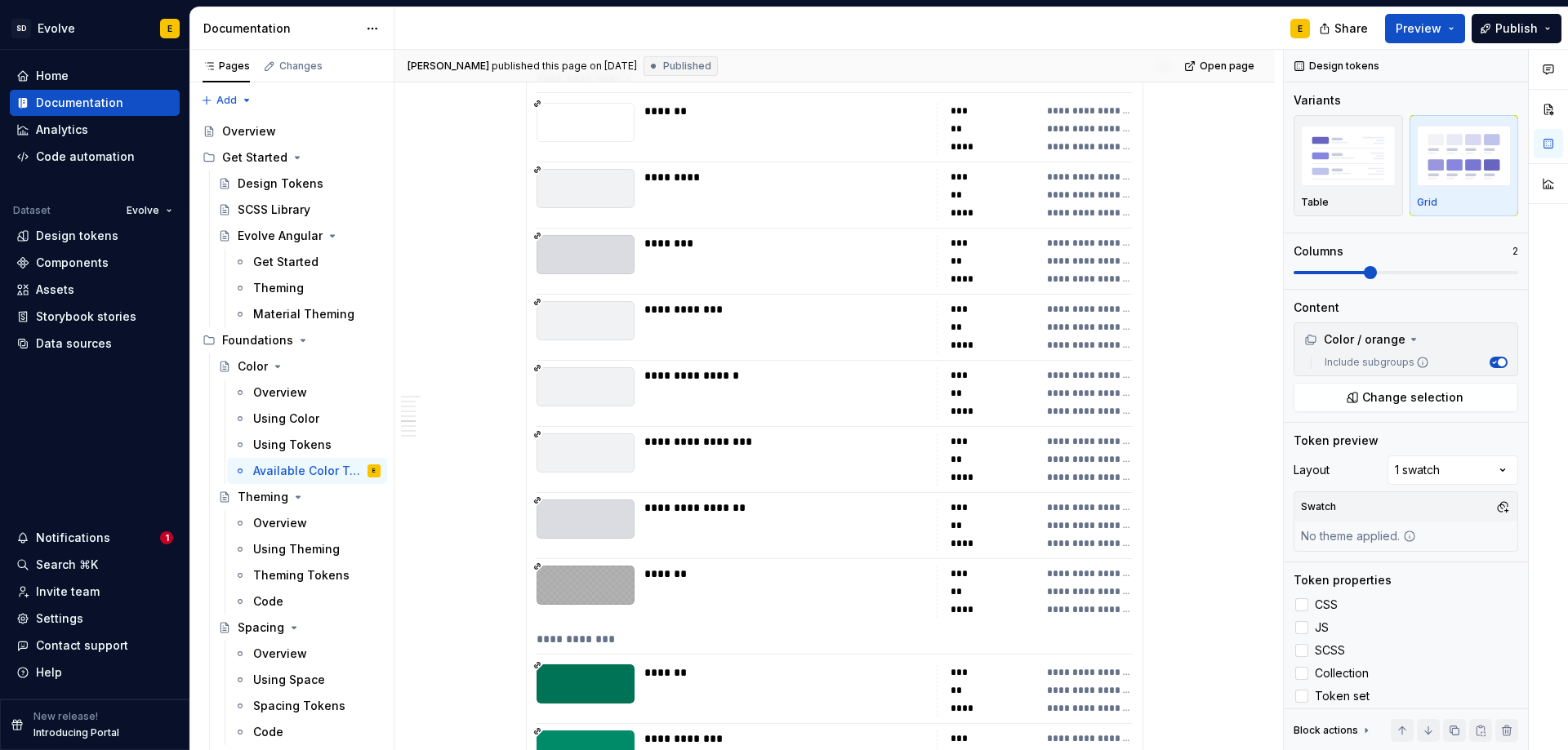
scroll to position [3102, 0]
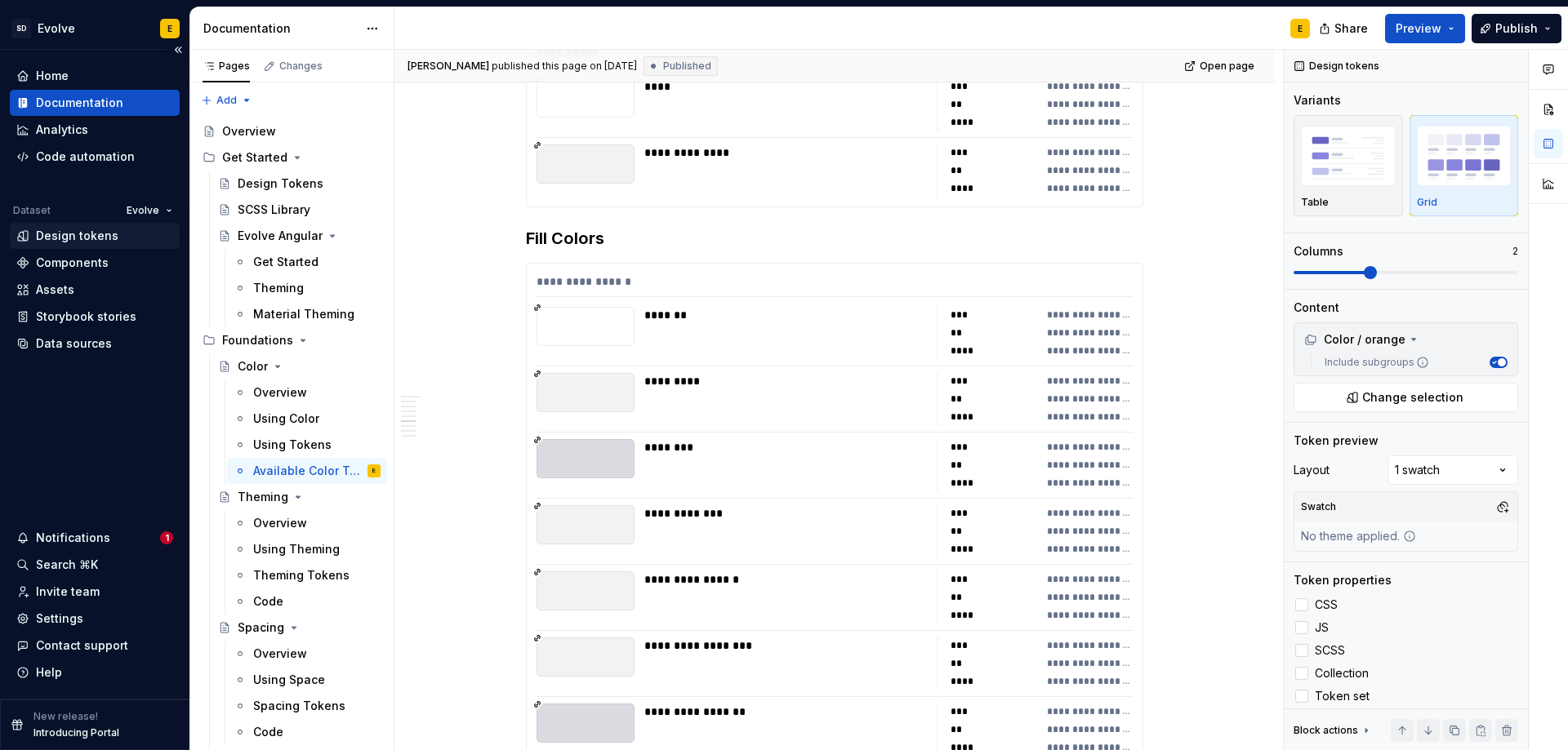
click at [65, 232] on div "Design tokens" at bounding box center [77, 236] width 82 height 17
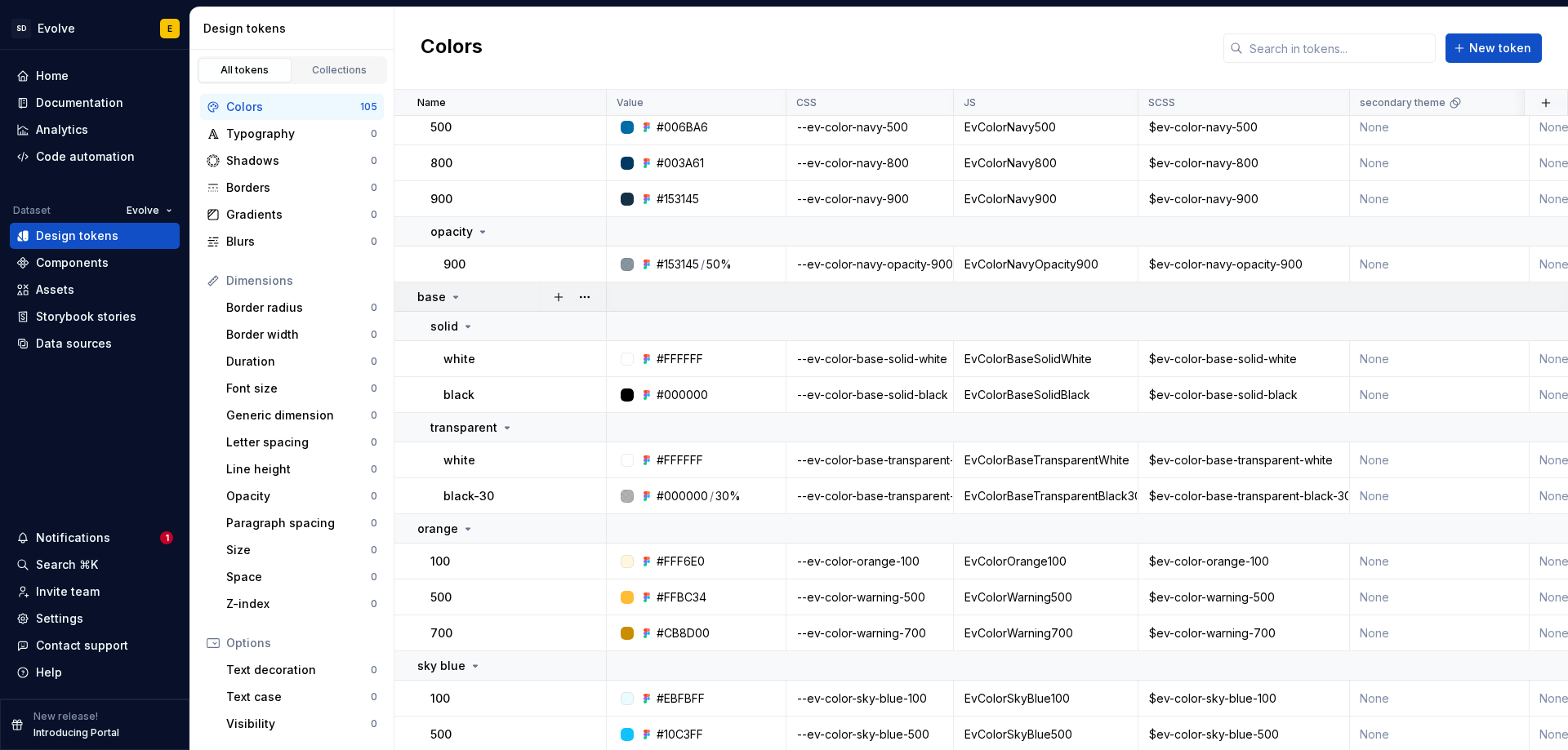
scroll to position [408, 0]
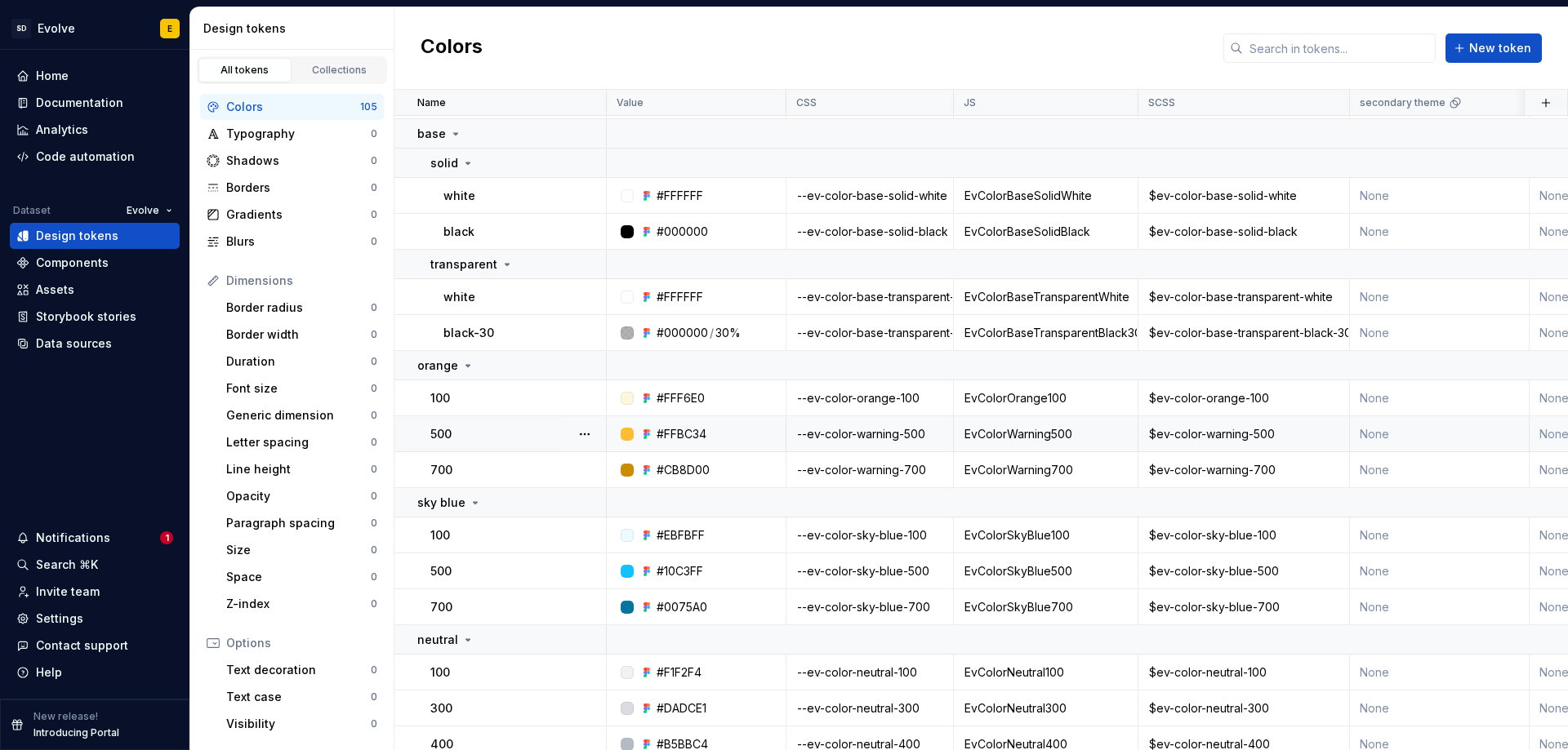
click at [872, 429] on div "--ev-color-warning-500" at bounding box center [870, 434] width 165 height 17
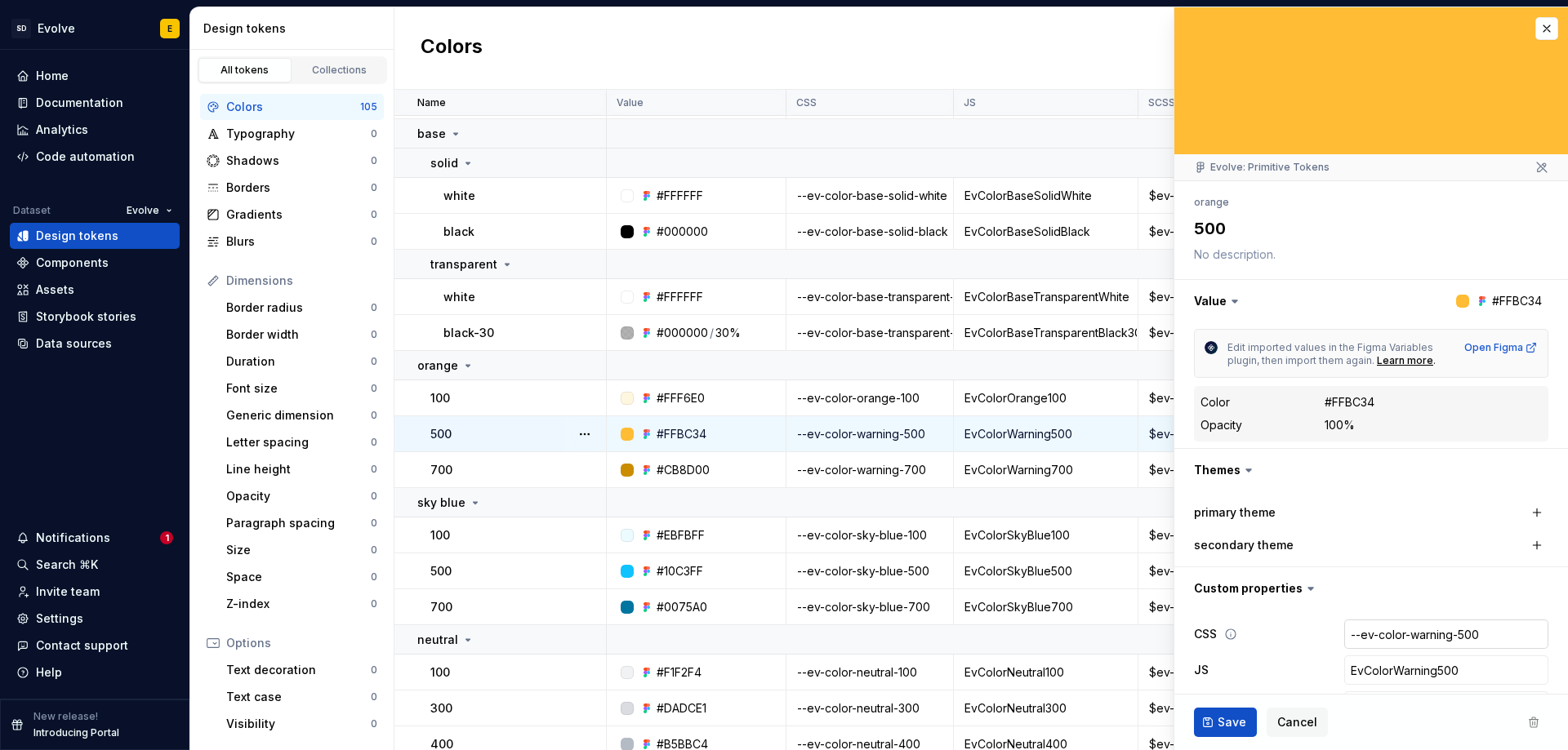
click at [1426, 631] on input "--ev-color-warning-500" at bounding box center [1446, 633] width 204 height 29
click at [1437, 635] on input "--ev-color-warning-500" at bounding box center [1446, 633] width 204 height 29
click at [1441, 635] on input "--ev-color-warning-500" at bounding box center [1446, 633] width 204 height 29
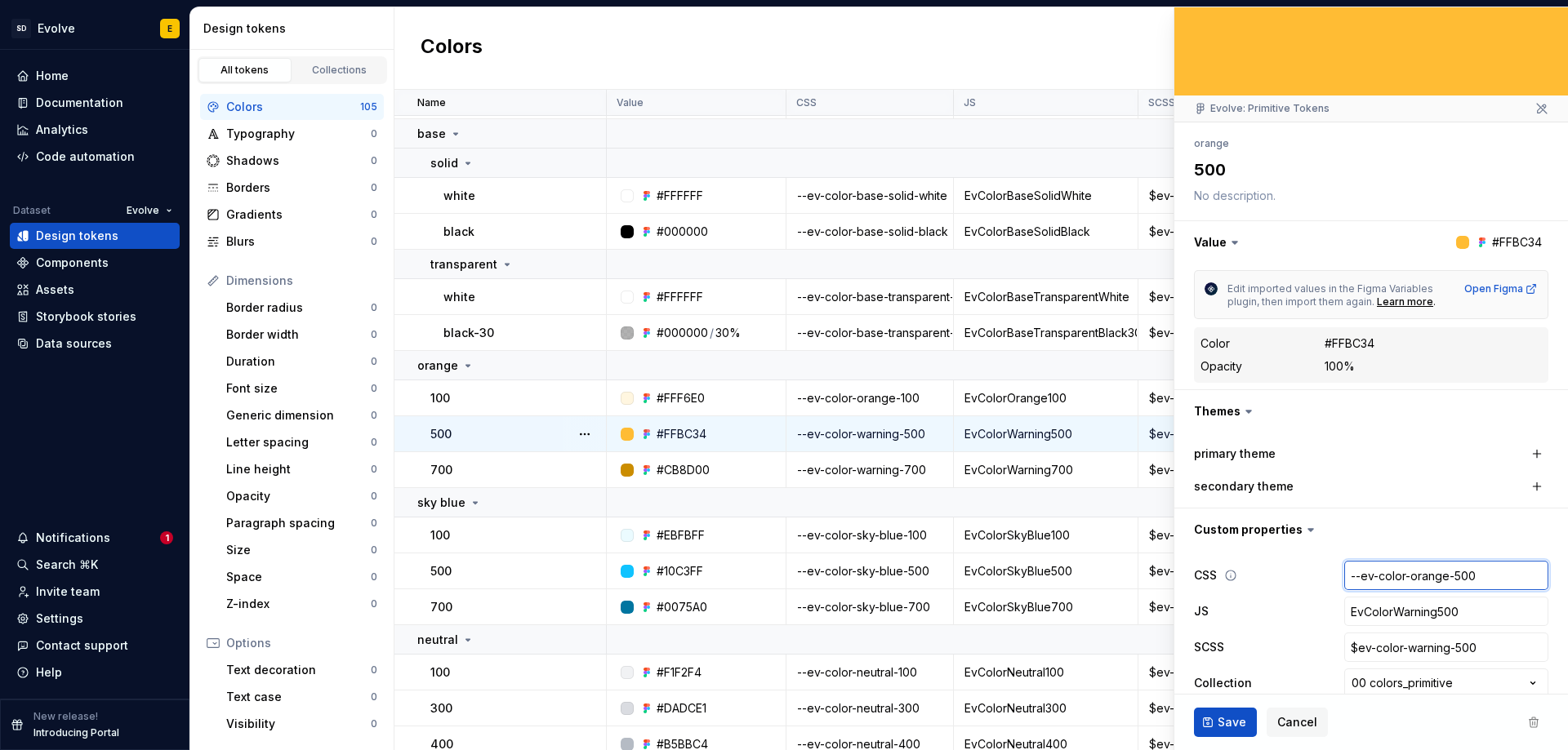
scroll to position [119, 0]
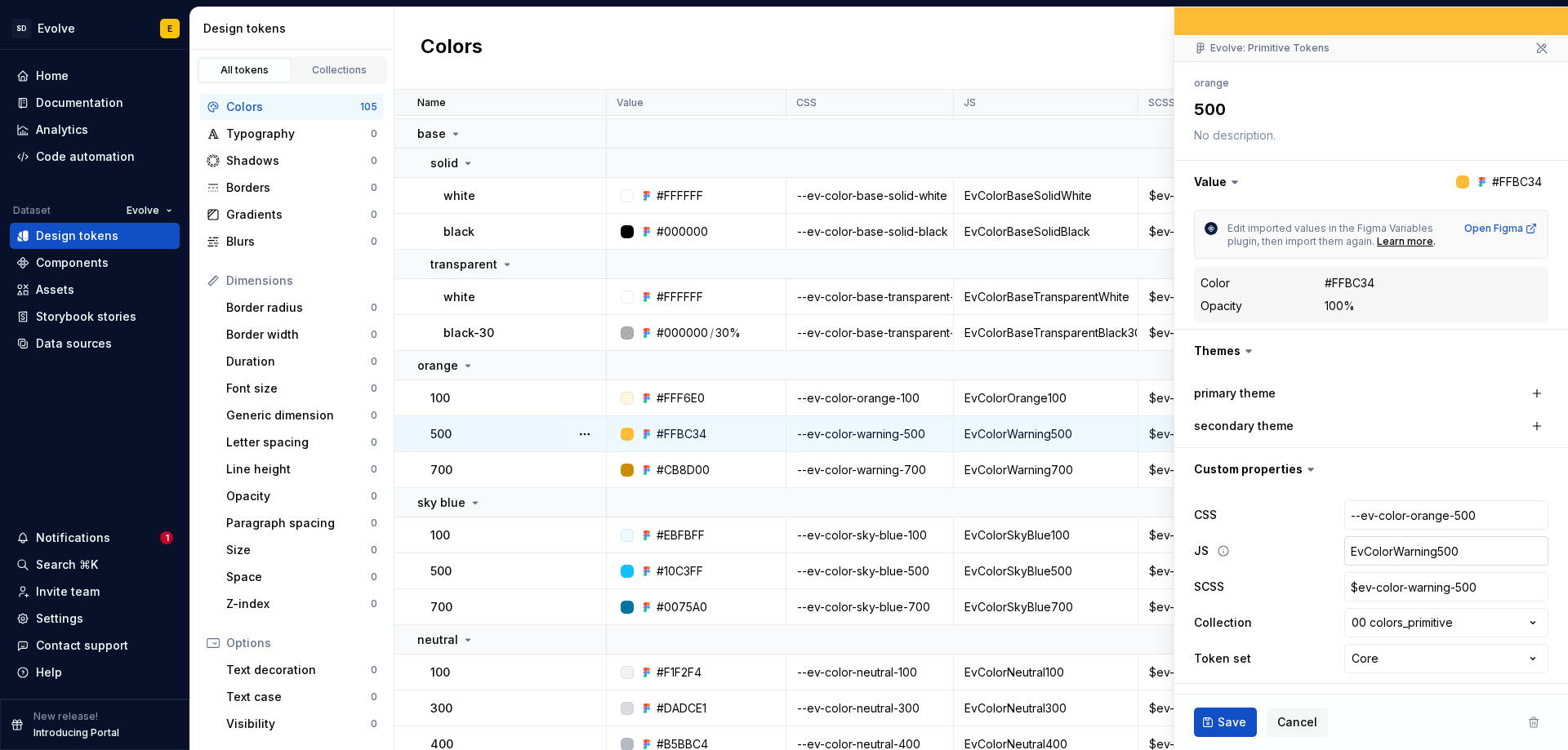
click at [1421, 548] on input "EvColorWarning500" at bounding box center [1446, 550] width 204 height 29
click at [1425, 554] on input "EvColorWarning500" at bounding box center [1446, 550] width 204 height 29
click at [1426, 554] on input "EvColorWarning500" at bounding box center [1446, 550] width 204 height 29
click at [1428, 590] on input "$ev-color-warning-500" at bounding box center [1446, 586] width 204 height 29
click at [1441, 595] on input "$ev-color-warning-500" at bounding box center [1446, 586] width 204 height 29
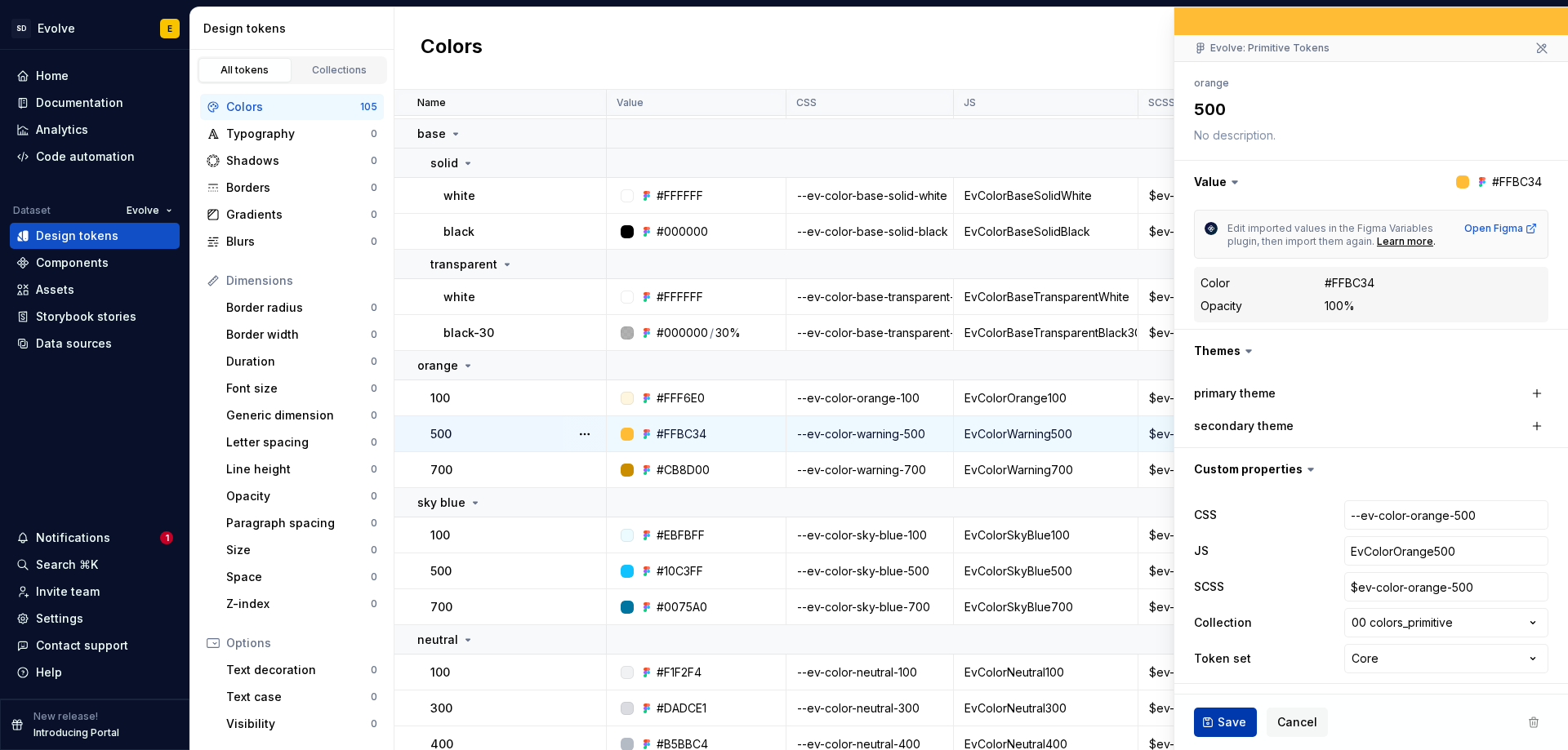
click at [1232, 721] on span "Save" at bounding box center [1231, 722] width 29 height 17
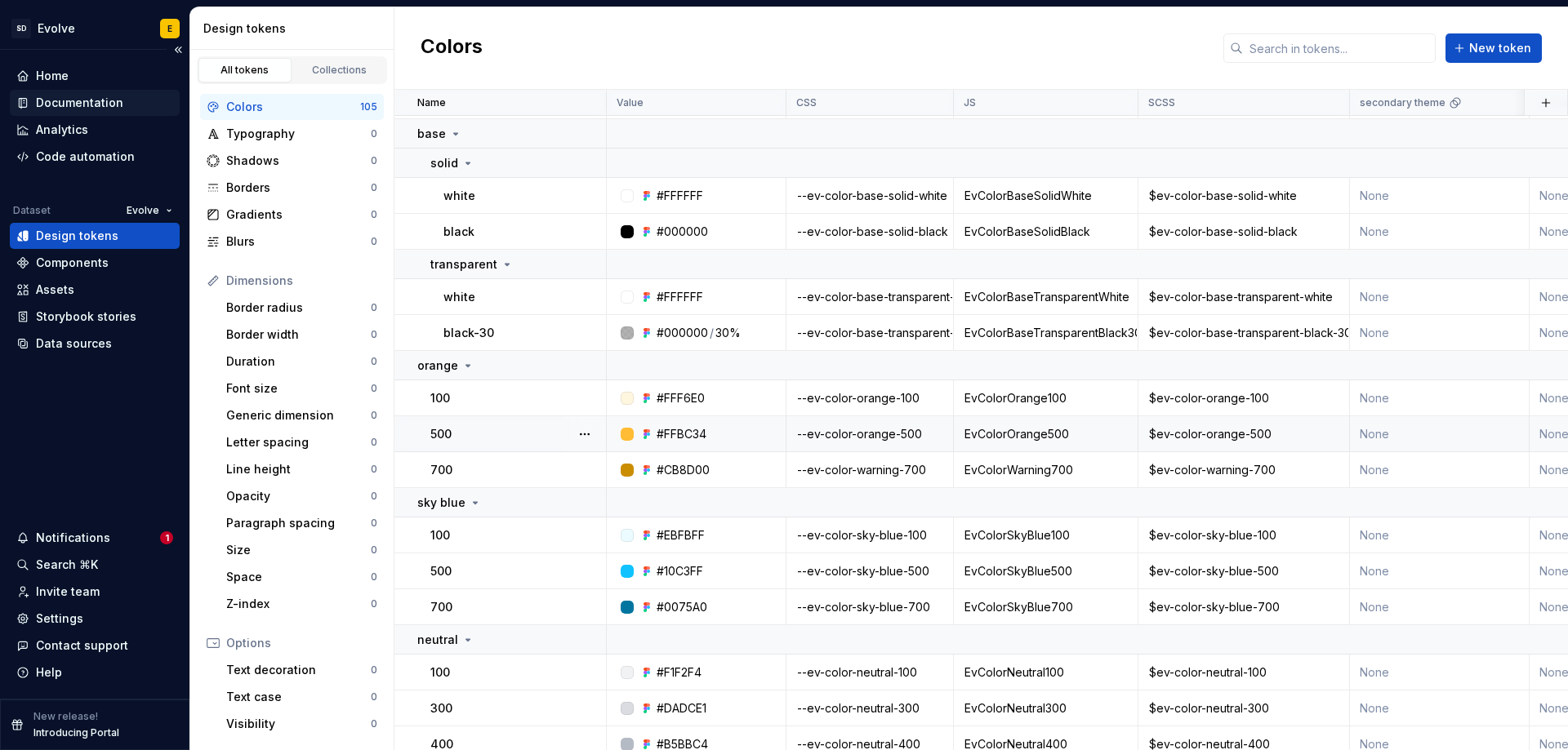
click at [92, 100] on div "Documentation" at bounding box center [80, 103] width 88 height 17
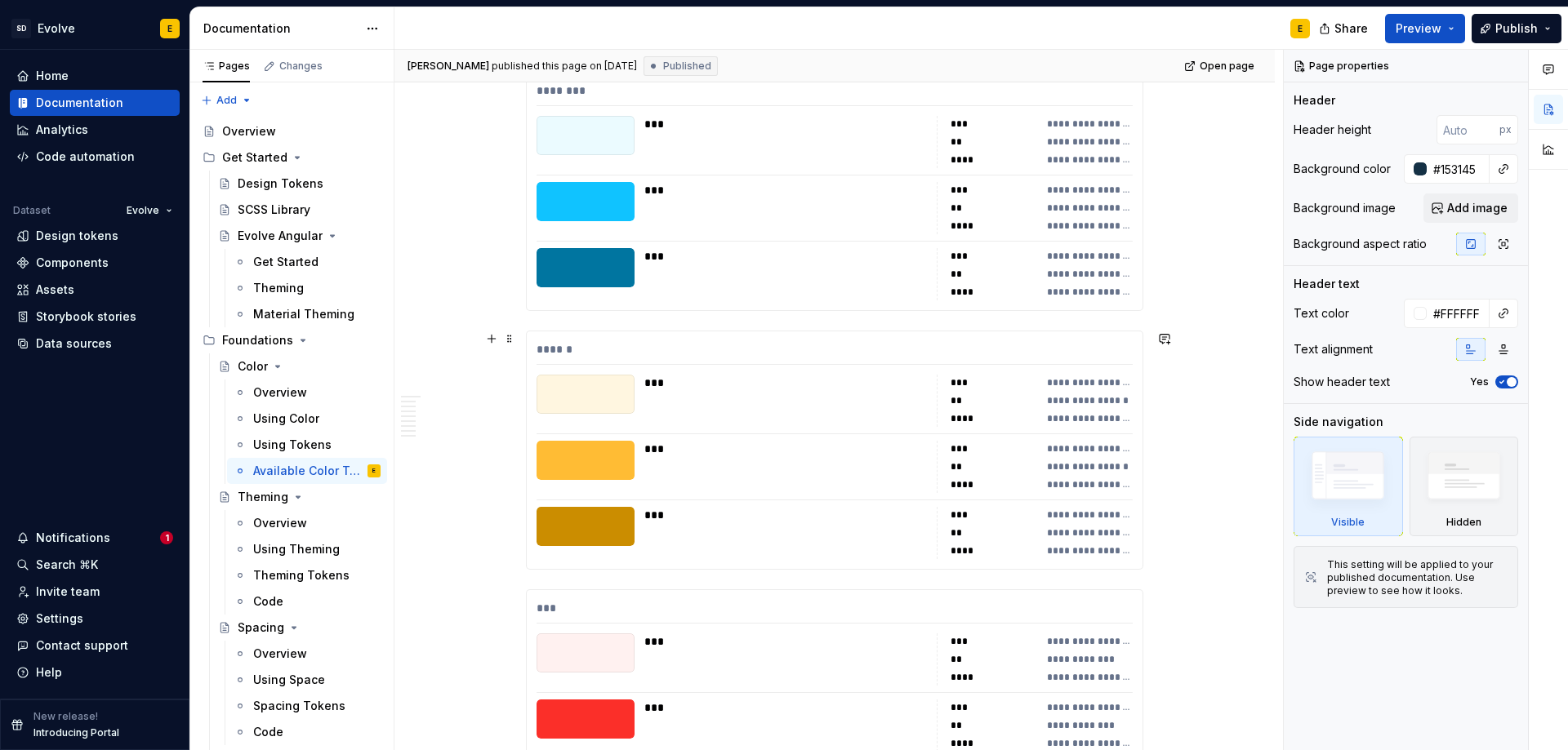
scroll to position [2368, 0]
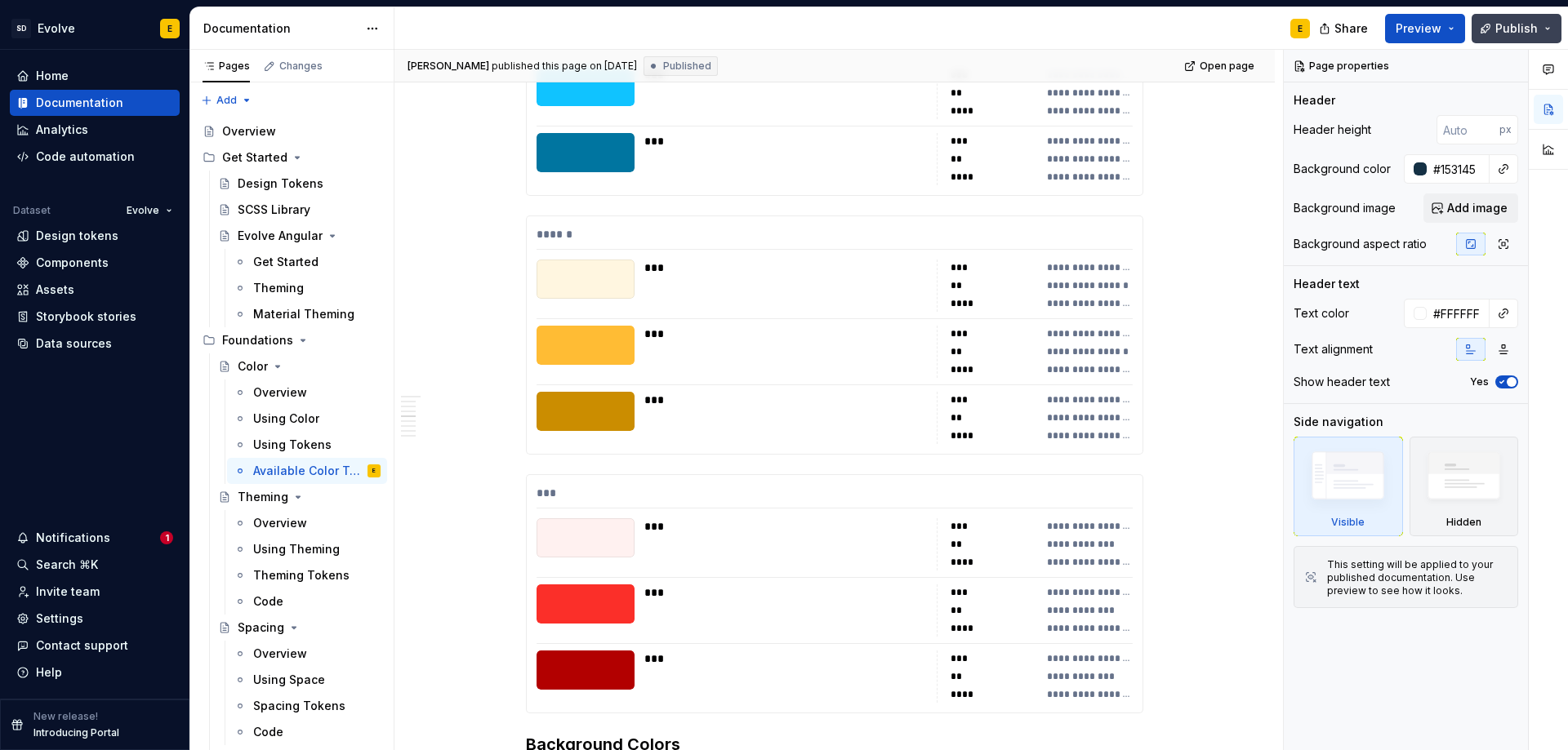
click at [1529, 18] on button "Publish" at bounding box center [1516, 28] width 89 height 29
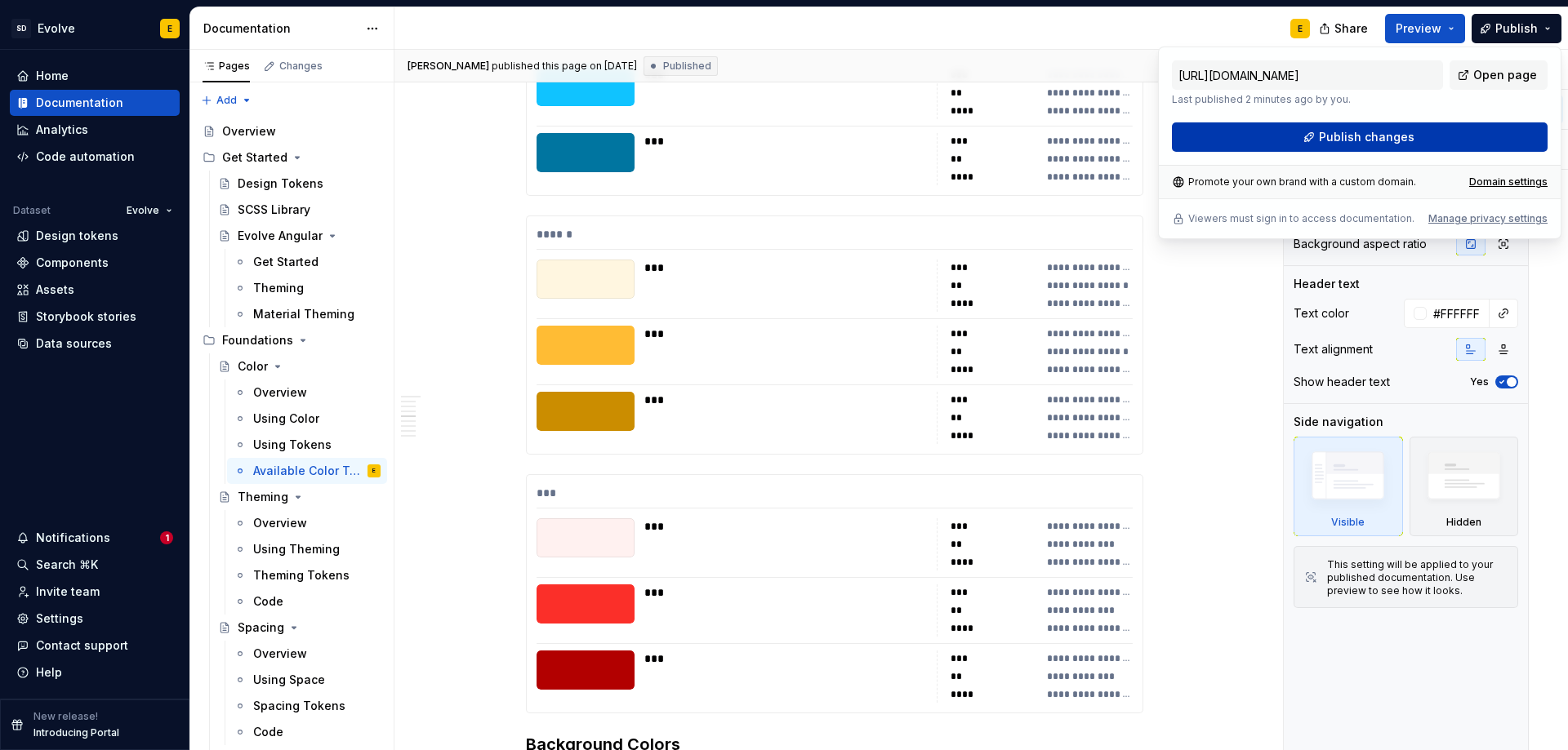
click at [1440, 142] on button "Publish changes" at bounding box center [1359, 137] width 376 height 29
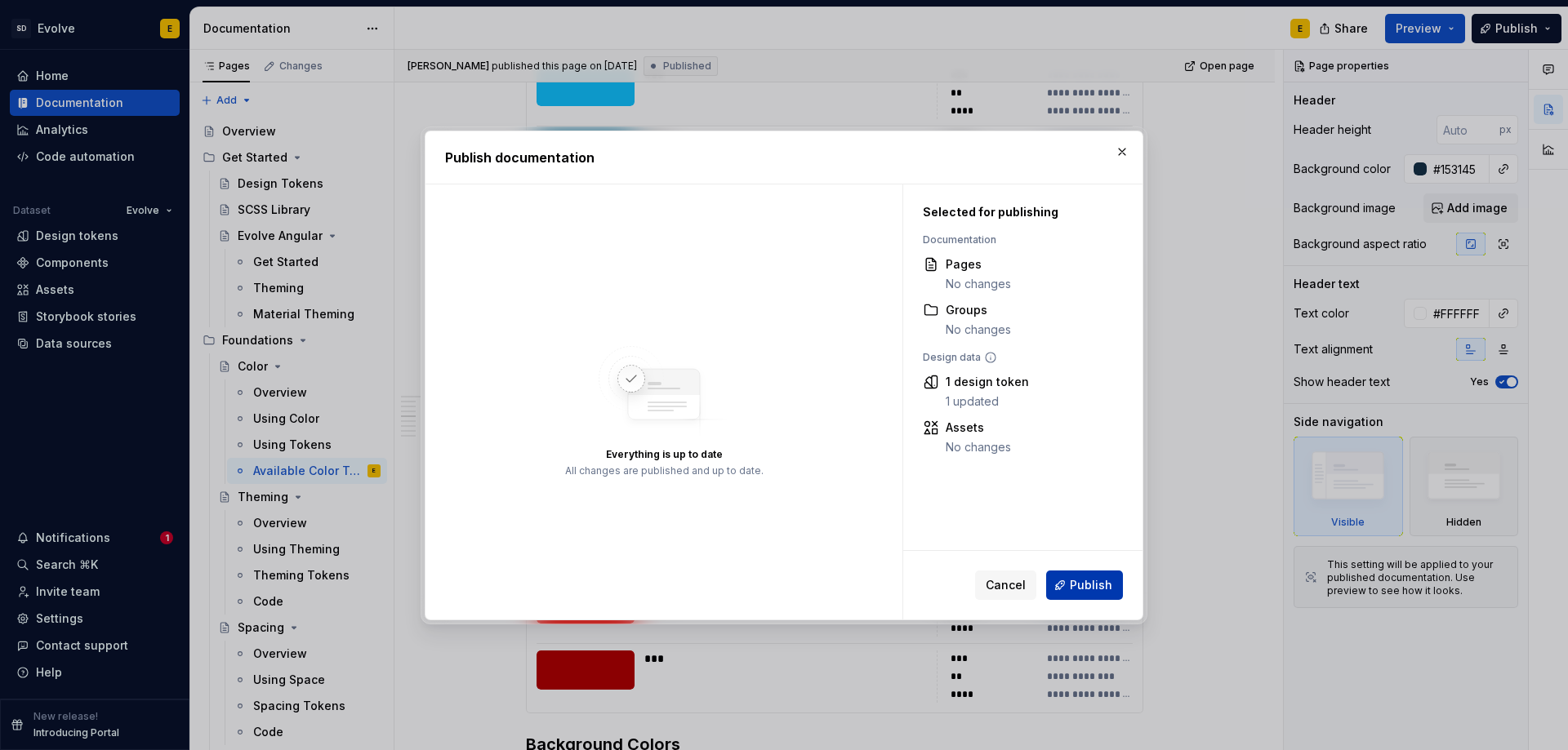
click at [1087, 584] on span "Publish" at bounding box center [1091, 585] width 42 height 17
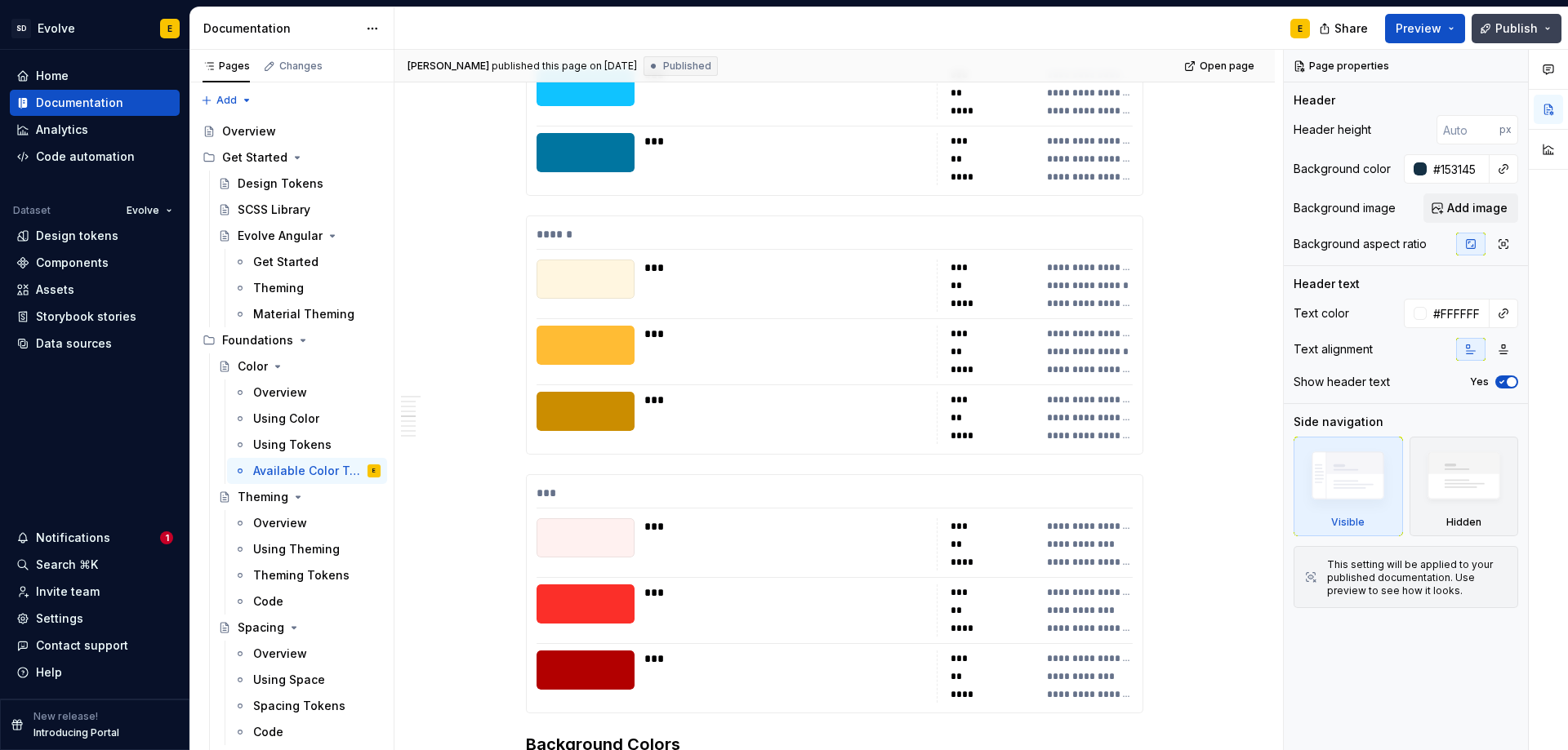
click at [1510, 29] on span "Publish" at bounding box center [1516, 28] width 42 height 17
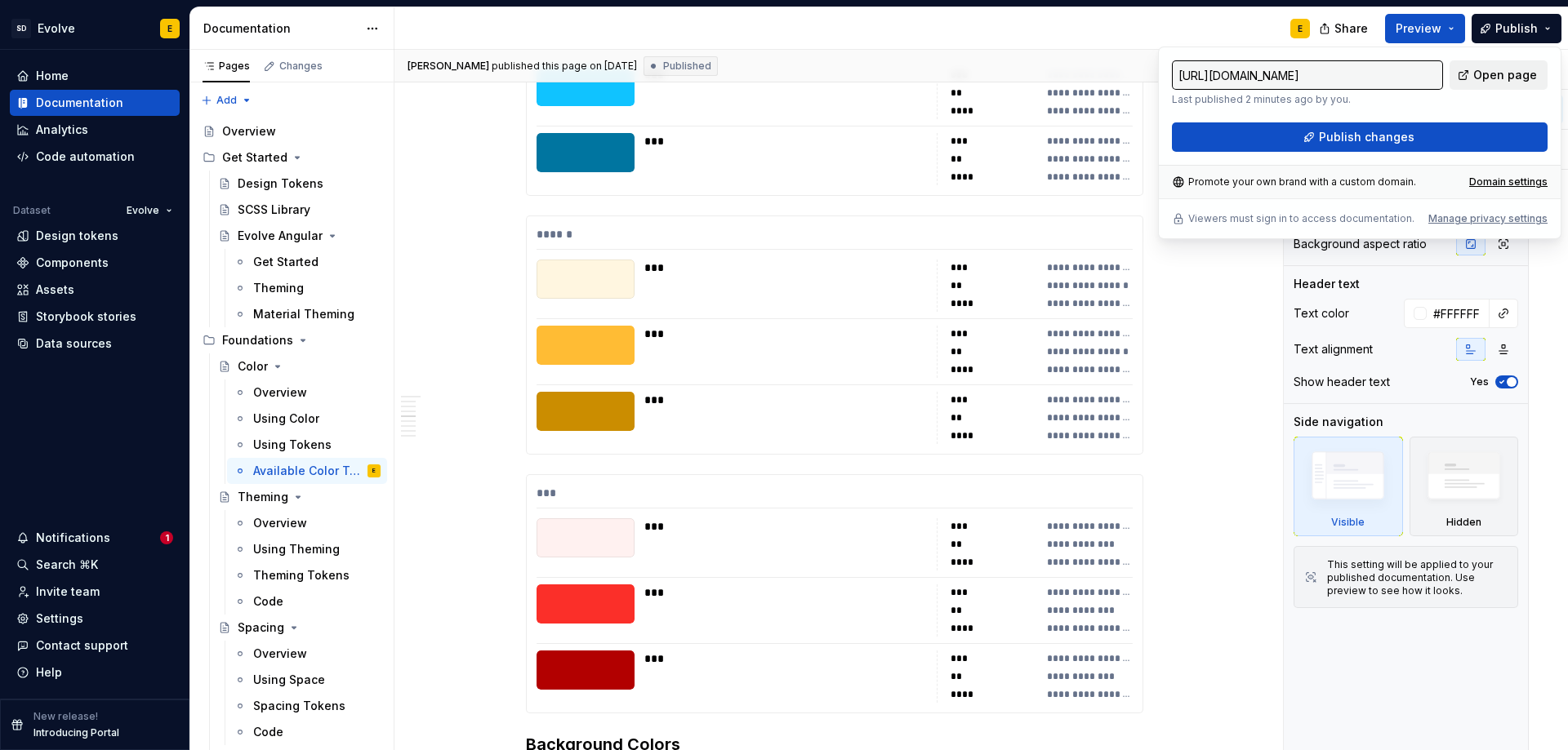
click at [1488, 76] on span "Open page" at bounding box center [1505, 75] width 64 height 17
